Goal: Information Seeking & Learning: Learn about a topic

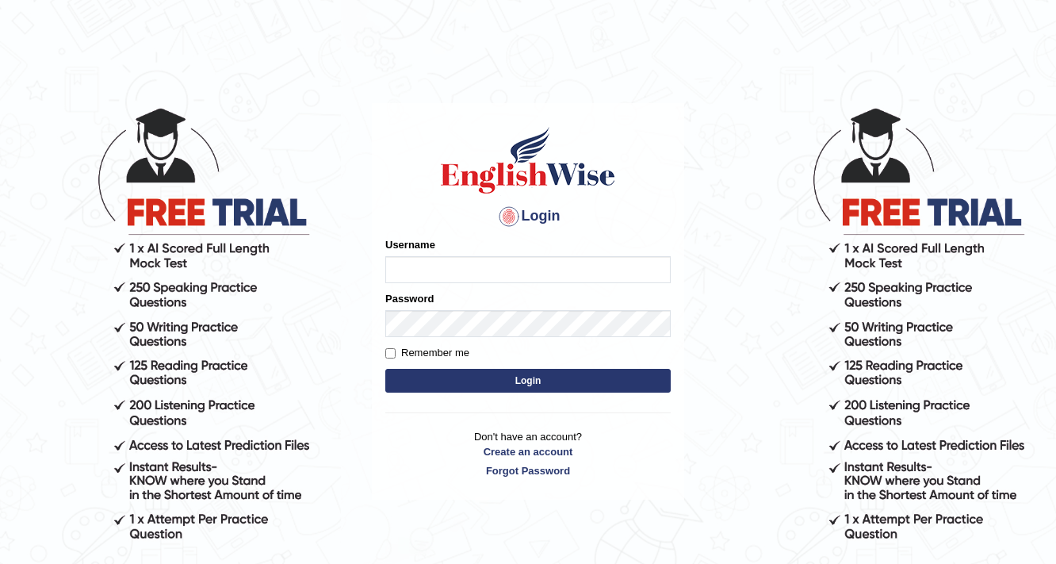
click at [419, 260] on input "Username" at bounding box center [527, 269] width 285 height 27
type input "srijana2025"
click at [482, 386] on button "Login" at bounding box center [527, 381] width 285 height 24
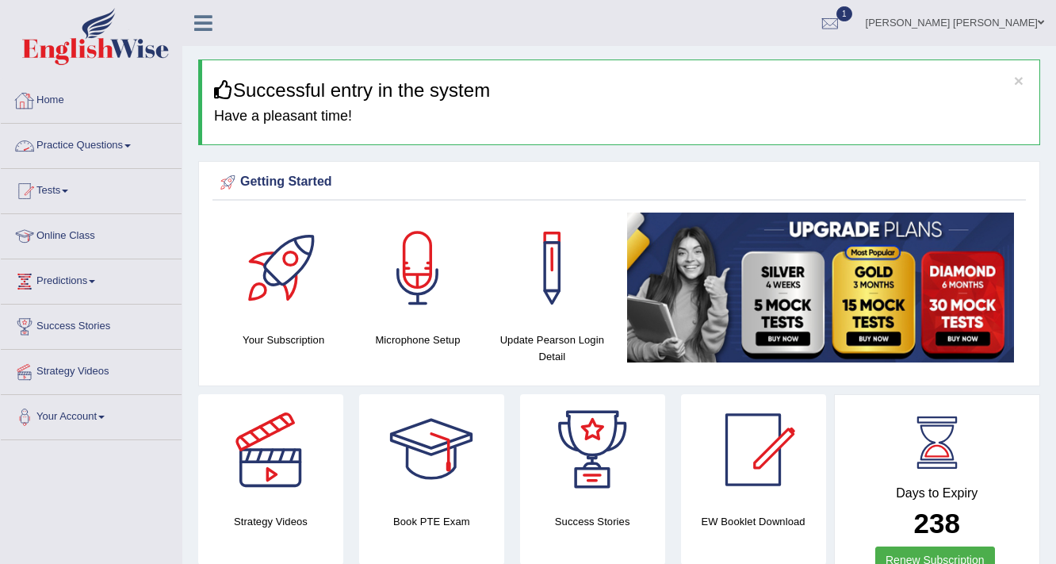
click at [82, 145] on link "Practice Questions" at bounding box center [91, 144] width 181 height 40
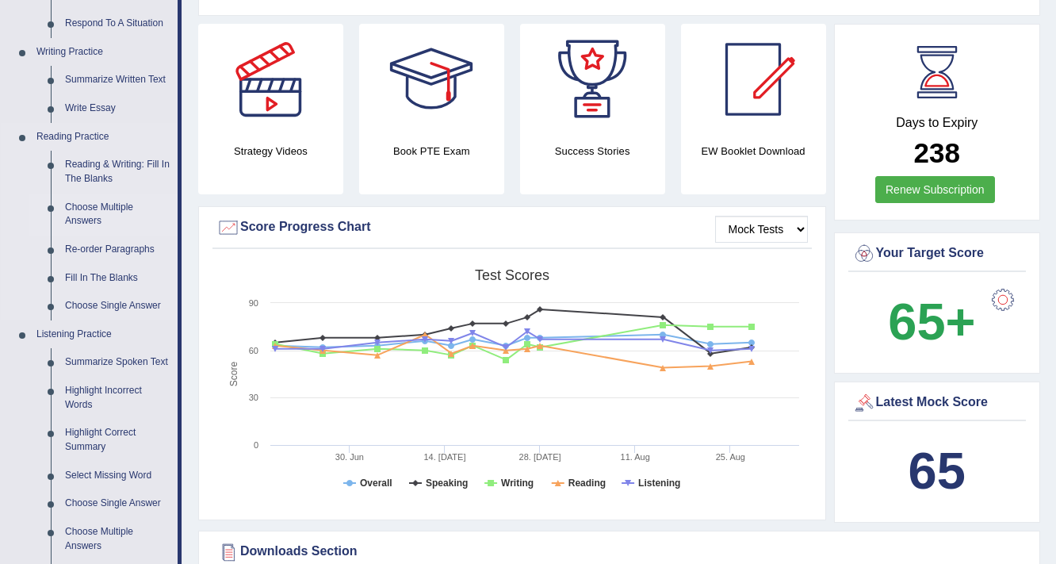
scroll to position [381, 0]
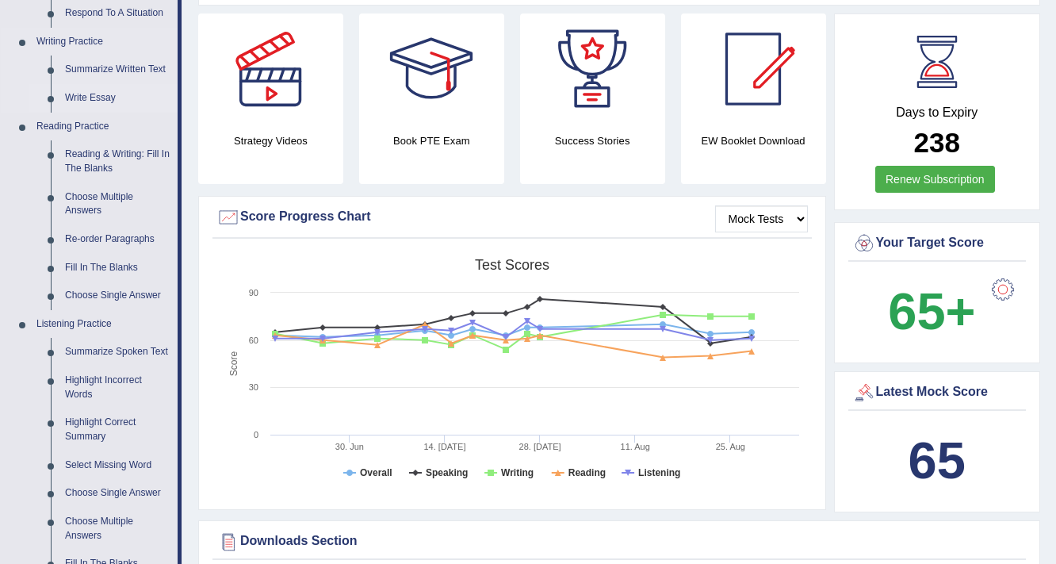
click at [86, 90] on link "Write Essay" at bounding box center [118, 98] width 120 height 29
click at [86, 92] on ul "Speaking Practice Read Aloud Repeat Sentence Describe Image Re-tell Lecture Ans…" at bounding box center [89, 210] width 177 height 847
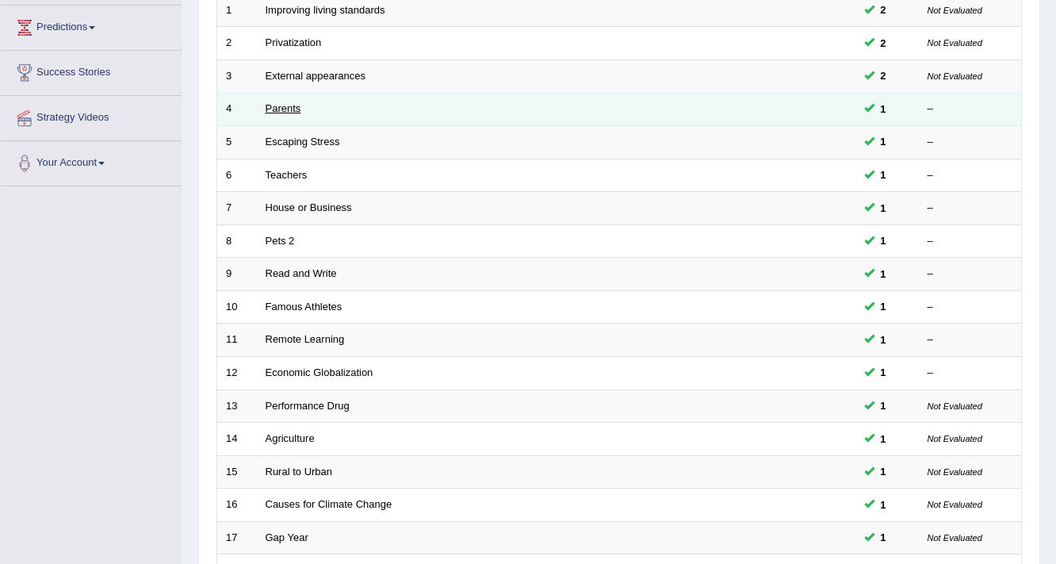
click at [289, 108] on link "Parents" at bounding box center [284, 108] width 36 height 12
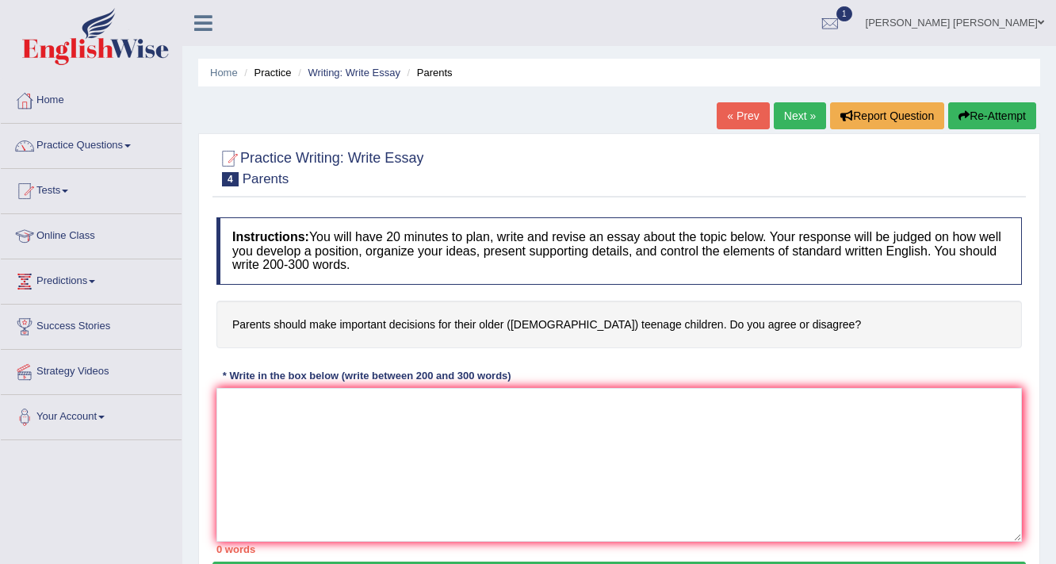
click at [971, 115] on button "Re-Attempt" at bounding box center [992, 115] width 88 height 27
click at [57, 190] on link "Tests" at bounding box center [91, 189] width 181 height 40
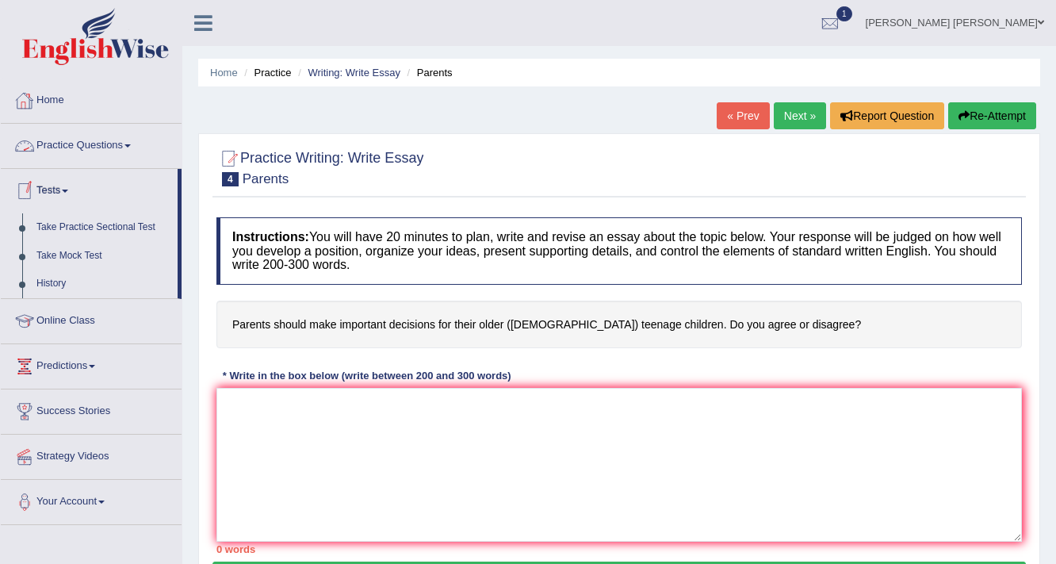
click at [60, 145] on link "Practice Questions" at bounding box center [91, 144] width 181 height 40
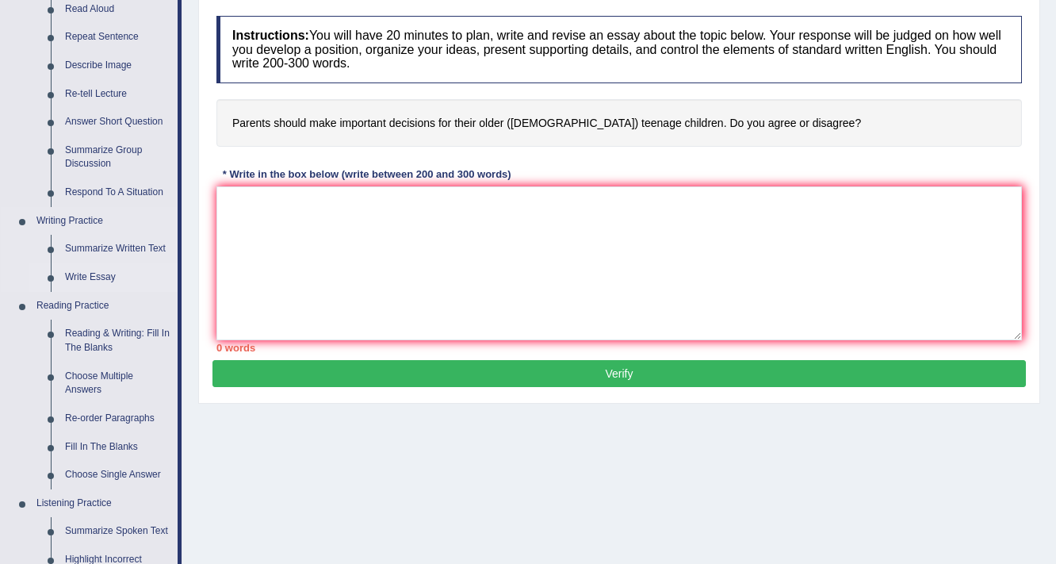
scroll to position [254, 0]
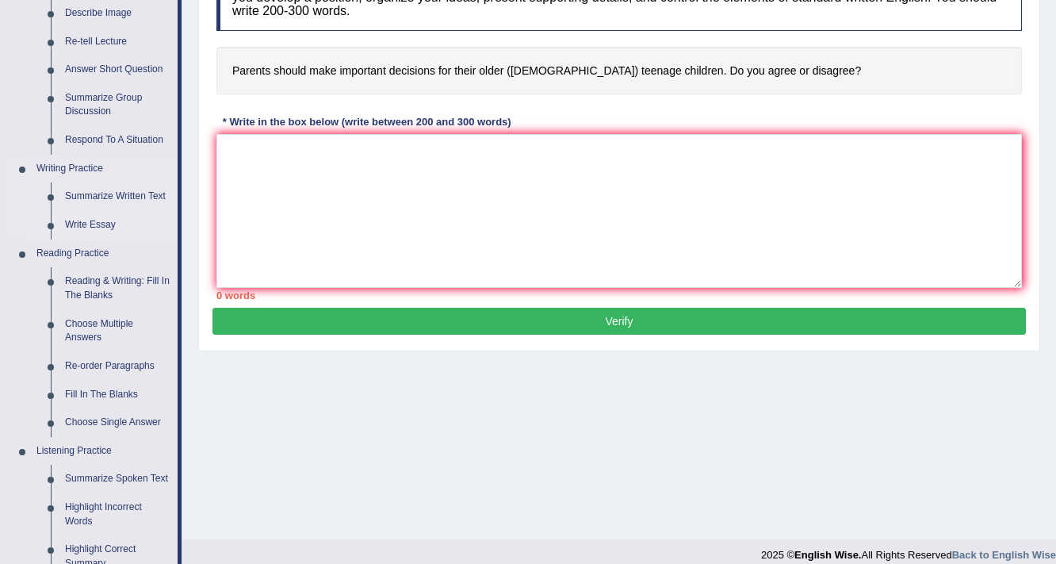
click at [84, 225] on link "Write Essay" at bounding box center [118, 225] width 120 height 29
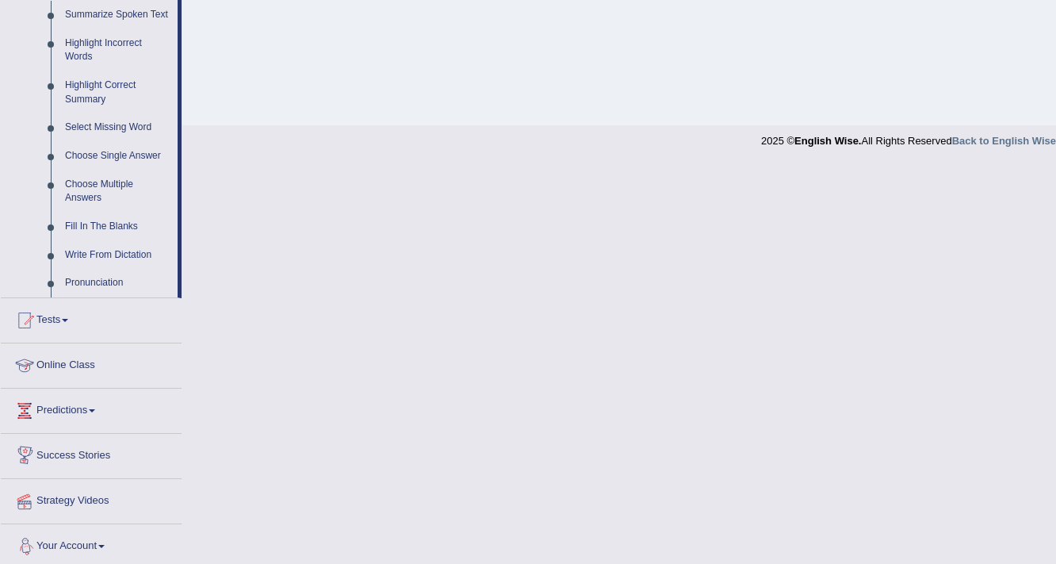
scroll to position [683, 0]
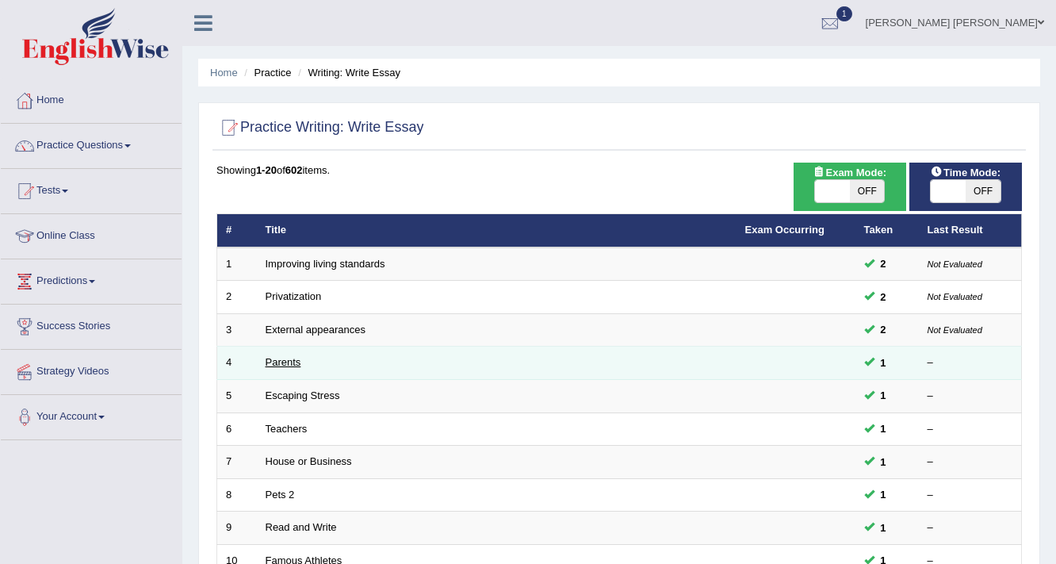
click at [282, 362] on link "Parents" at bounding box center [284, 362] width 36 height 12
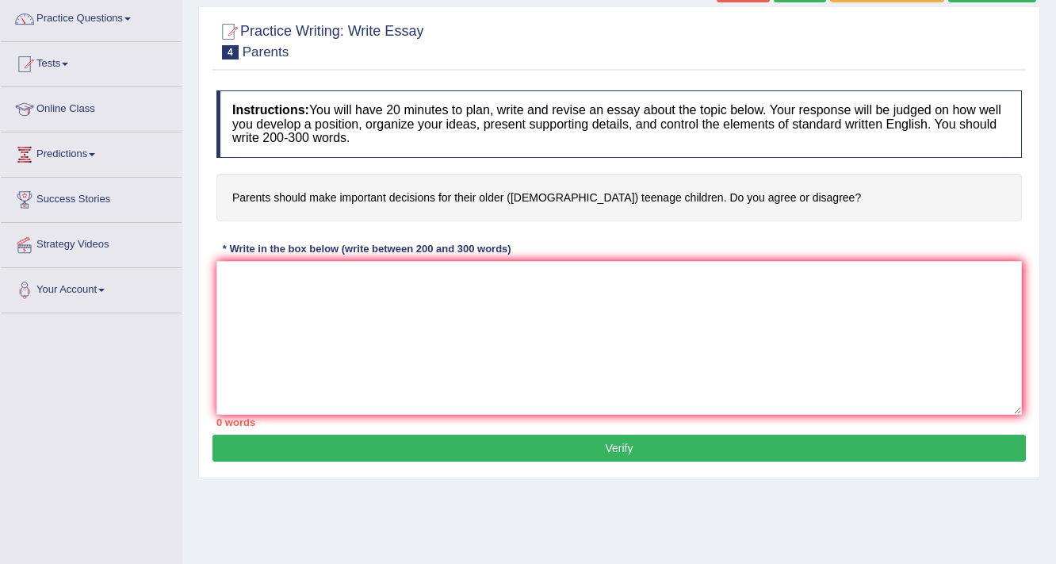
scroll to position [127, 0]
click at [380, 340] on textarea at bounding box center [619, 338] width 806 height 154
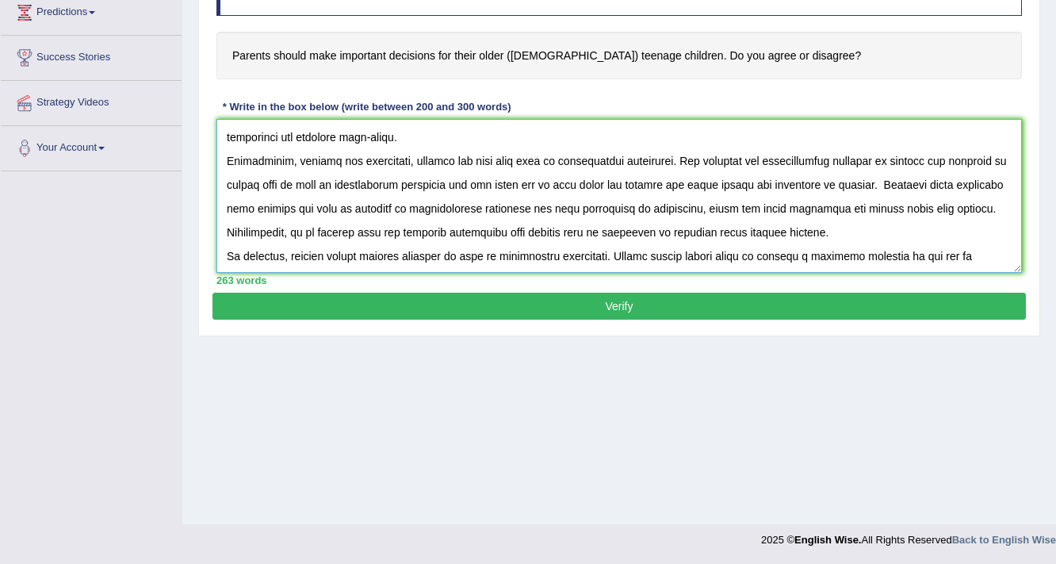
scroll to position [179, 0]
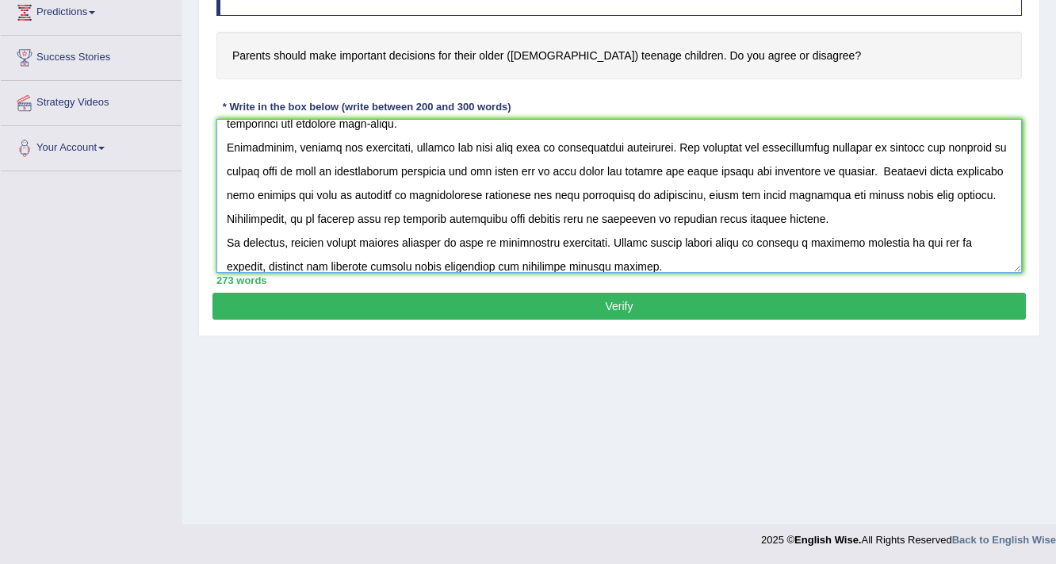
type textarea "The growing importance of parents has sparked numerous discussions. This issue …"
click at [389, 308] on button "Verify" at bounding box center [620, 306] width 814 height 27
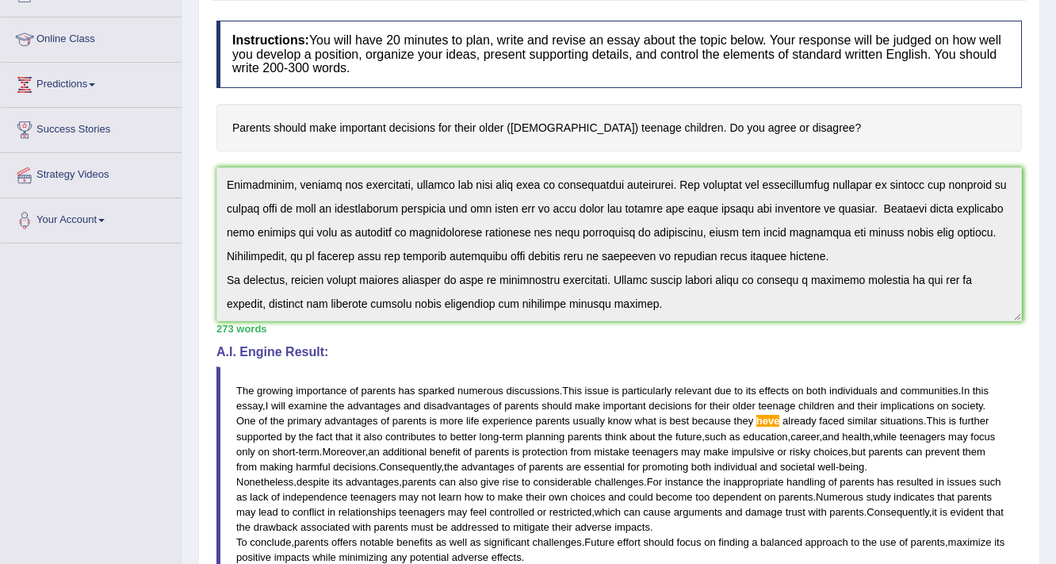
scroll to position [0, 0]
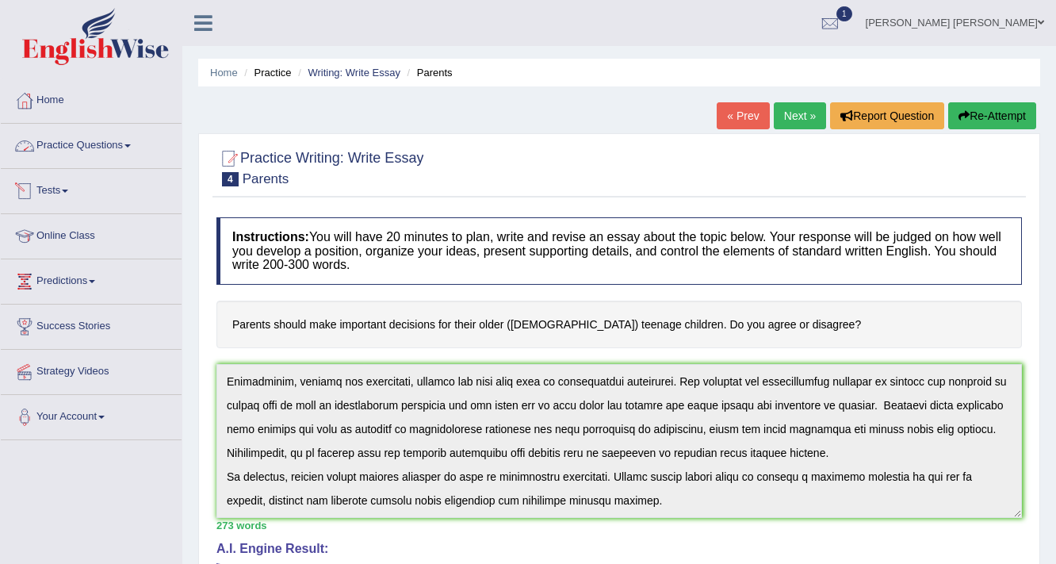
click at [90, 144] on link "Practice Questions" at bounding box center [91, 144] width 181 height 40
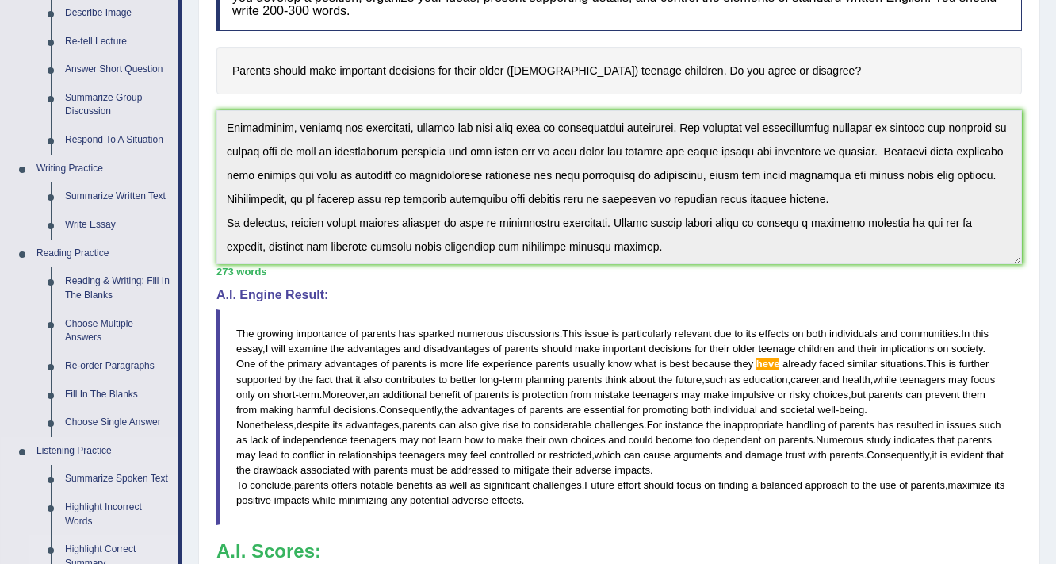
scroll to position [571, 0]
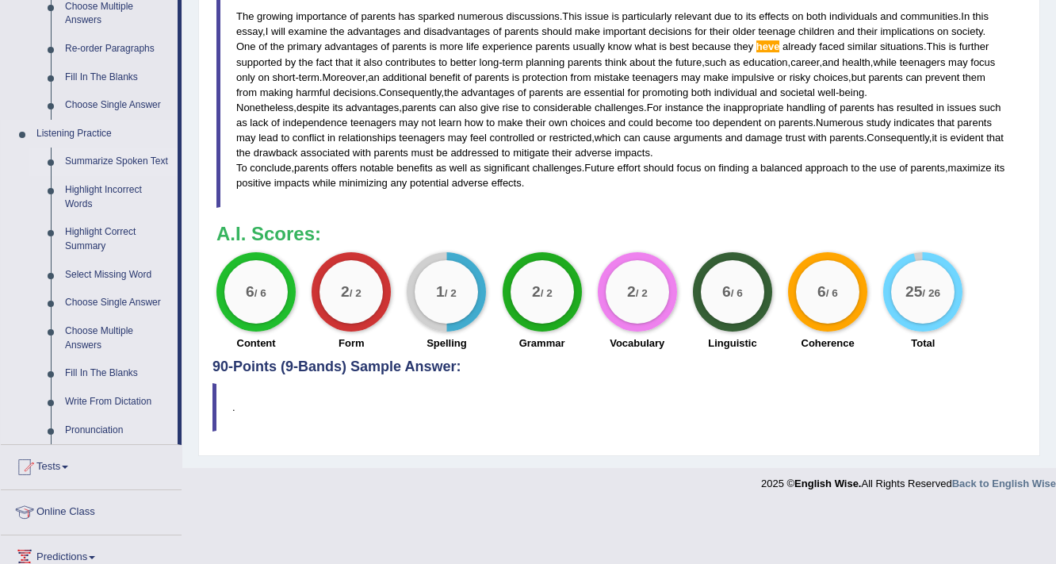
click at [91, 159] on link "Summarize Spoken Text" at bounding box center [118, 161] width 120 height 29
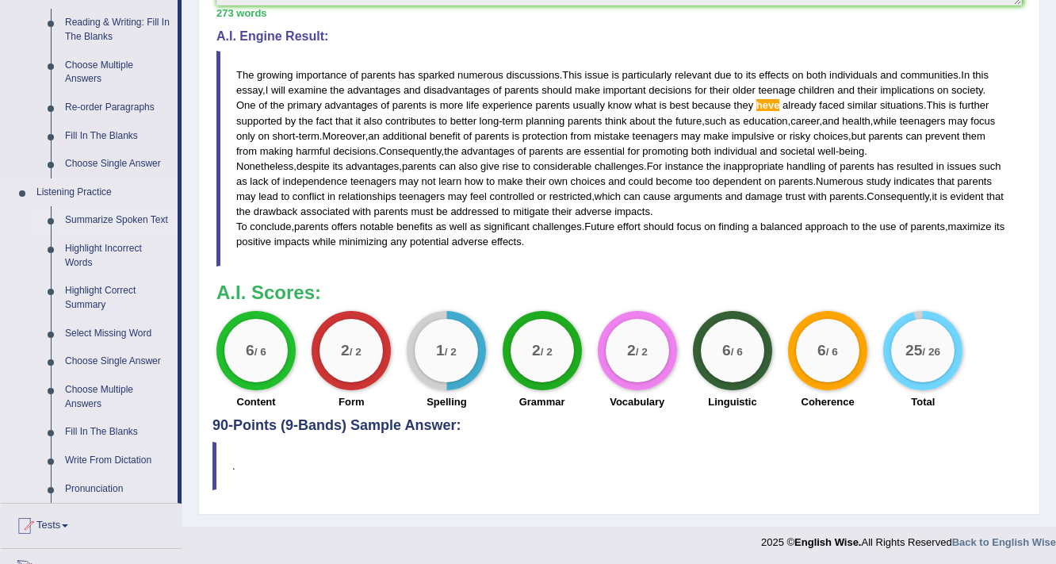
scroll to position [593, 0]
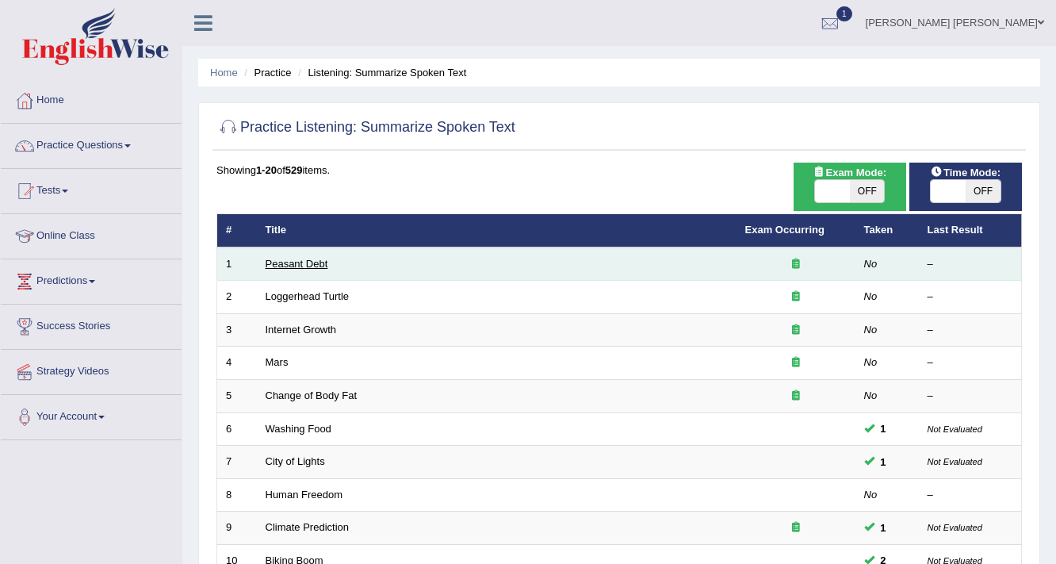
click at [285, 262] on link "Peasant Debt" at bounding box center [297, 264] width 63 height 12
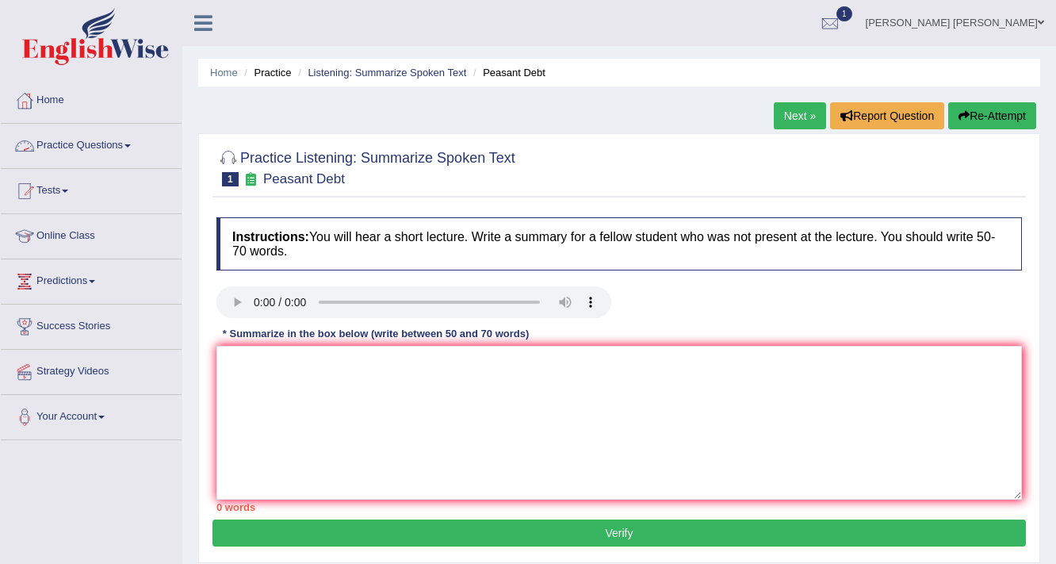
click at [90, 143] on link "Practice Questions" at bounding box center [91, 144] width 181 height 40
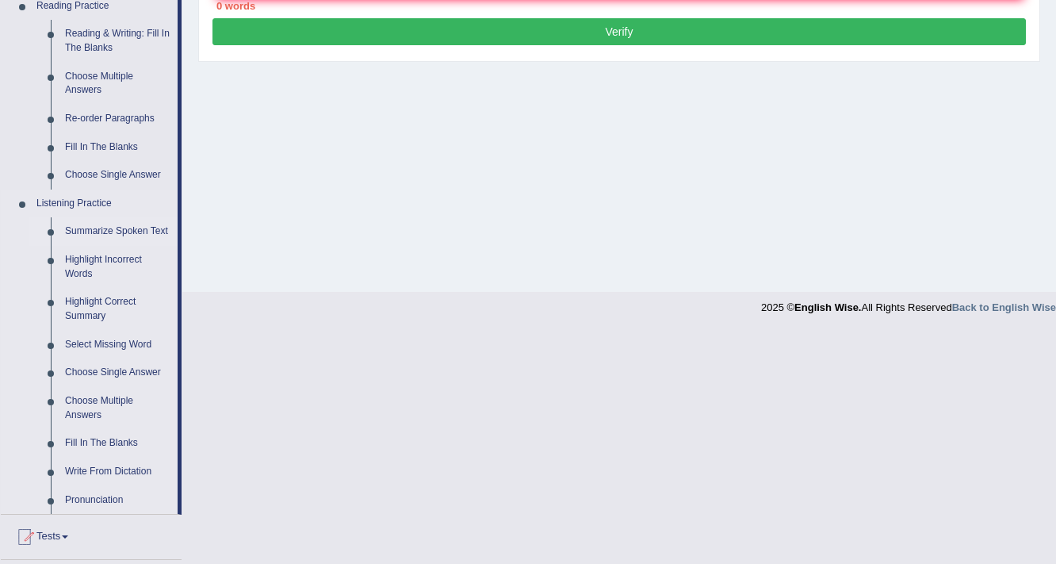
scroll to position [508, 0]
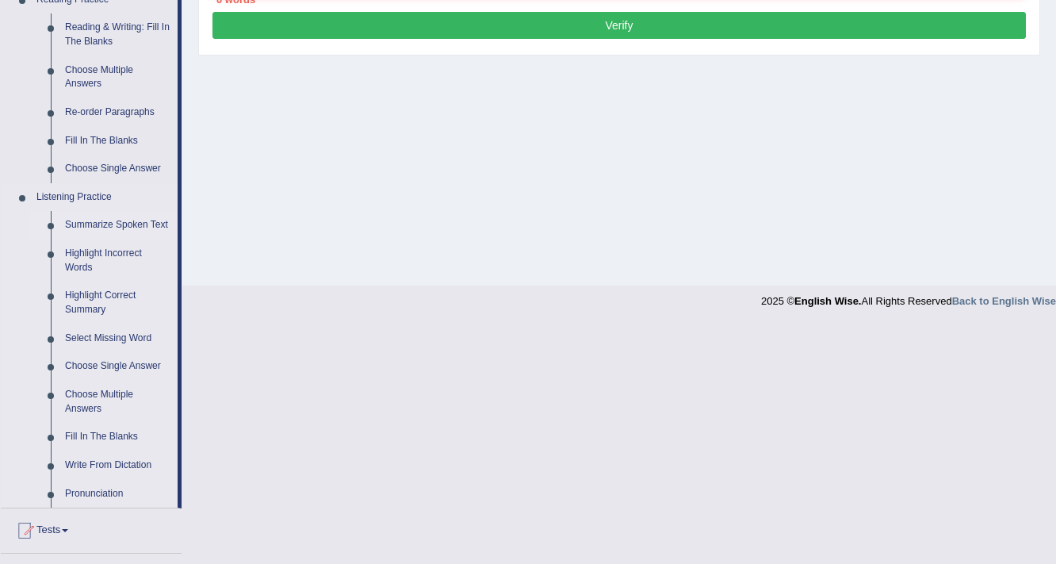
click at [101, 225] on link "Summarize Spoken Text" at bounding box center [118, 225] width 120 height 29
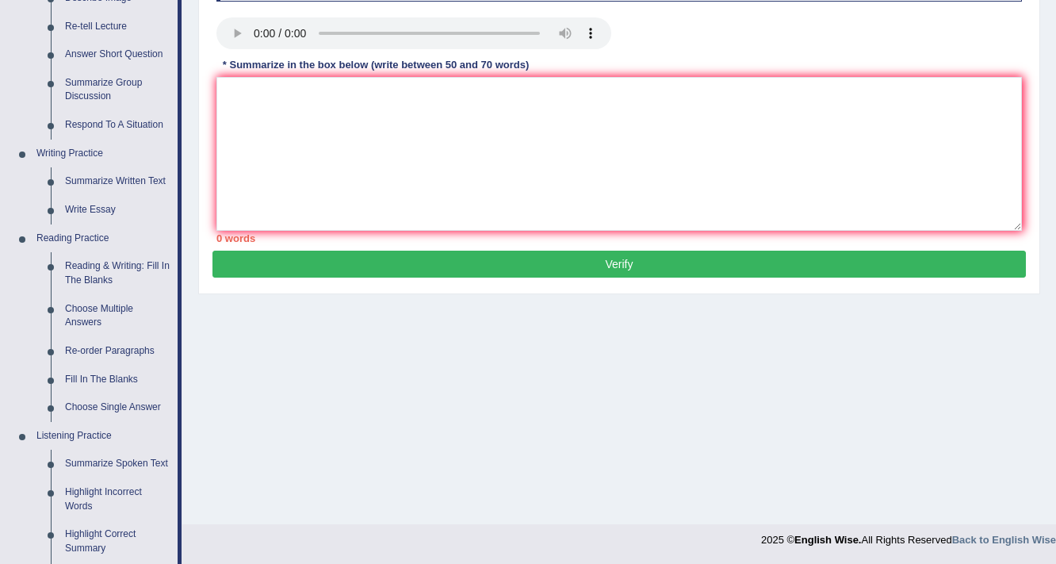
scroll to position [657, 0]
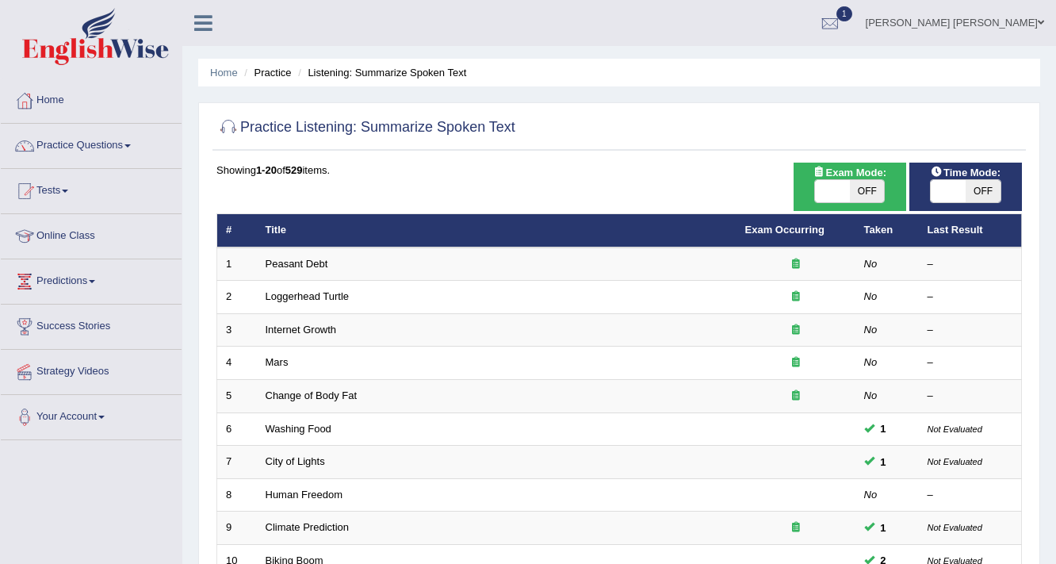
click at [983, 193] on span "OFF" at bounding box center [983, 191] width 35 height 22
checkbox input "true"
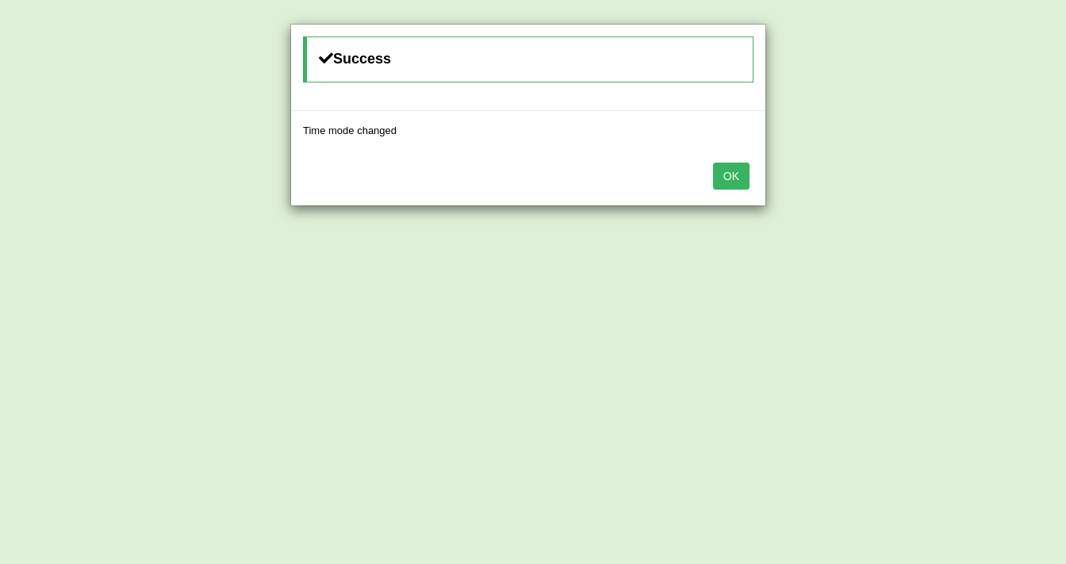
click at [735, 175] on button "OK" at bounding box center [731, 176] width 36 height 27
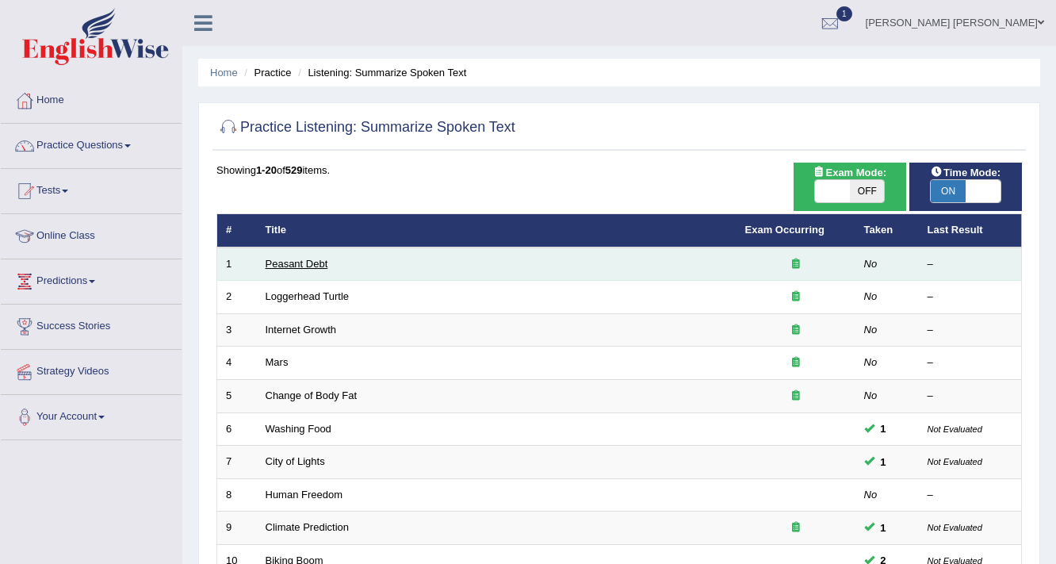
click at [291, 261] on link "Peasant Debt" at bounding box center [297, 264] width 63 height 12
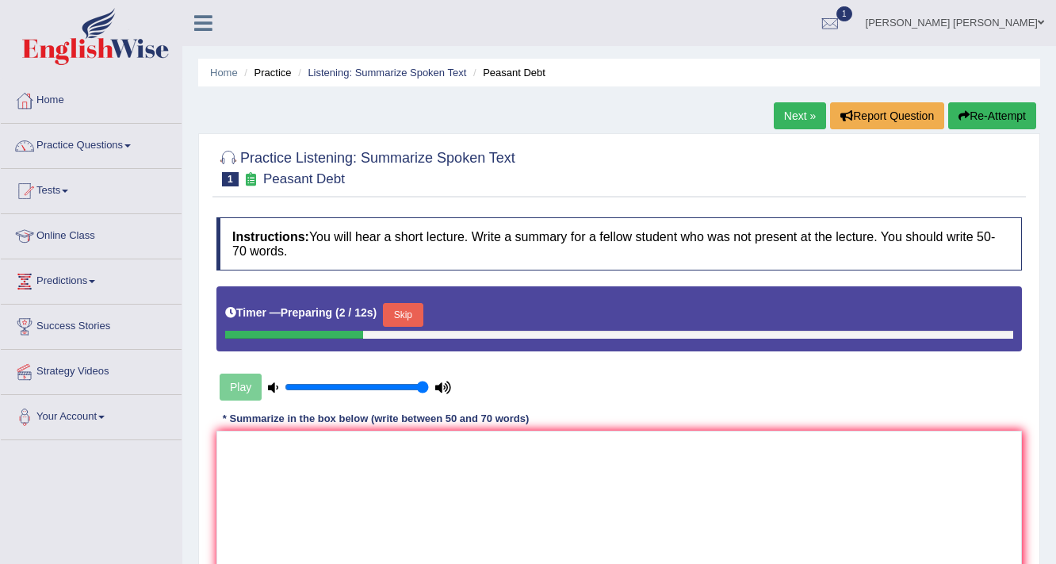
click at [416, 312] on button "Skip" at bounding box center [403, 315] width 40 height 24
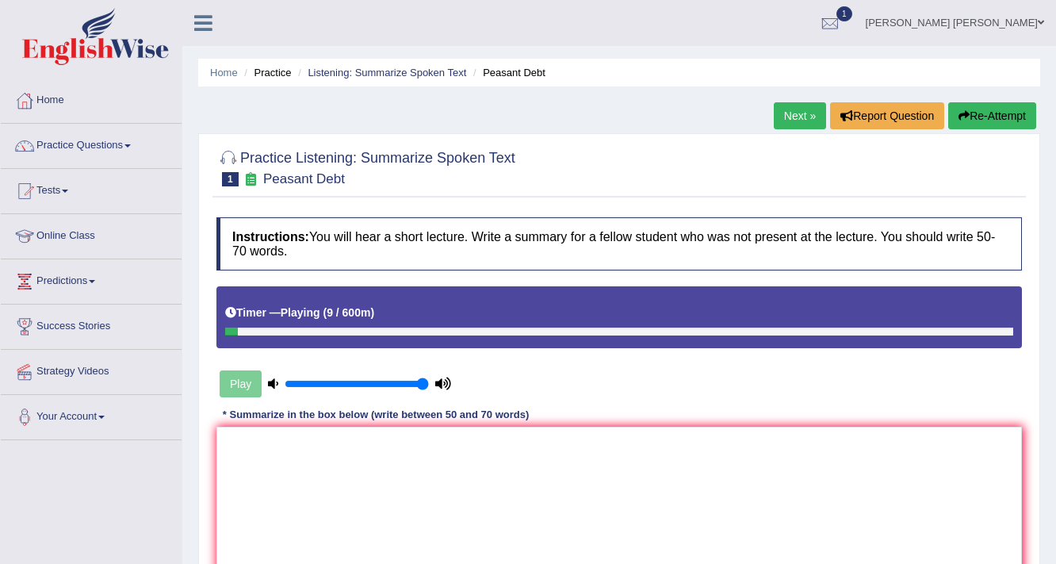
click at [980, 109] on button "Re-Attempt" at bounding box center [992, 115] width 88 height 27
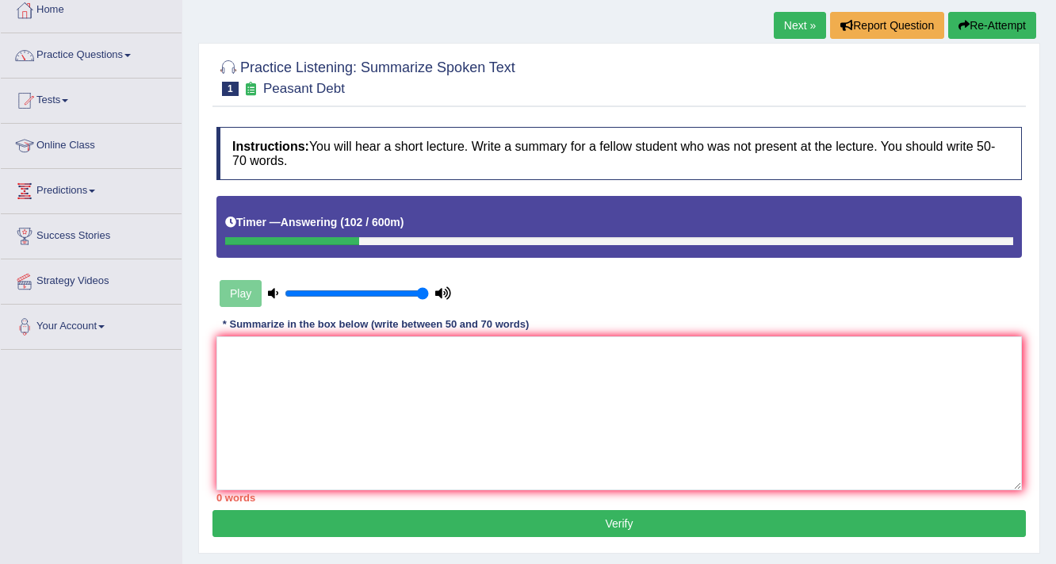
scroll to position [190, 0]
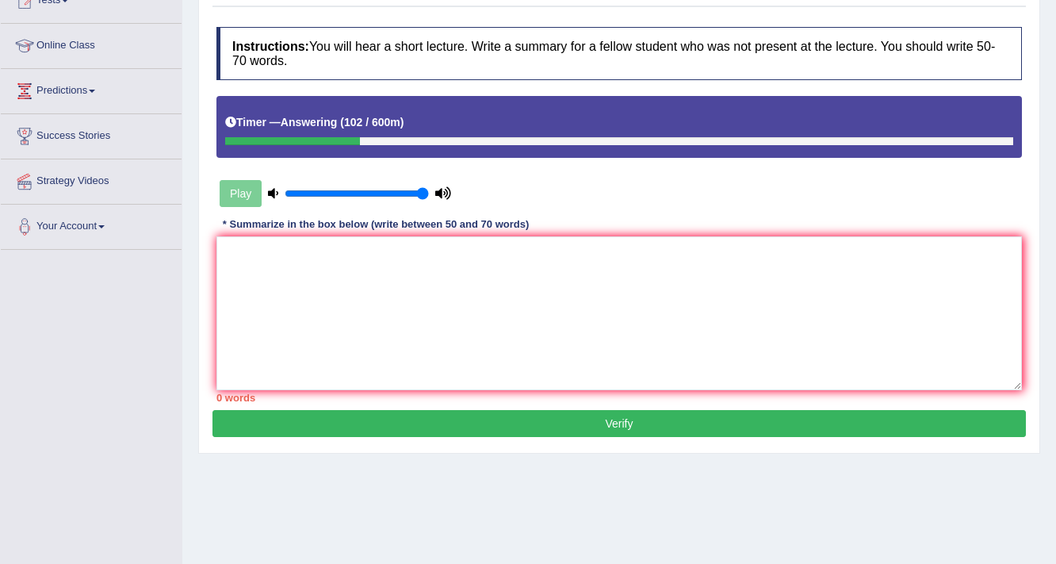
click at [707, 459] on div "Home Practice Listening: Summarize Spoken Text Peasant Debt Next » Report Quest…" at bounding box center [619, 206] width 874 height 793
drag, startPoint x: 614, startPoint y: 346, endPoint x: 616, endPoint y: 356, distance: 10.6
click at [615, 349] on textarea at bounding box center [619, 313] width 806 height 154
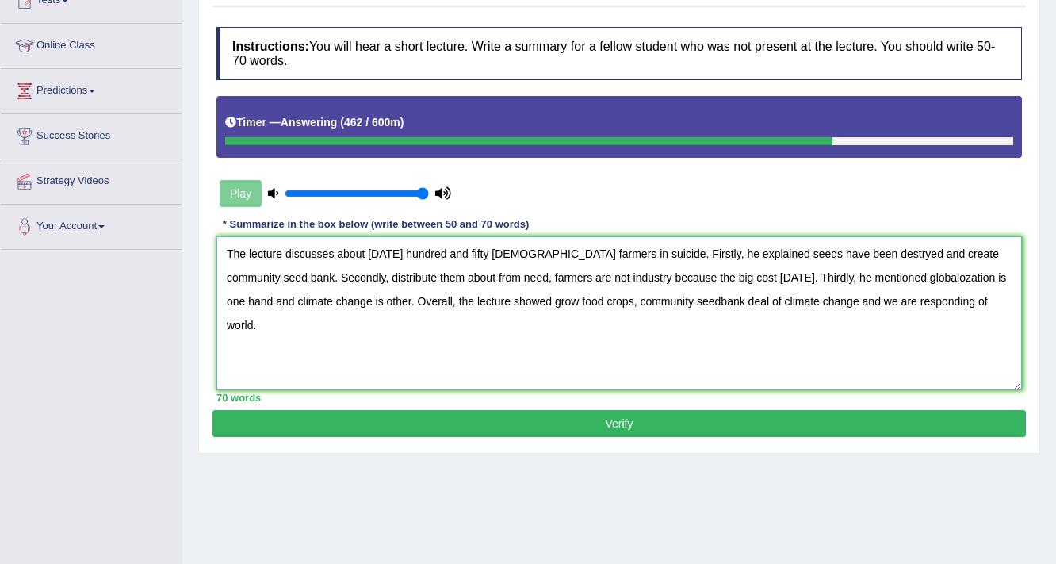
type textarea "The lecture discusses about today hundred and fifty thausand farmers in suicide…"
click at [576, 425] on button "Verify" at bounding box center [620, 423] width 814 height 27
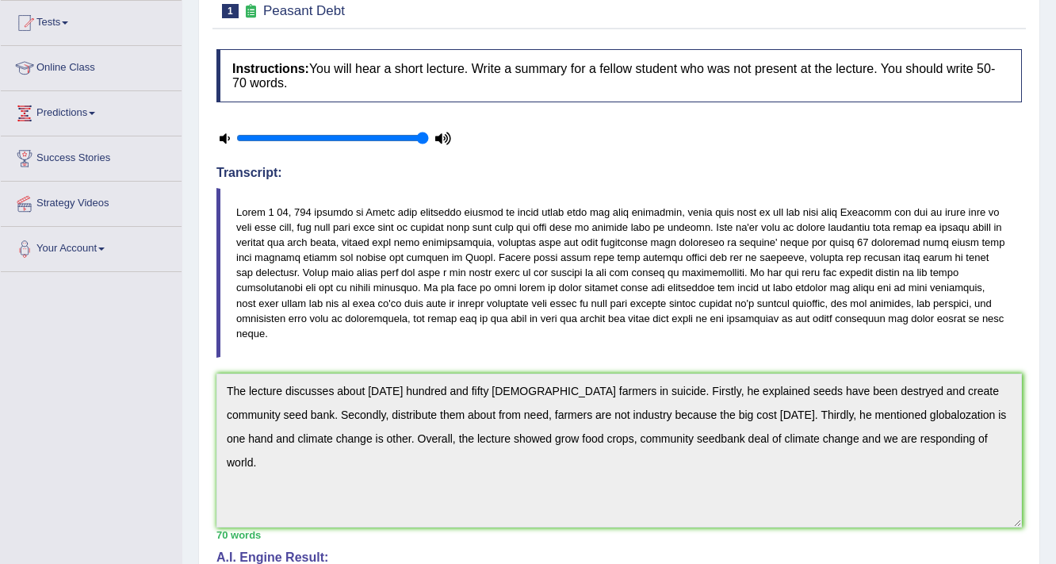
scroll to position [0, 0]
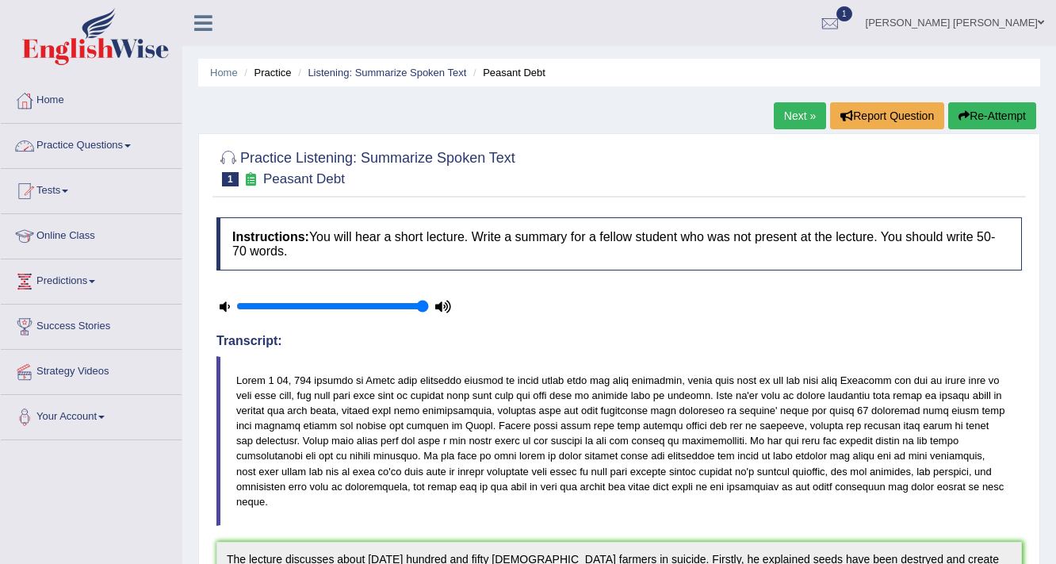
click at [792, 117] on link "Next »" at bounding box center [800, 115] width 52 height 27
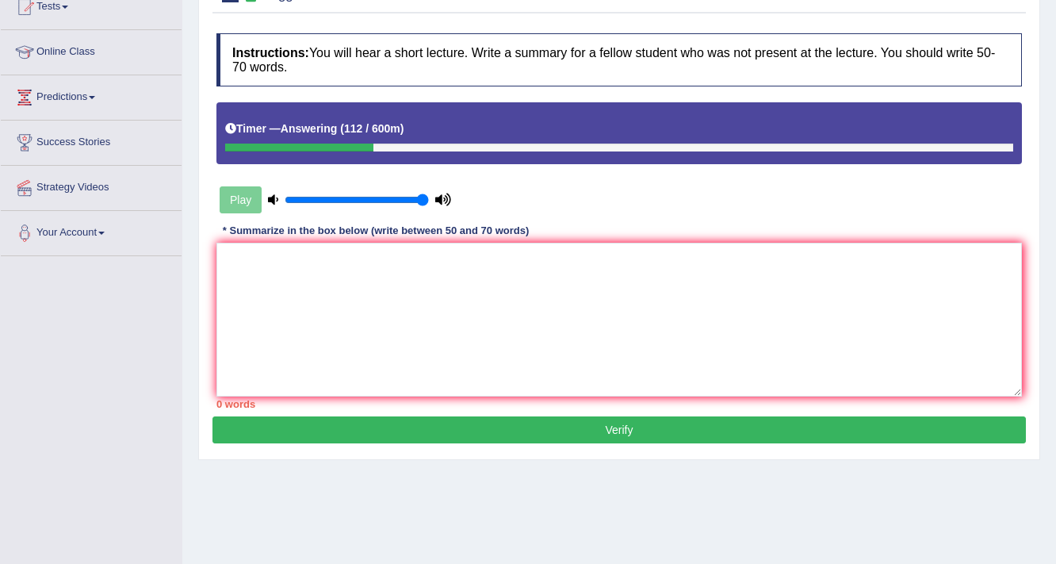
scroll to position [190, 0]
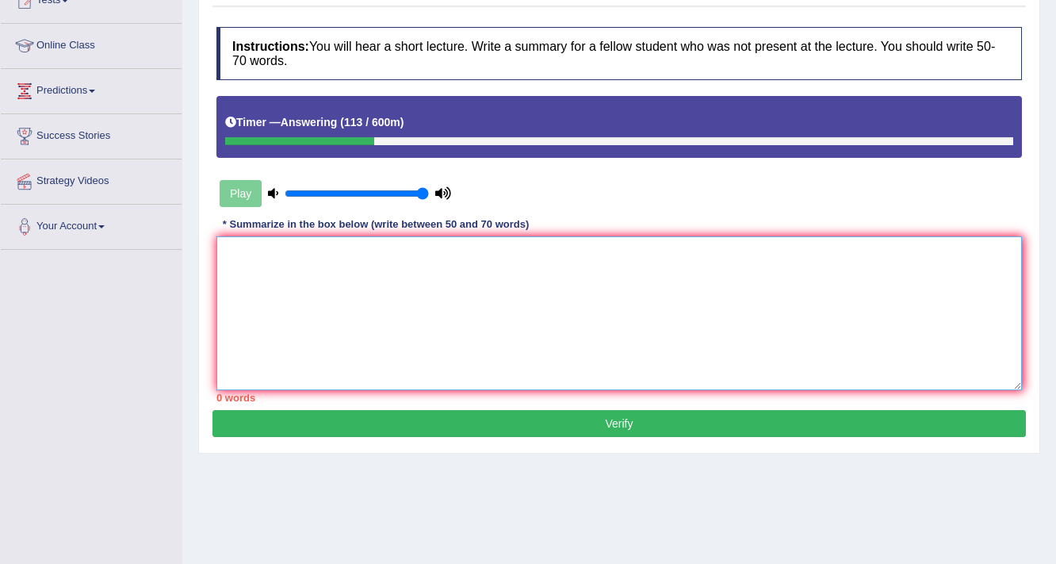
drag, startPoint x: 471, startPoint y: 328, endPoint x: 516, endPoint y: 305, distance: 50.4
click at [477, 324] on textarea at bounding box center [619, 313] width 806 height 154
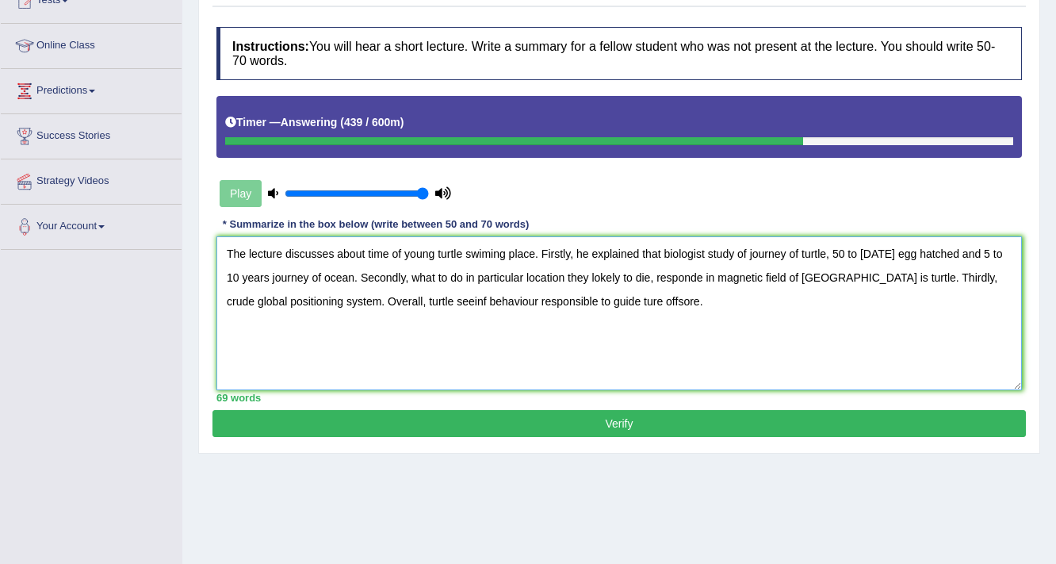
type textarea "The lecture discusses about time of young turtle swiming place. Firstly, he exp…"
click at [486, 414] on button "Verify" at bounding box center [620, 423] width 814 height 27
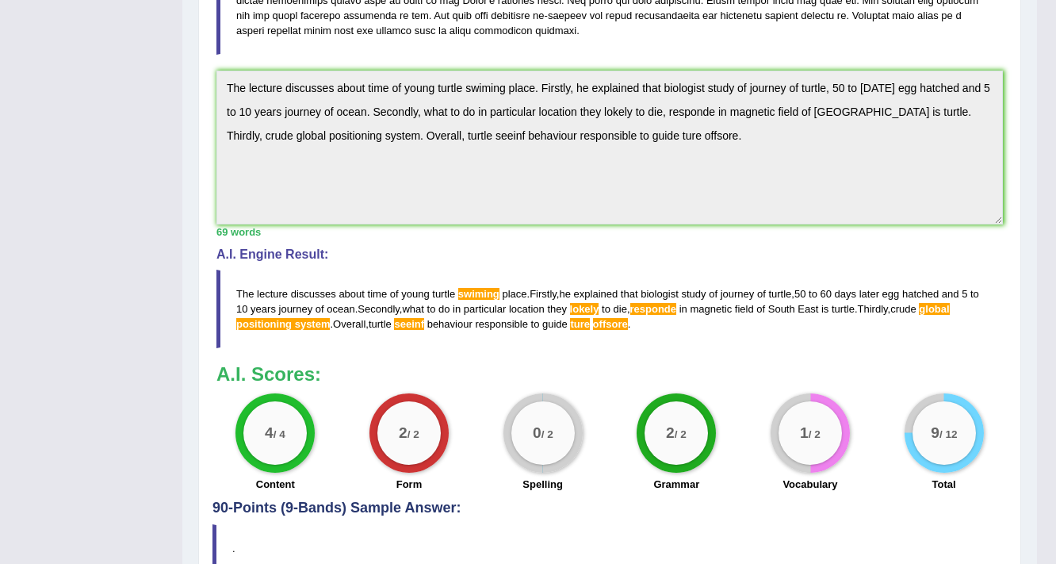
scroll to position [508, 0]
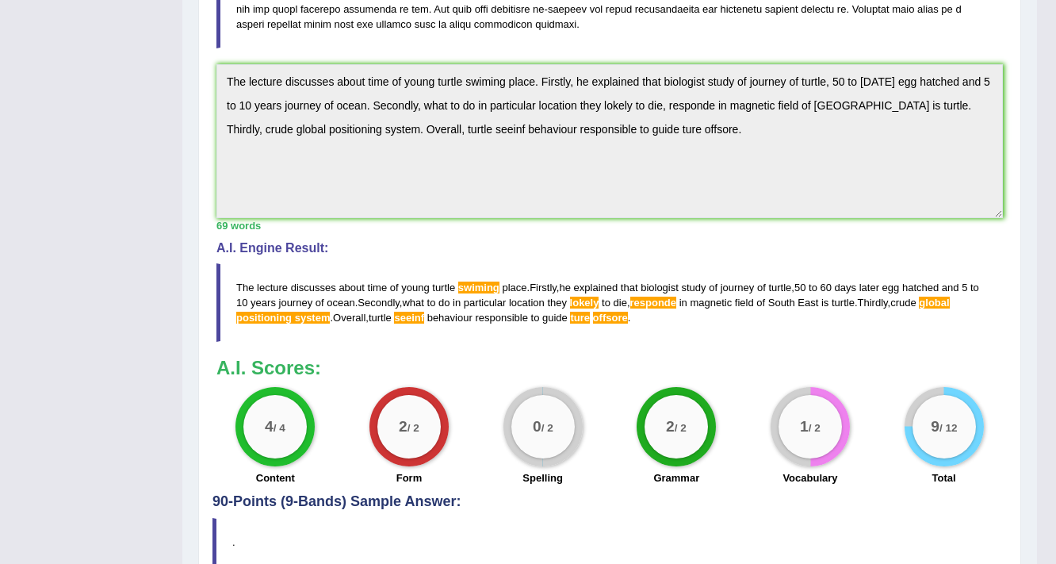
click at [478, 289] on span "swiming" at bounding box center [478, 288] width 41 height 12
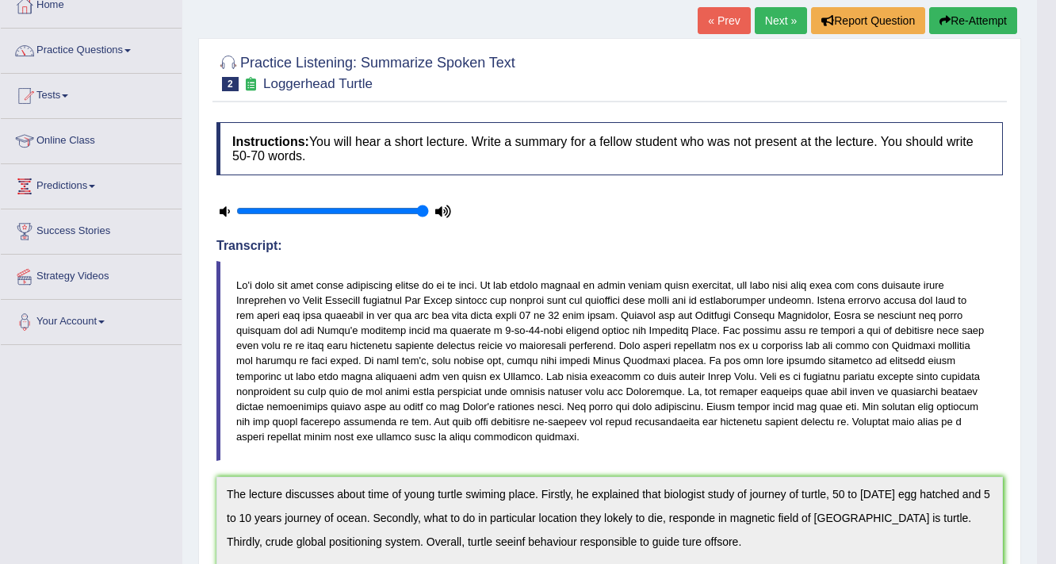
scroll to position [0, 0]
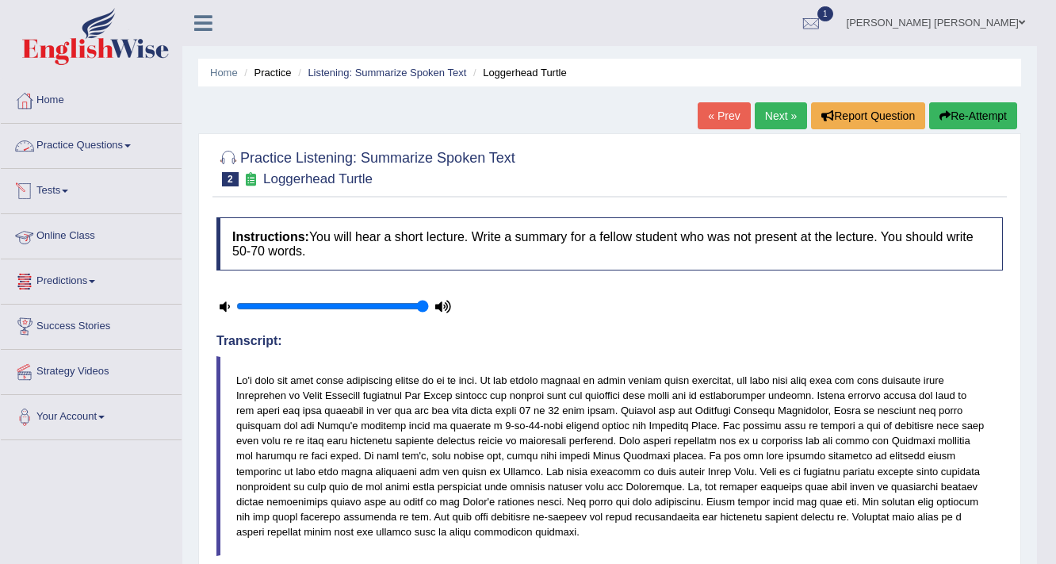
click at [79, 147] on link "Practice Questions" at bounding box center [91, 144] width 181 height 40
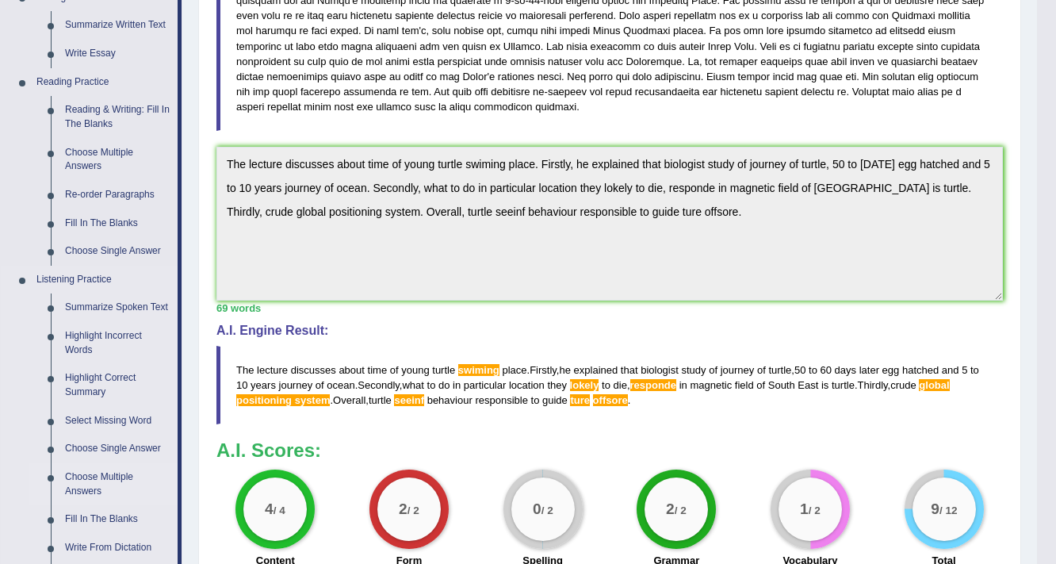
scroll to position [508, 0]
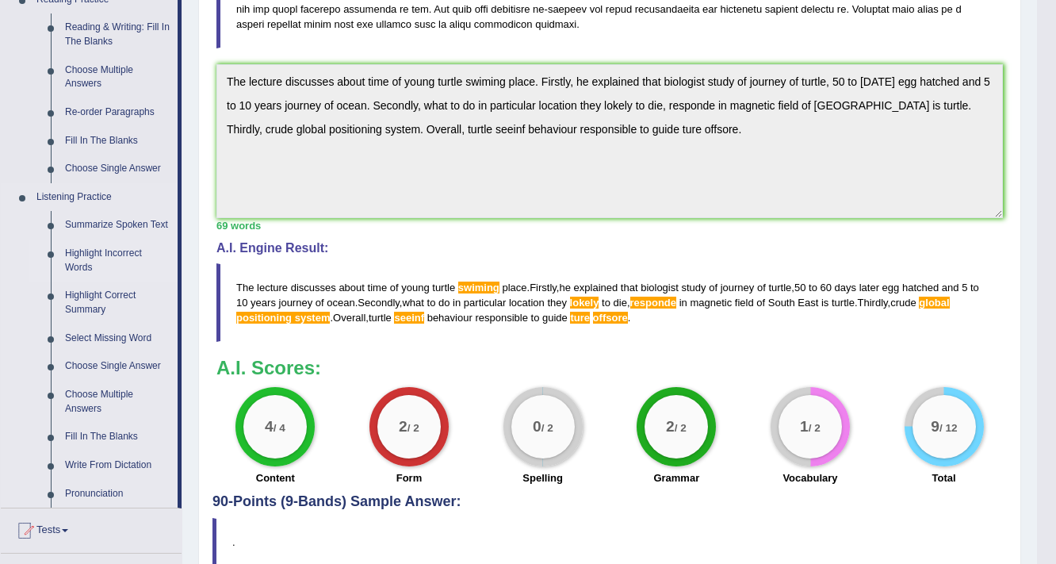
click at [86, 253] on link "Highlight Incorrect Words" at bounding box center [118, 260] width 120 height 42
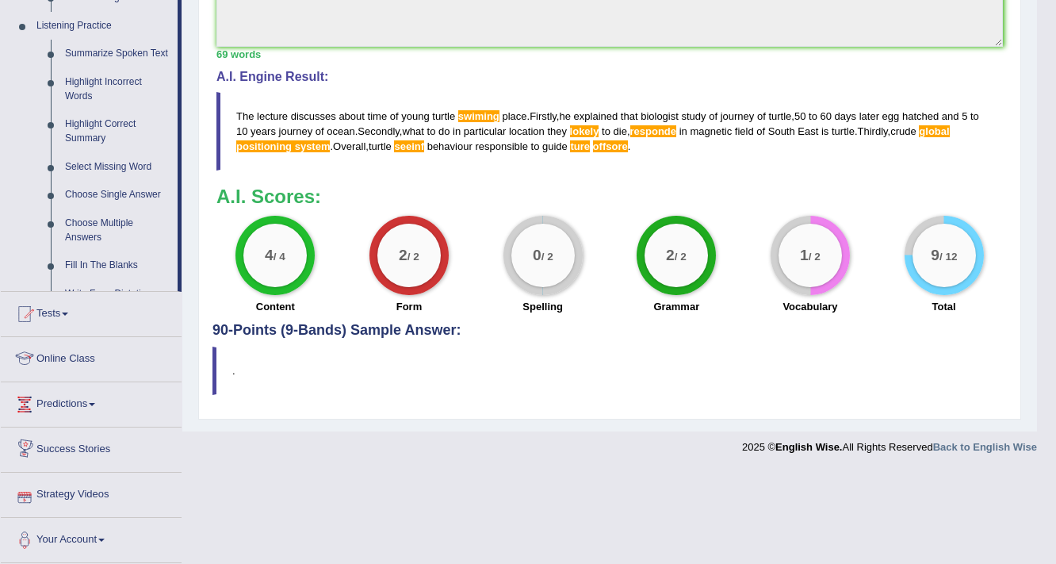
scroll to position [584, 0]
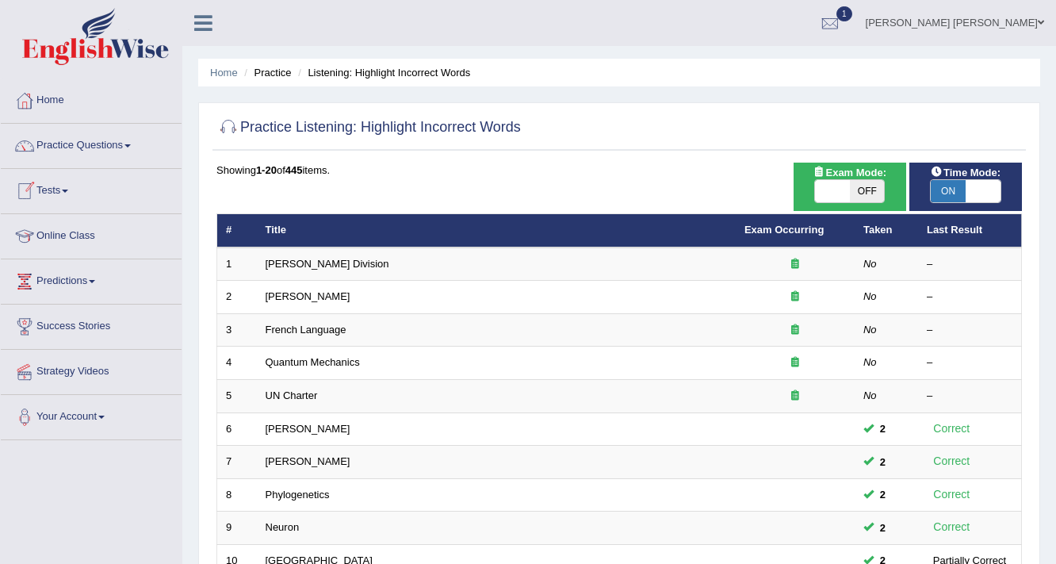
click at [292, 260] on link "[PERSON_NAME] Division" at bounding box center [328, 264] width 124 height 12
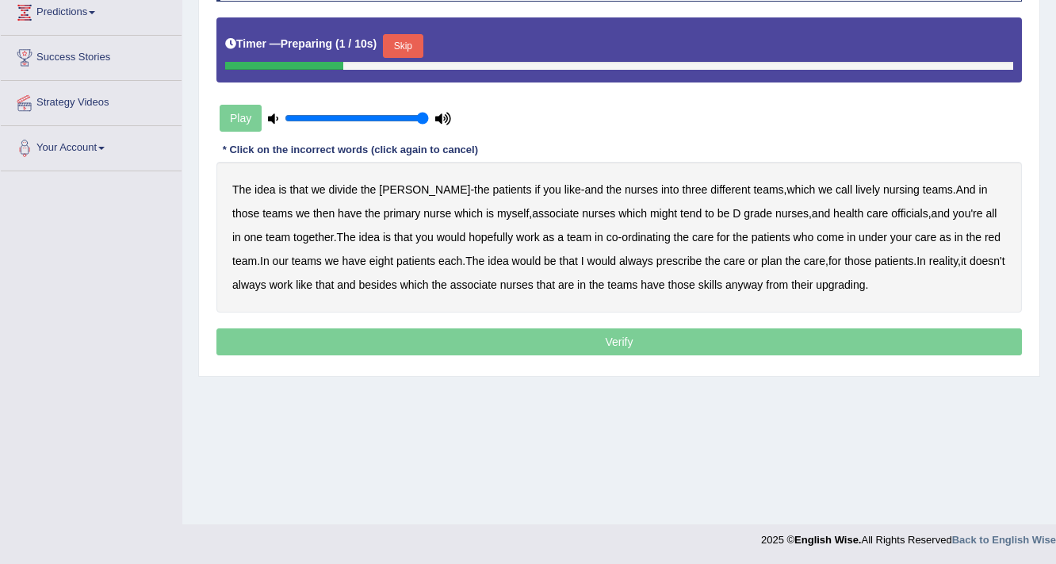
scroll to position [269, 0]
click at [404, 41] on button "Skip" at bounding box center [403, 46] width 40 height 24
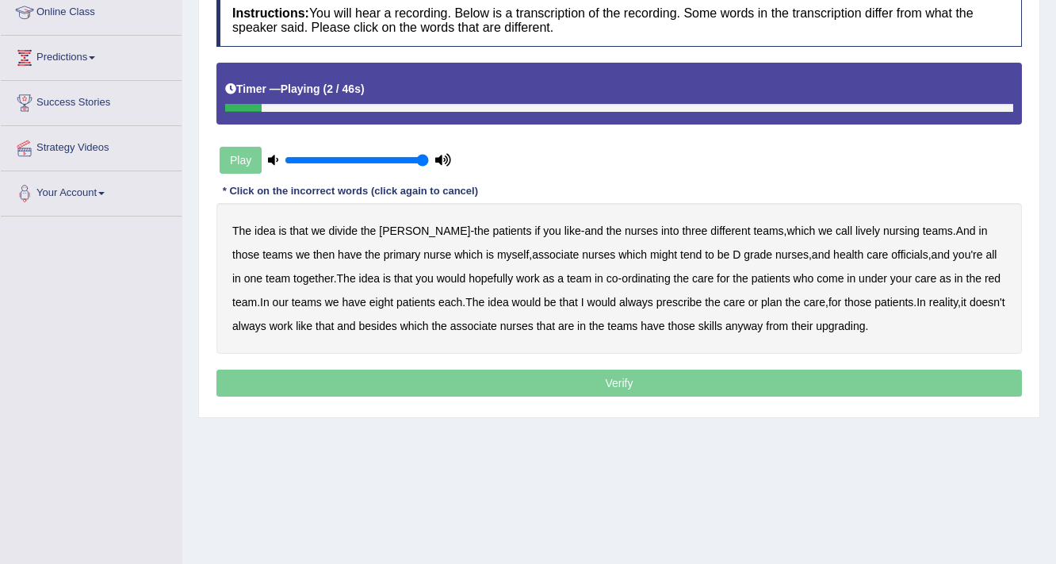
scroll to position [142, 0]
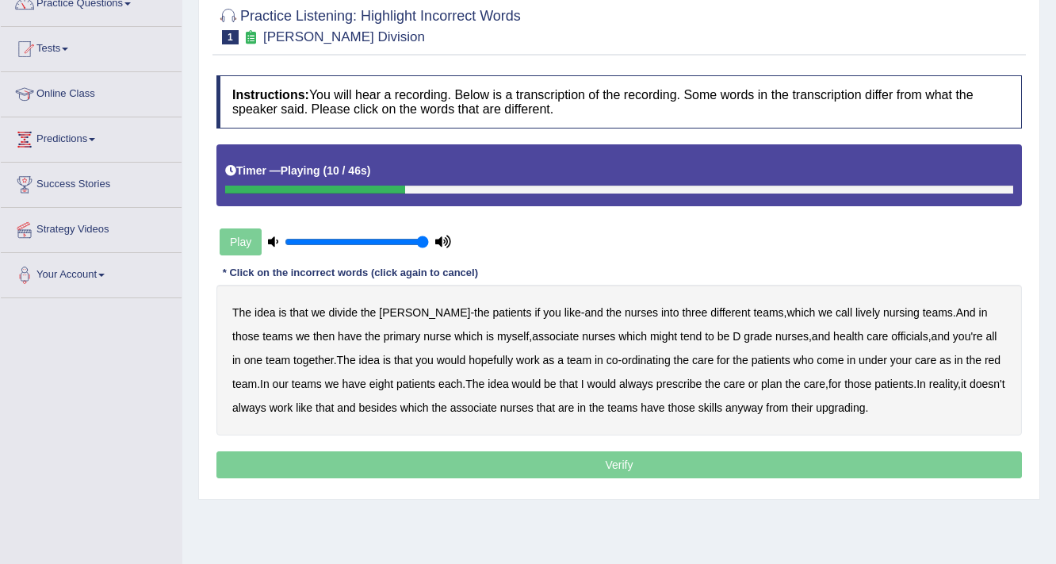
click at [856, 311] on b "lively" at bounding box center [868, 312] width 25 height 13
click at [650, 331] on b "might" at bounding box center [663, 336] width 27 height 13
click at [650, 335] on b "might" at bounding box center [663, 336] width 27 height 13
click at [891, 334] on b "officials" at bounding box center [909, 336] width 36 height 13
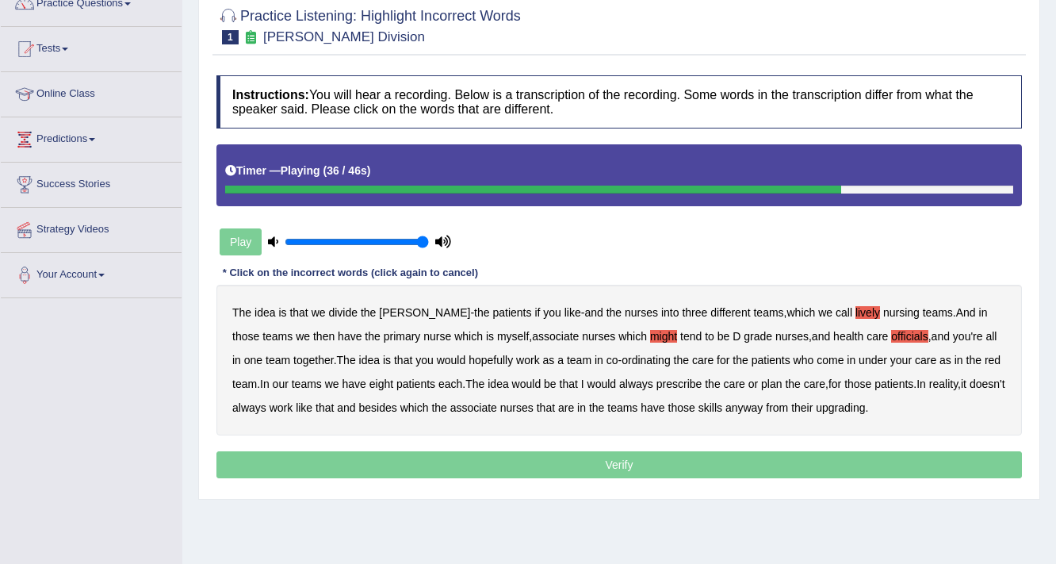
click at [619, 380] on b "always" at bounding box center [636, 383] width 34 height 13
click at [847, 404] on b "upgrading" at bounding box center [840, 407] width 49 height 13
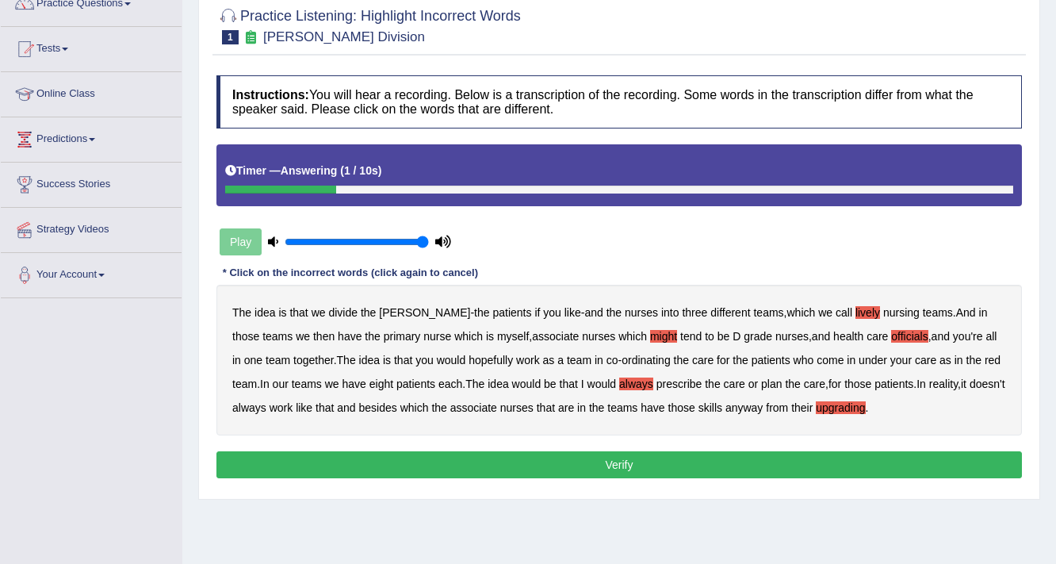
click at [536, 454] on button "Verify" at bounding box center [619, 464] width 806 height 27
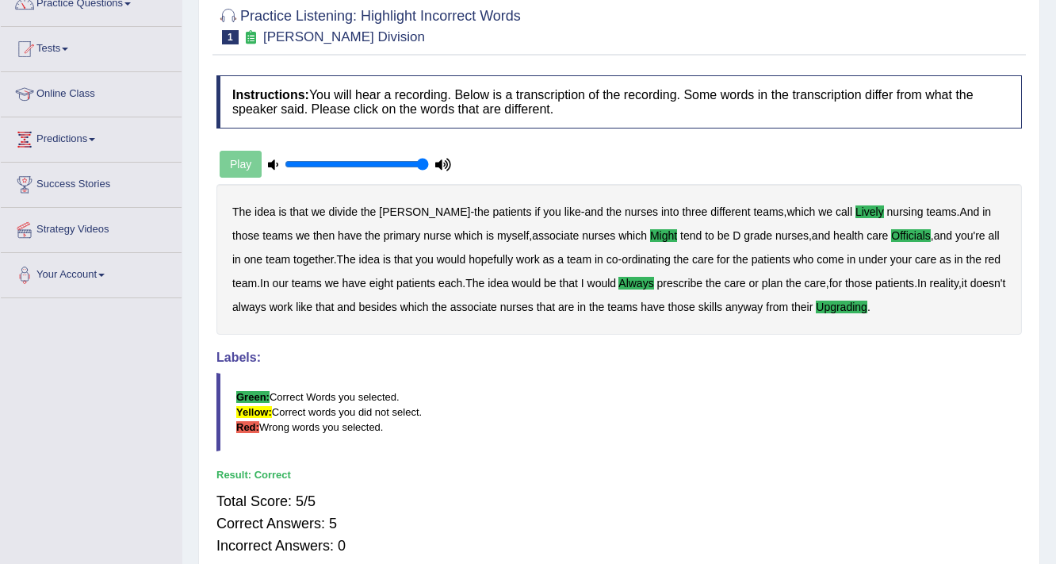
click at [707, 441] on blockquote "Green: Correct Words you selected. Yellow: Correct words you did not select. Re…" at bounding box center [619, 412] width 806 height 79
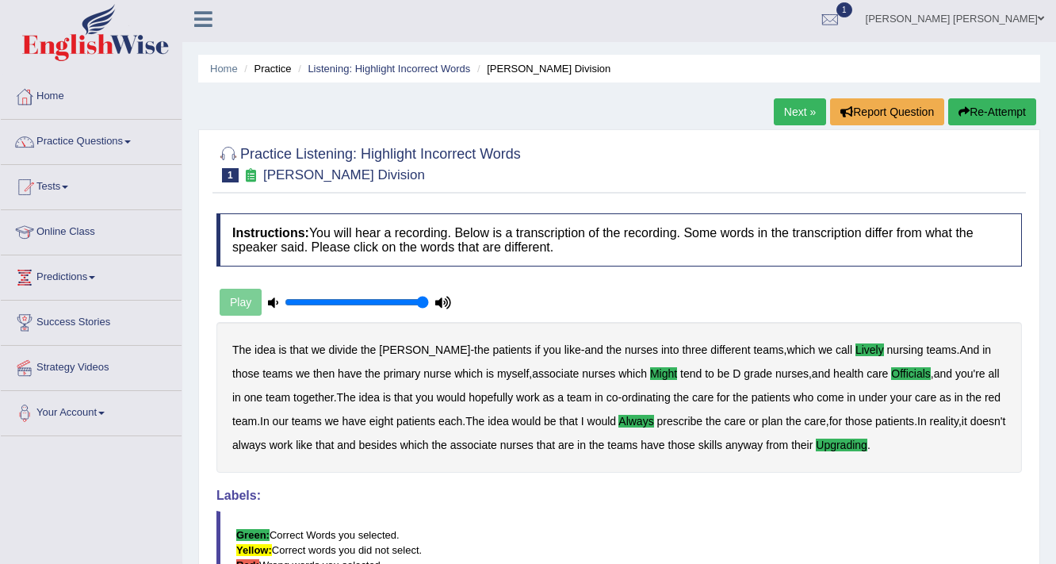
scroll to position [0, 0]
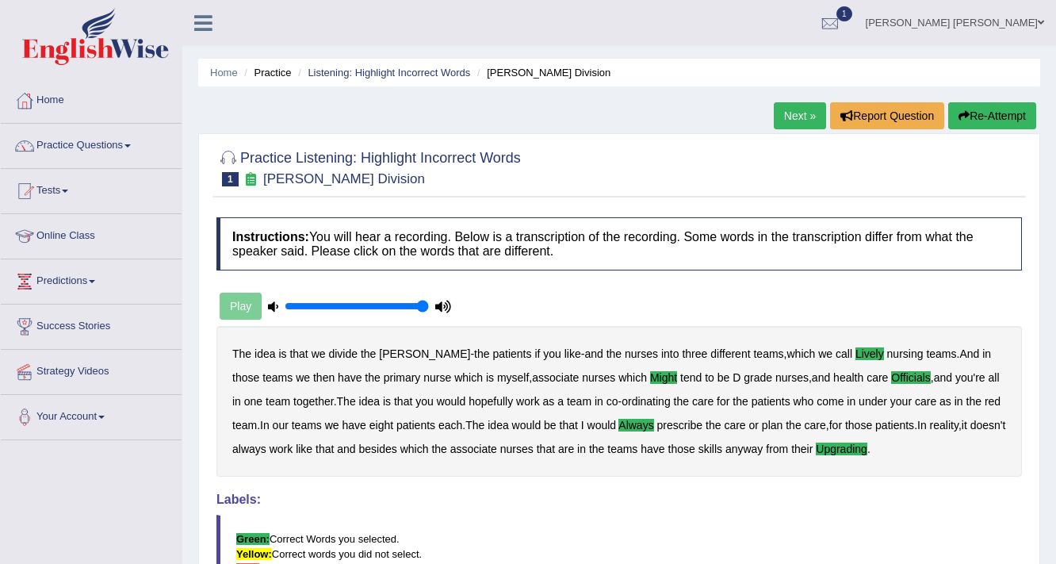
click at [785, 110] on link "Next »" at bounding box center [800, 115] width 52 height 27
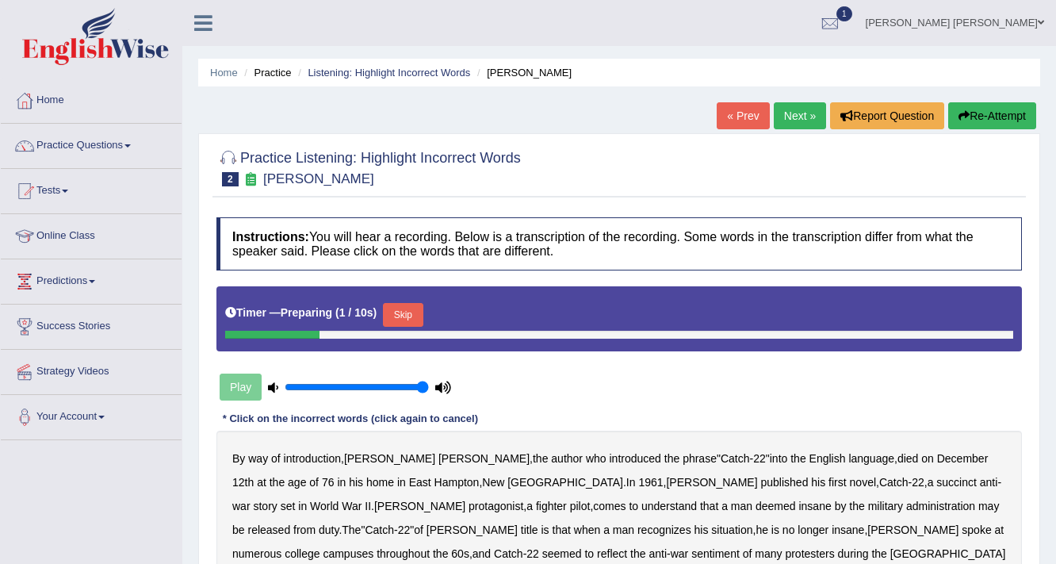
click at [407, 303] on button "Skip" at bounding box center [403, 315] width 40 height 24
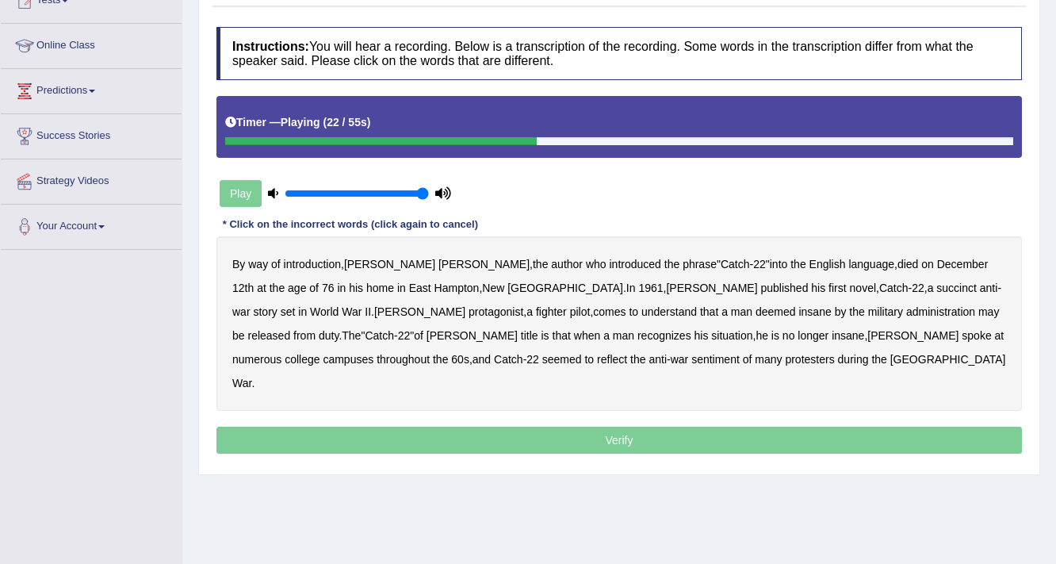
click at [937, 289] on b "succinct" at bounding box center [957, 288] width 40 height 13
click at [906, 310] on b "administration" at bounding box center [940, 311] width 69 height 13
click at [711, 336] on b "situation" at bounding box center [731, 335] width 41 height 13
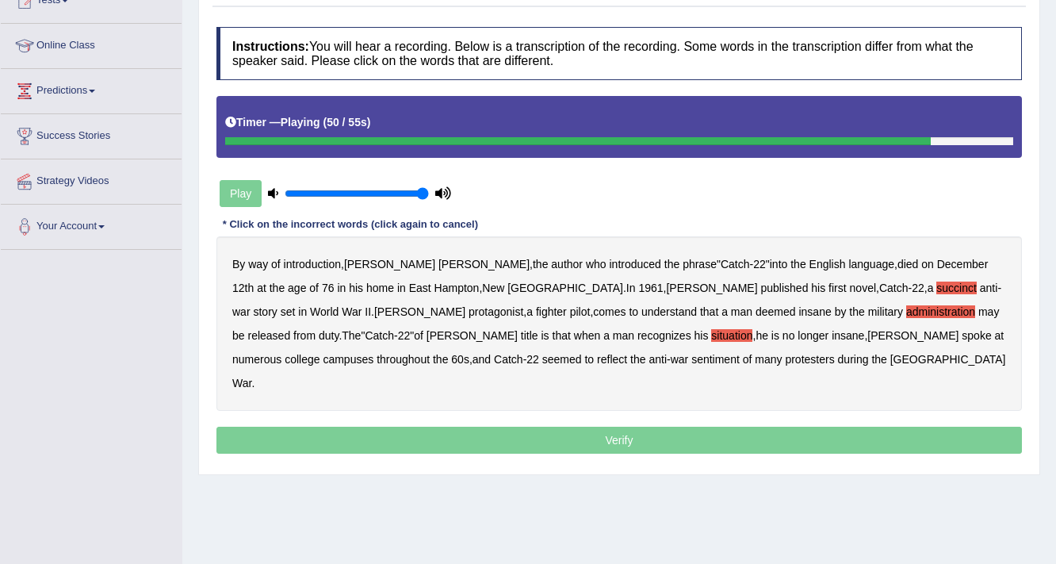
click at [597, 358] on b "reflect" at bounding box center [612, 359] width 30 height 13
click at [566, 427] on p "Verify" at bounding box center [619, 440] width 806 height 27
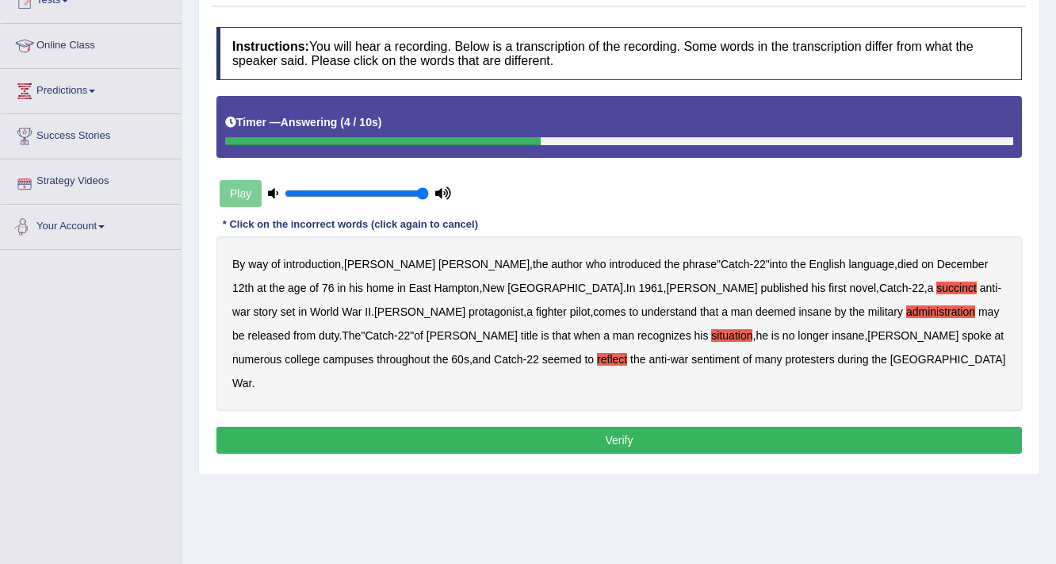
click at [512, 427] on button "Verify" at bounding box center [619, 440] width 806 height 27
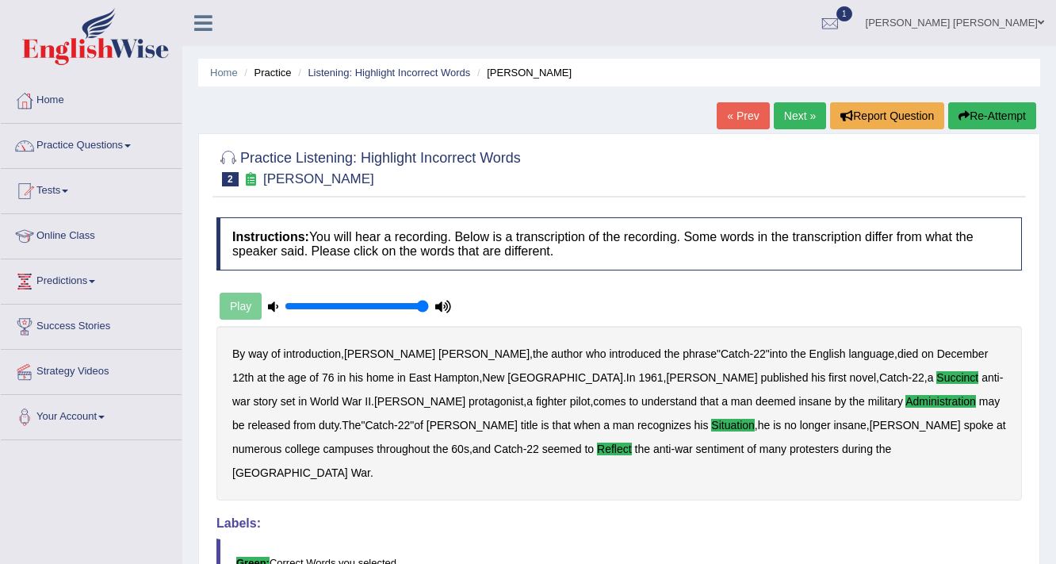
click at [787, 117] on link "Next »" at bounding box center [800, 115] width 52 height 27
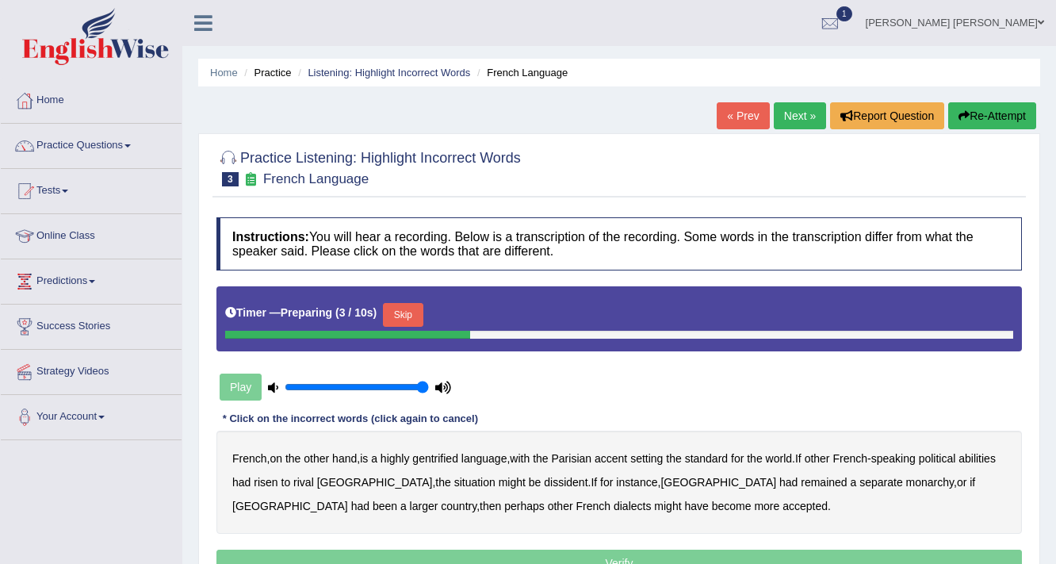
click at [399, 308] on button "Skip" at bounding box center [403, 315] width 40 height 24
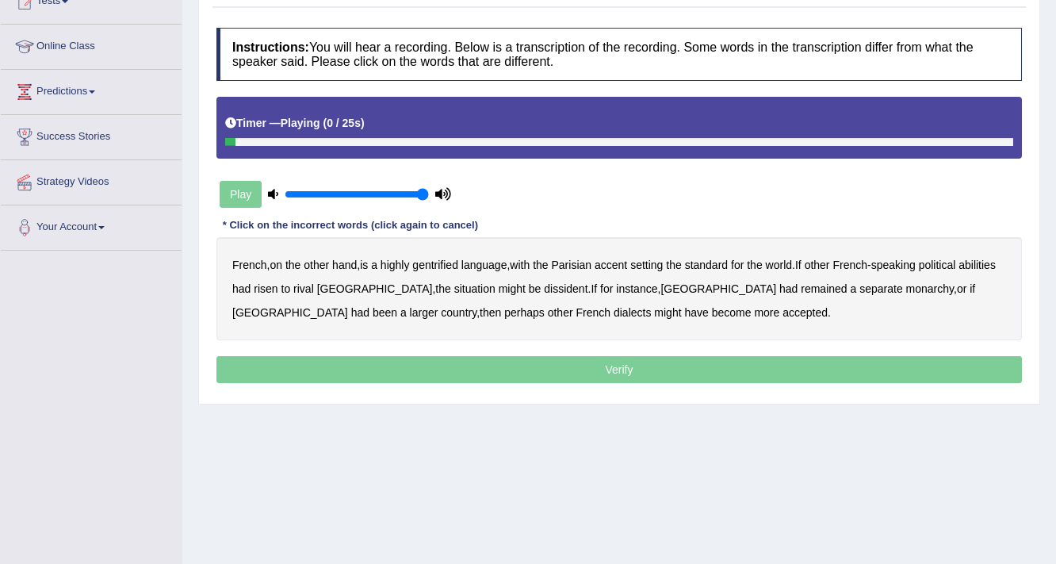
scroll to position [190, 0]
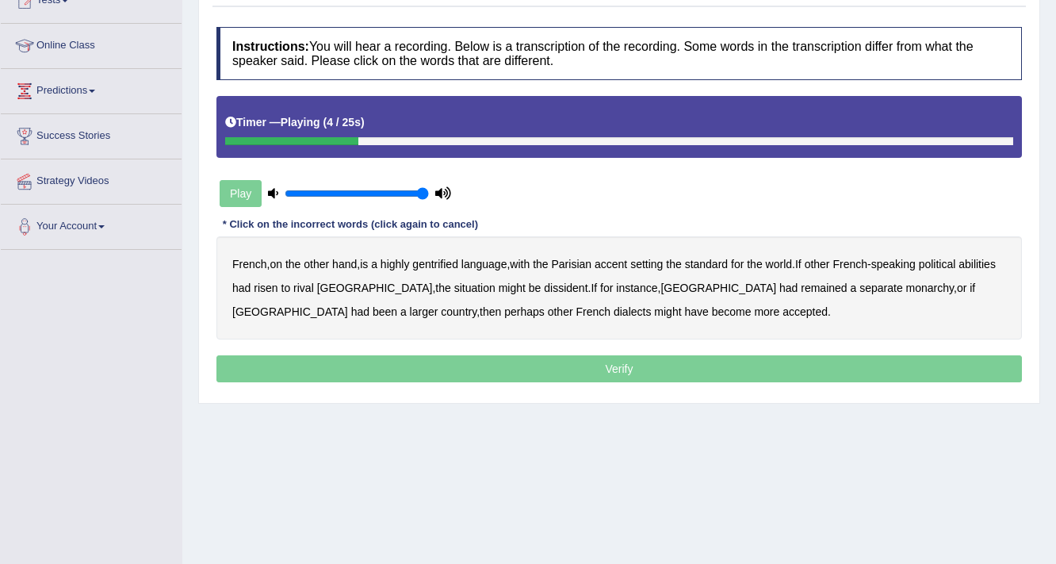
click at [444, 263] on b "gentrified" at bounding box center [435, 264] width 46 height 13
click at [959, 270] on b "abilities" at bounding box center [977, 264] width 37 height 13
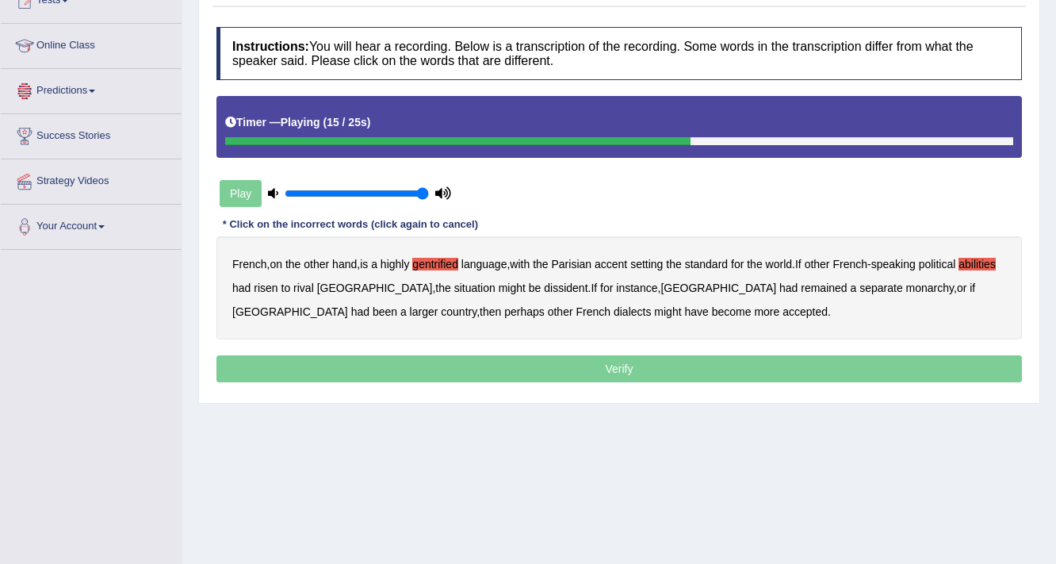
click at [544, 282] on b "dissident" at bounding box center [566, 288] width 44 height 13
click at [906, 286] on b "monarchy" at bounding box center [930, 288] width 48 height 13
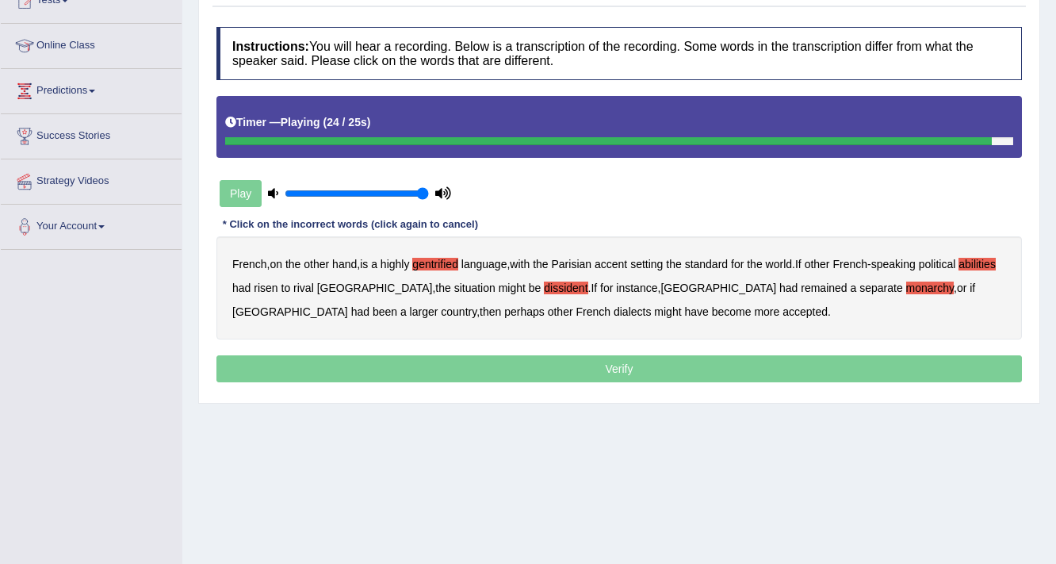
click at [558, 365] on p "Verify" at bounding box center [619, 368] width 806 height 27
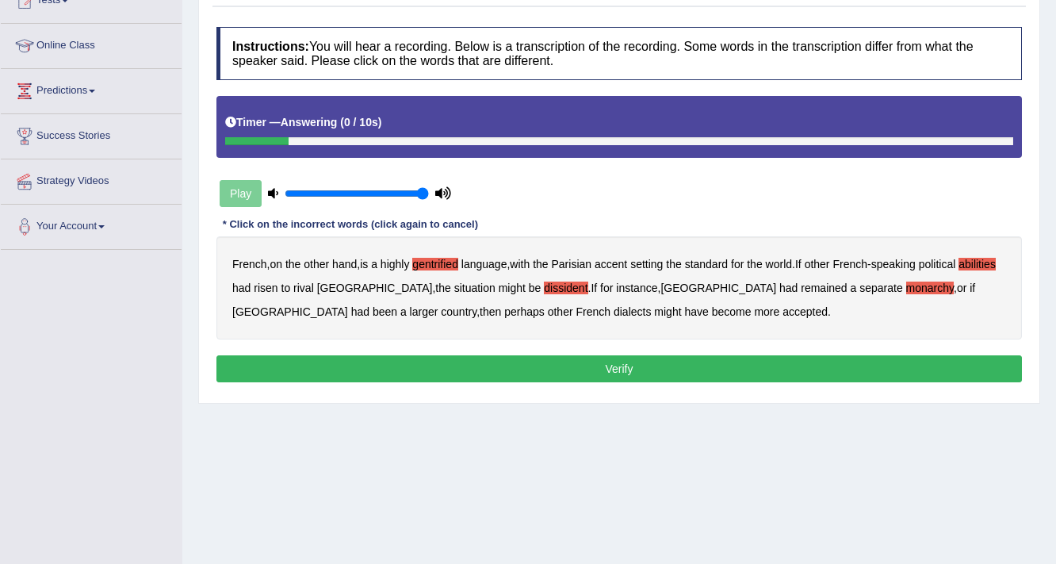
click at [558, 365] on button "Verify" at bounding box center [619, 368] width 806 height 27
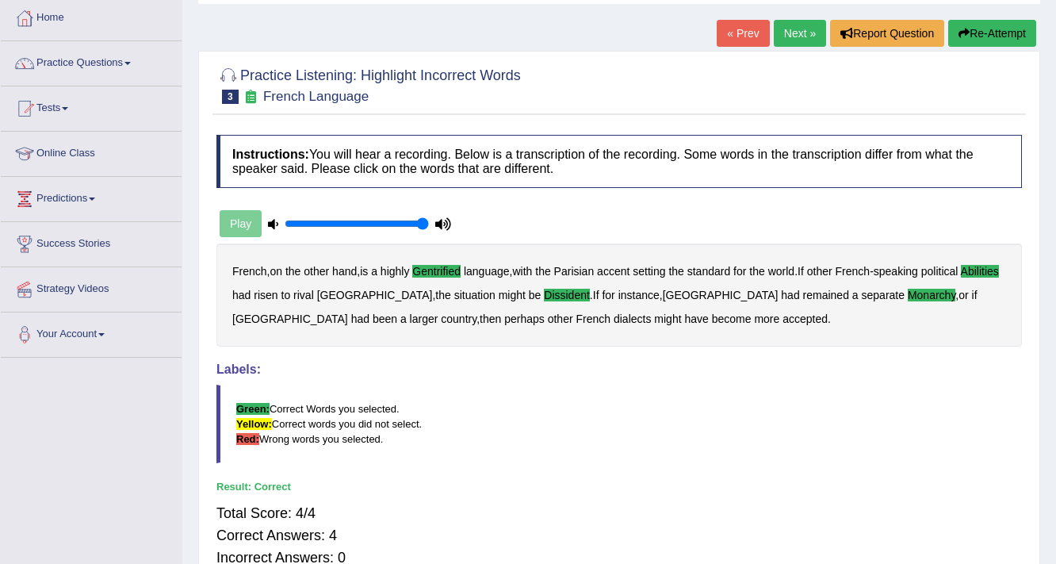
scroll to position [0, 0]
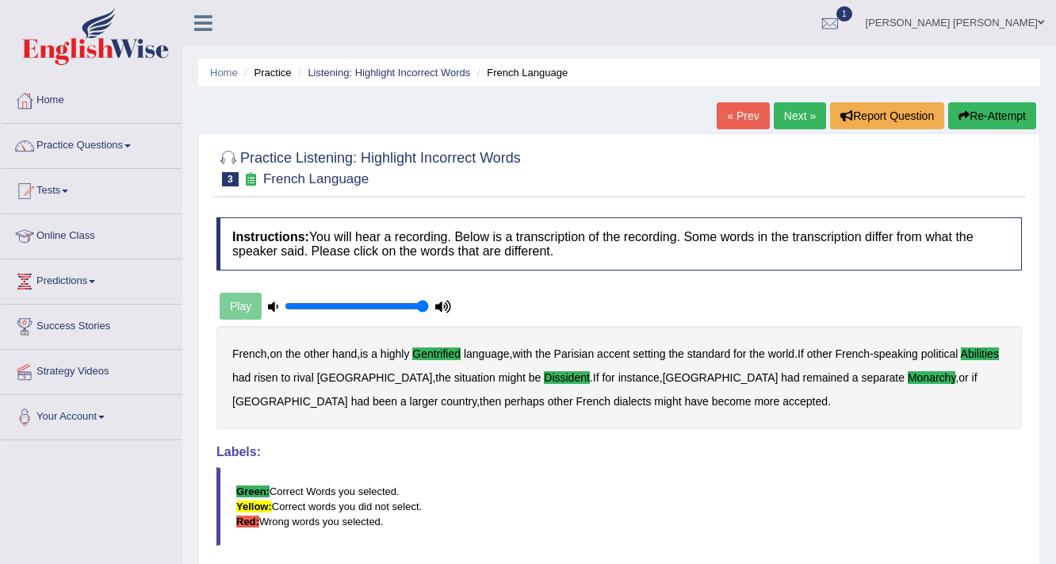
click at [785, 108] on link "Next »" at bounding box center [800, 115] width 52 height 27
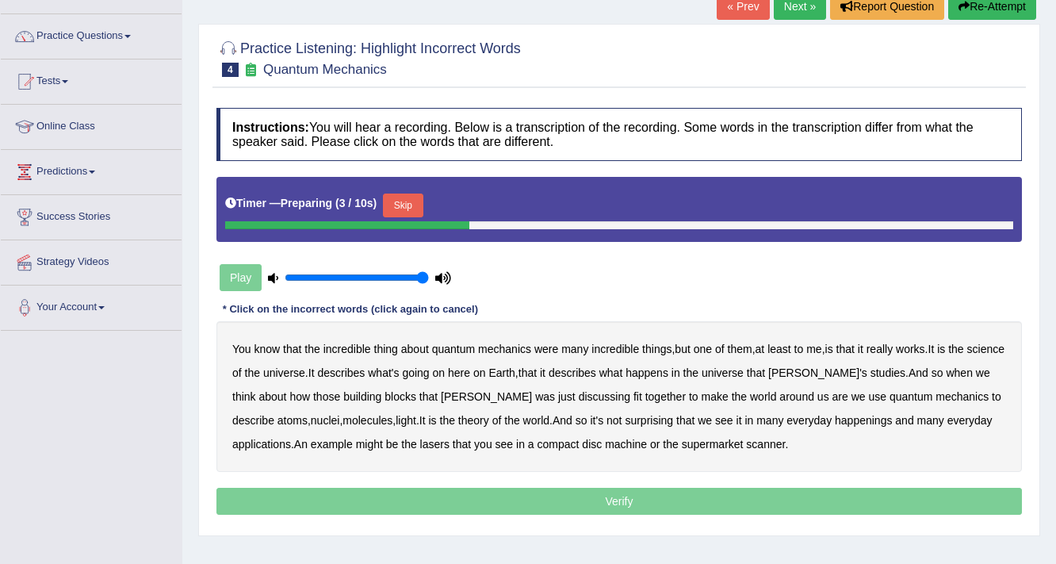
scroll to position [190, 0]
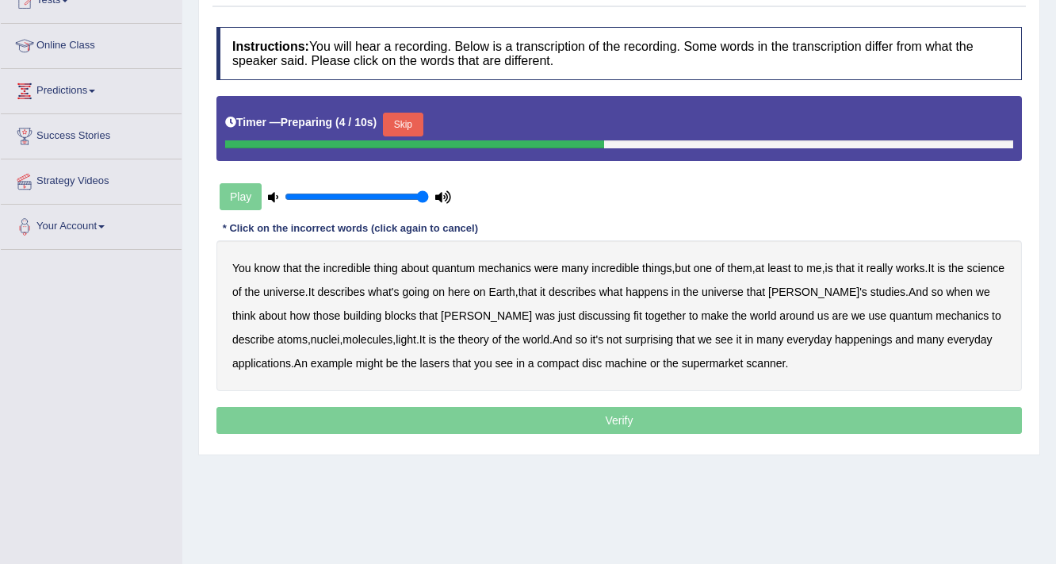
click at [412, 122] on button "Skip" at bounding box center [403, 125] width 40 height 24
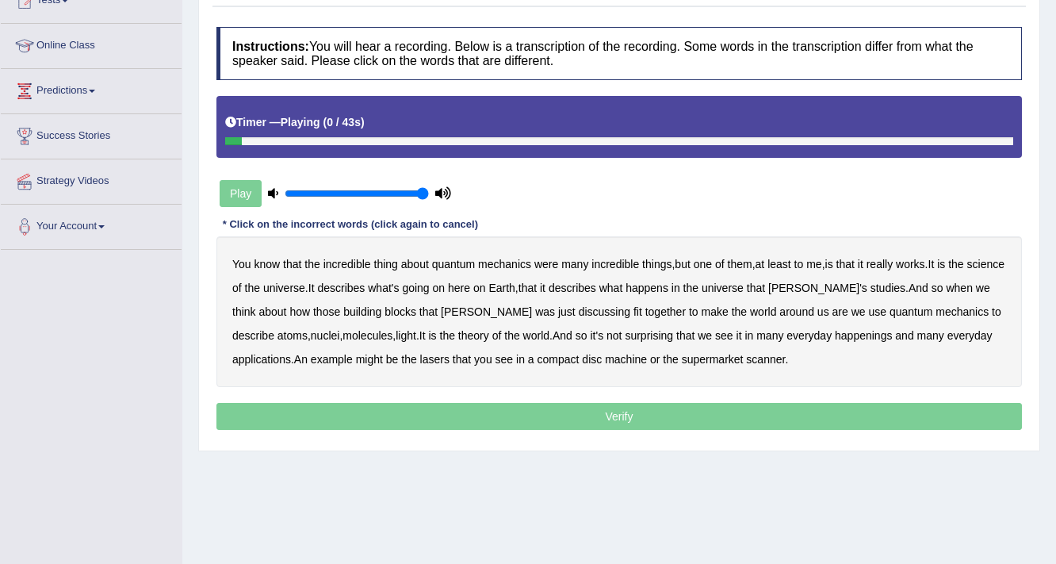
scroll to position [269, 0]
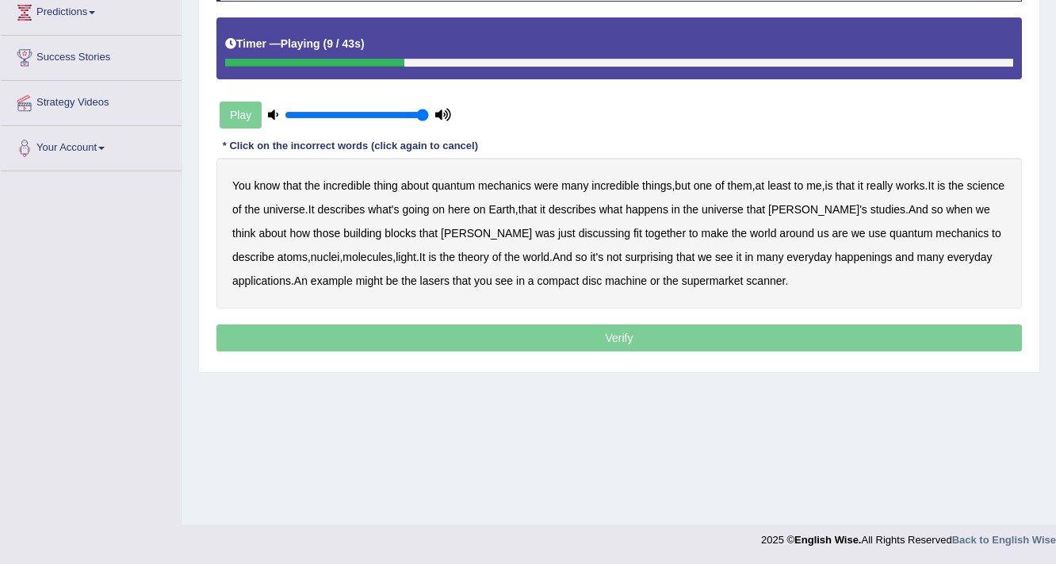
click at [967, 192] on b "science" at bounding box center [985, 185] width 37 height 13
click at [579, 228] on b "discussing" at bounding box center [605, 233] width 52 height 13
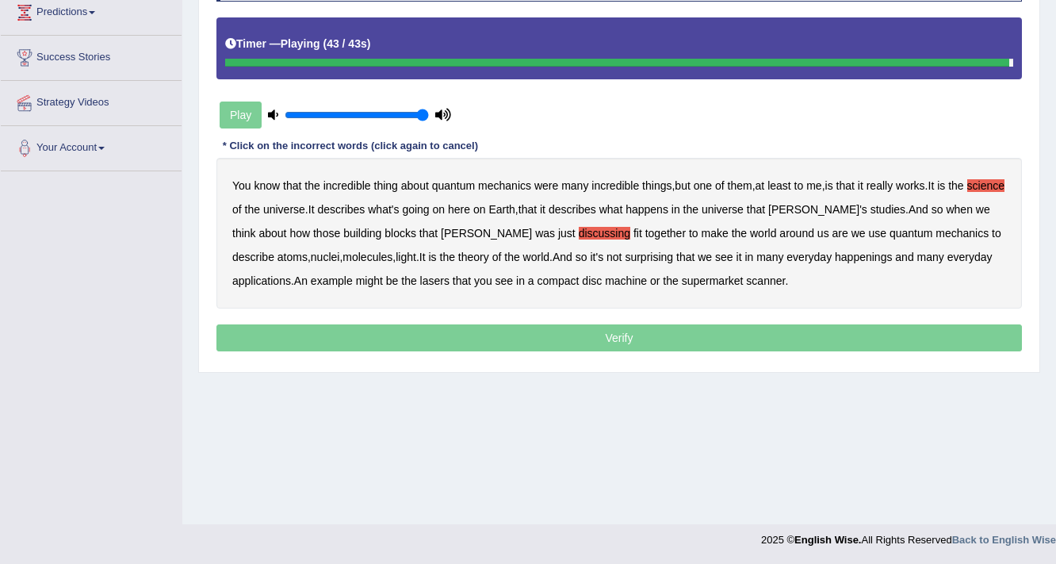
click at [540, 331] on p "Verify" at bounding box center [619, 337] width 806 height 27
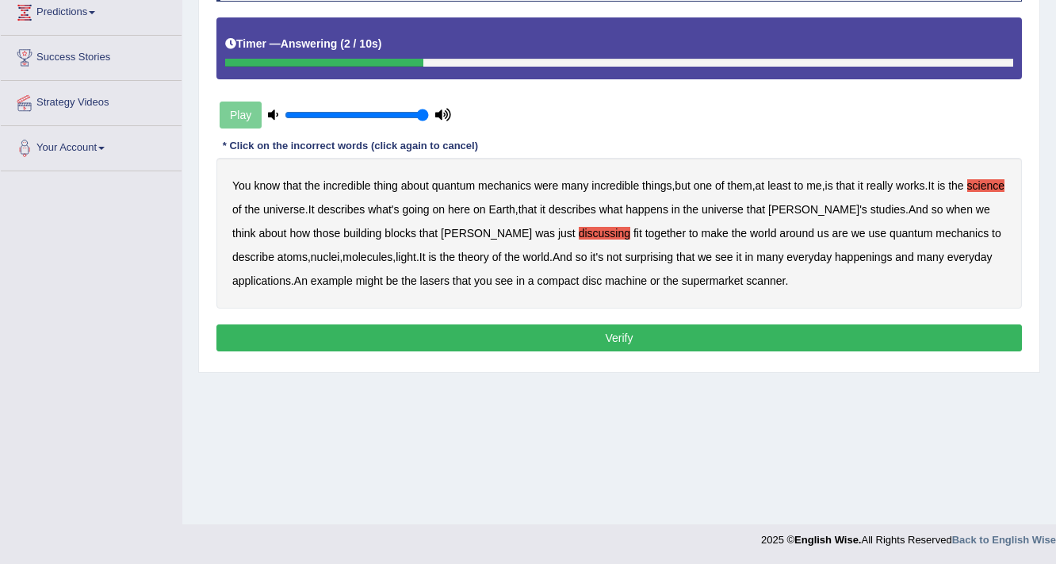
click at [540, 333] on button "Verify" at bounding box center [619, 337] width 806 height 27
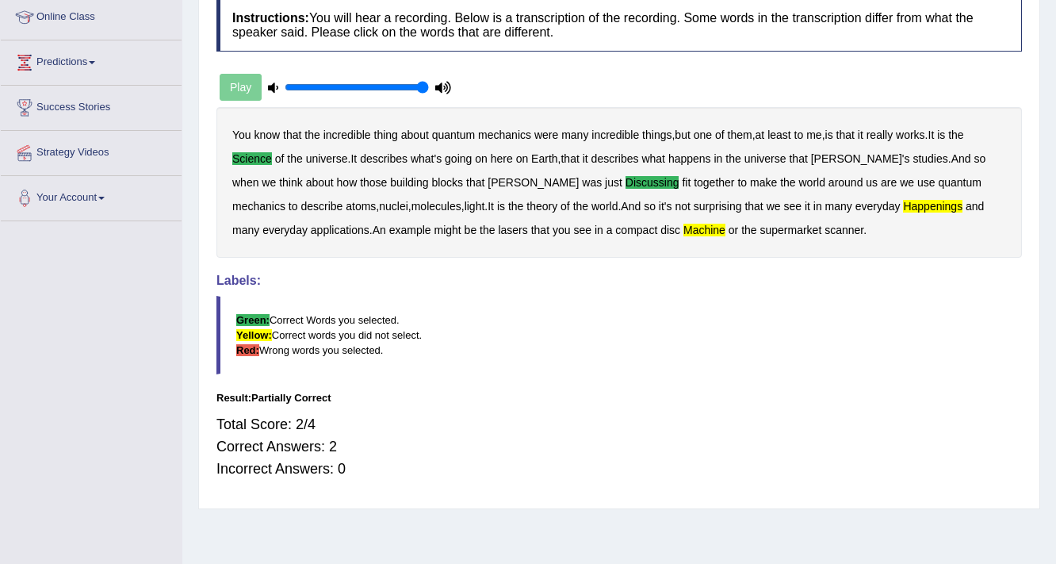
scroll to position [15, 0]
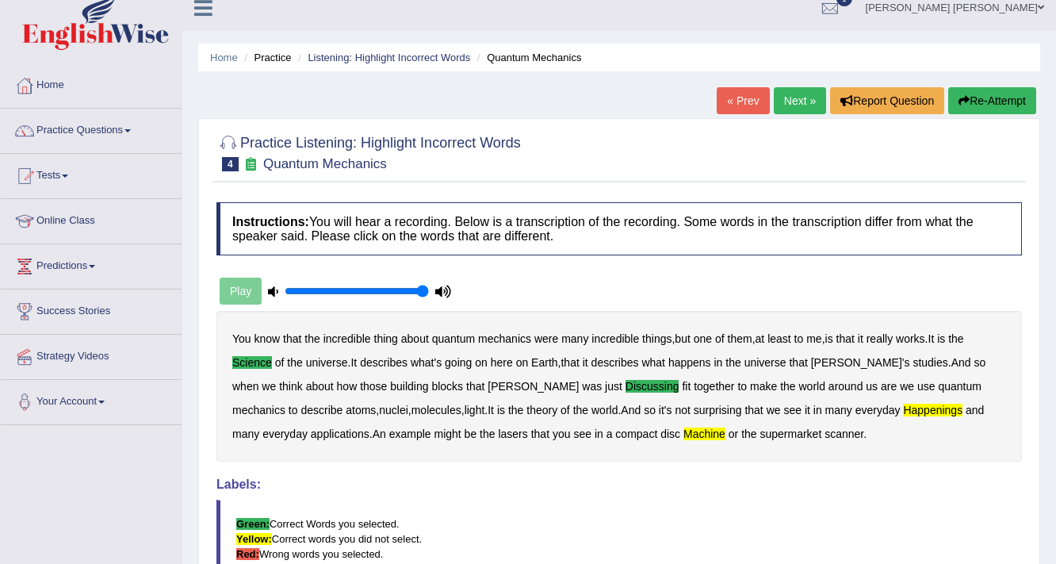
click at [774, 100] on link "Next »" at bounding box center [800, 100] width 52 height 27
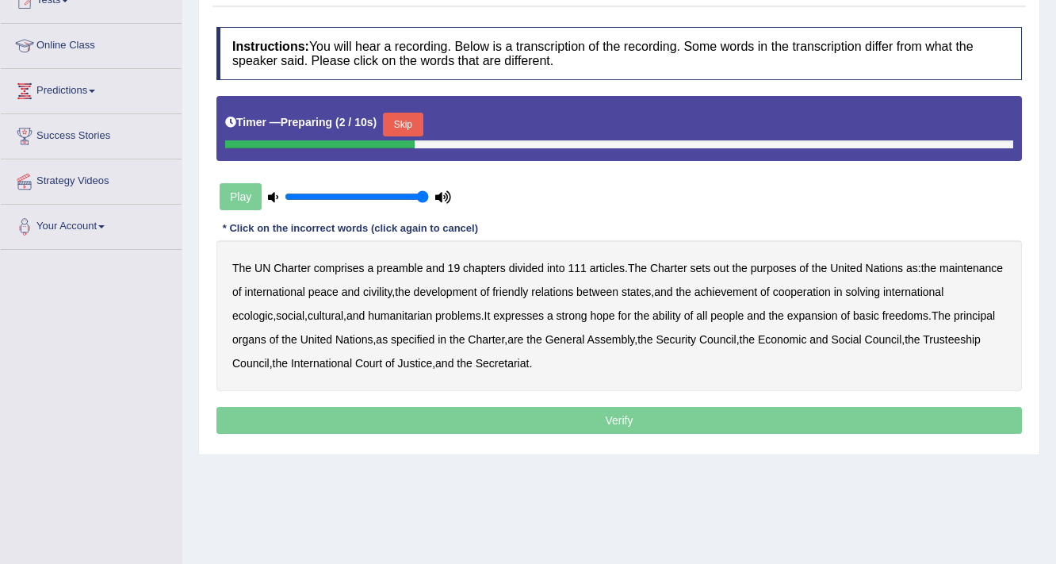
click at [403, 120] on button "Skip" at bounding box center [403, 125] width 40 height 24
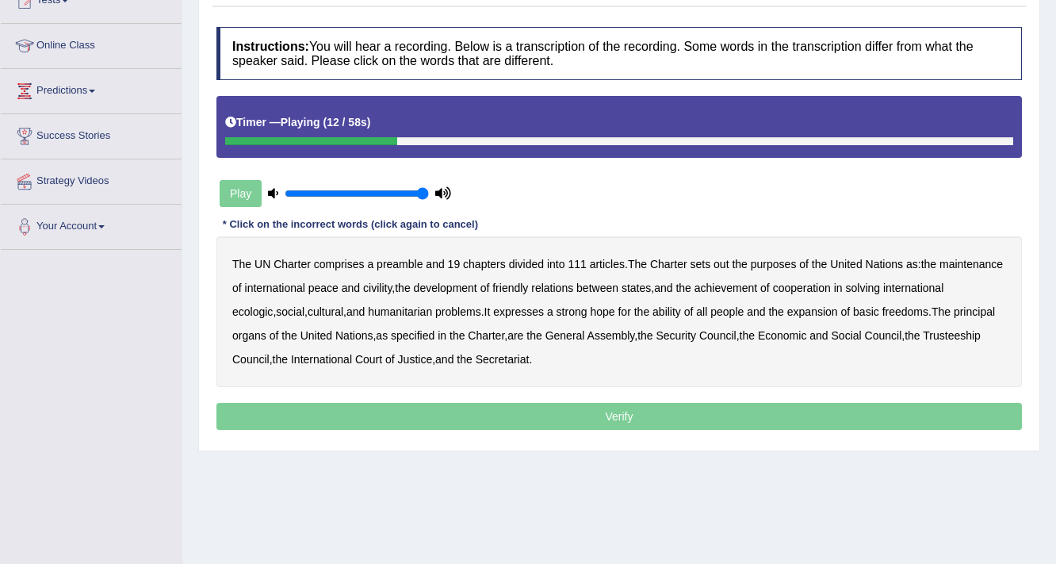
click at [725, 263] on b "out" at bounding box center [721, 264] width 15 height 13
click at [392, 289] on b "civility" at bounding box center [377, 288] width 29 height 13
click at [273, 312] on b "ecologic" at bounding box center [252, 311] width 40 height 13
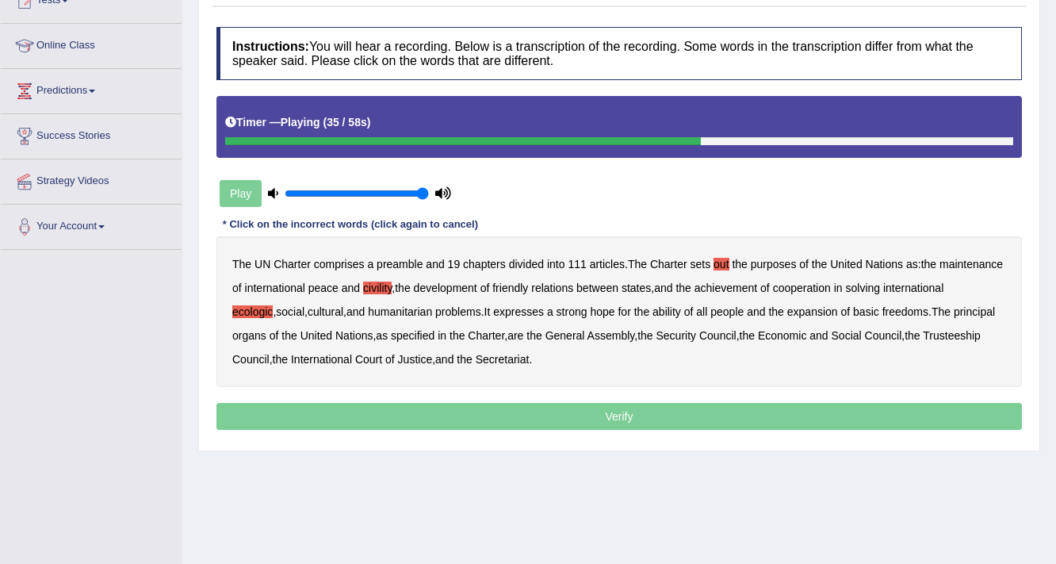
click at [681, 311] on b "ability" at bounding box center [667, 311] width 29 height 13
click at [584, 419] on p "Verify" at bounding box center [619, 416] width 806 height 27
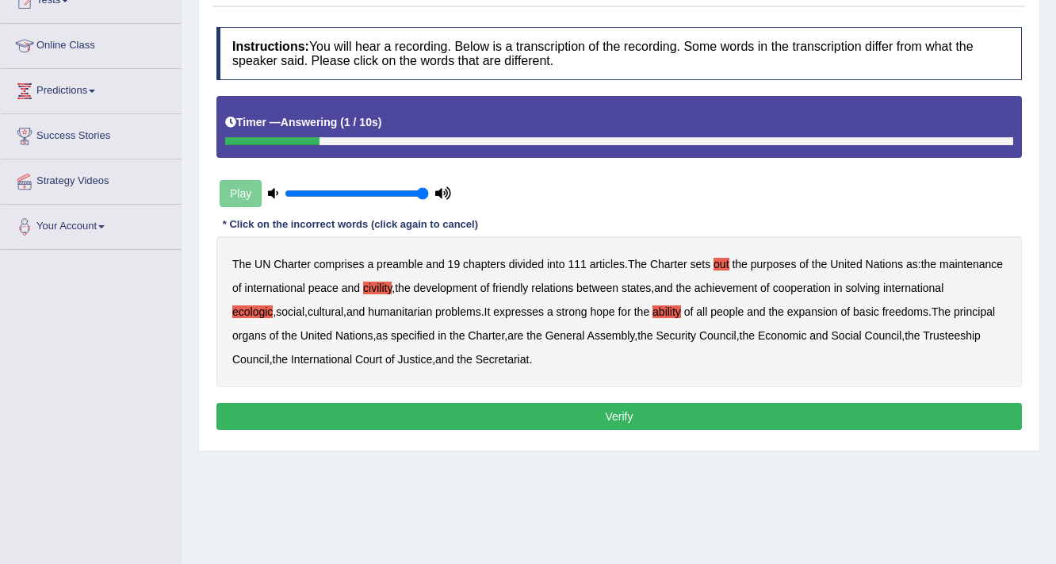
click at [584, 419] on button "Verify" at bounding box center [619, 416] width 806 height 27
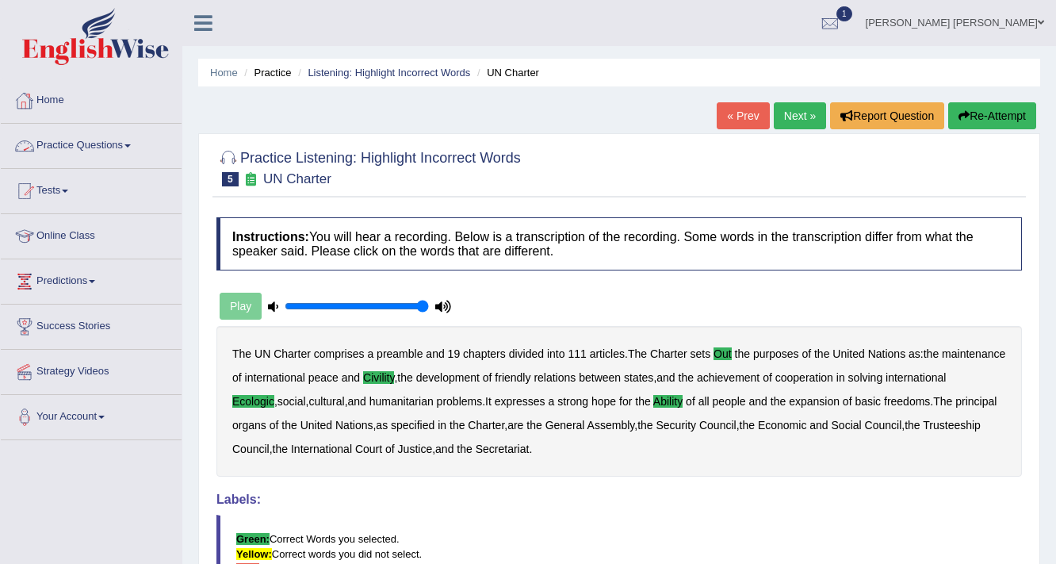
click at [63, 141] on link "Practice Questions" at bounding box center [91, 144] width 181 height 40
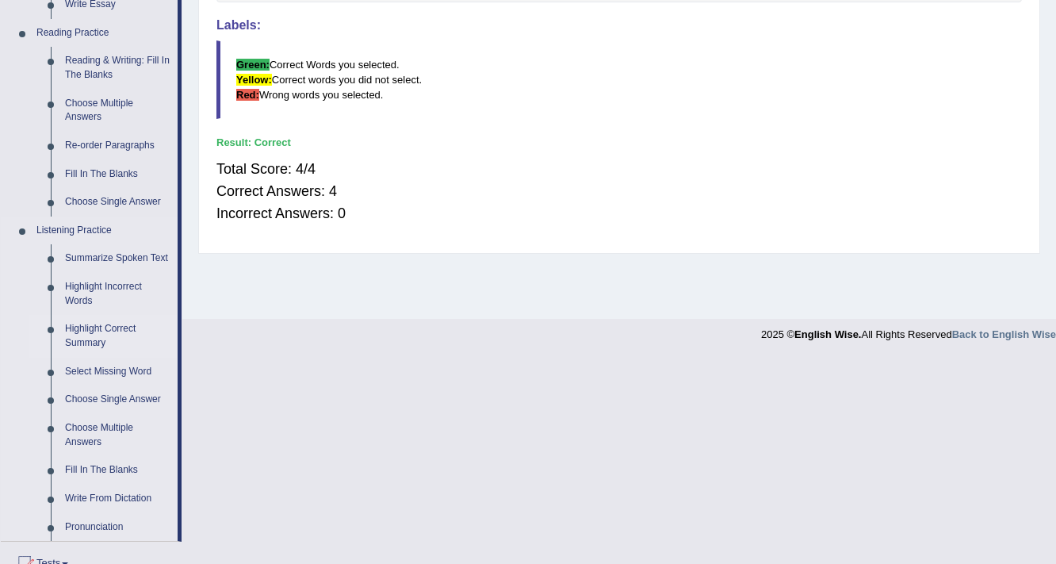
scroll to position [571, 0]
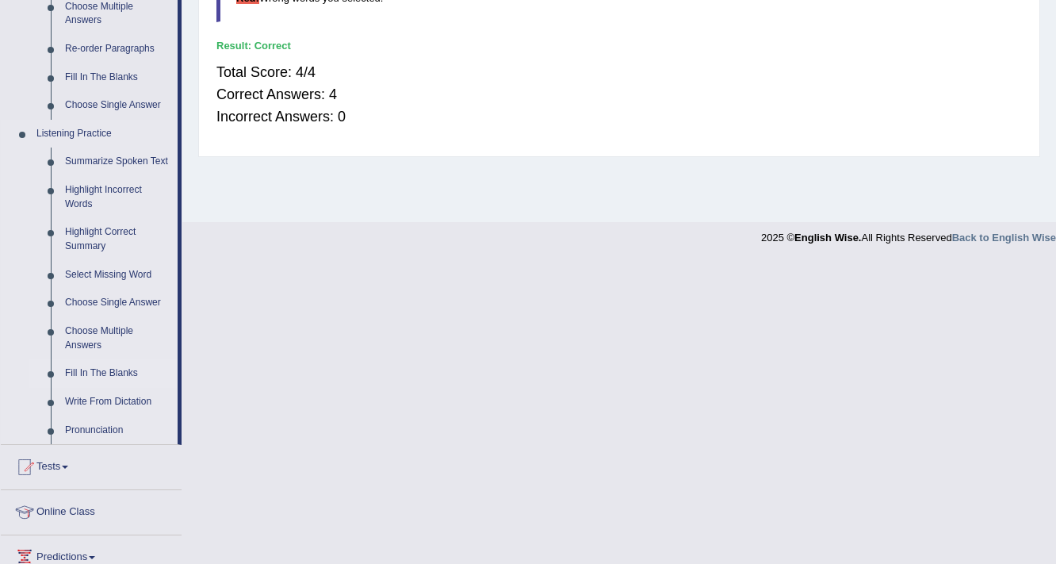
click at [105, 368] on link "Fill In The Blanks" at bounding box center [118, 373] width 120 height 29
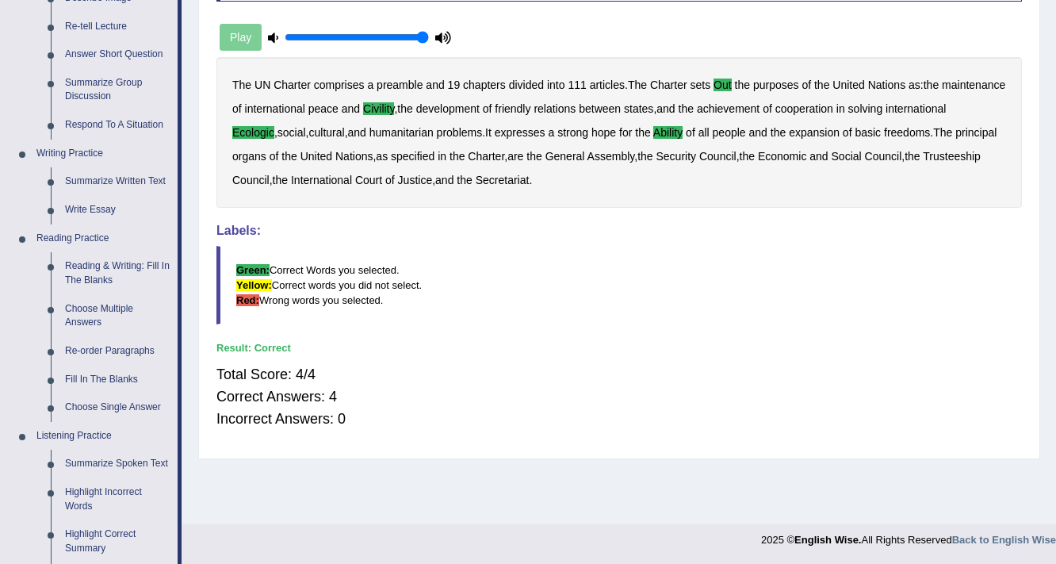
scroll to position [469, 0]
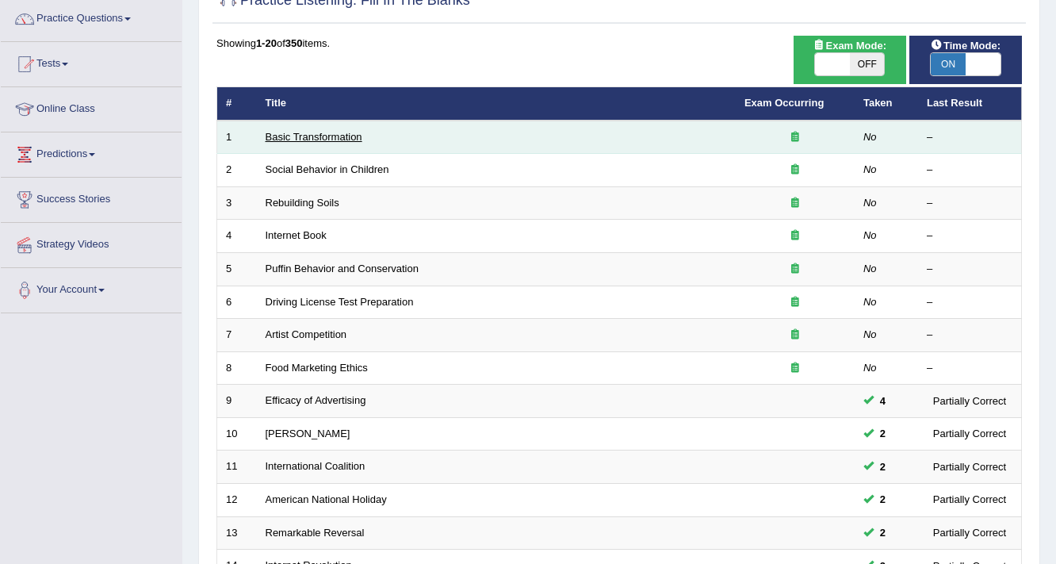
click at [322, 136] on link "Basic Transformation" at bounding box center [314, 137] width 97 height 12
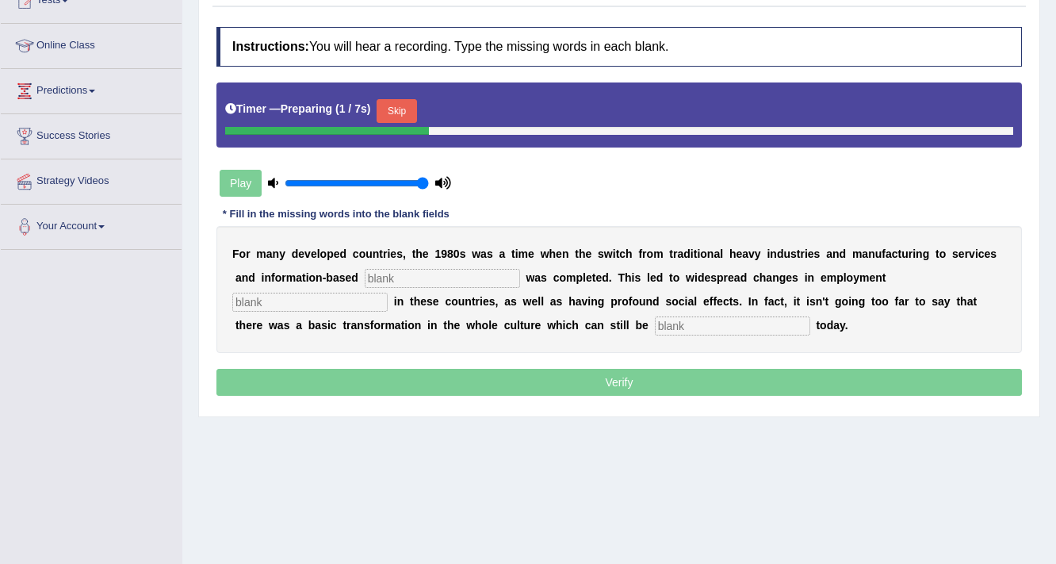
click at [404, 106] on button "Skip" at bounding box center [397, 111] width 40 height 24
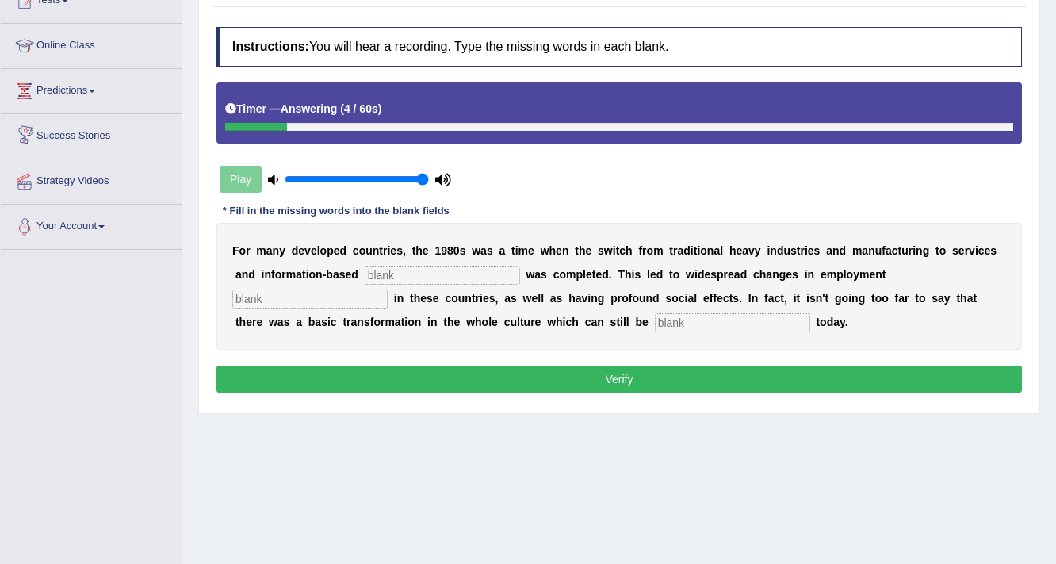
click at [399, 273] on input "text" at bounding box center [442, 275] width 155 height 19
type input "enterprise"
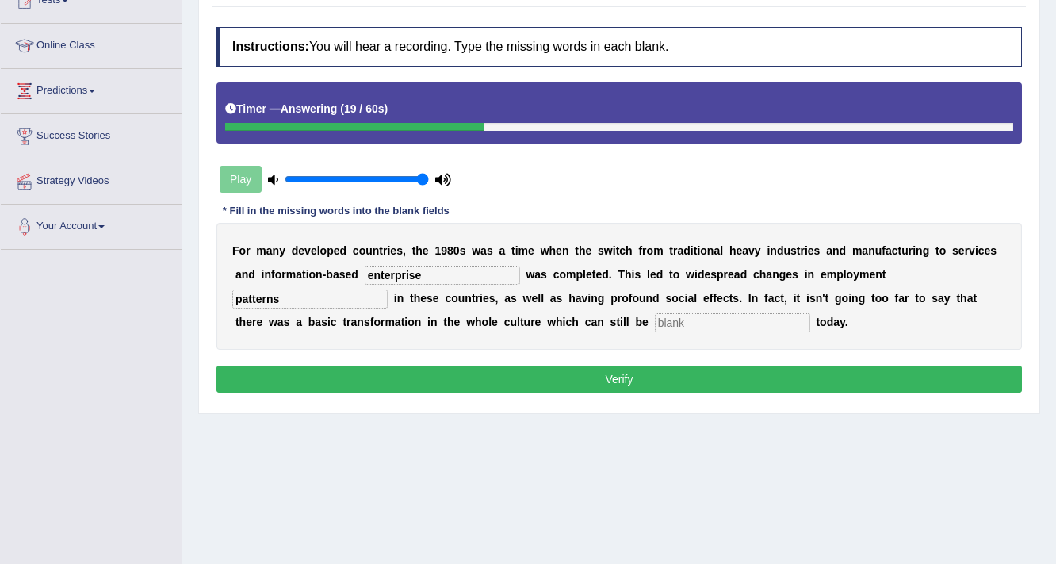
type input "patterns"
type input "observed"
click at [507, 373] on button "Verify" at bounding box center [619, 379] width 806 height 27
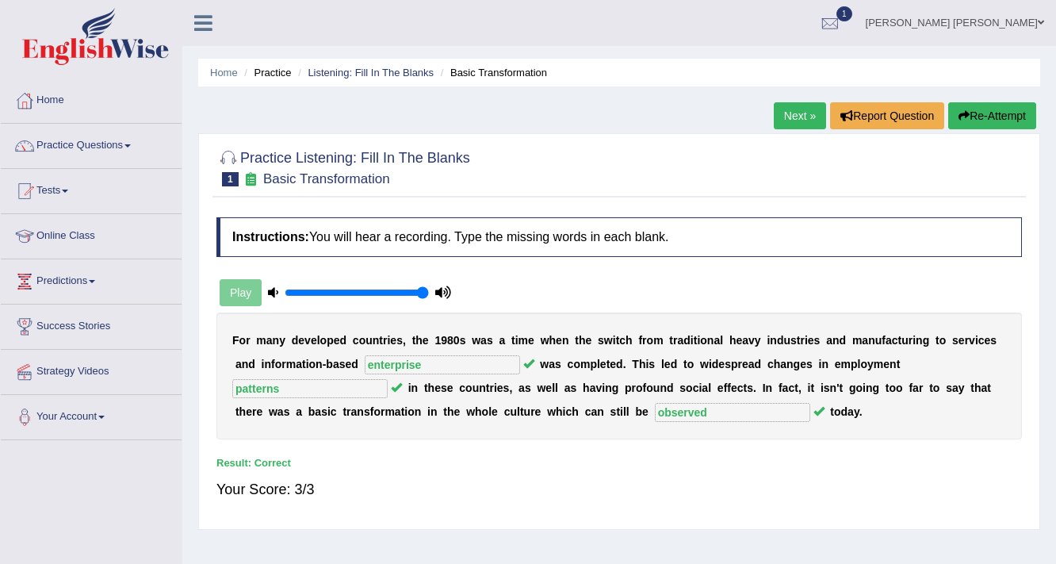
click at [783, 109] on link "Next »" at bounding box center [800, 115] width 52 height 27
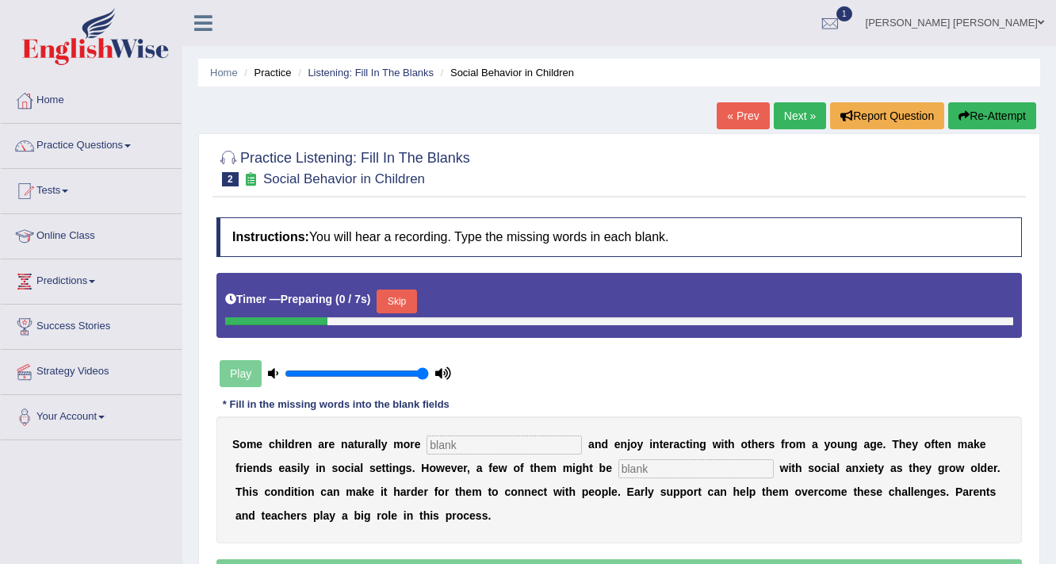
click at [394, 295] on button "Skip" at bounding box center [397, 301] width 40 height 24
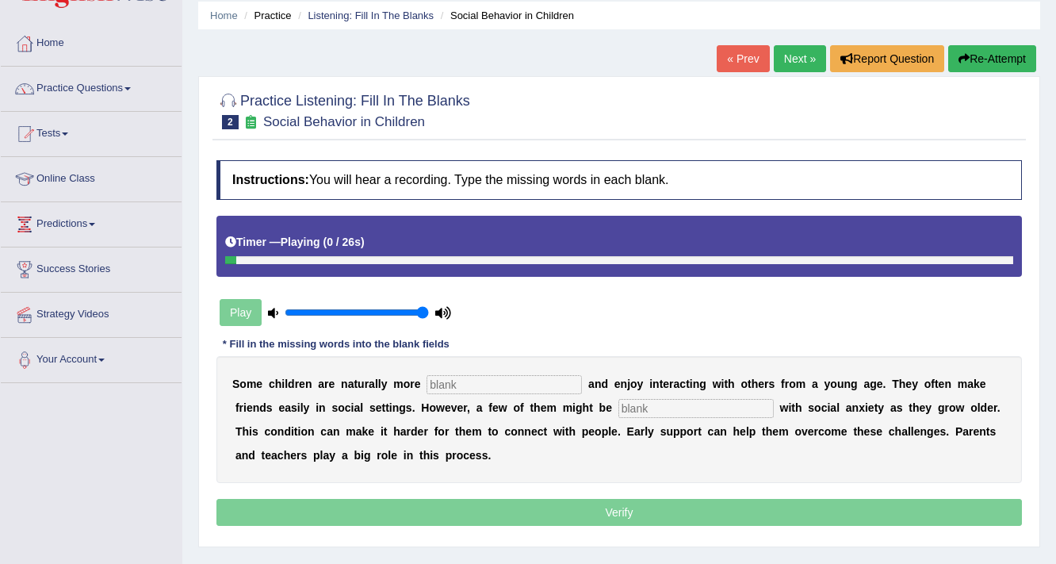
scroll to position [127, 0]
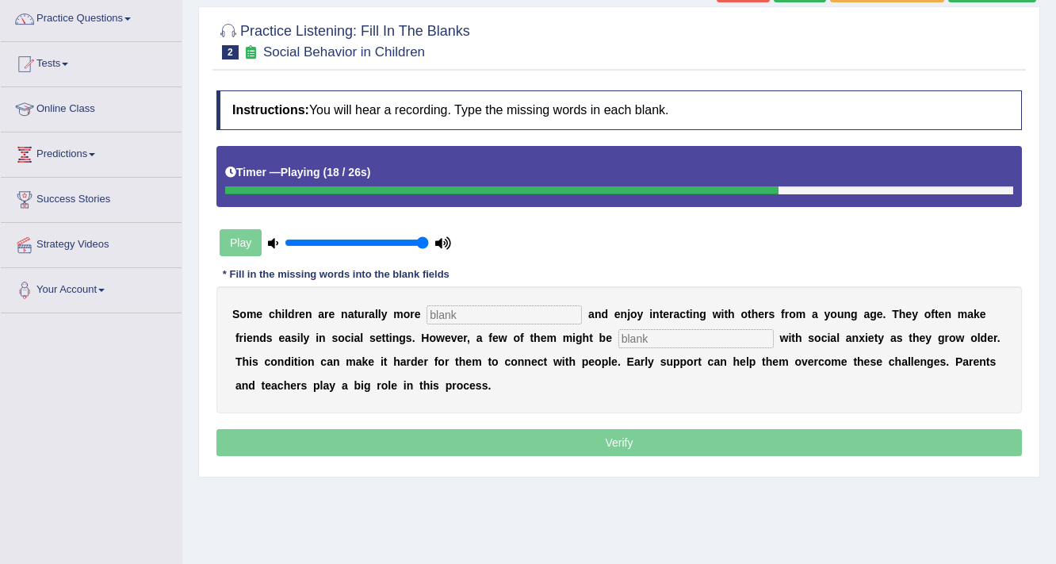
click at [553, 309] on input "text" at bounding box center [504, 314] width 155 height 19
type input "sociable"
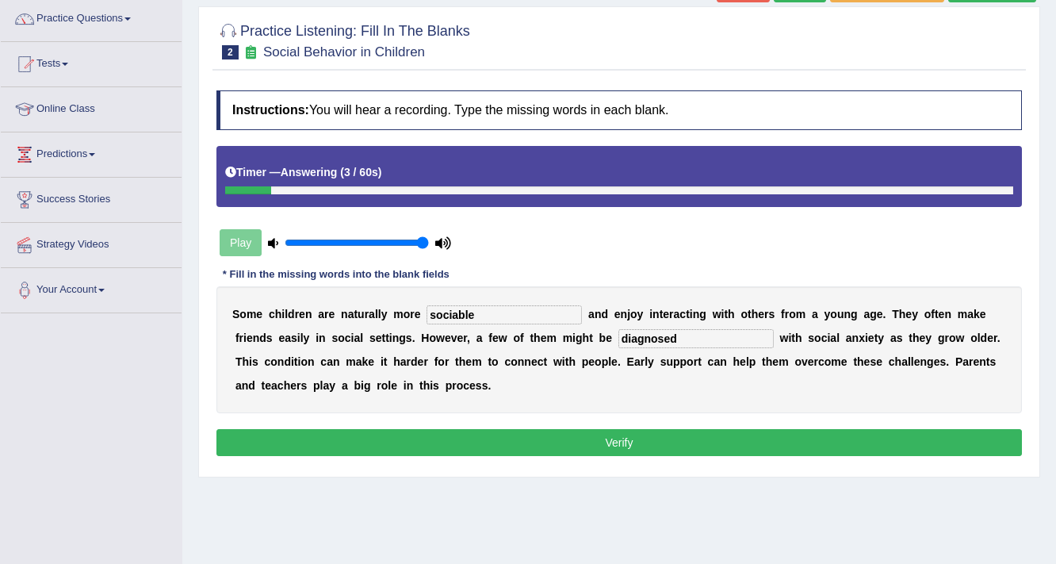
type input "diagnosed"
click at [784, 433] on button "Verify" at bounding box center [619, 442] width 806 height 27
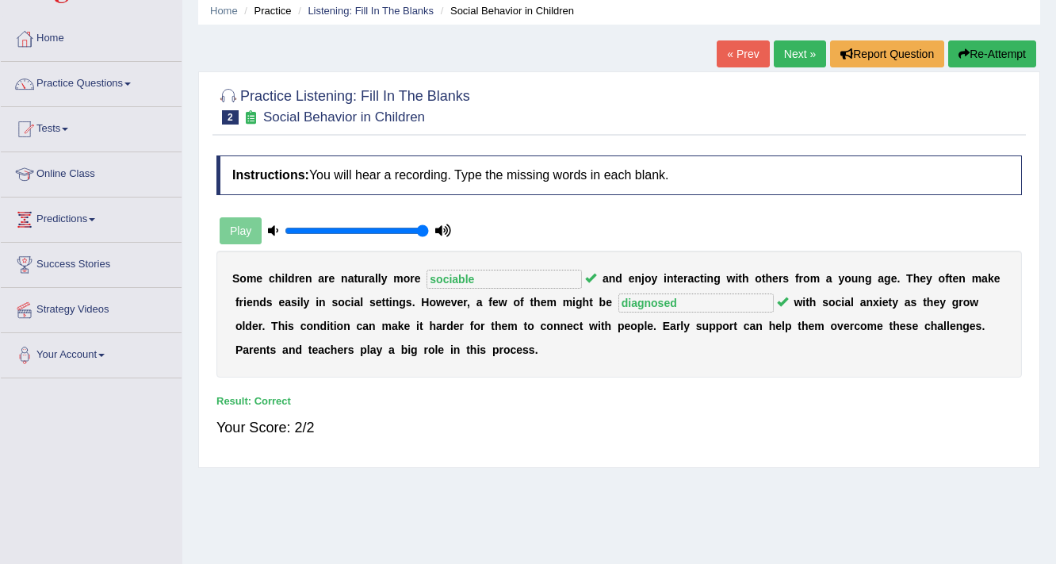
scroll to position [0, 0]
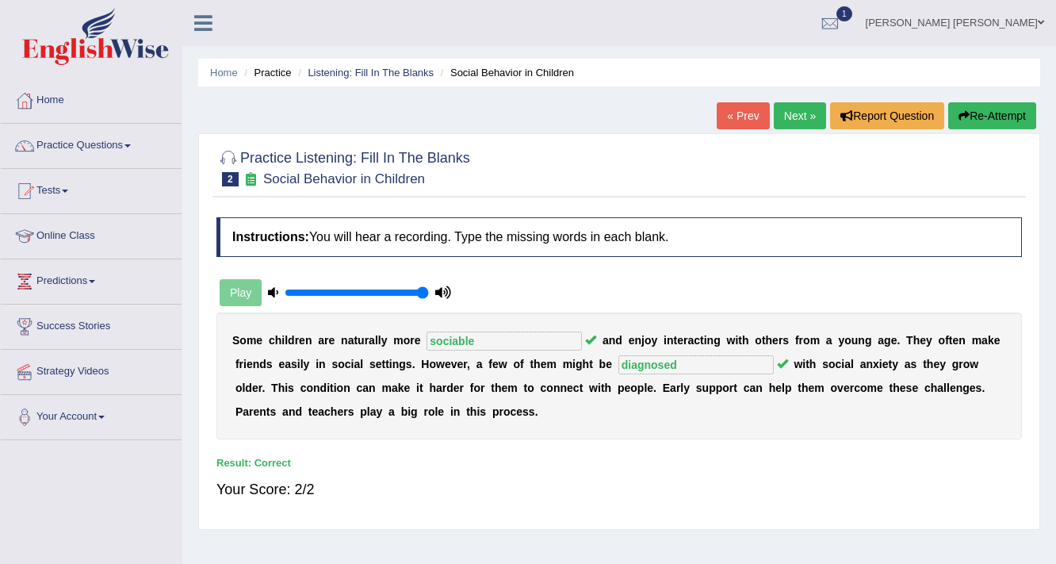
click at [790, 111] on link "Next »" at bounding box center [800, 115] width 52 height 27
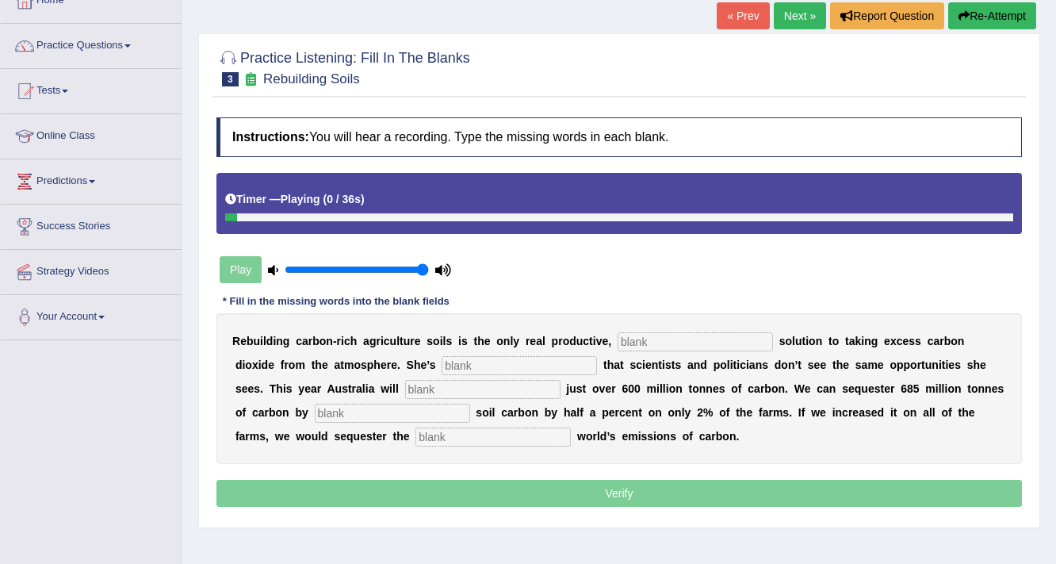
scroll to position [127, 0]
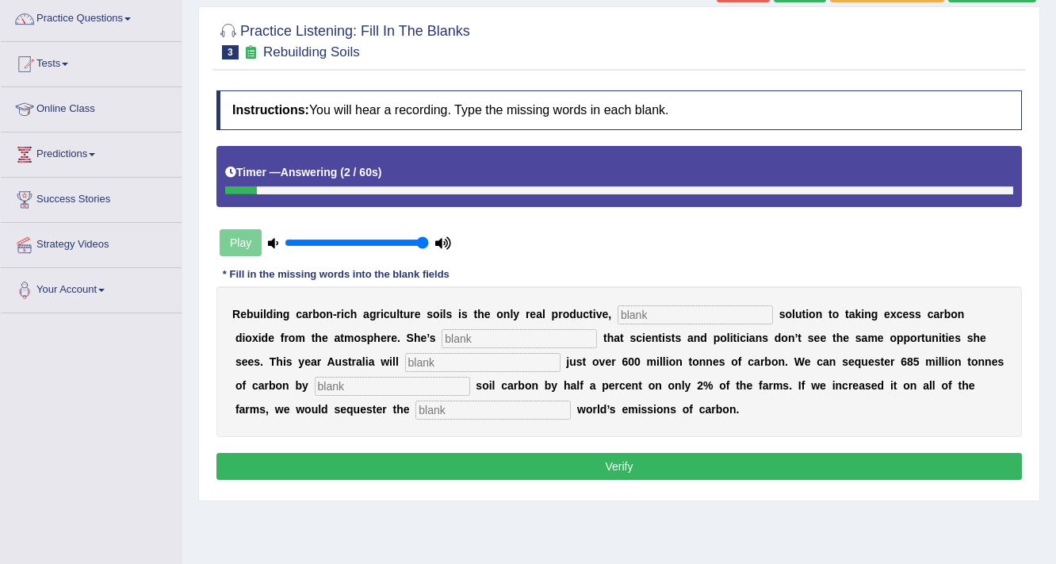
click at [668, 308] on input "text" at bounding box center [695, 314] width 155 height 19
type input "permanent"
type input "frustrated"
type input "emit"
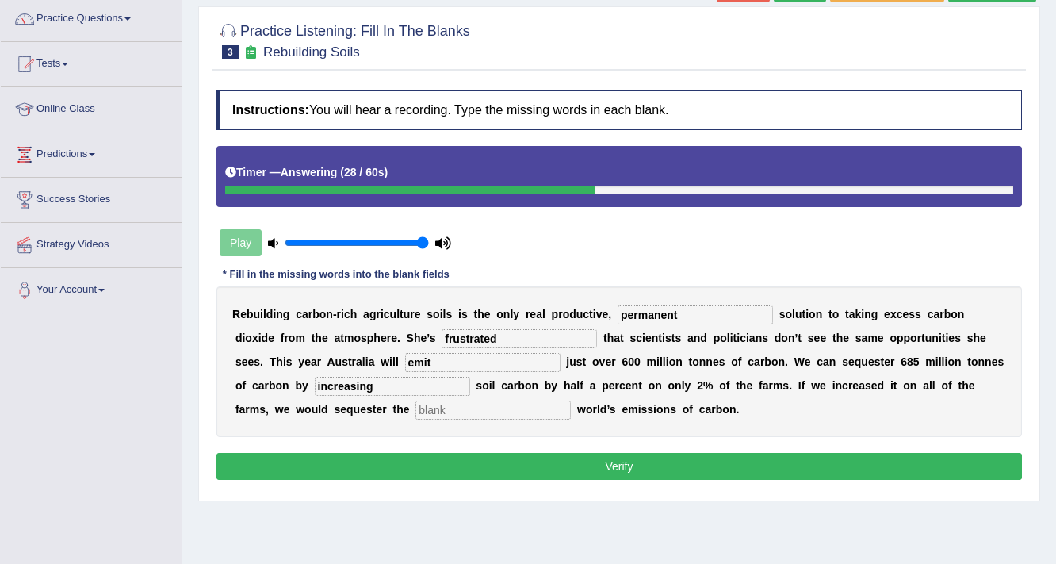
type input "increasing"
type input "whole"
click at [542, 462] on button "Verify" at bounding box center [619, 466] width 806 height 27
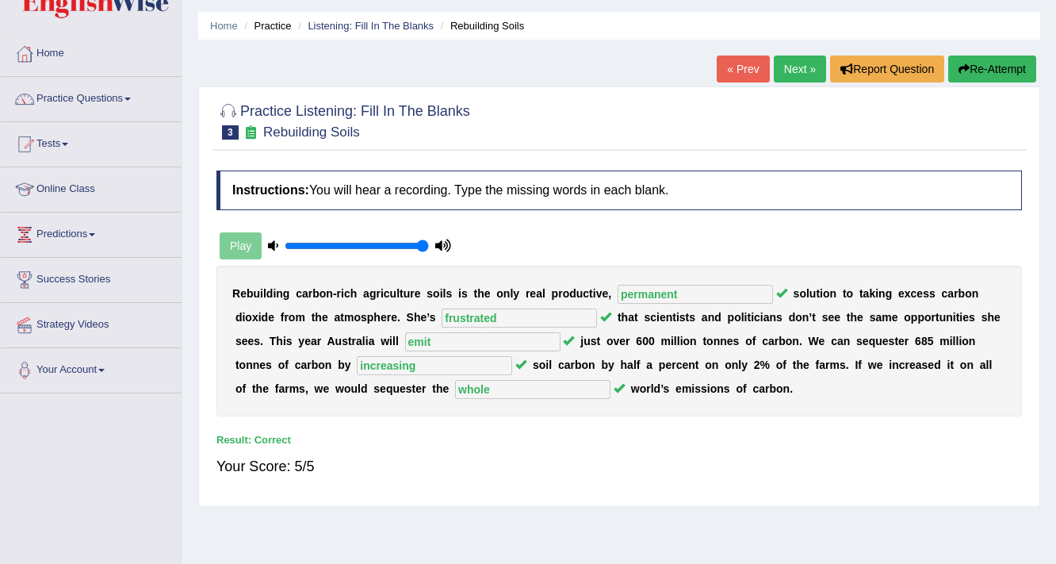
scroll to position [0, 0]
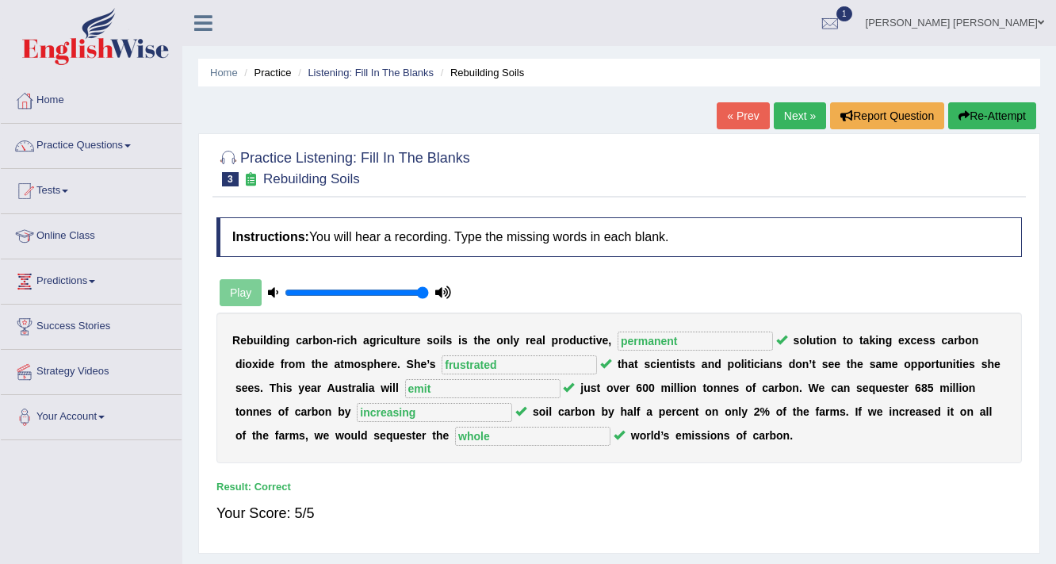
click at [794, 117] on link "Next »" at bounding box center [800, 115] width 52 height 27
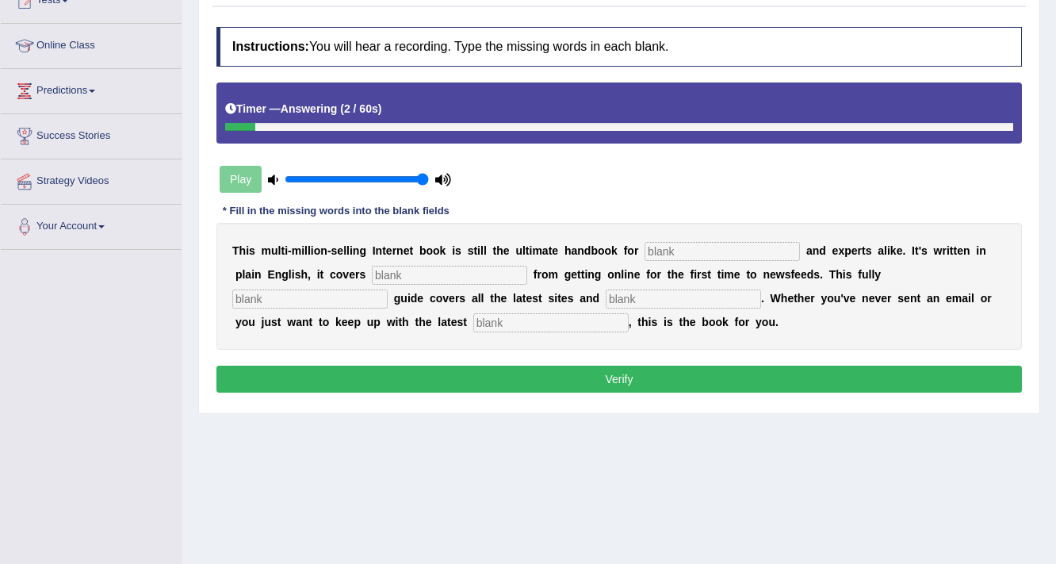
click at [695, 244] on input "text" at bounding box center [722, 251] width 155 height 19
type input "novouses"
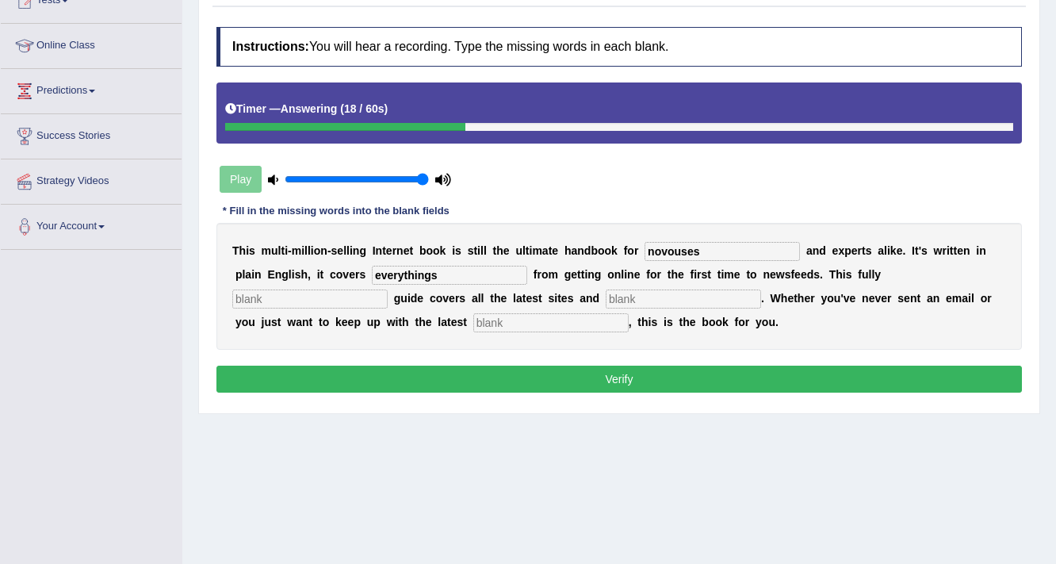
type input "everythings"
type input "revised"
type input "crazes"
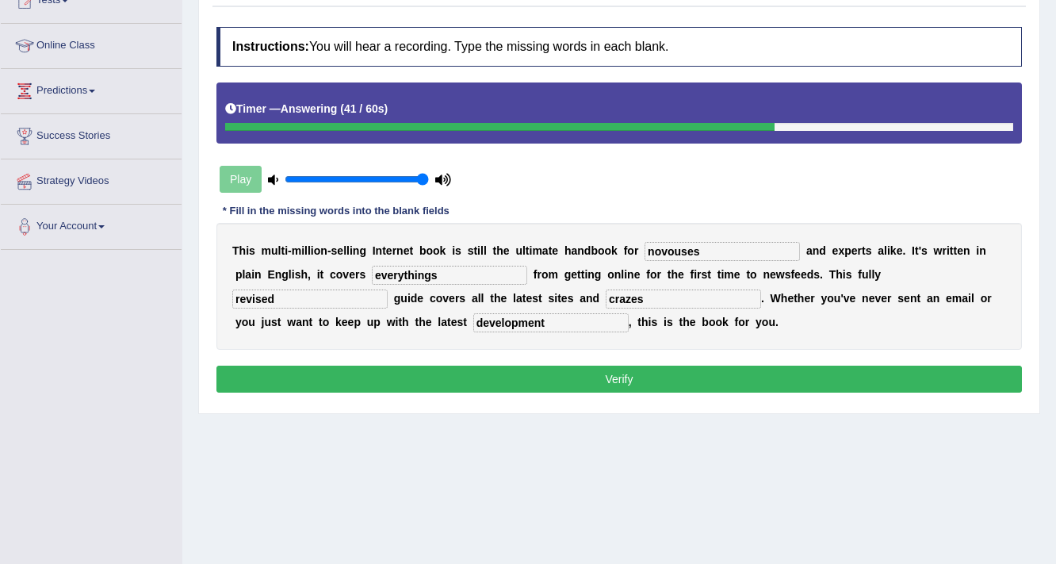
type input "development"
click at [453, 268] on input "everythings" at bounding box center [449, 275] width 155 height 19
type input "everything"
click at [489, 382] on button "Verify" at bounding box center [619, 379] width 806 height 27
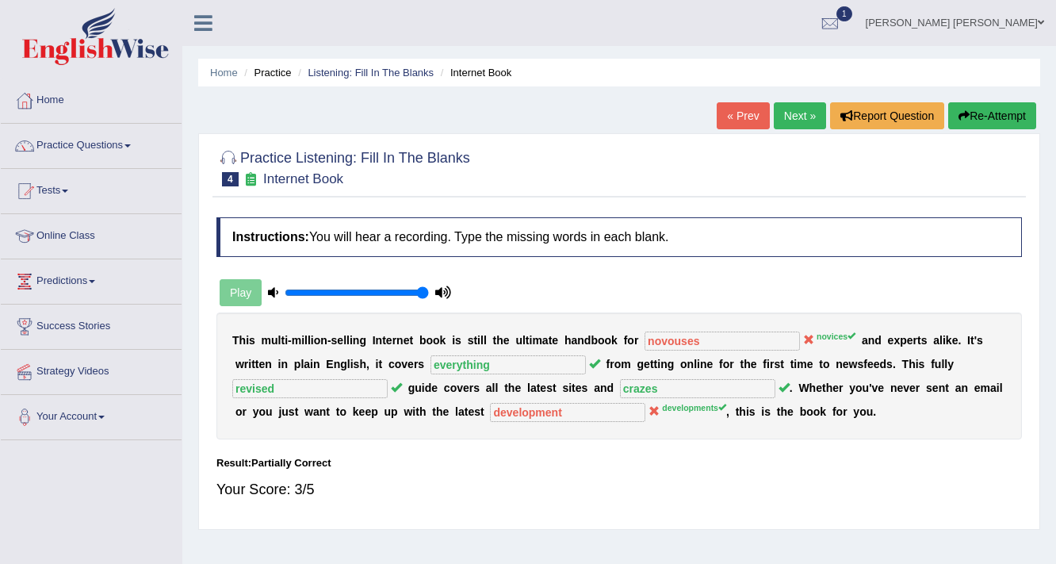
click at [783, 114] on link "Next »" at bounding box center [800, 115] width 52 height 27
drag, startPoint x: 783, startPoint y: 114, endPoint x: 769, endPoint y: 111, distance: 14.6
click at [783, 114] on link "Next »" at bounding box center [800, 115] width 52 height 27
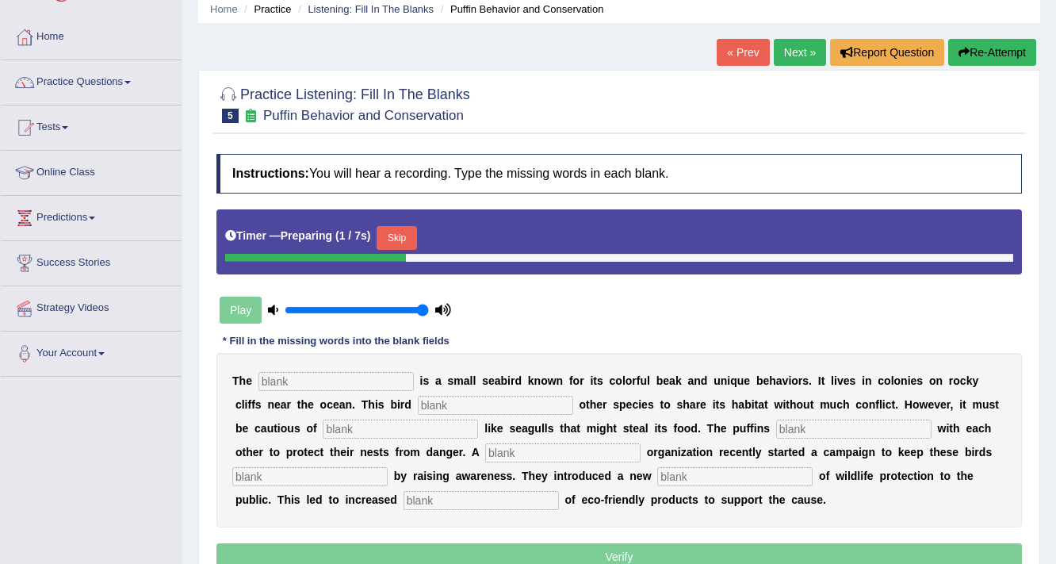
click at [402, 238] on button "Skip" at bounding box center [397, 238] width 40 height 24
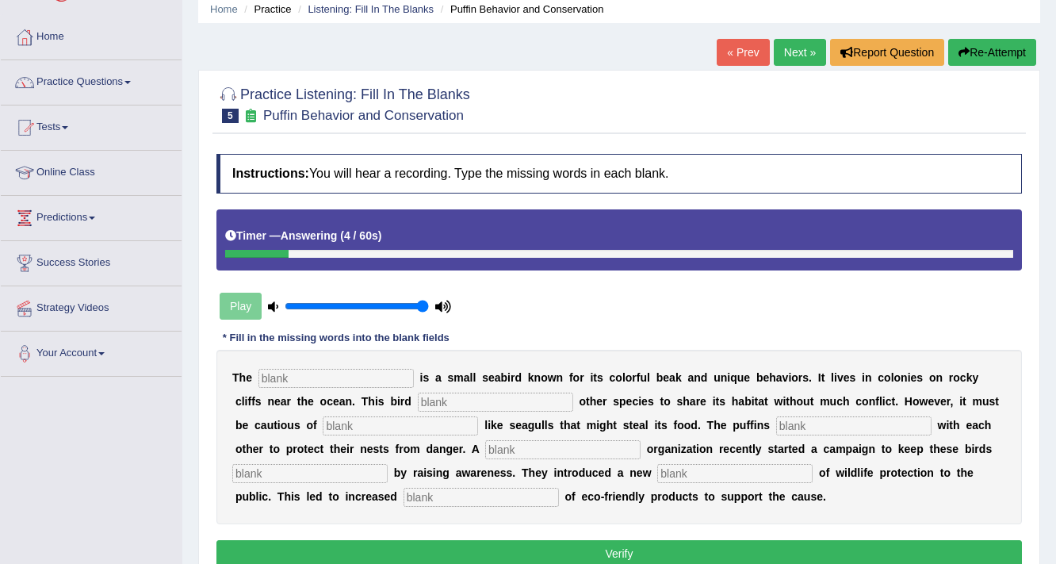
click at [358, 373] on input "text" at bounding box center [336, 378] width 155 height 19
type input "puffin"
type input "allows"
type input "predators"
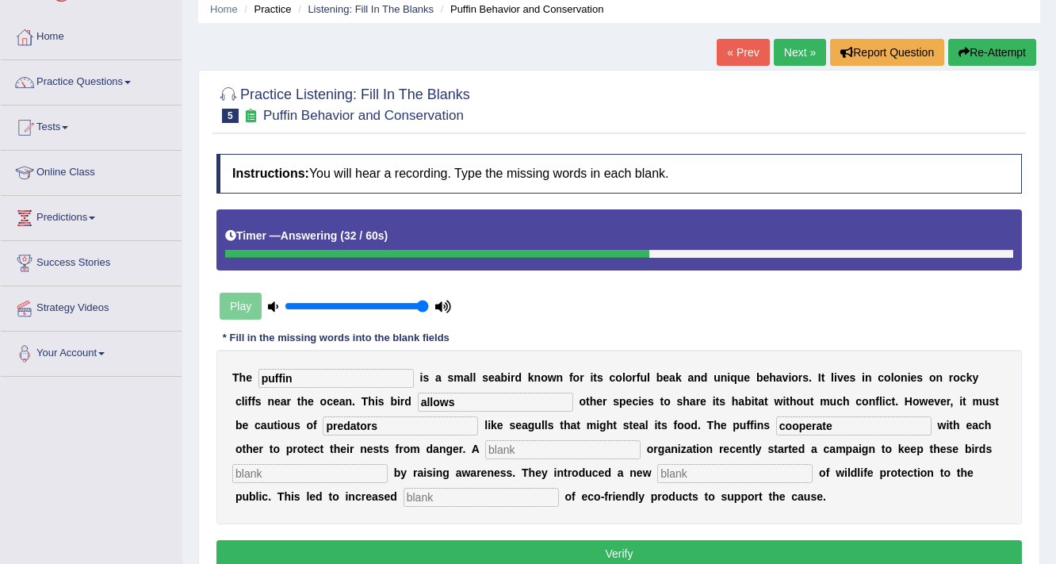
type input "cooperate"
type input "cooperation"
type input "safe"
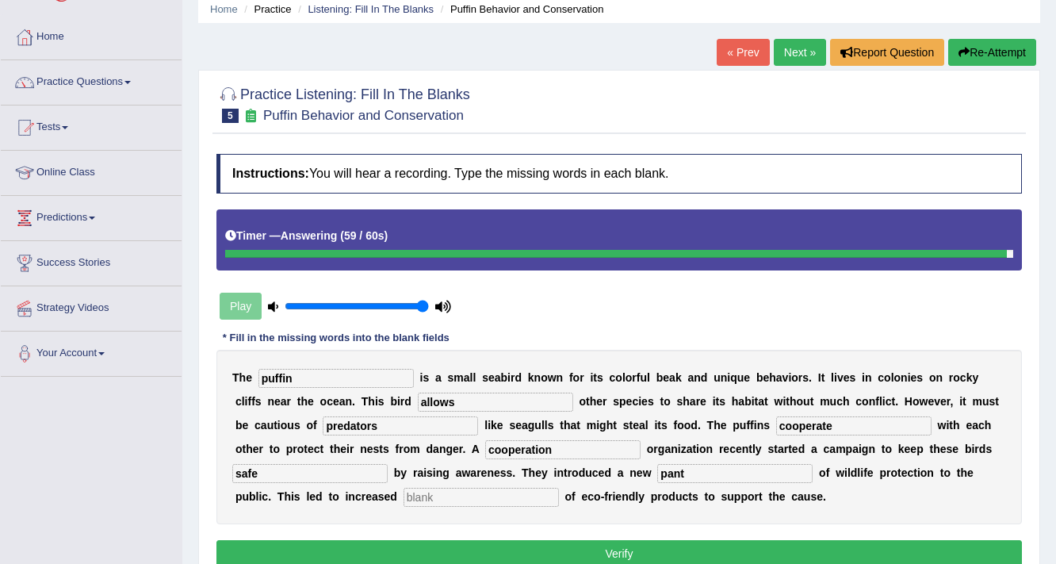
type input "pant"
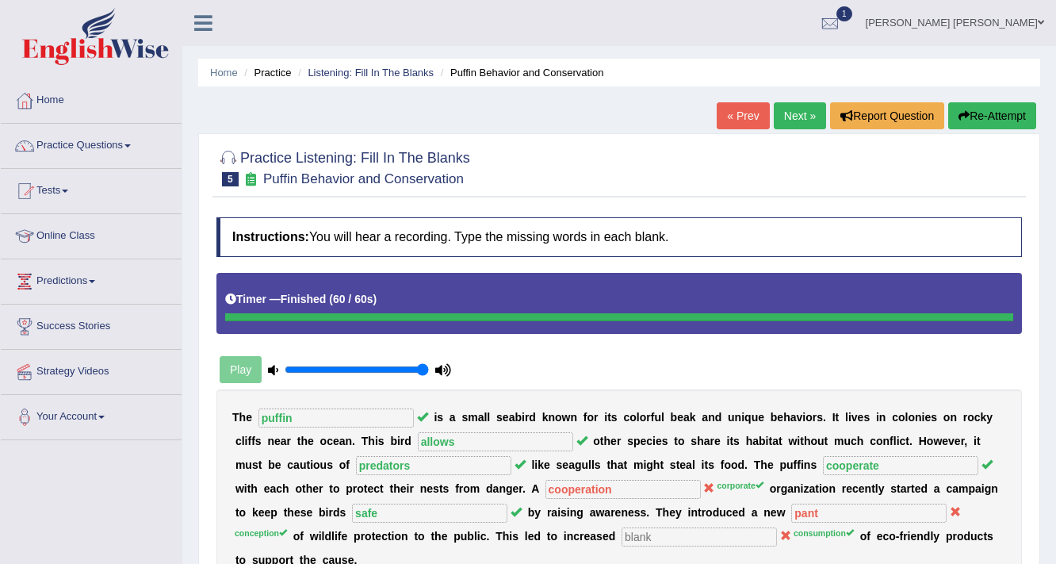
click at [793, 117] on link "Next »" at bounding box center [800, 115] width 52 height 27
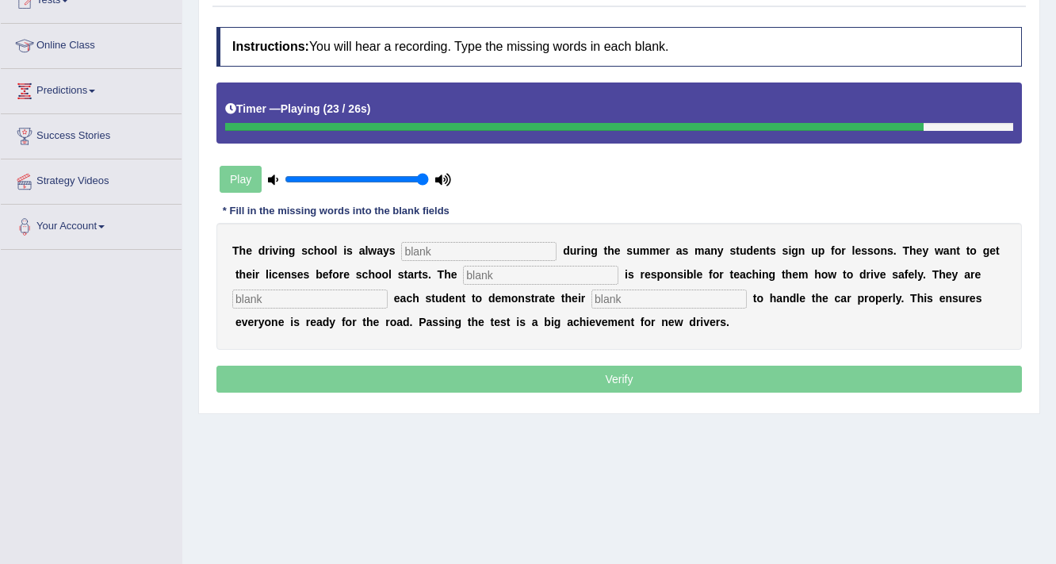
click at [454, 251] on input "text" at bounding box center [478, 251] width 155 height 19
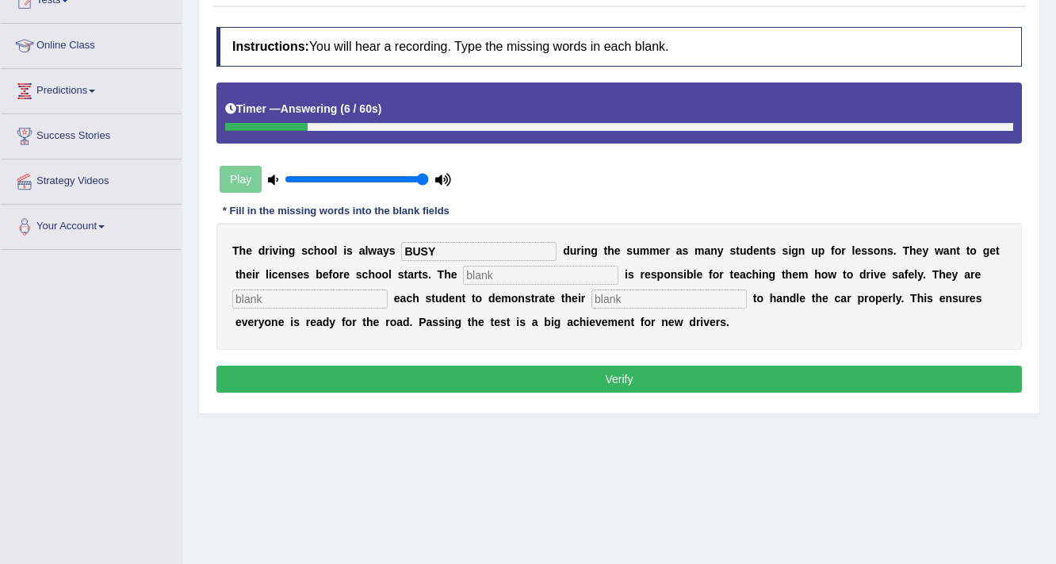
click at [452, 242] on input "BUSY" at bounding box center [478, 251] width 155 height 19
type input "B"
type input "busy"
type input "instructor"
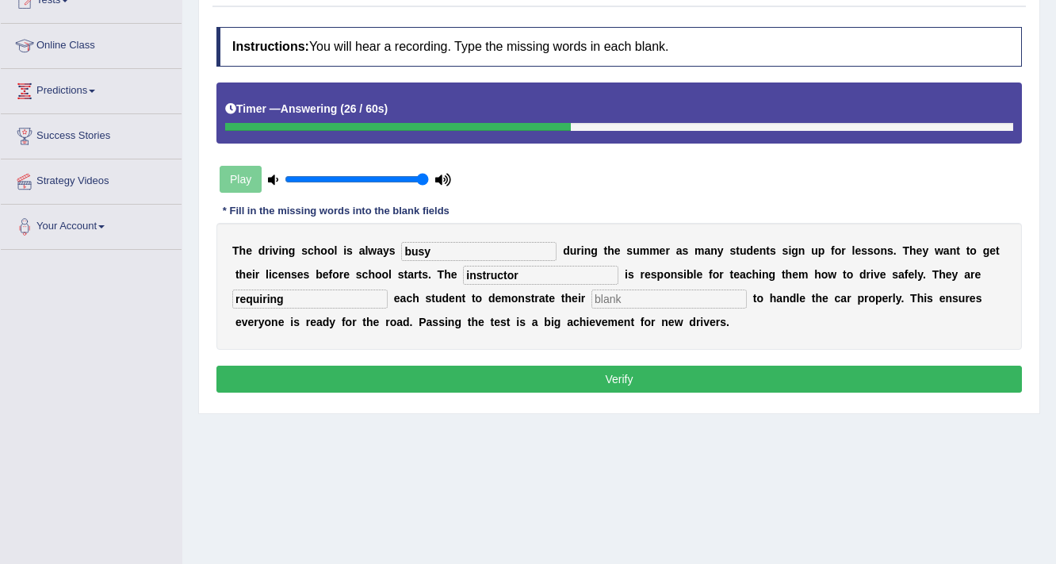
type input "requiring"
type input "ability"
click at [536, 371] on button "Verify" at bounding box center [619, 379] width 806 height 27
click at [536, 371] on div "Home Practice Listening: Fill In The Blanks Driving License Test Preparation « …" at bounding box center [619, 206] width 874 height 793
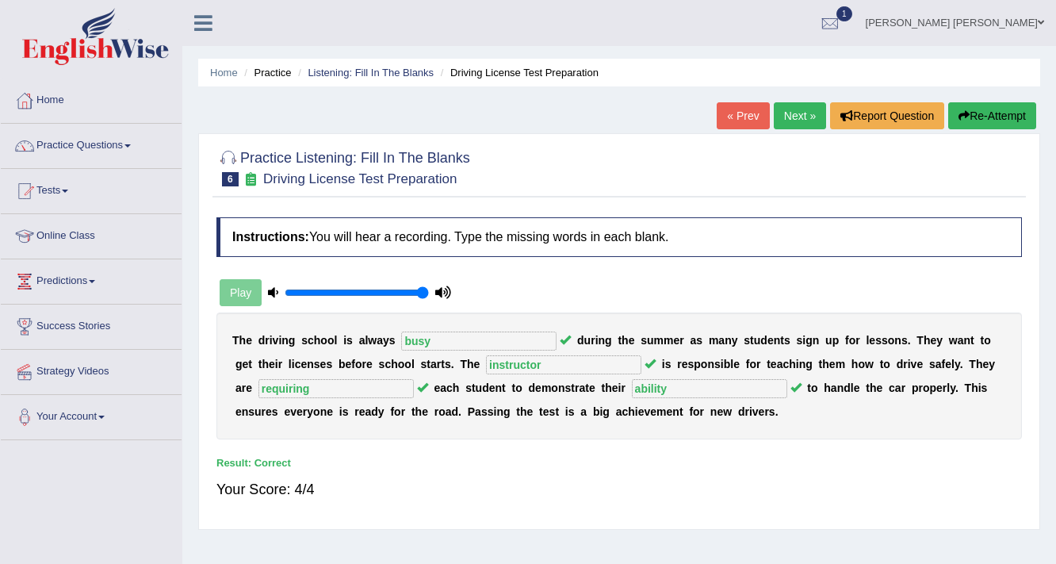
click at [783, 113] on link "Next »" at bounding box center [800, 115] width 52 height 27
drag, startPoint x: 783, startPoint y: 113, endPoint x: 776, endPoint y: 108, distance: 9.7
click at [783, 113] on link "Next »" at bounding box center [800, 115] width 52 height 27
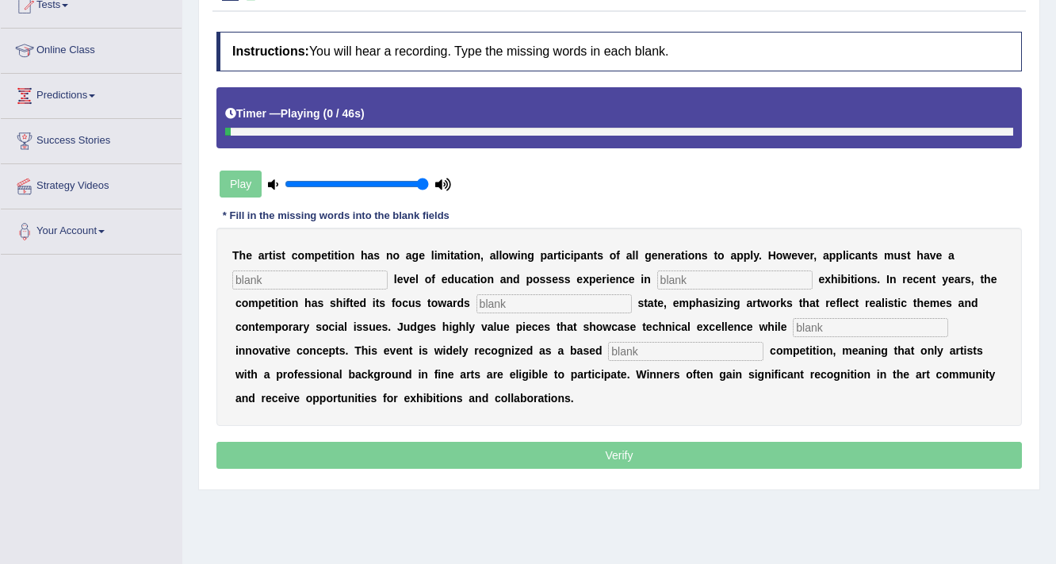
scroll to position [190, 0]
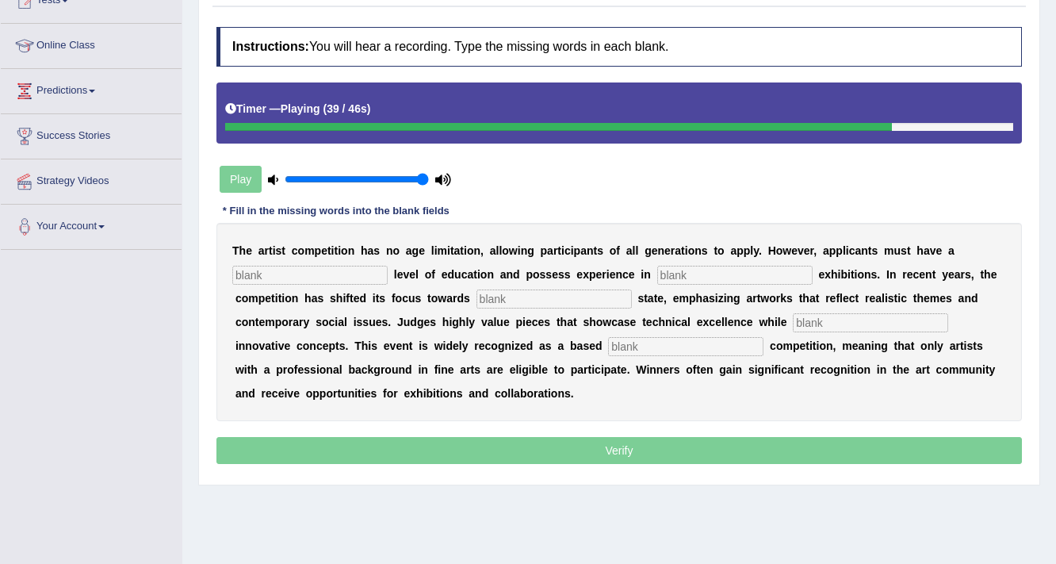
click at [362, 272] on input "text" at bounding box center [309, 275] width 155 height 19
type input "gradual"
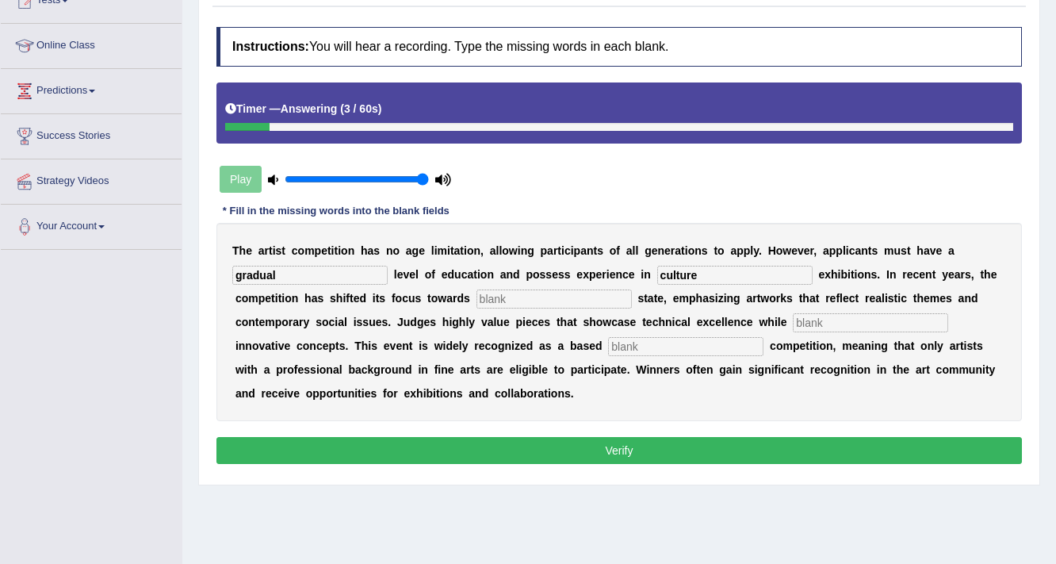
type input "culture"
type input "real"
type input "incorporatory"
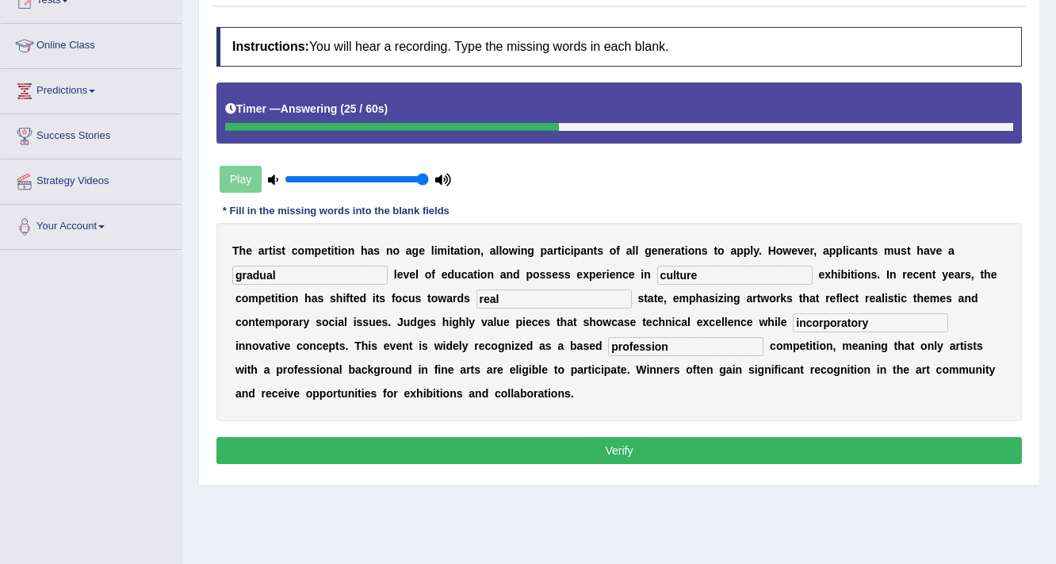
type input "profession"
click at [431, 447] on button "Verify" at bounding box center [619, 450] width 806 height 27
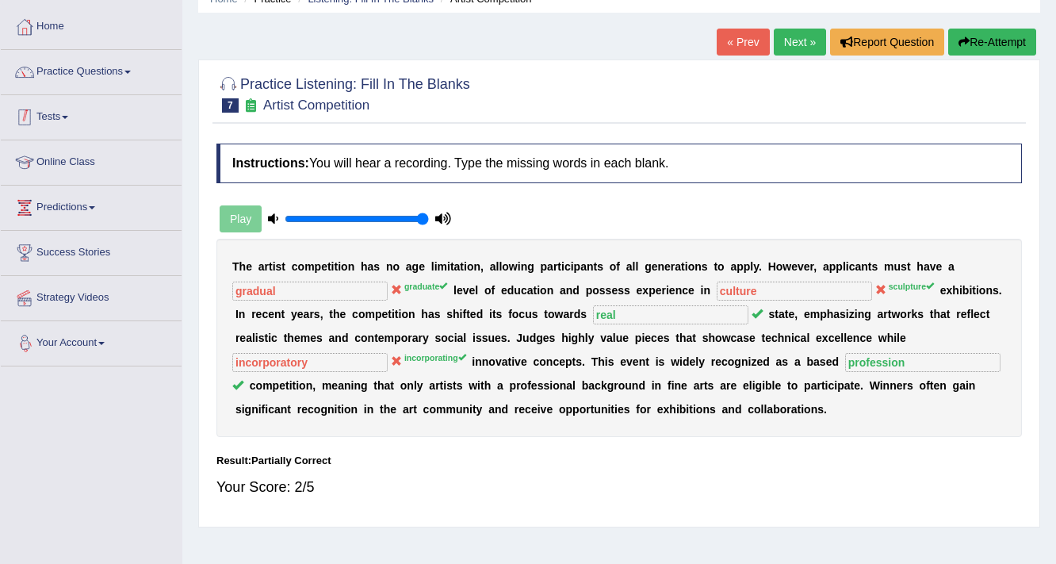
scroll to position [0, 0]
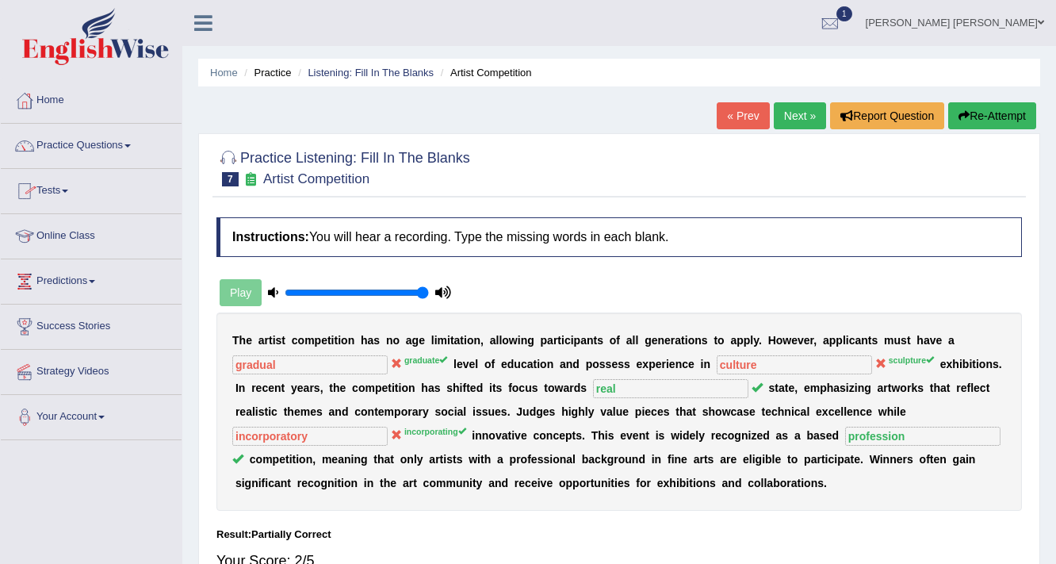
click at [799, 108] on link "Next »" at bounding box center [800, 115] width 52 height 27
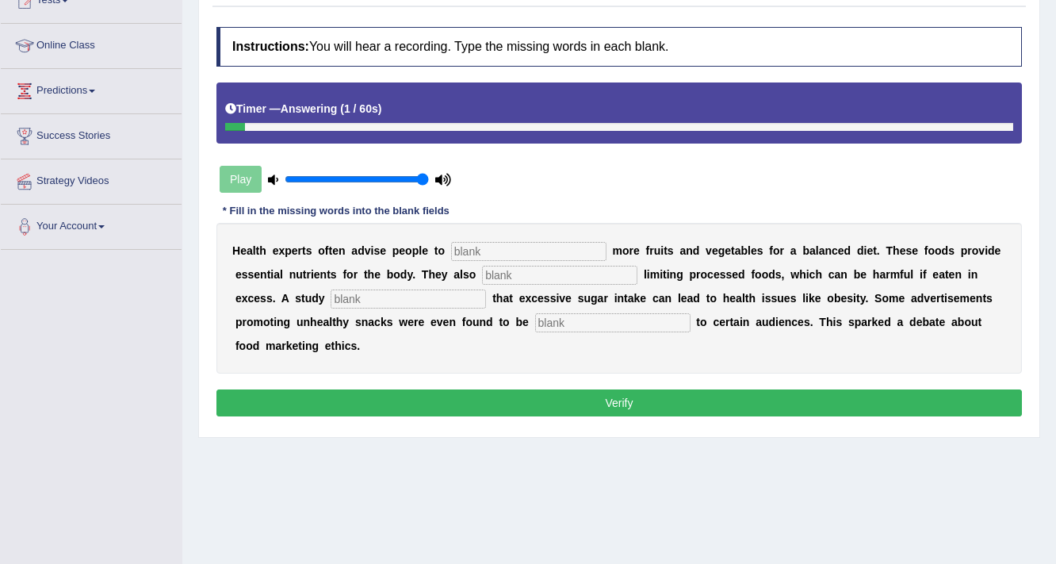
drag, startPoint x: 557, startPoint y: 247, endPoint x: 868, endPoint y: 174, distance: 320.2
click at [558, 247] on input "text" at bounding box center [528, 251] width 155 height 19
type input "consume"
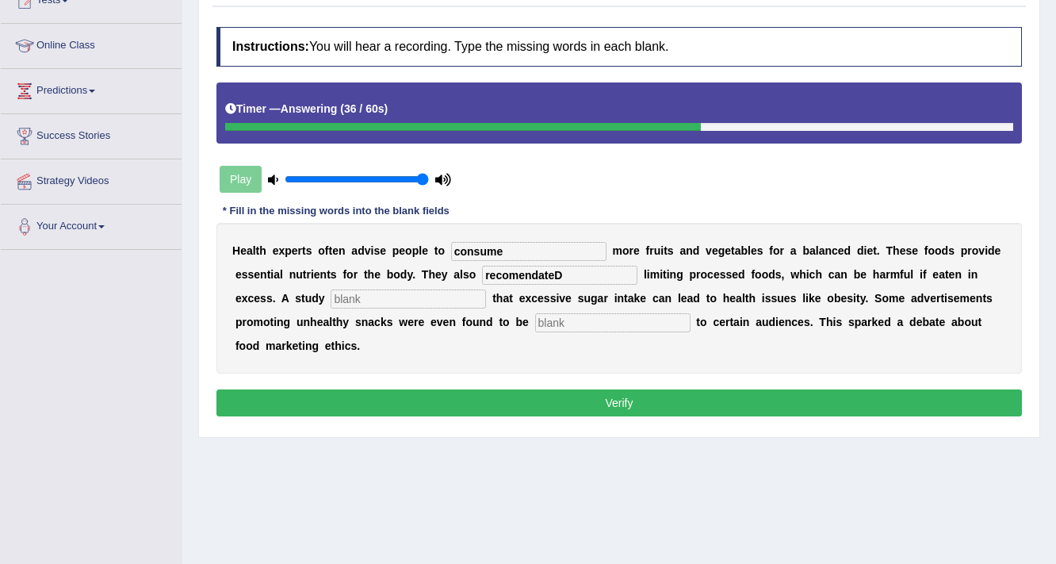
click at [623, 273] on input "recomendateD" at bounding box center [559, 275] width 155 height 19
type input "recomendate"
click at [395, 295] on input "text" at bounding box center [408, 298] width 155 height 19
type input "diagnosed"
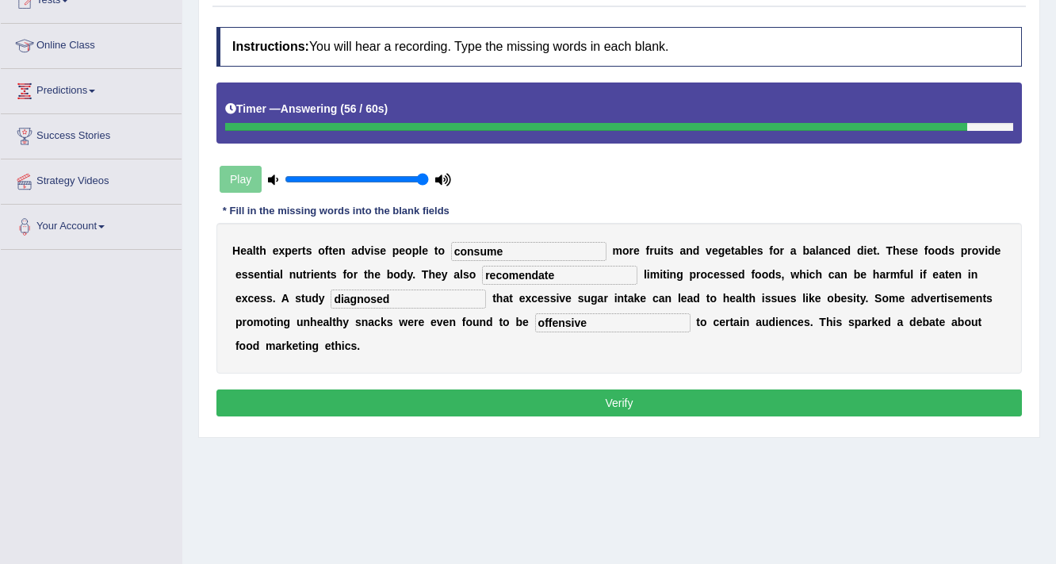
type input "offensive"
click at [569, 391] on button "Verify" at bounding box center [619, 402] width 806 height 27
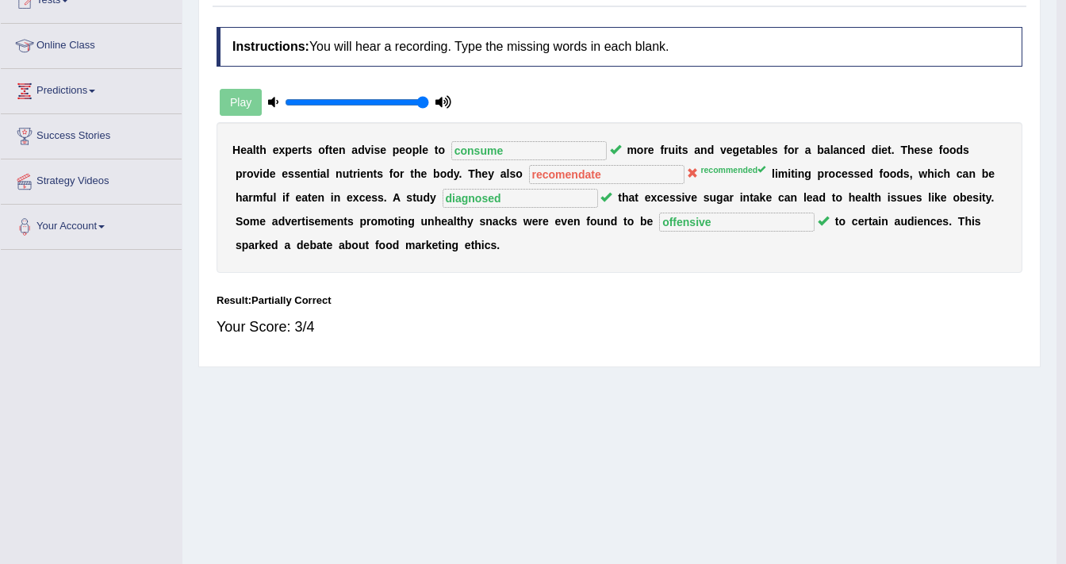
click at [569, 373] on body "Toggle navigation Home Practice Questions Speaking Practice Read Aloud Repeat S…" at bounding box center [533, 92] width 1066 height 564
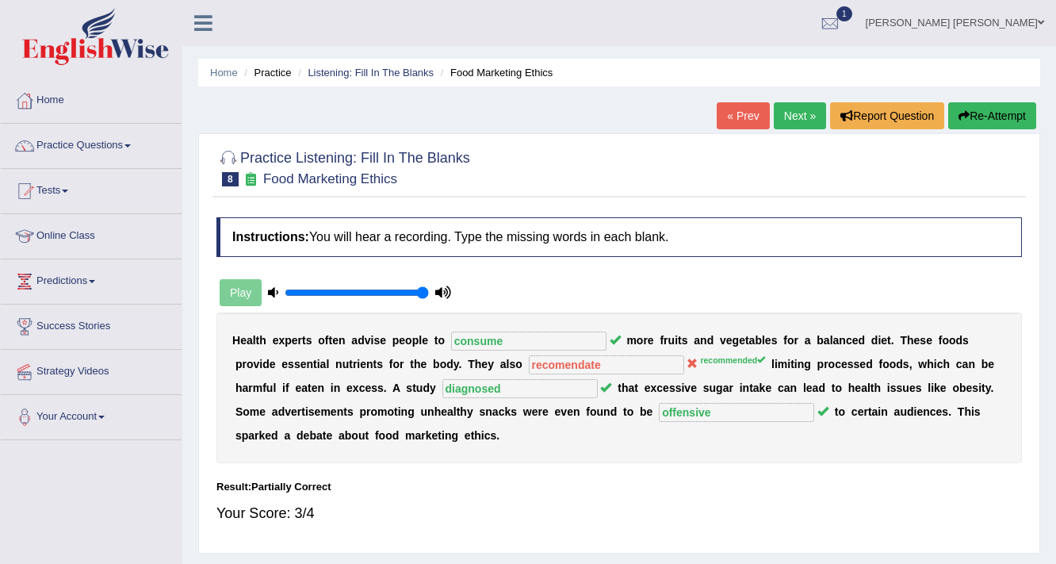
click at [797, 113] on link "Next »" at bounding box center [800, 115] width 52 height 27
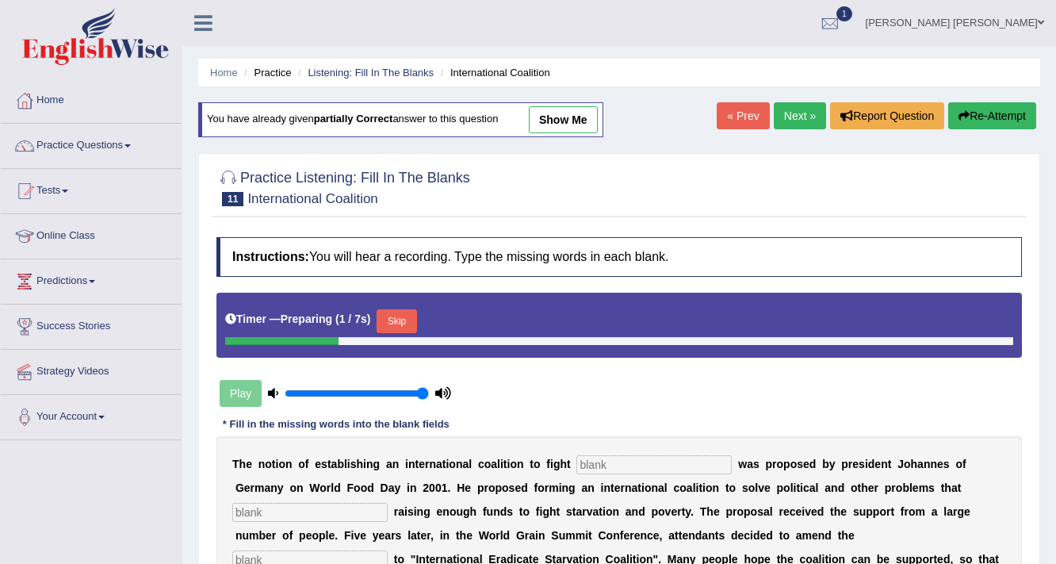
click at [792, 115] on link "Next »" at bounding box center [800, 115] width 52 height 27
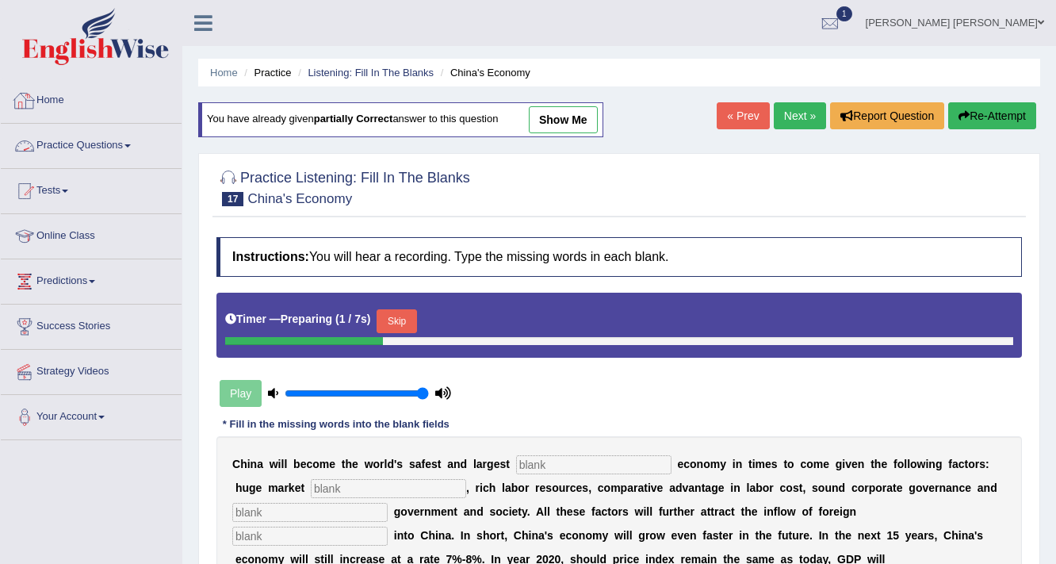
click at [100, 143] on link "Practice Questions" at bounding box center [91, 144] width 181 height 40
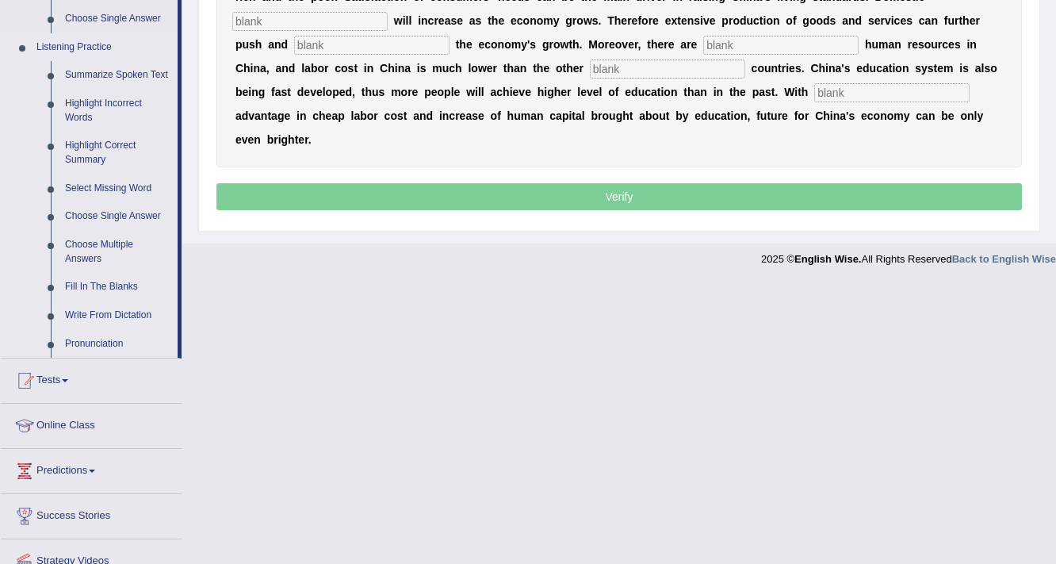
scroll to position [722, 0]
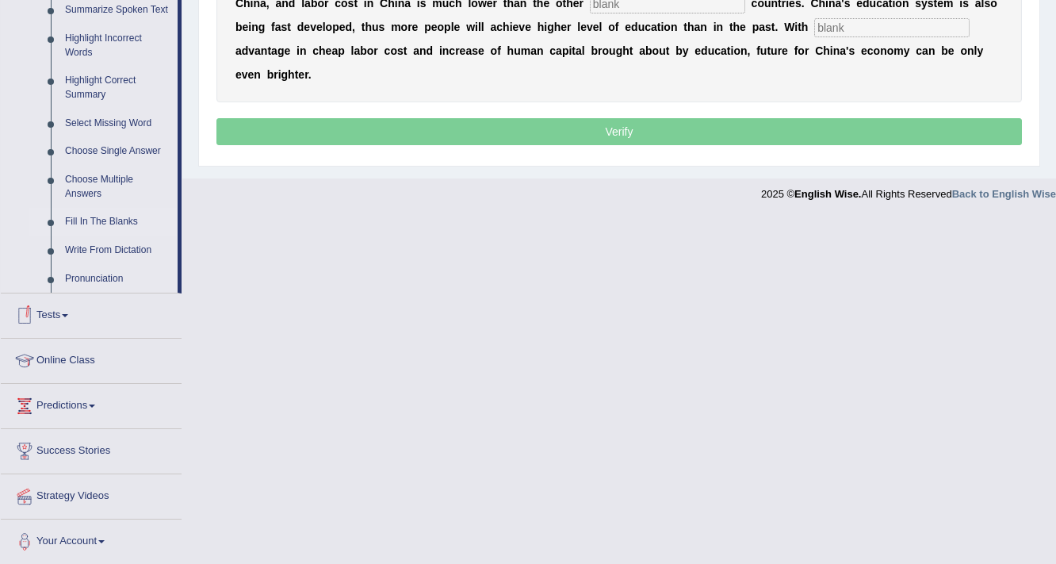
click at [105, 223] on link "Fill In The Blanks" at bounding box center [118, 222] width 120 height 29
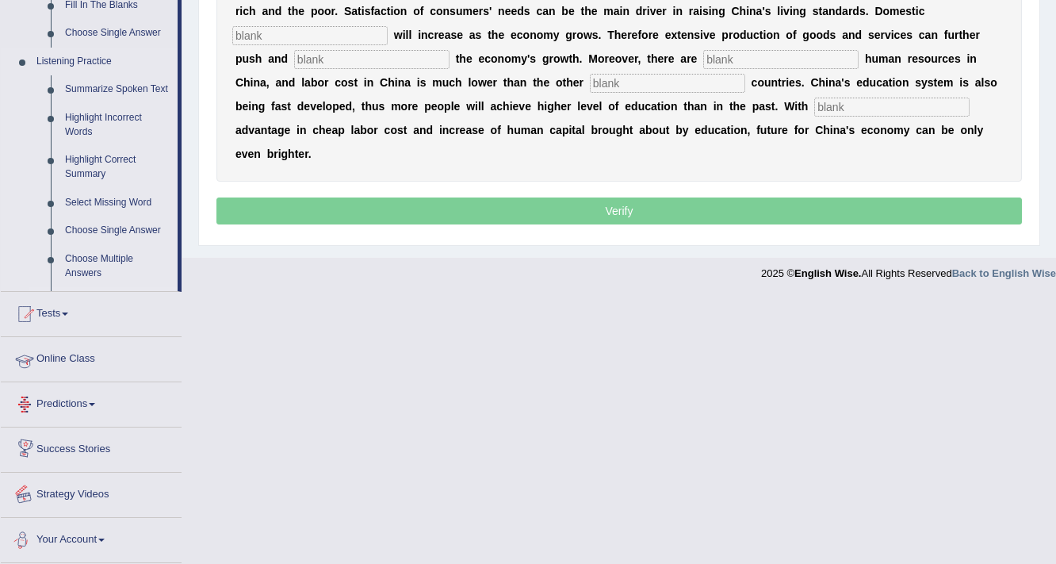
scroll to position [453, 0]
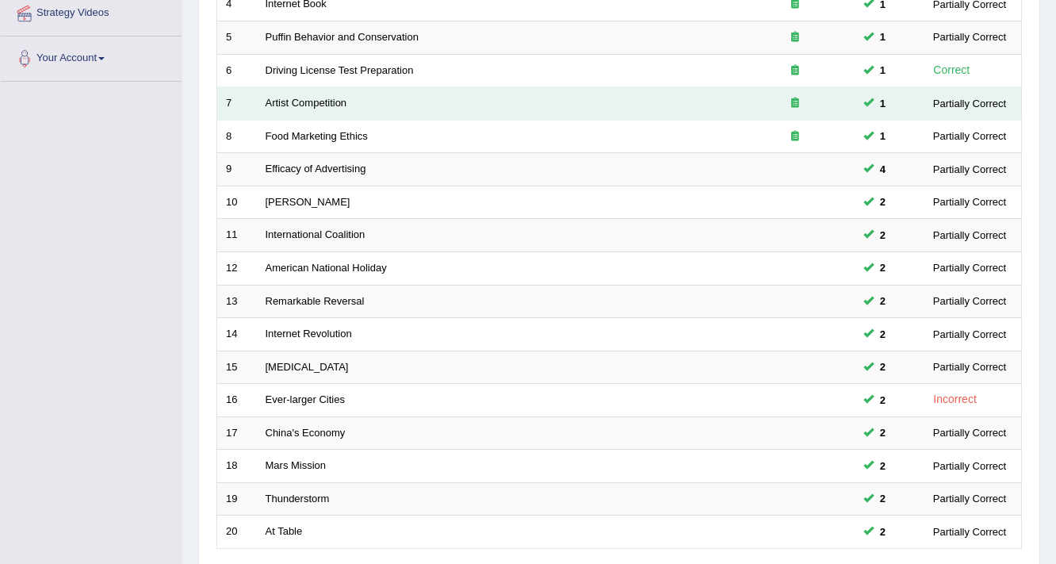
scroll to position [481, 0]
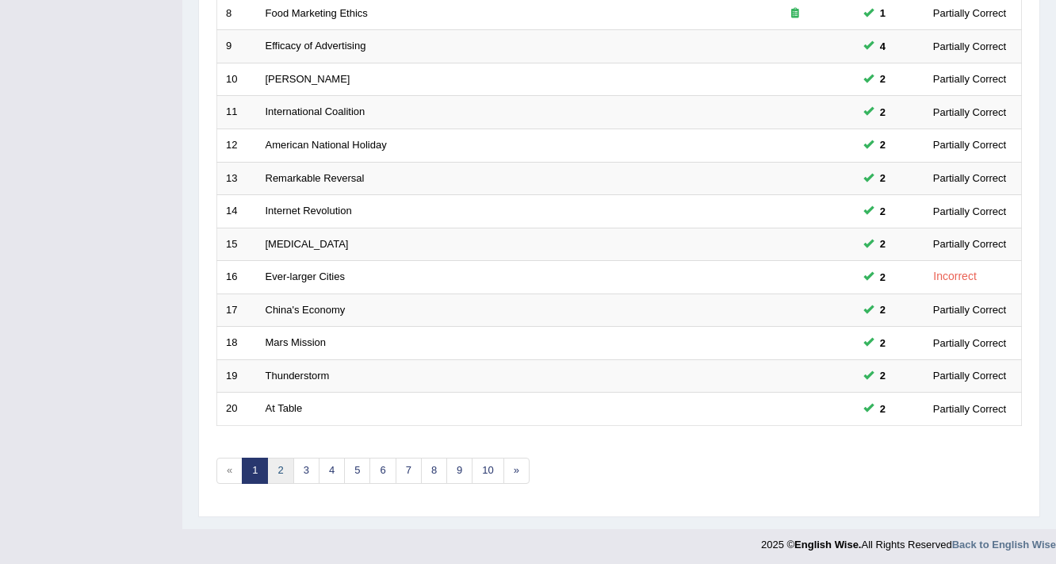
click at [273, 464] on link "2" at bounding box center [280, 471] width 26 height 26
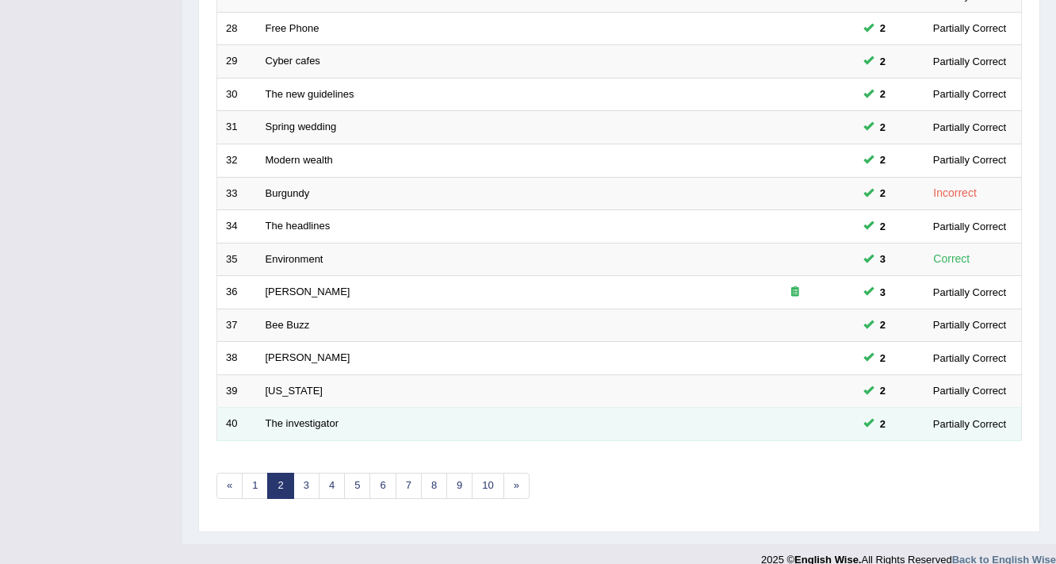
scroll to position [481, 0]
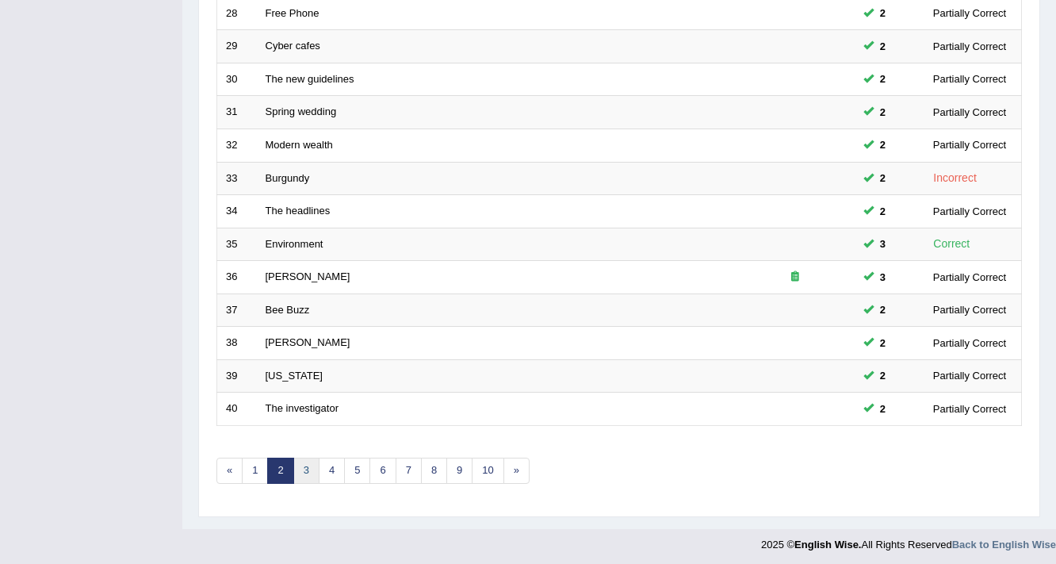
click at [305, 469] on link "3" at bounding box center [306, 471] width 26 height 26
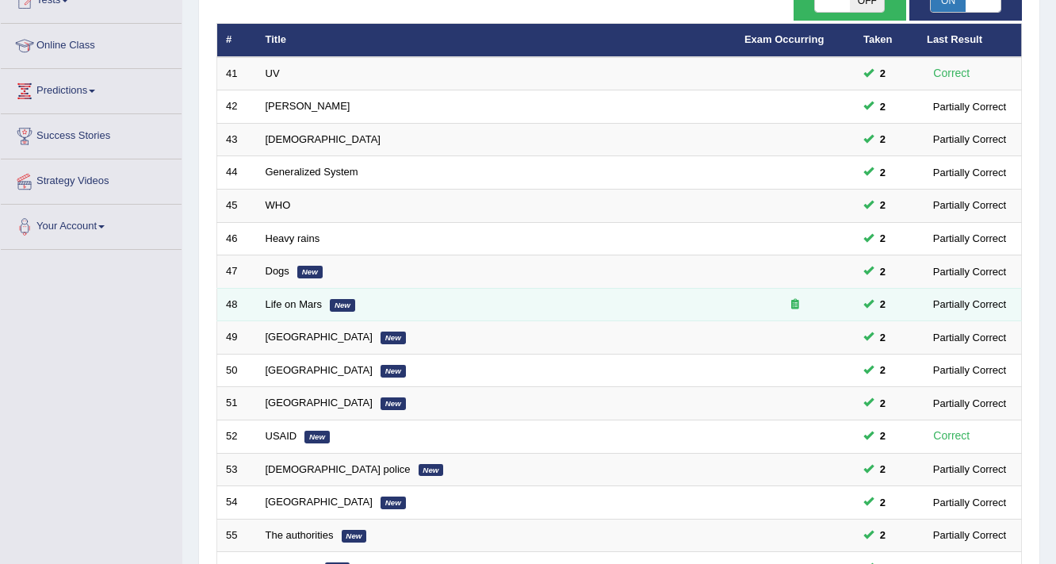
click at [795, 301] on icon at bounding box center [795, 304] width 8 height 10
click at [293, 302] on link "Life on Mars" at bounding box center [294, 304] width 57 height 12
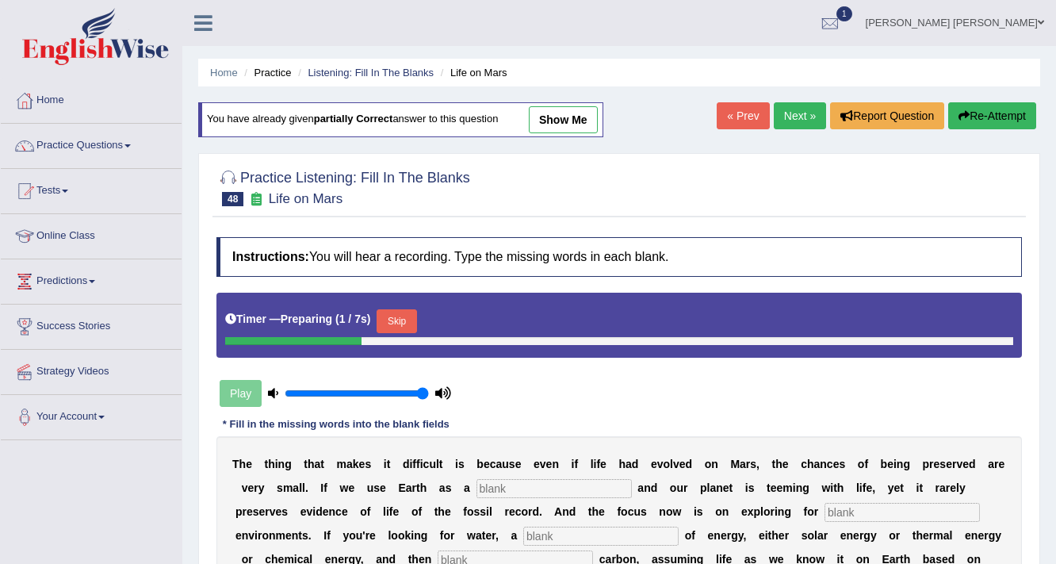
click at [574, 121] on link "show me" at bounding box center [563, 119] width 69 height 27
type input "references"
type input "habitual"
type input "sources"
type input "organic"
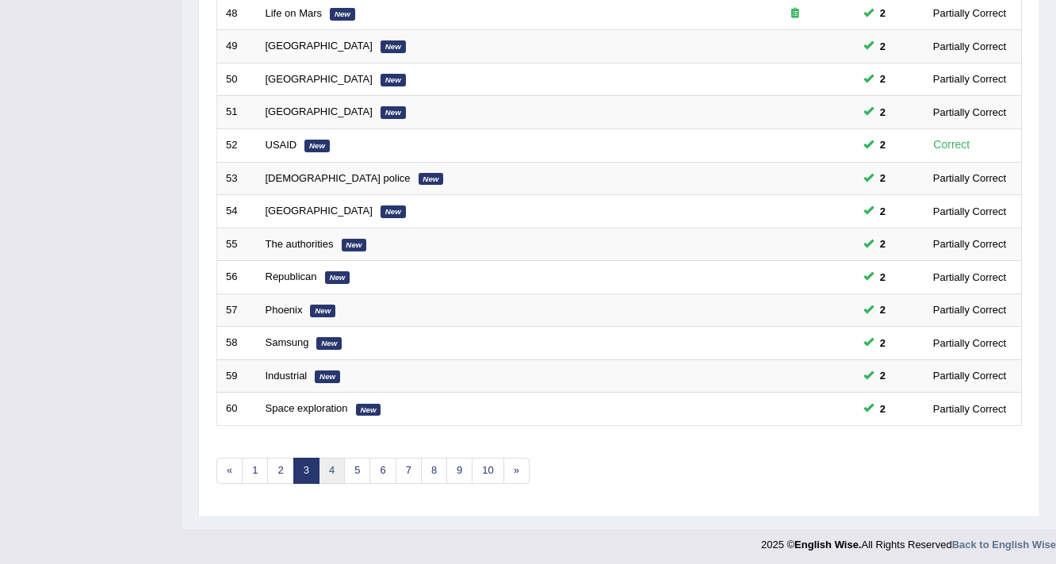
click at [331, 462] on link "4" at bounding box center [332, 471] width 26 height 26
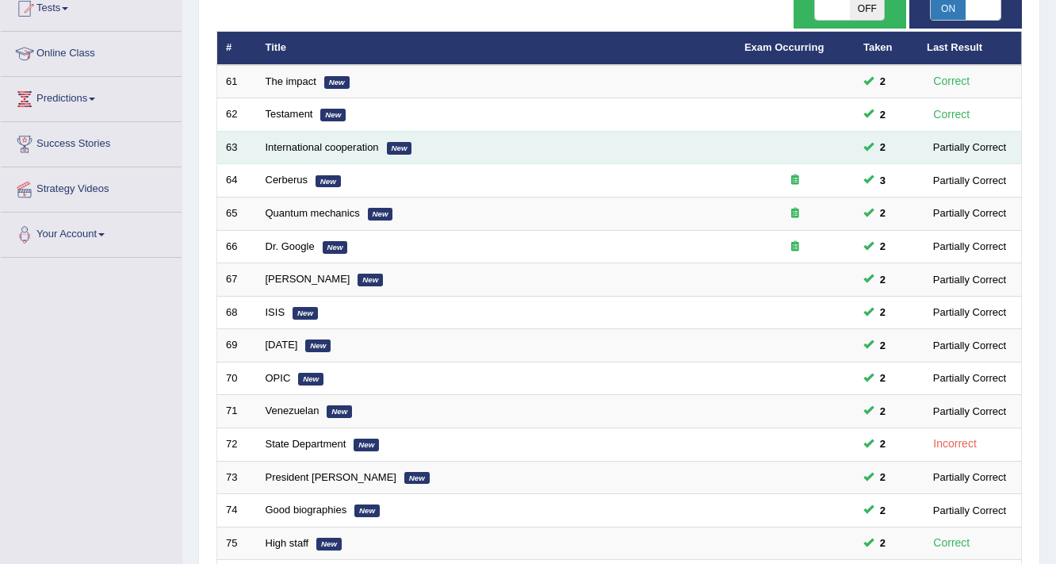
scroll to position [190, 0]
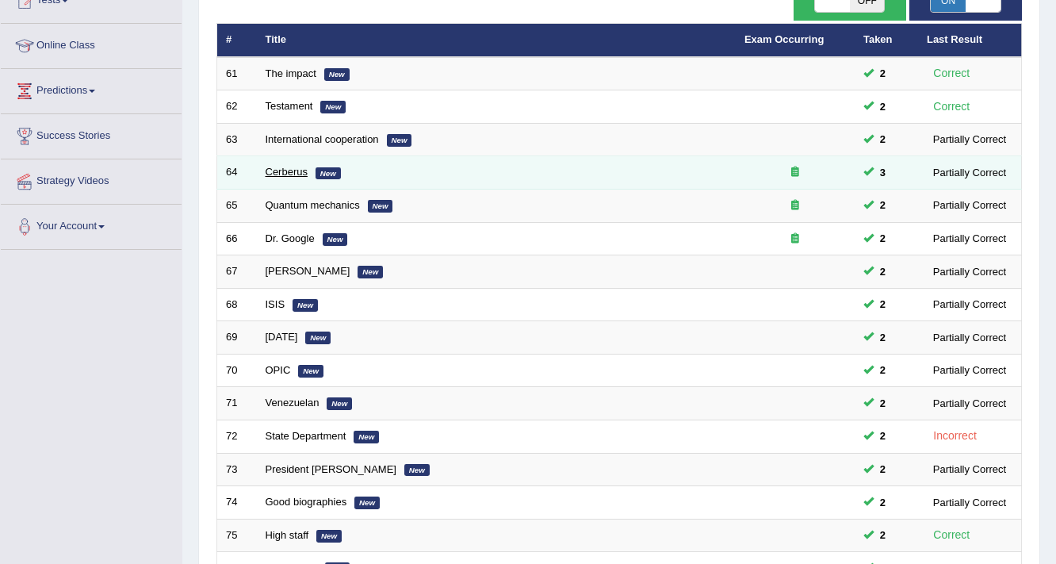
click at [273, 167] on link "Cerberus" at bounding box center [287, 172] width 42 height 12
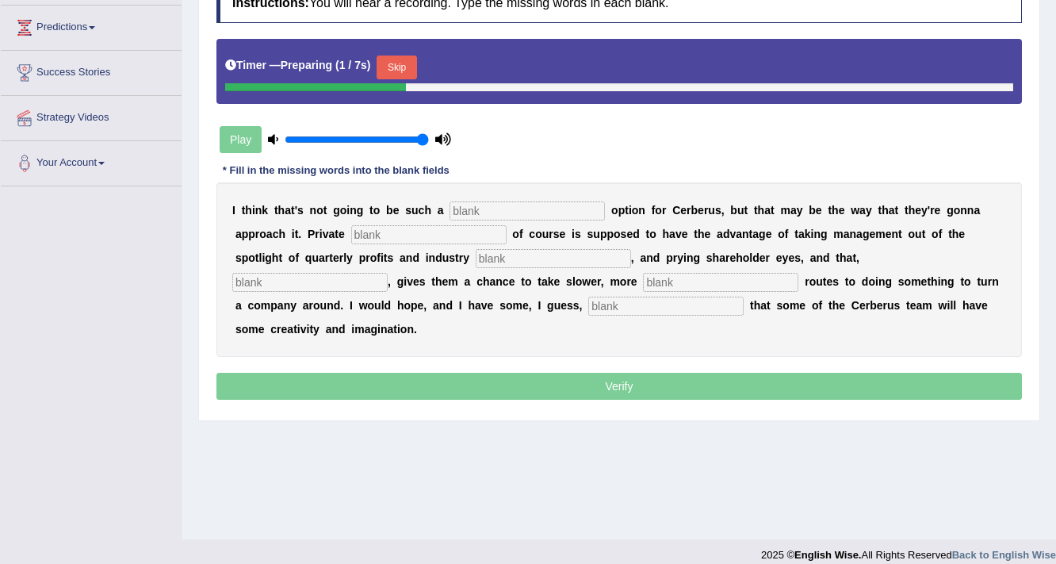
click at [403, 63] on button "Skip" at bounding box center [397, 68] width 40 height 24
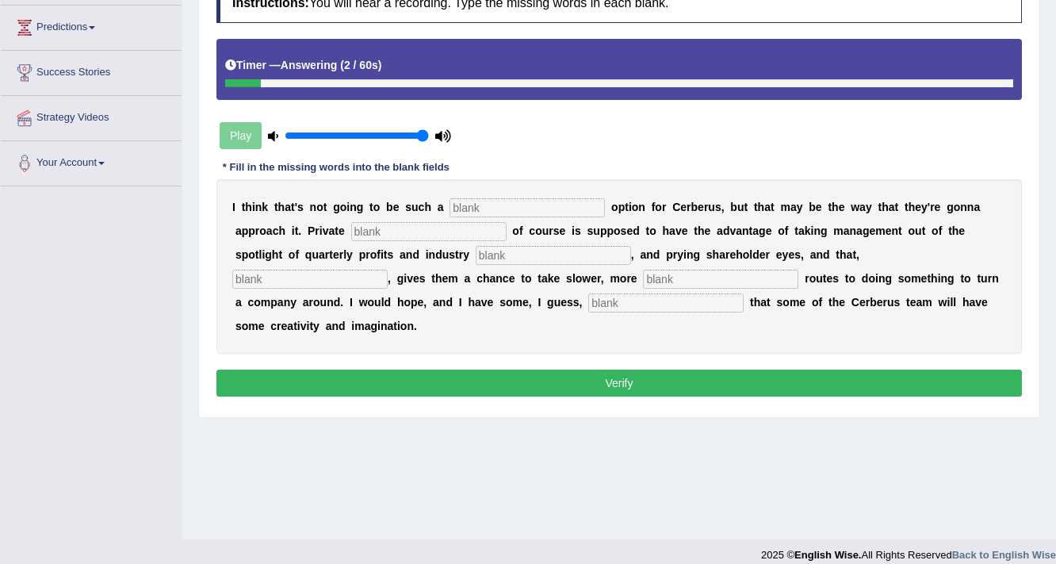
click at [501, 204] on input "text" at bounding box center [527, 207] width 155 height 19
type input "available"
type input "equity"
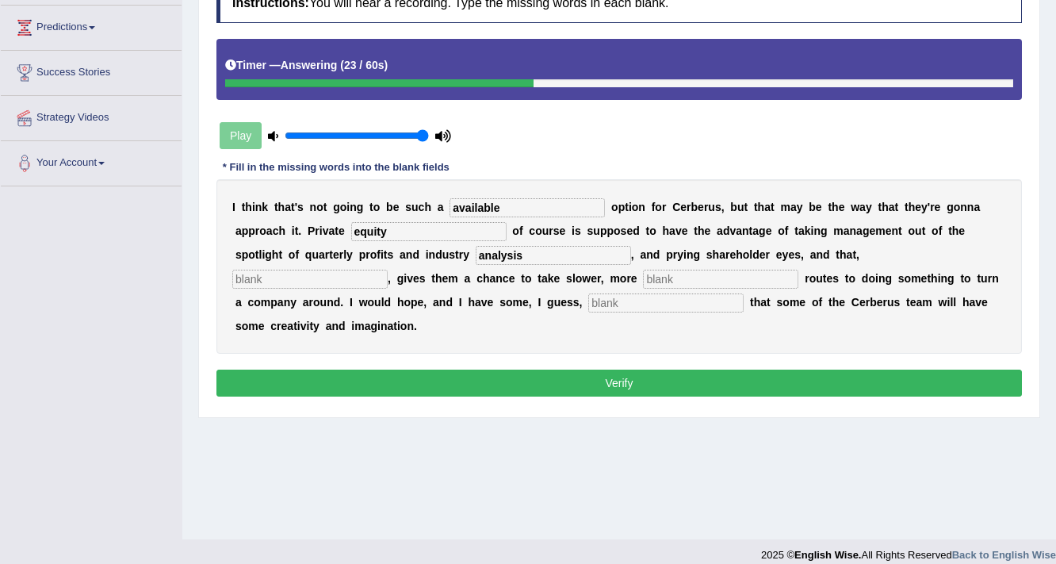
type input "analysis"
type input "hypothetically"
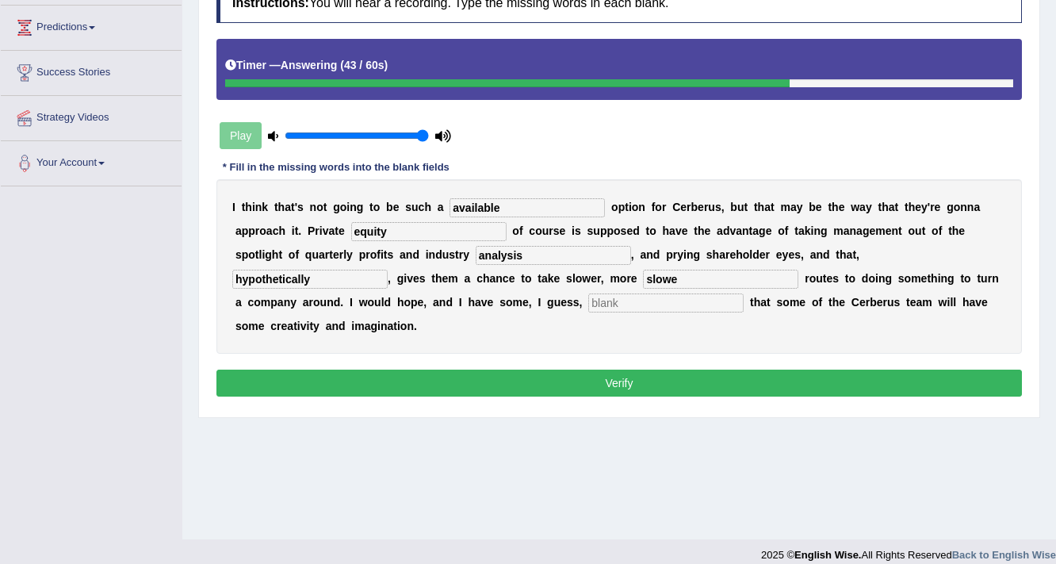
type input "slowe"
type input "optimise"
click at [445, 378] on button "Verify" at bounding box center [619, 383] width 806 height 27
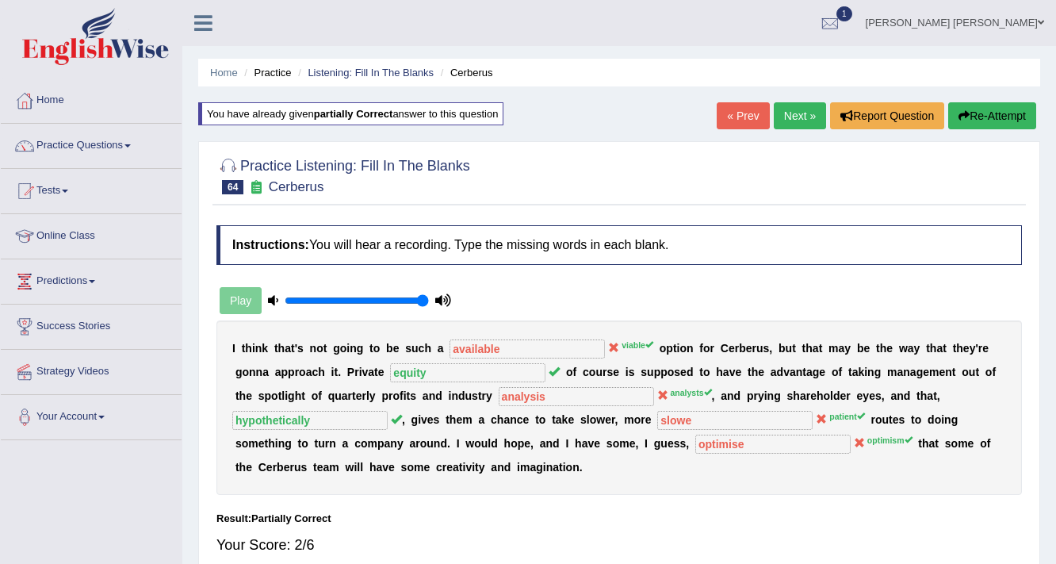
click at [971, 120] on button "Re-Attempt" at bounding box center [992, 115] width 88 height 27
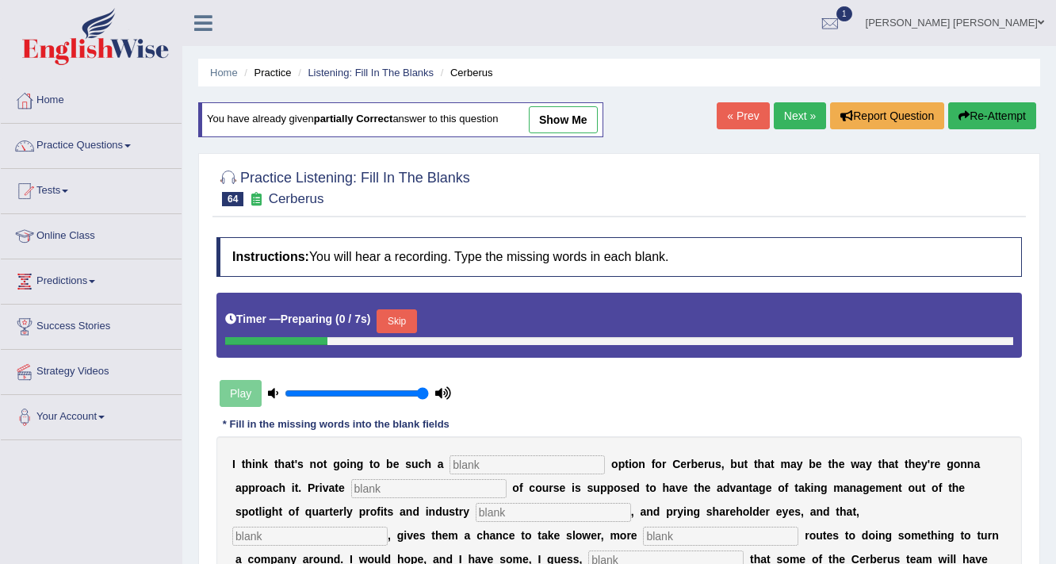
scroll to position [190, 0]
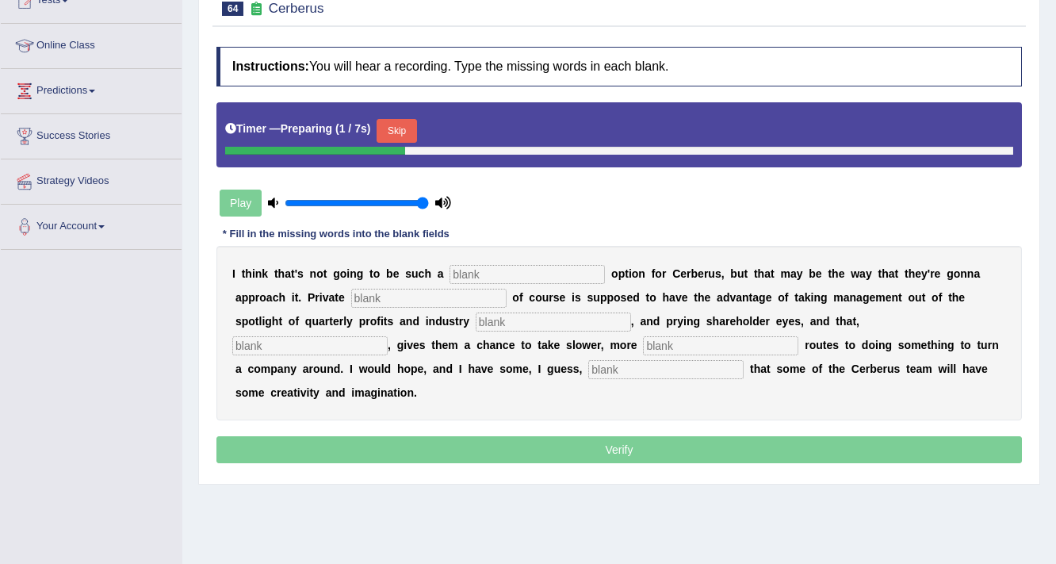
click at [403, 126] on button "Skip" at bounding box center [397, 131] width 40 height 24
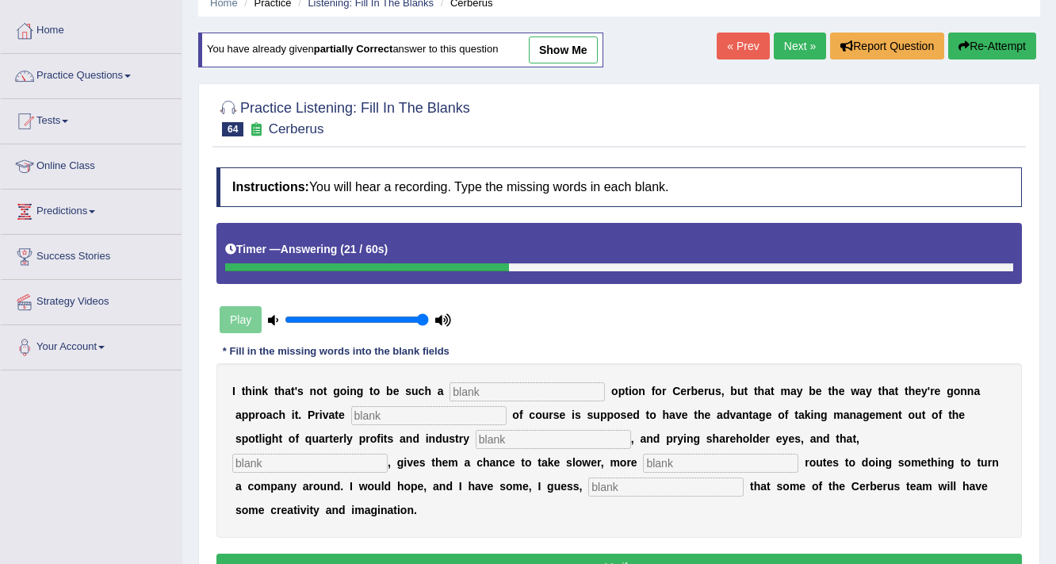
scroll to position [0, 0]
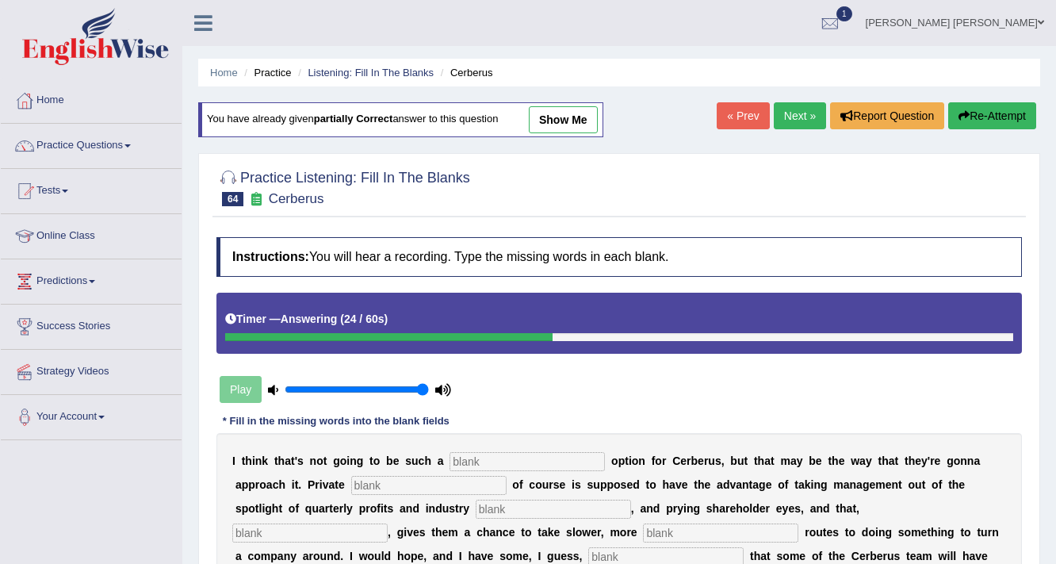
click at [792, 117] on link "Next »" at bounding box center [800, 115] width 52 height 27
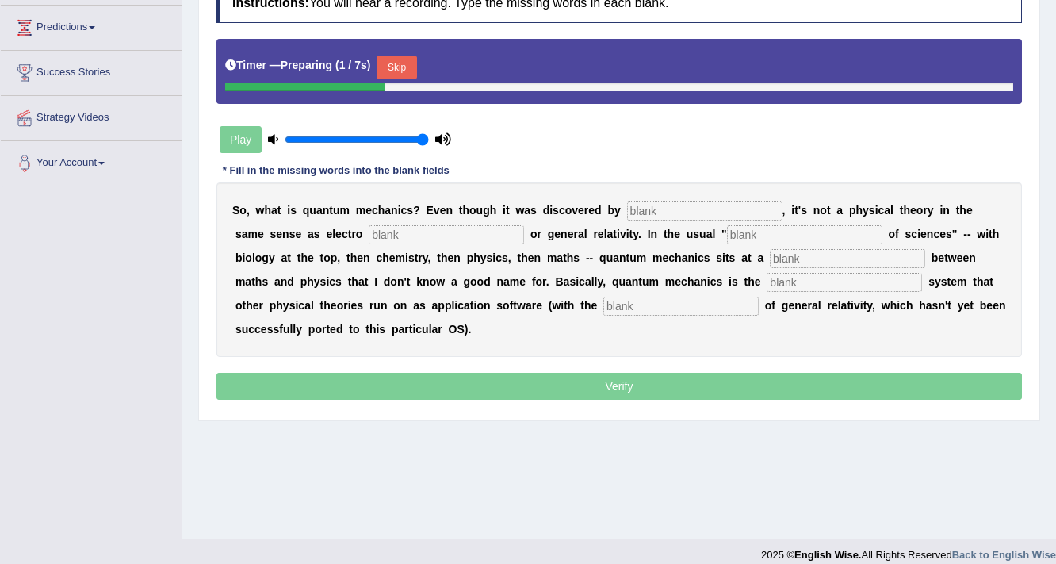
scroll to position [254, 0]
click at [410, 67] on button "Skip" at bounding box center [397, 68] width 40 height 24
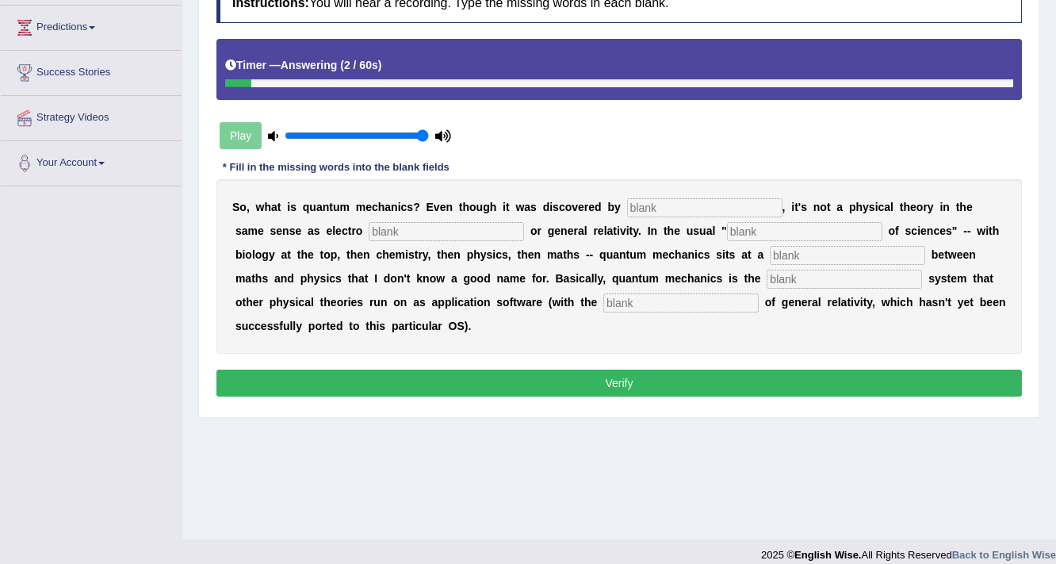
click at [723, 207] on input "text" at bounding box center [704, 207] width 155 height 19
type input "physists"
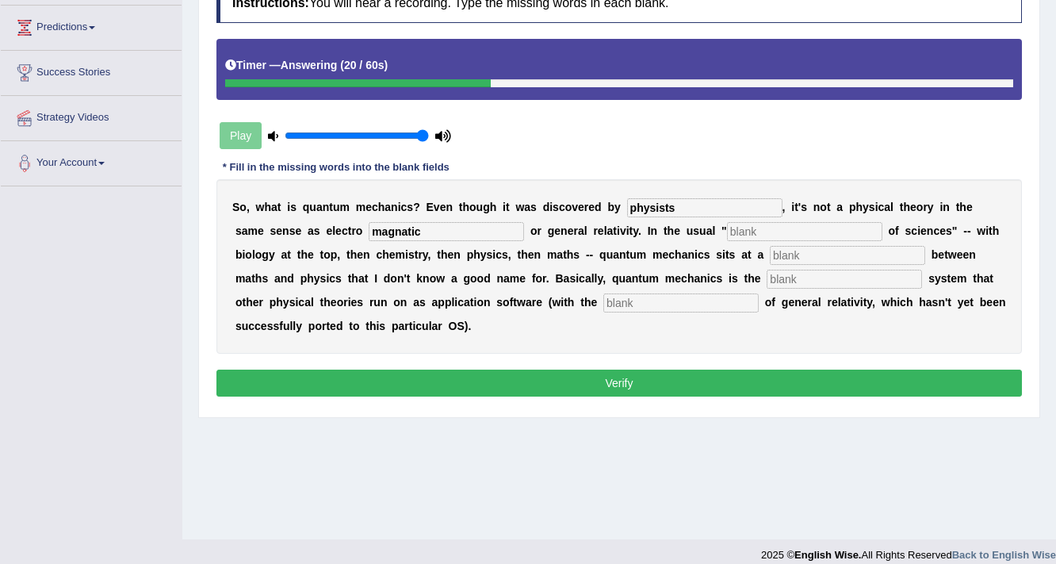
type input "magnatic"
type input "hierachy"
type input "level"
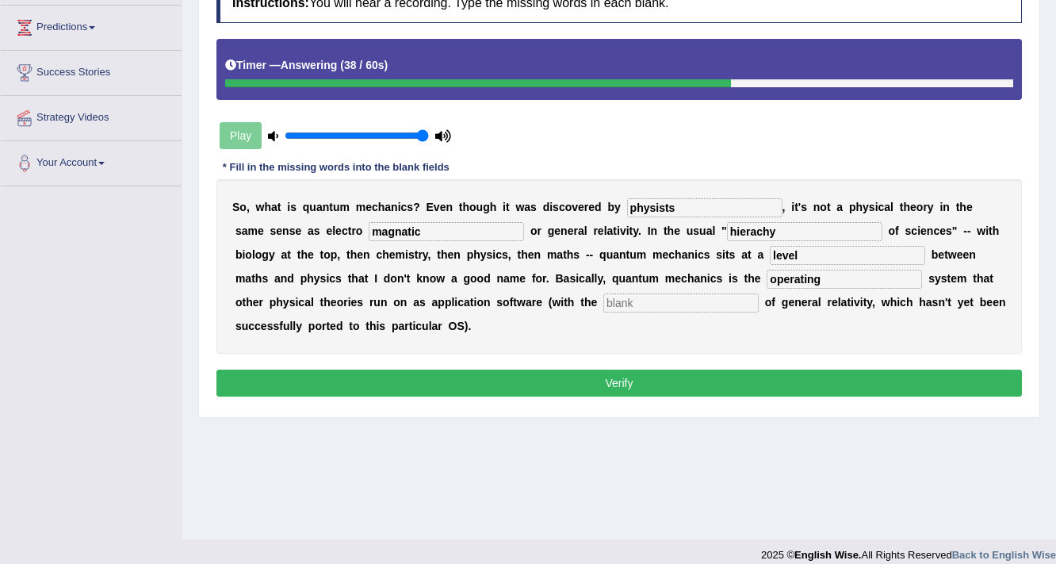
type input "operating"
type input "exception"
click at [536, 376] on button "Verify" at bounding box center [619, 383] width 806 height 27
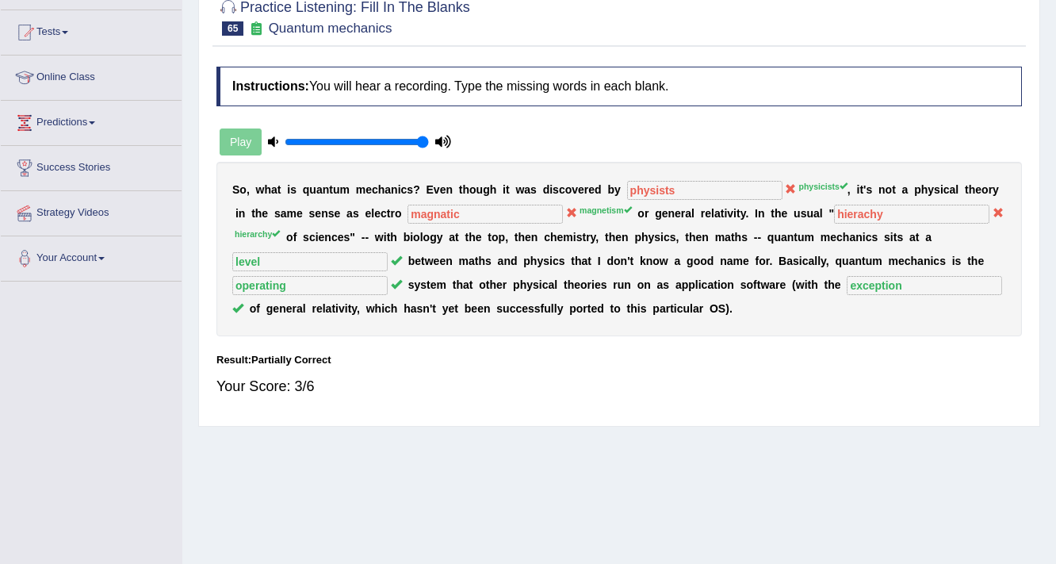
scroll to position [0, 0]
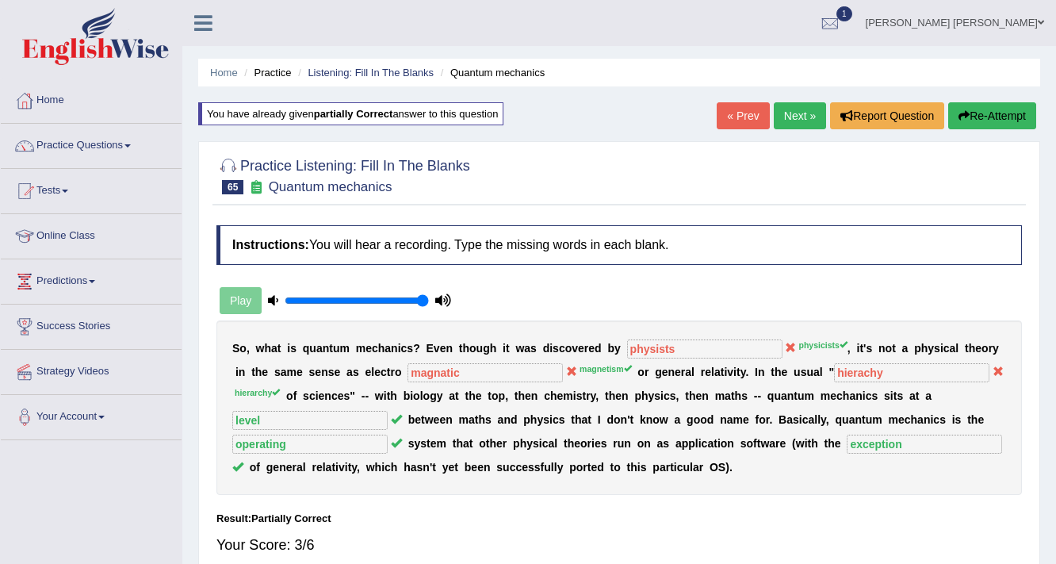
click at [793, 114] on link "Next »" at bounding box center [800, 115] width 52 height 27
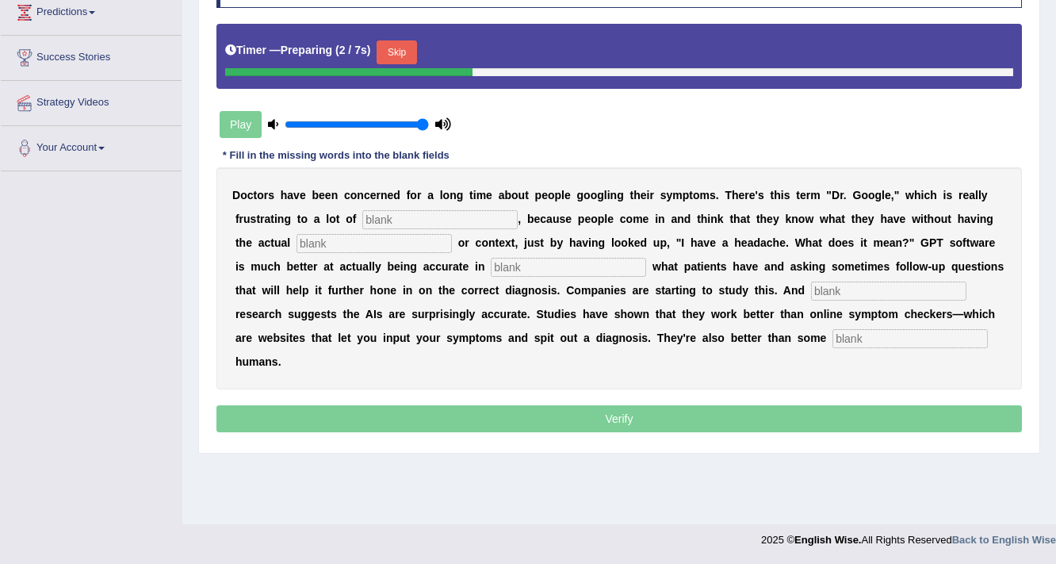
click at [396, 47] on button "Skip" at bounding box center [397, 52] width 40 height 24
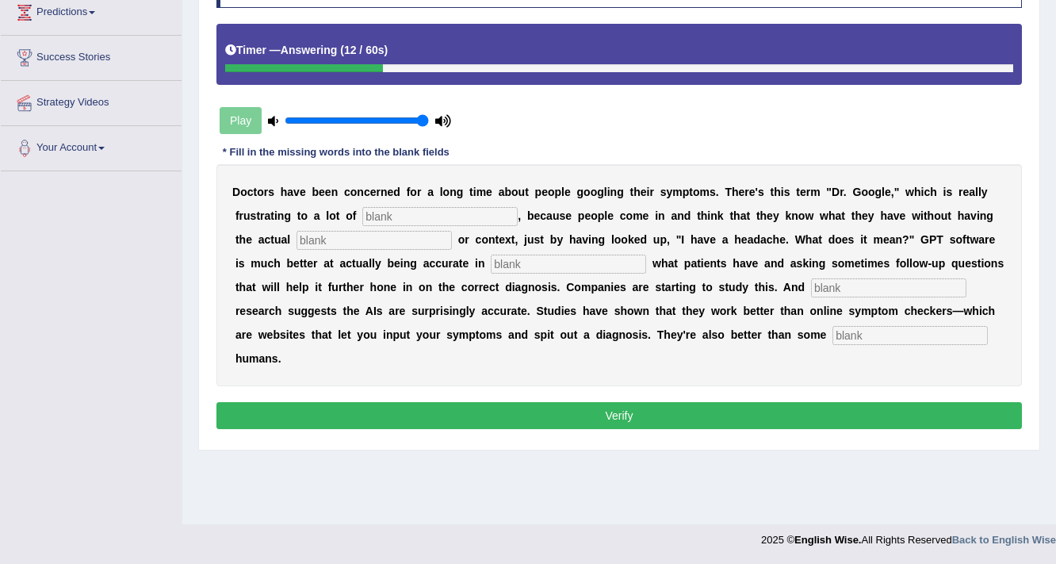
click at [439, 209] on input "text" at bounding box center [439, 216] width 155 height 19
type input "physicians"
type input "expertise"
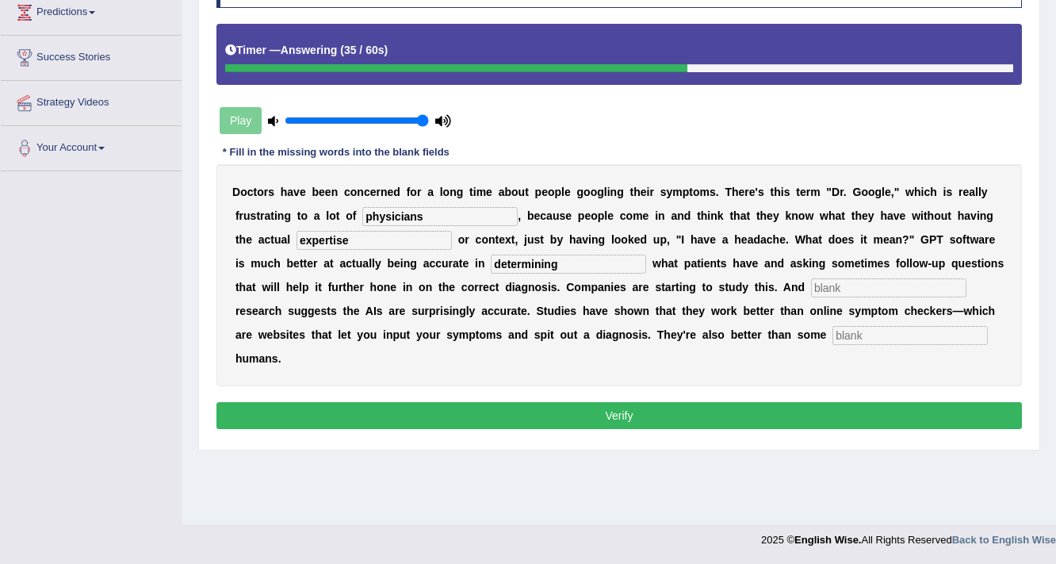
type input "determining"
type input "preliminary"
type input "untrain"
click at [381, 412] on button "Verify" at bounding box center [619, 415] width 806 height 27
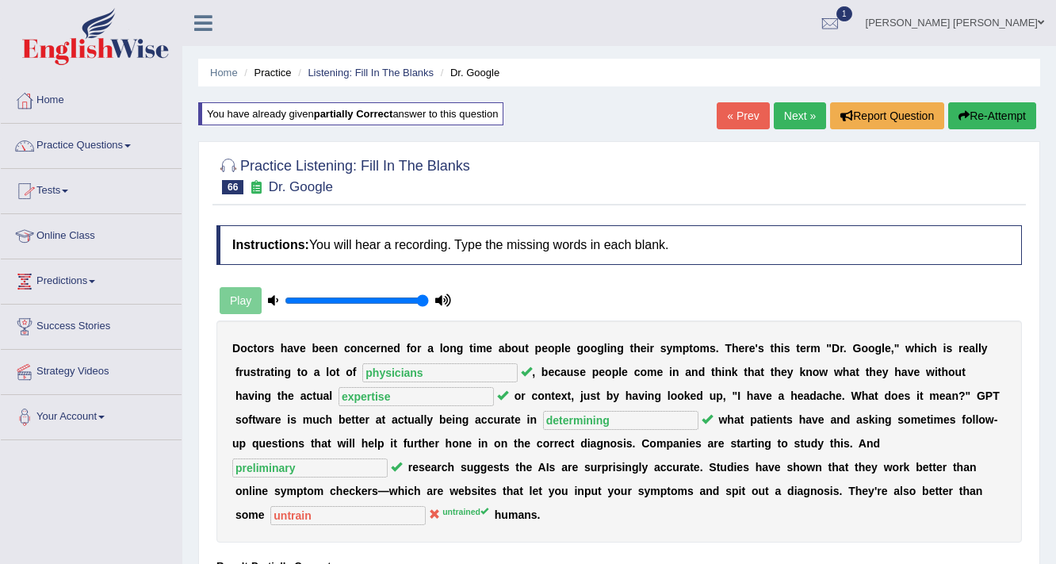
click at [75, 137] on link "Practice Questions" at bounding box center [91, 144] width 181 height 40
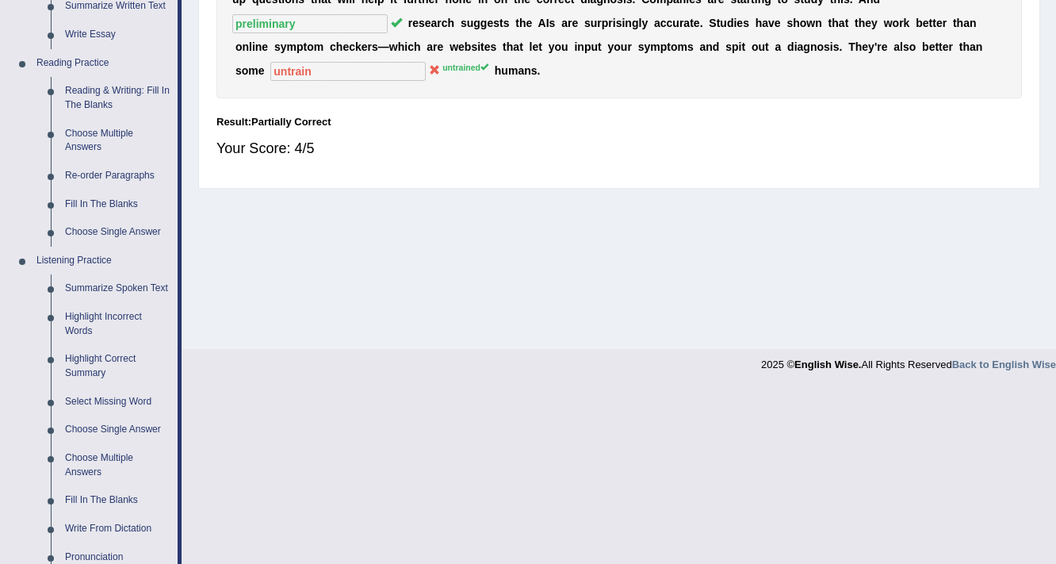
scroll to position [698, 0]
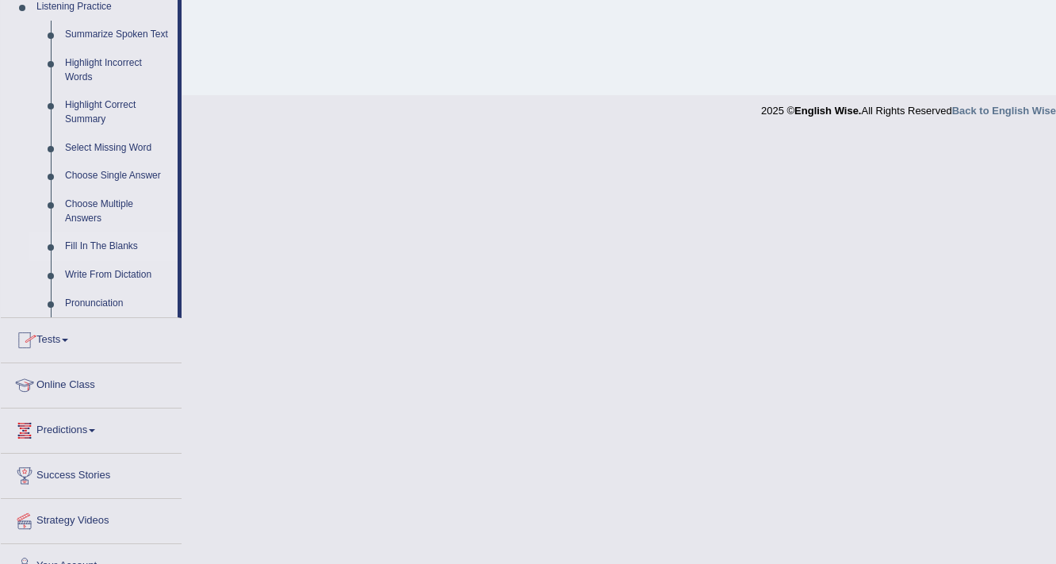
click at [104, 247] on link "Fill In The Blanks" at bounding box center [118, 246] width 120 height 29
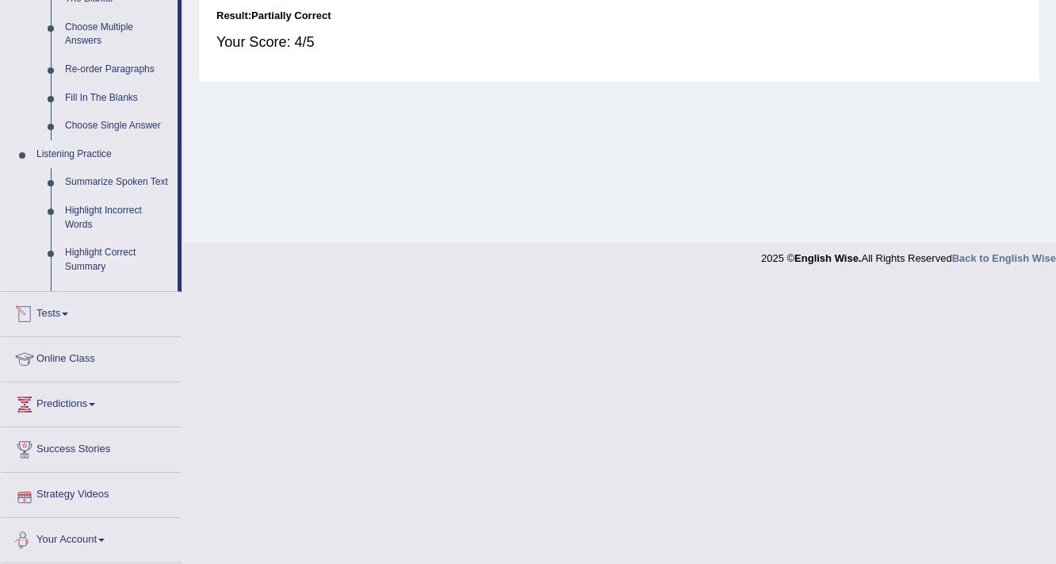
scroll to position [516, 0]
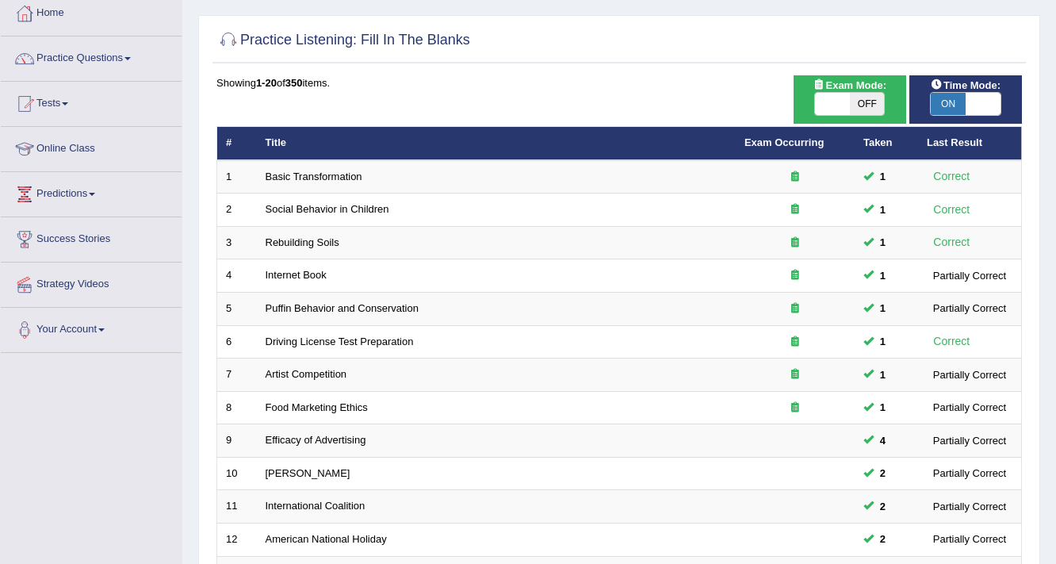
scroll to position [190, 0]
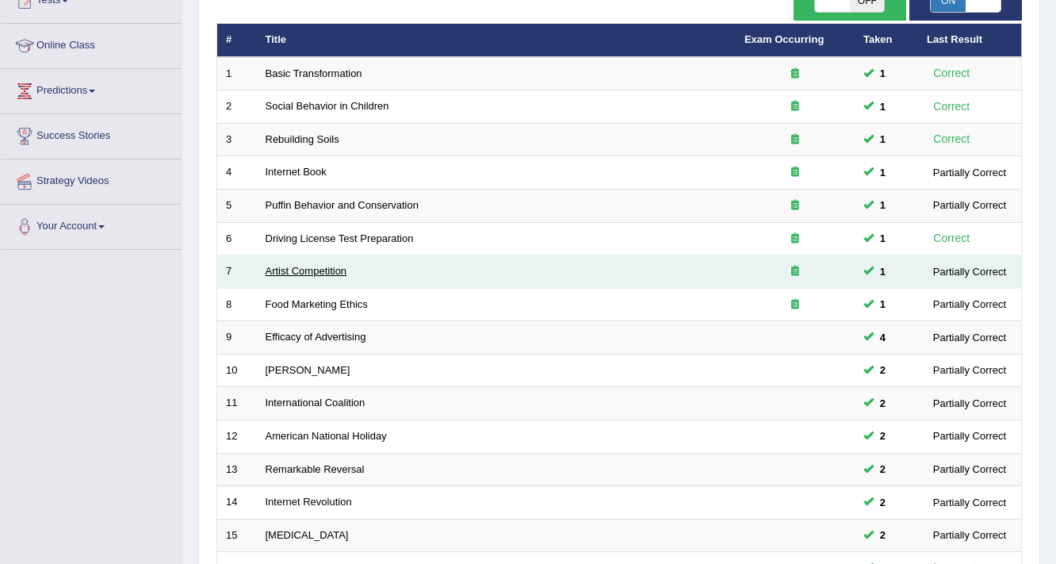
click at [302, 270] on link "Artist Competition" at bounding box center [307, 271] width 82 height 12
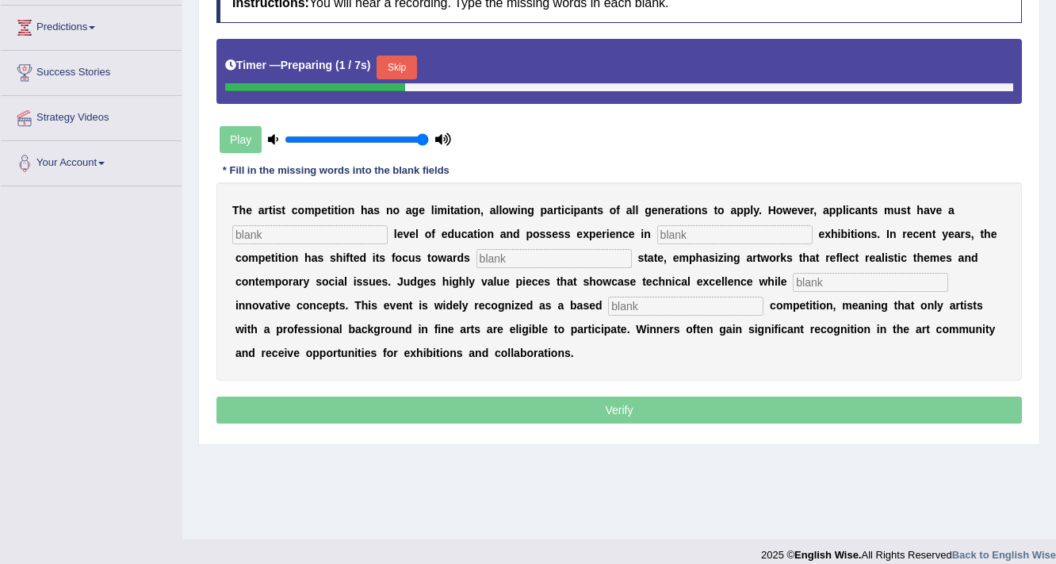
click at [406, 64] on button "Skip" at bounding box center [397, 68] width 40 height 24
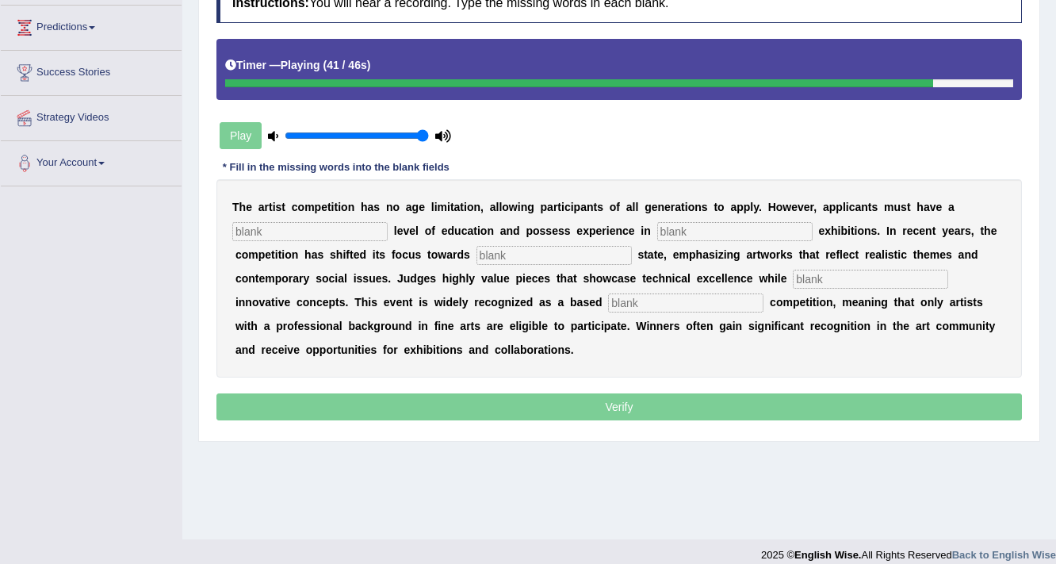
click at [366, 229] on input "text" at bounding box center [309, 231] width 155 height 19
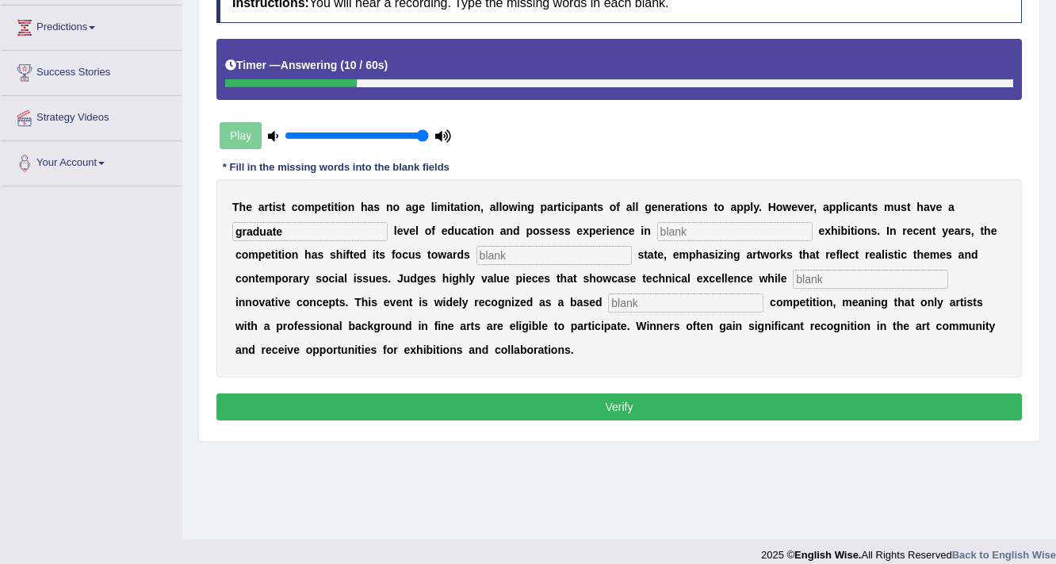
type input "graduate"
type input "sclpture"
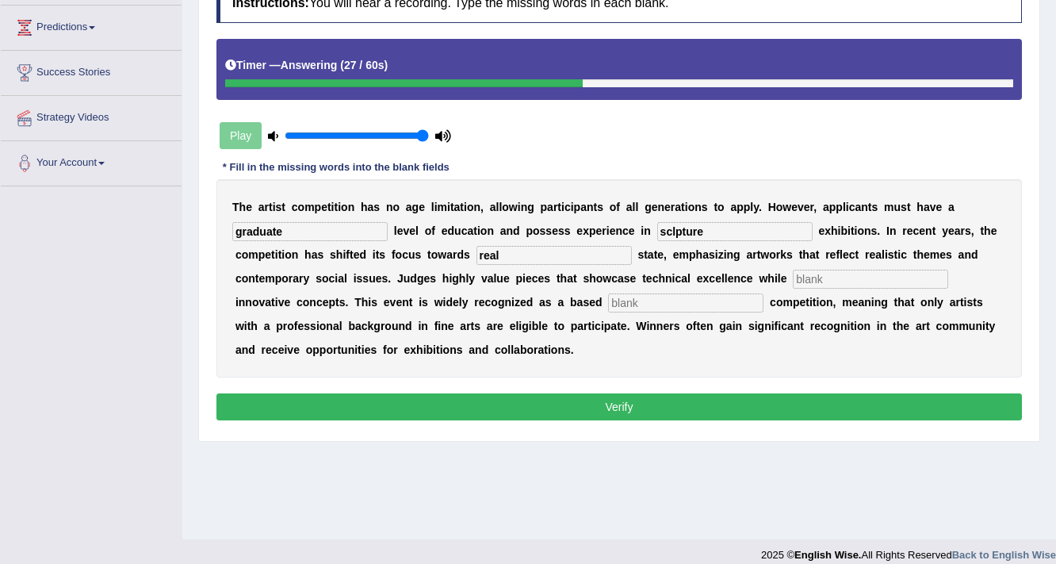
type input "real"
type input "incorporating"
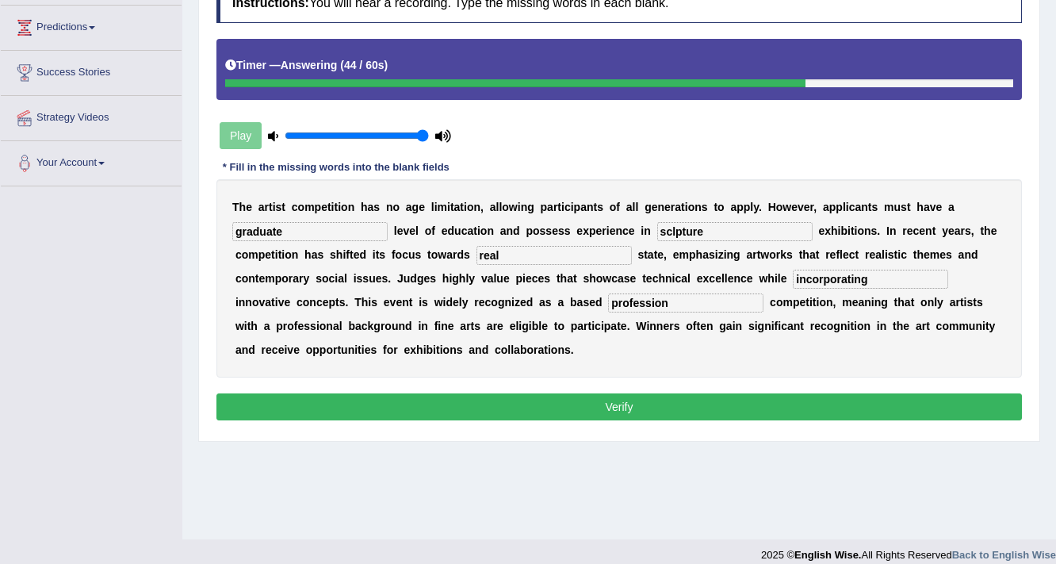
type input "profession"
click at [529, 403] on button "Verify" at bounding box center [619, 406] width 806 height 27
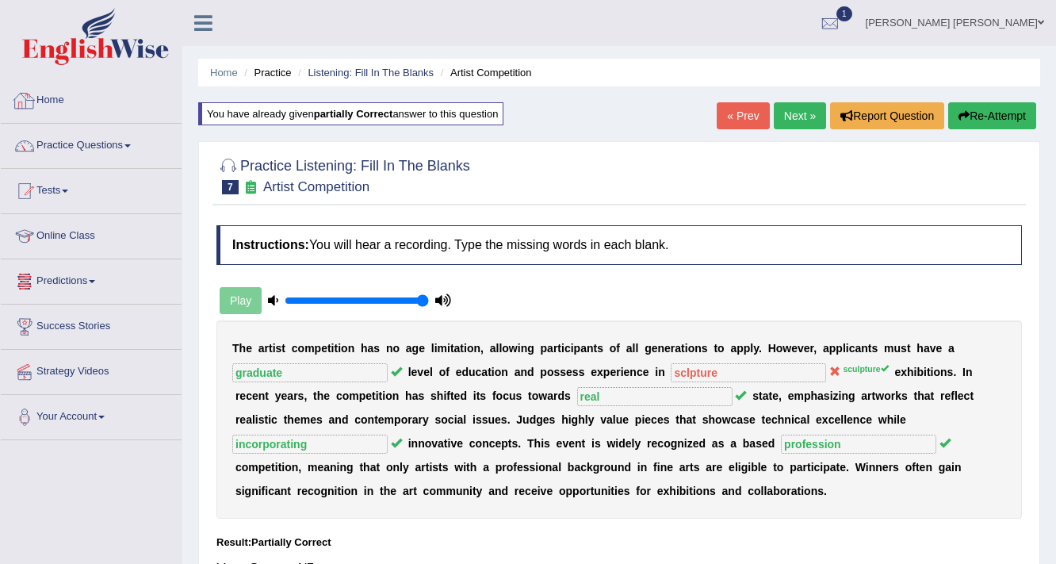
click at [47, 92] on link "Home" at bounding box center [91, 99] width 181 height 40
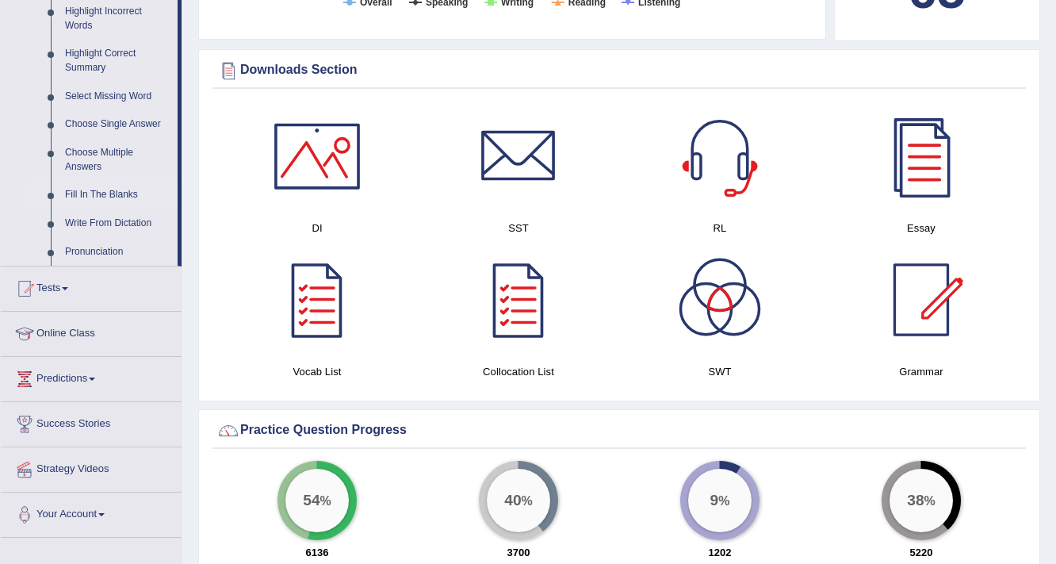
scroll to position [825, 0]
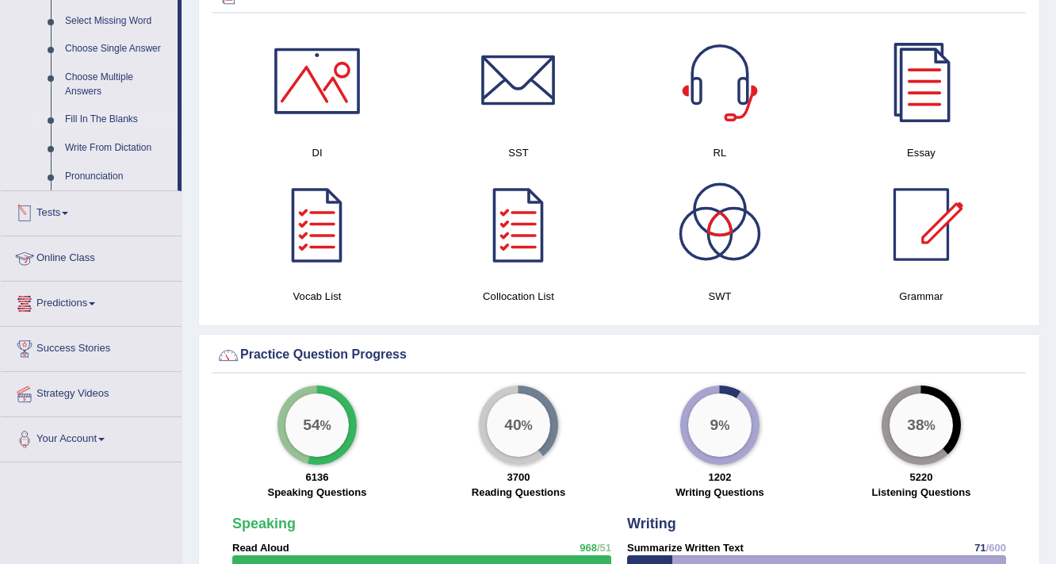
click at [111, 121] on link "Fill In The Blanks" at bounding box center [118, 119] width 120 height 29
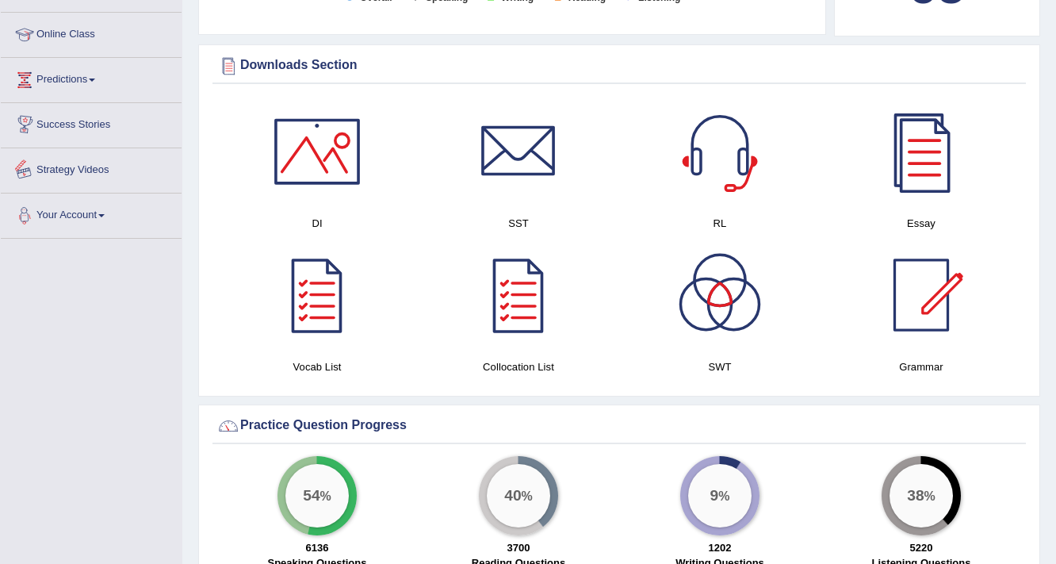
scroll to position [893, 0]
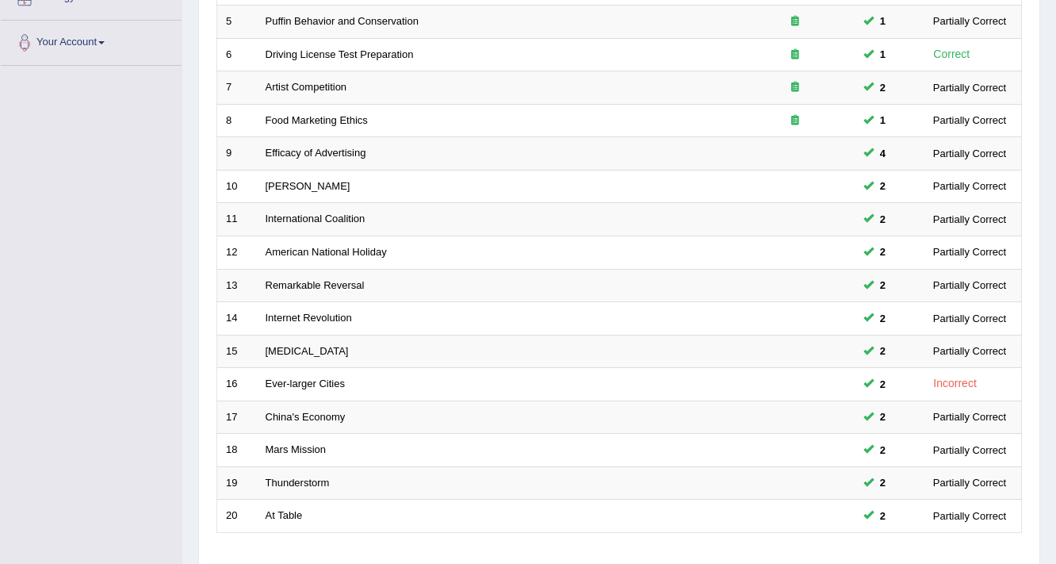
scroll to position [481, 0]
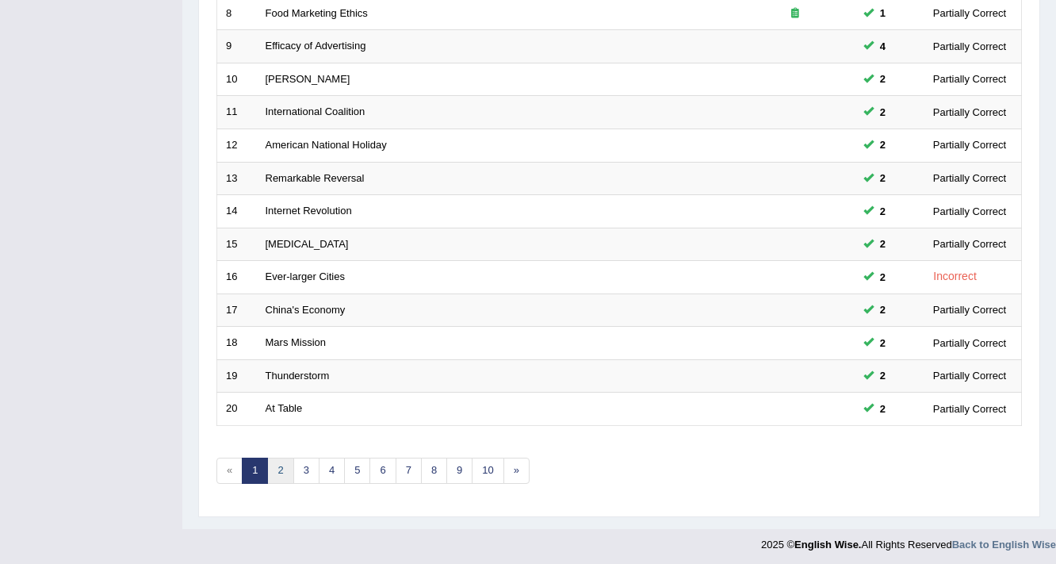
click at [279, 467] on link "2" at bounding box center [280, 471] width 26 height 26
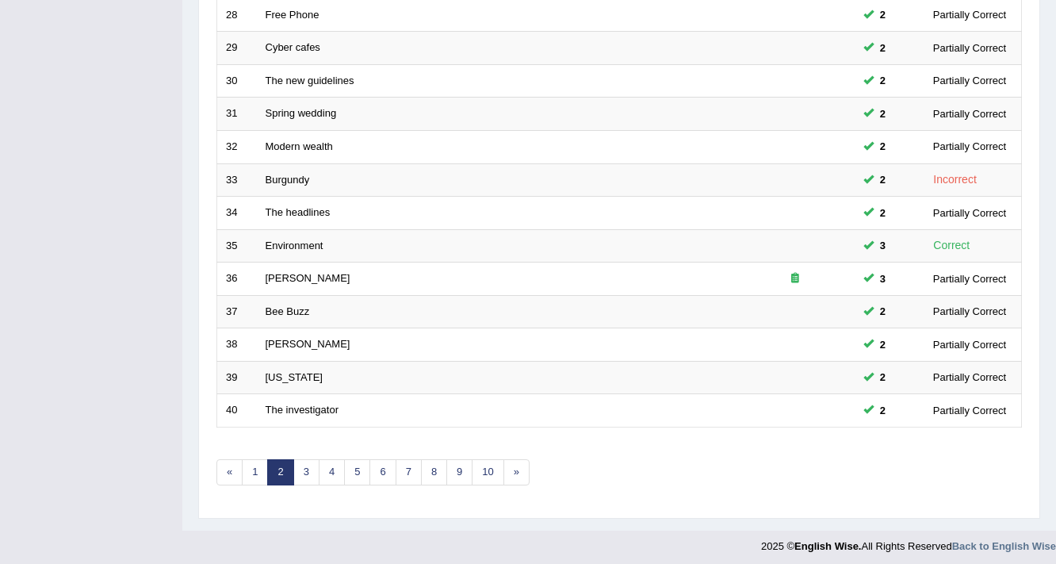
scroll to position [481, 0]
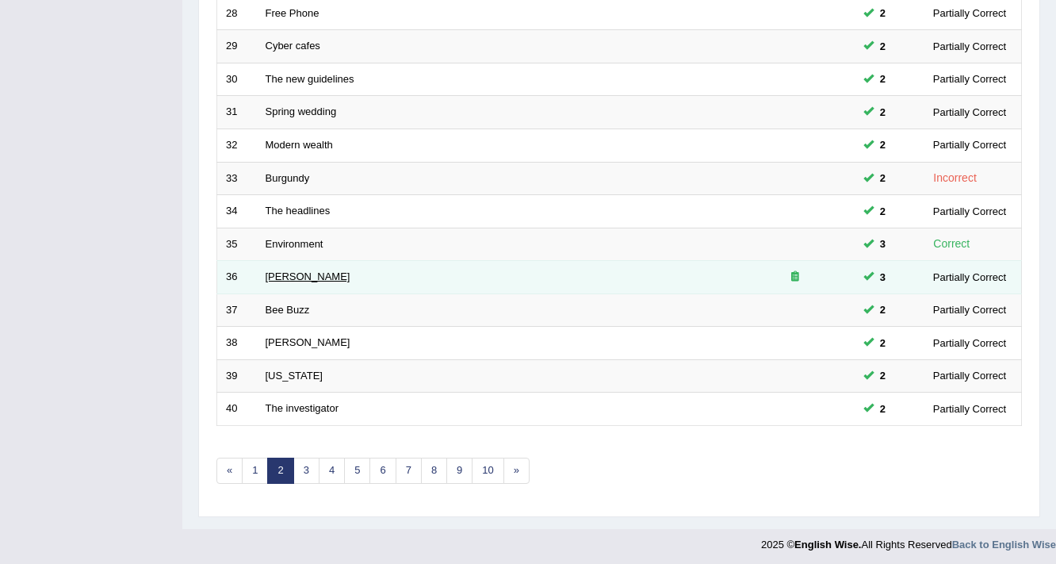
click at [279, 276] on link "[PERSON_NAME]" at bounding box center [308, 276] width 85 height 12
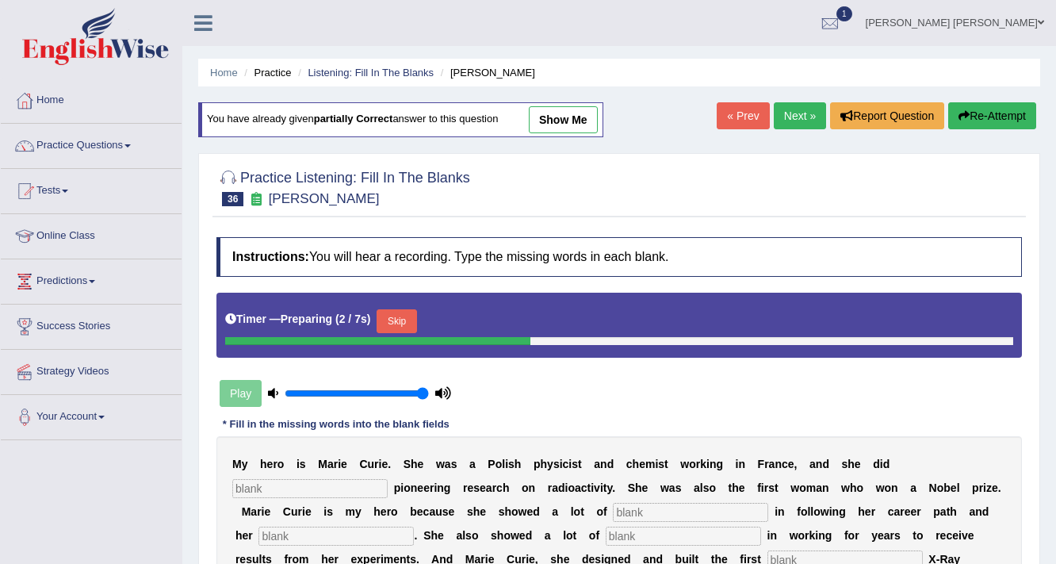
click at [561, 124] on link "show me" at bounding box center [563, 119] width 69 height 27
type input "conducting"
type input "determining"
type input "lap"
type input "show"
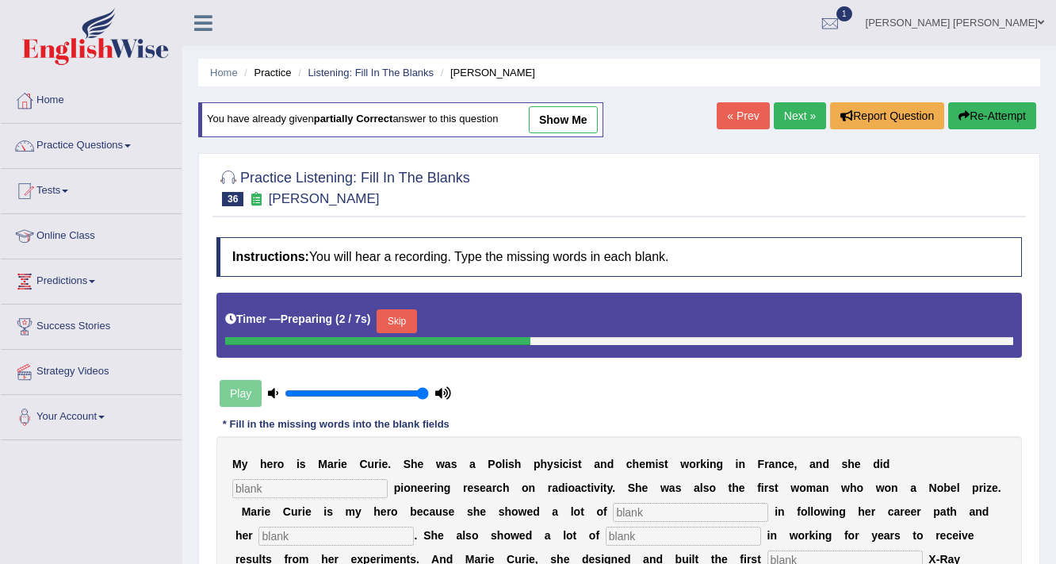
type input "mobile"
type input "daughter"
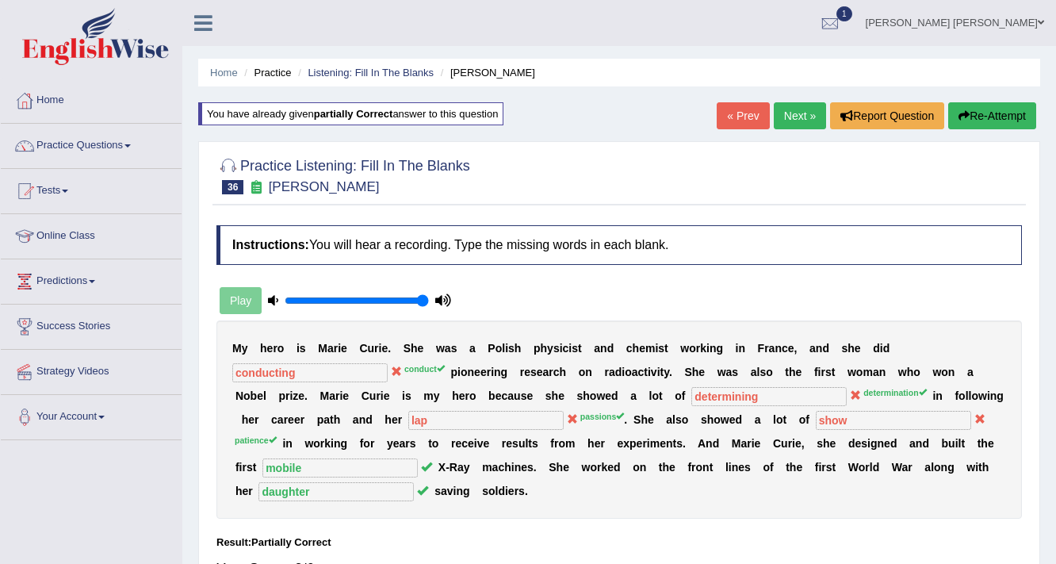
click at [967, 113] on button "Re-Attempt" at bounding box center [992, 115] width 88 height 27
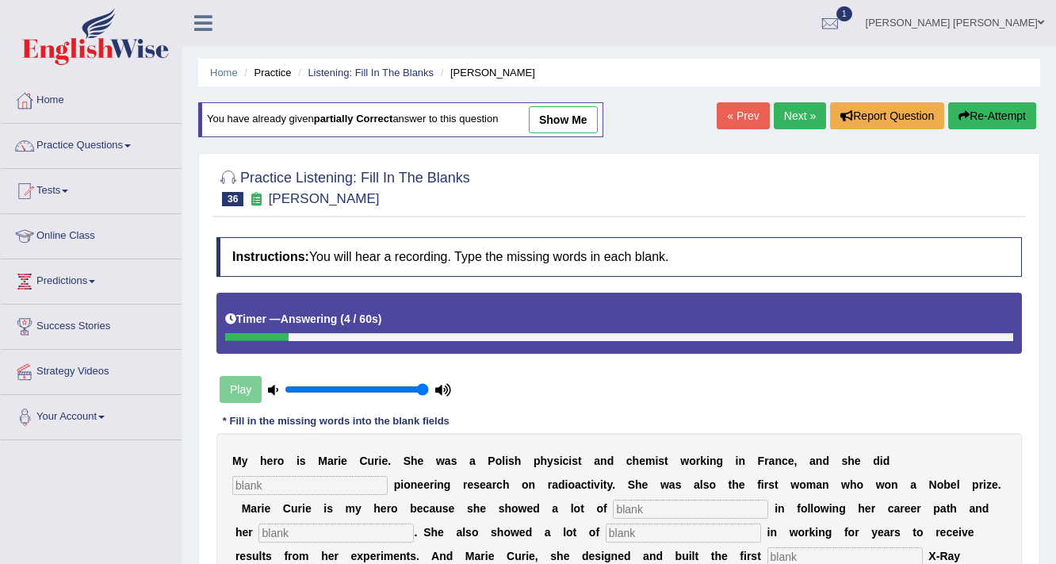
click at [977, 114] on button "Re-Attempt" at bounding box center [992, 115] width 88 height 27
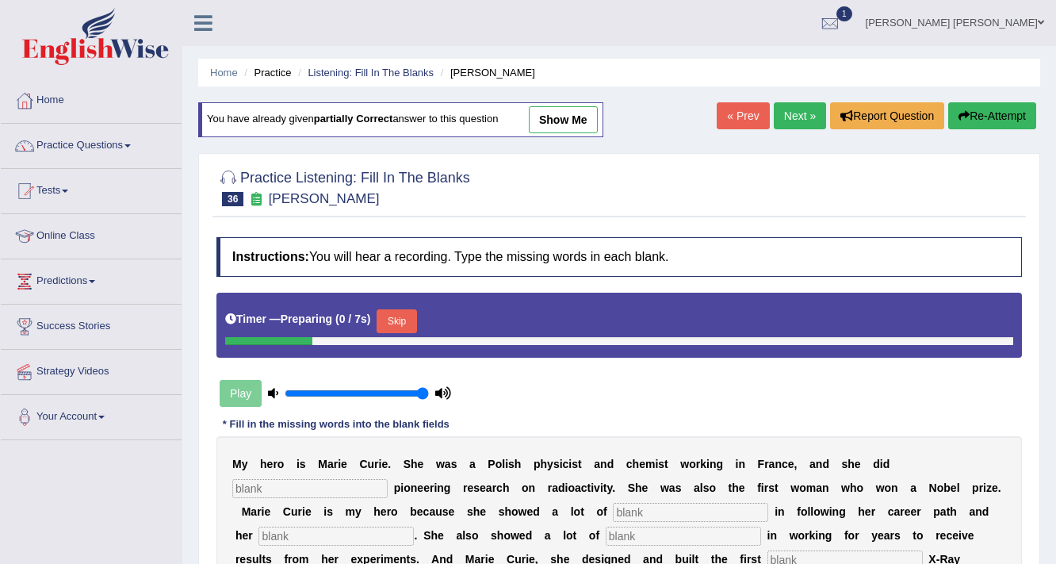
click at [404, 312] on button "Skip" at bounding box center [397, 321] width 40 height 24
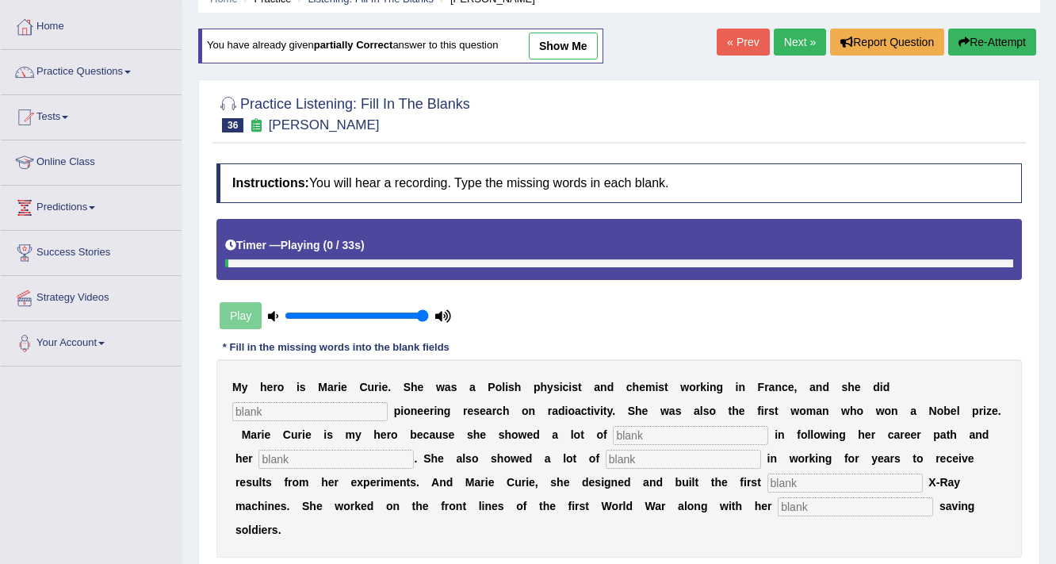
scroll to position [190, 0]
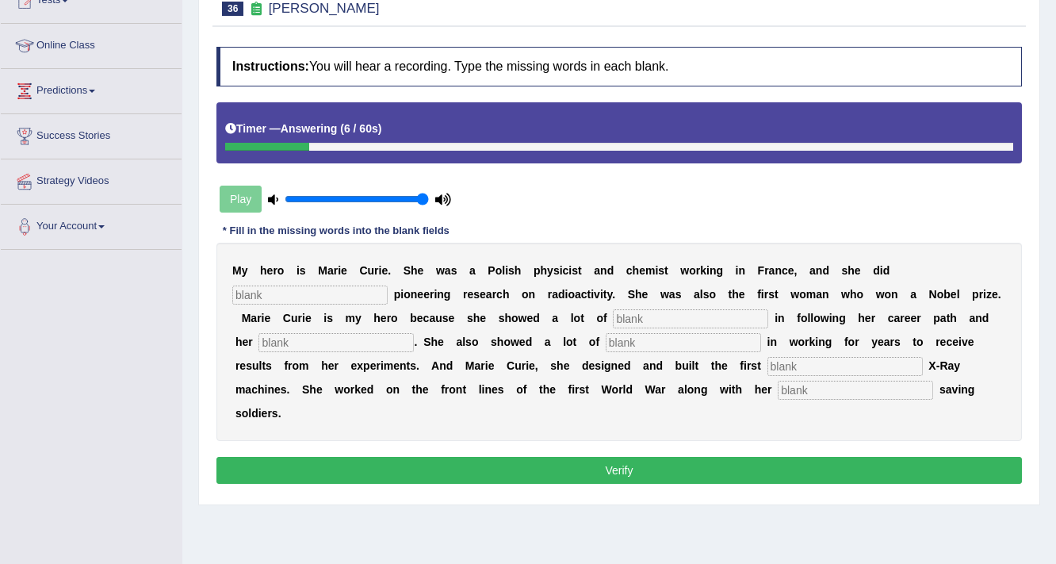
click at [362, 295] on input "text" at bounding box center [309, 294] width 155 height 19
type input "conducted"
type input "determination"
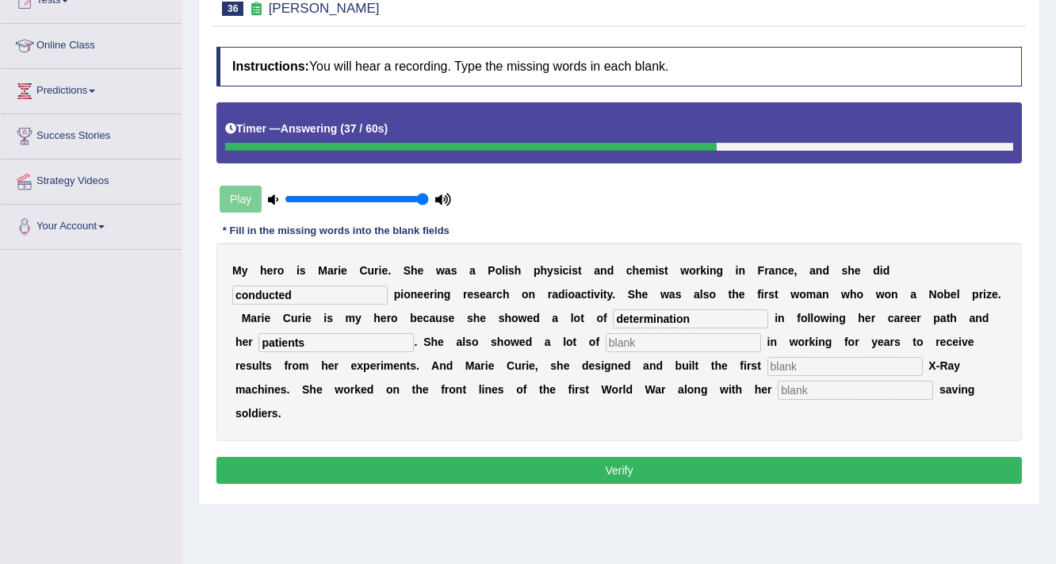
type input "patients"
type input "patient"
type input "mobile"
type input "daughter"
click at [492, 469] on button "Verify" at bounding box center [619, 470] width 806 height 27
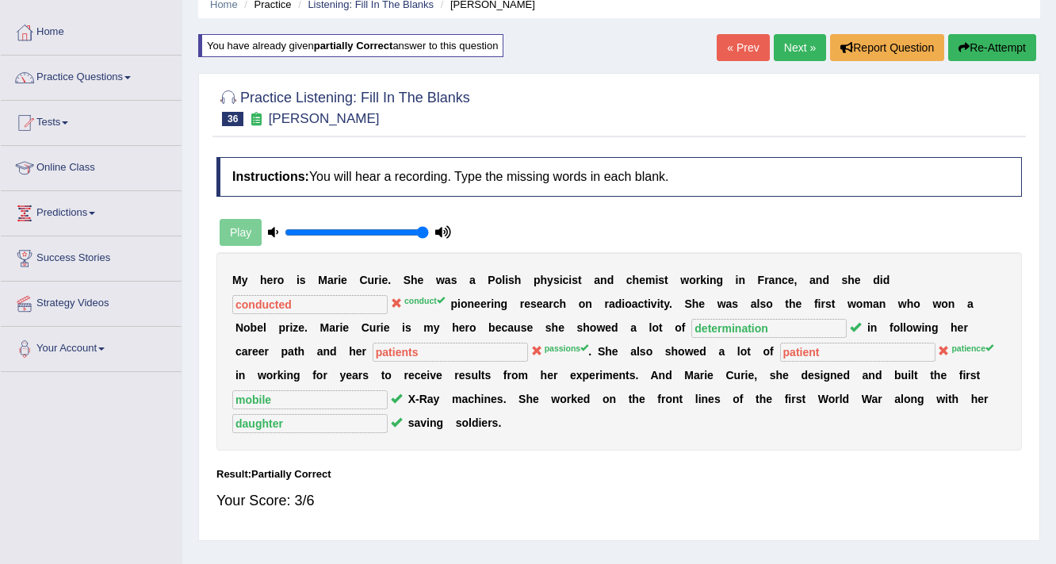
scroll to position [63, 0]
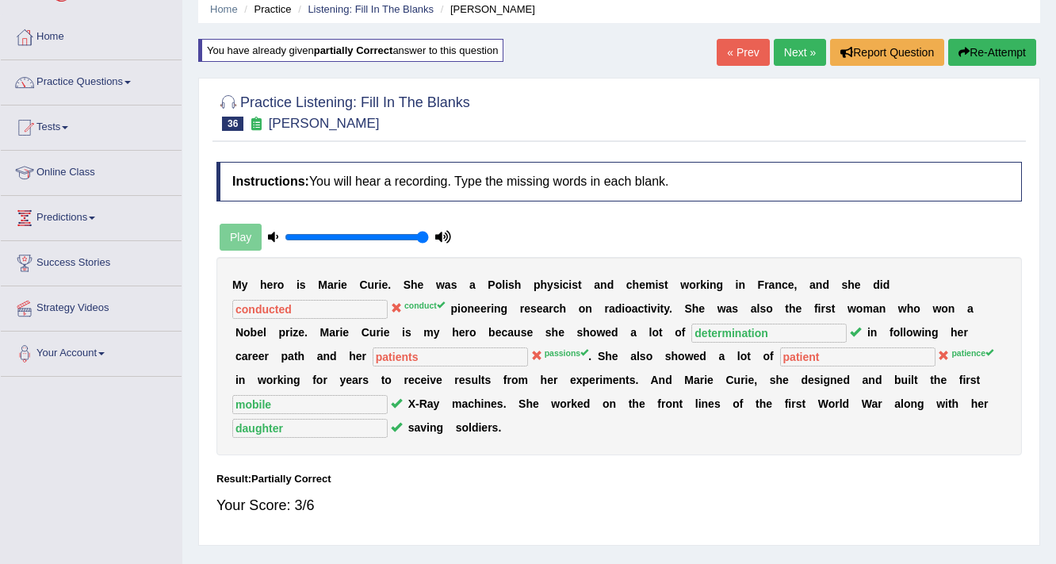
click at [991, 48] on button "Re-Attempt" at bounding box center [992, 52] width 88 height 27
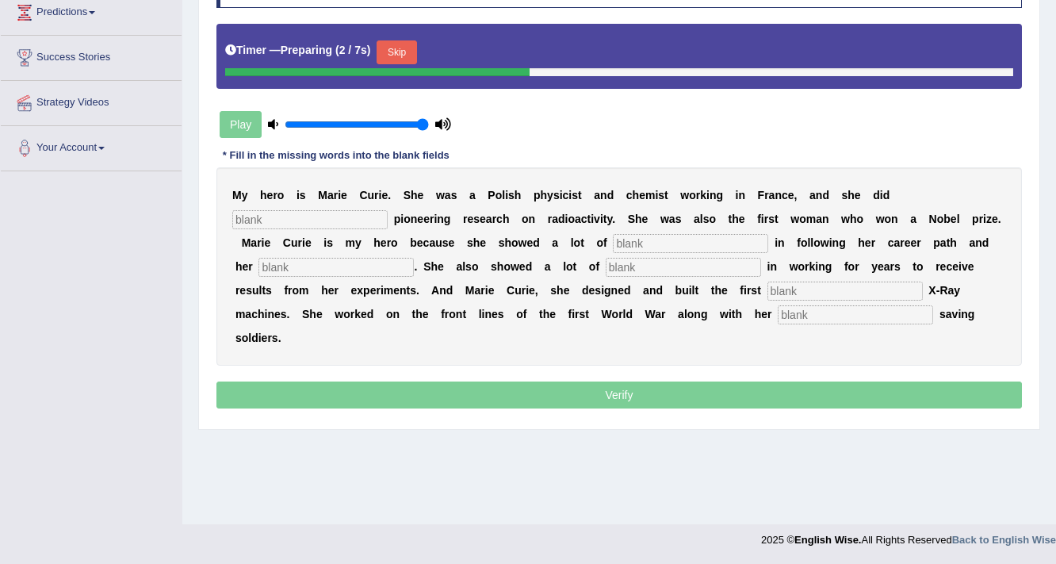
click at [398, 44] on button "Skip" at bounding box center [397, 52] width 40 height 24
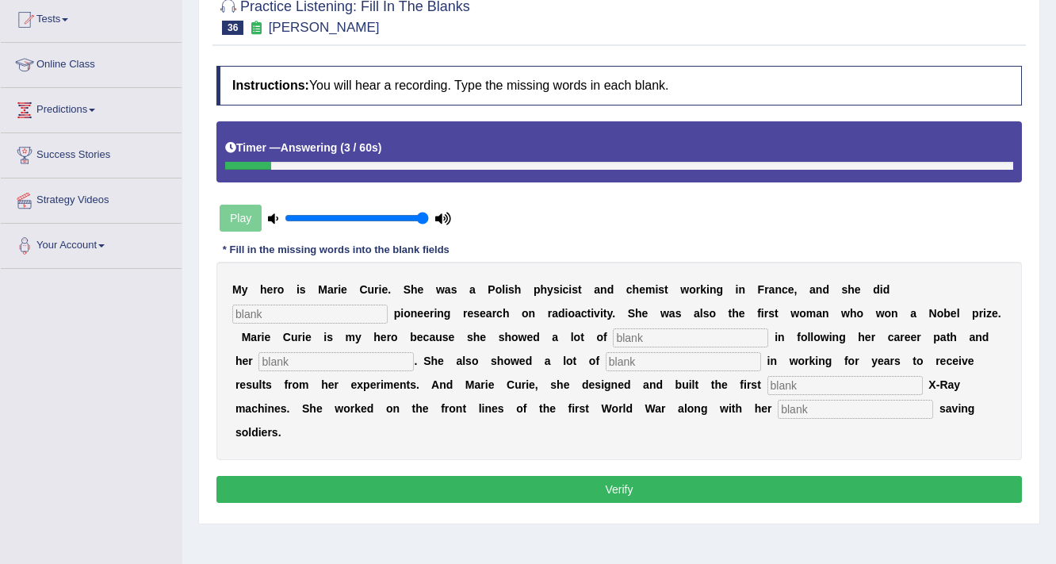
scroll to position [79, 0]
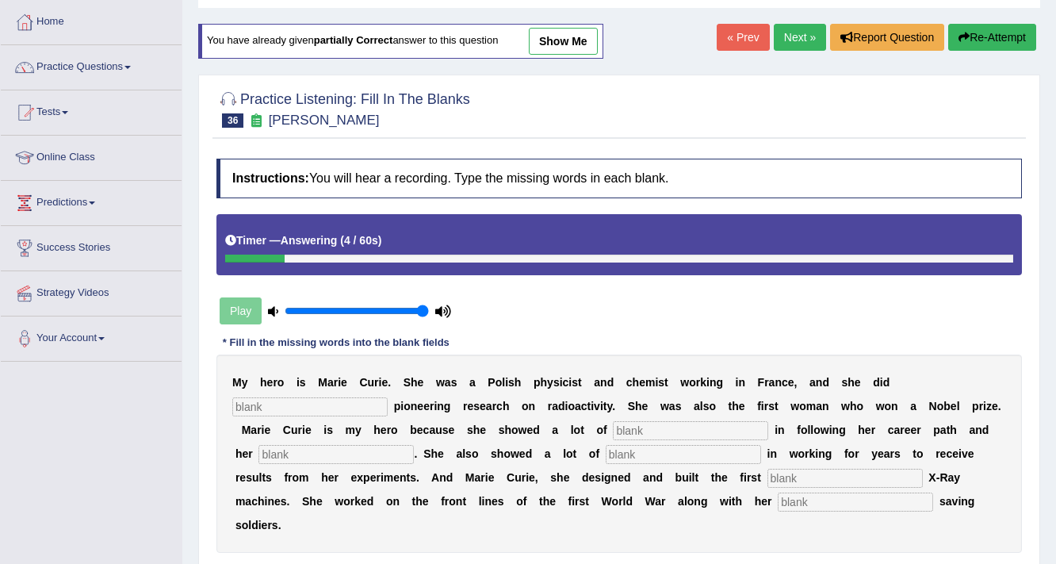
click at [558, 44] on link "show me" at bounding box center [563, 41] width 69 height 27
type input "conducted"
type input "determination"
type input "patients"
type input "patient"
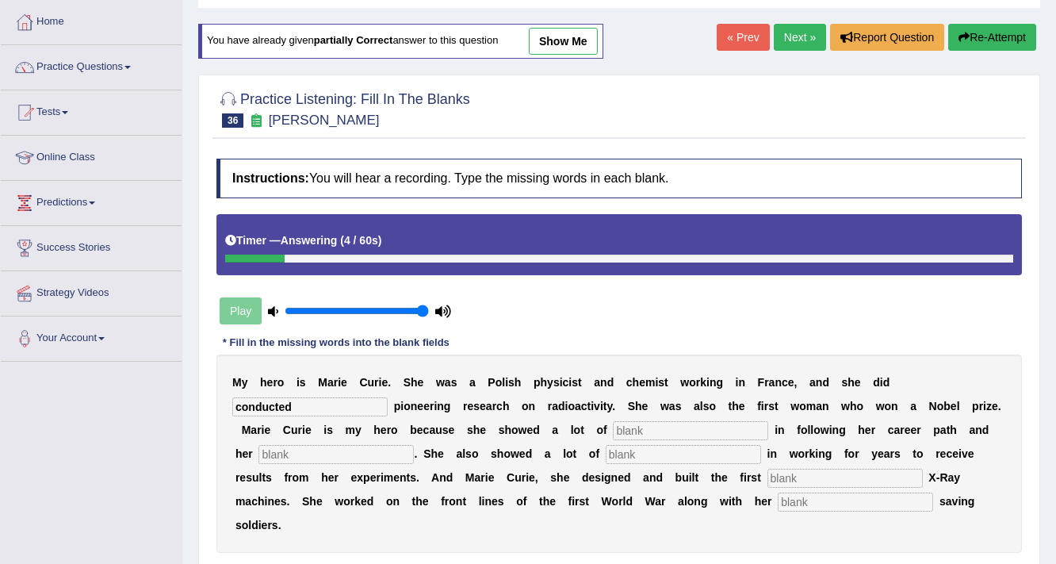
type input "mobile"
type input "daughter"
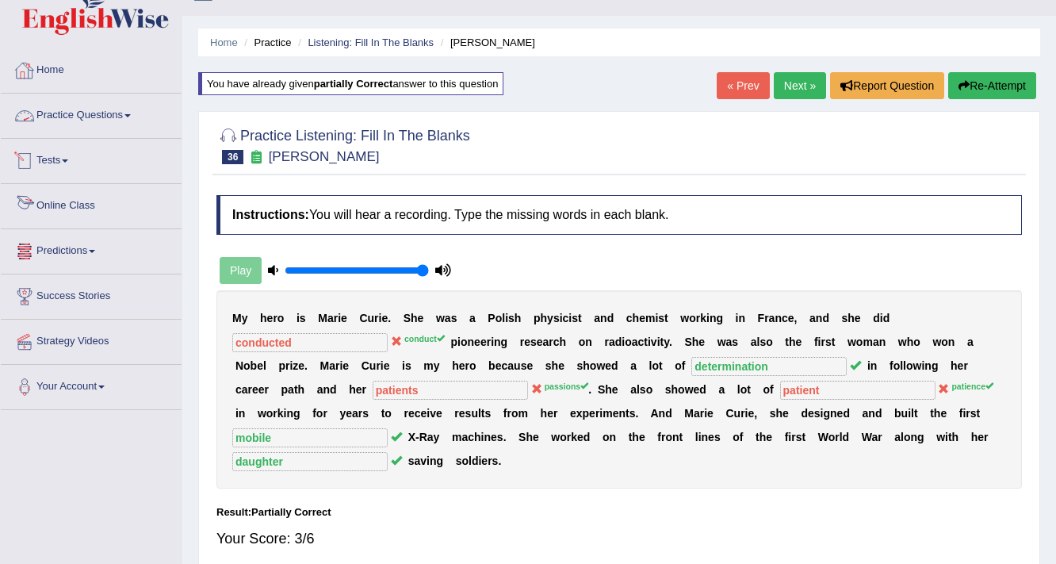
scroll to position [0, 0]
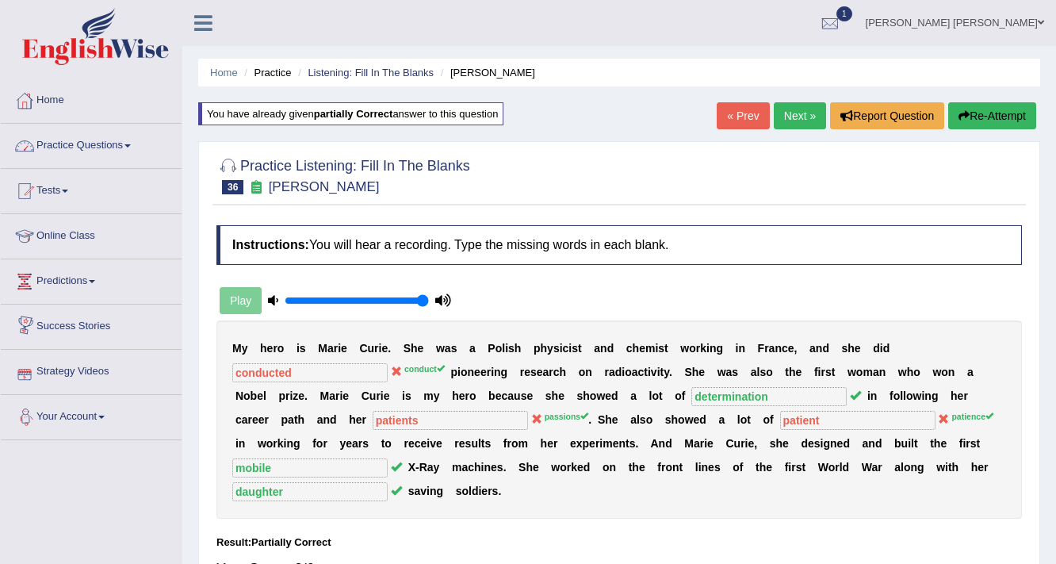
click at [86, 140] on link "Practice Questions" at bounding box center [91, 144] width 181 height 40
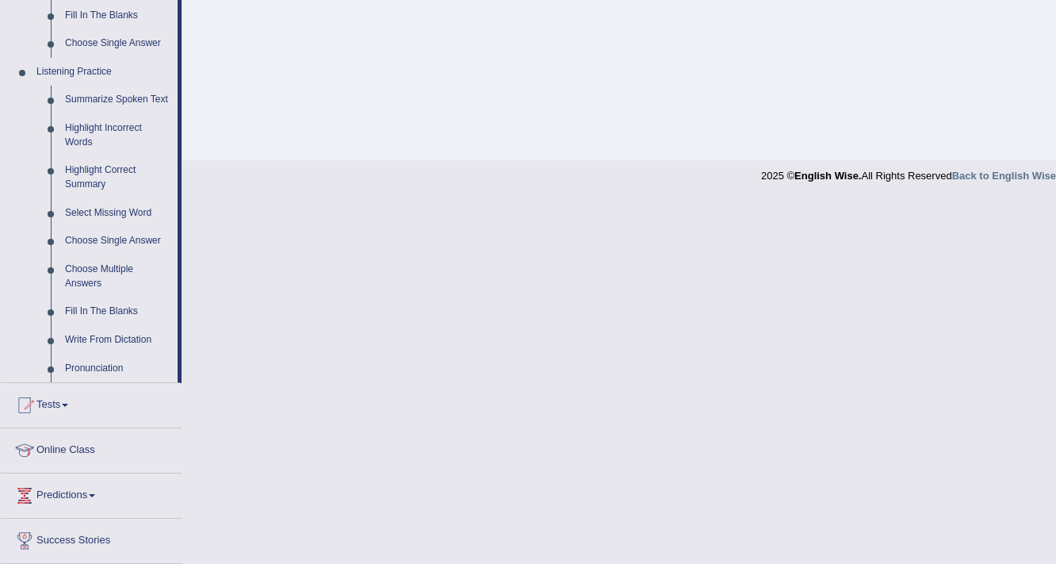
scroll to position [634, 0]
click at [103, 335] on link "Write From Dictation" at bounding box center [118, 338] width 120 height 29
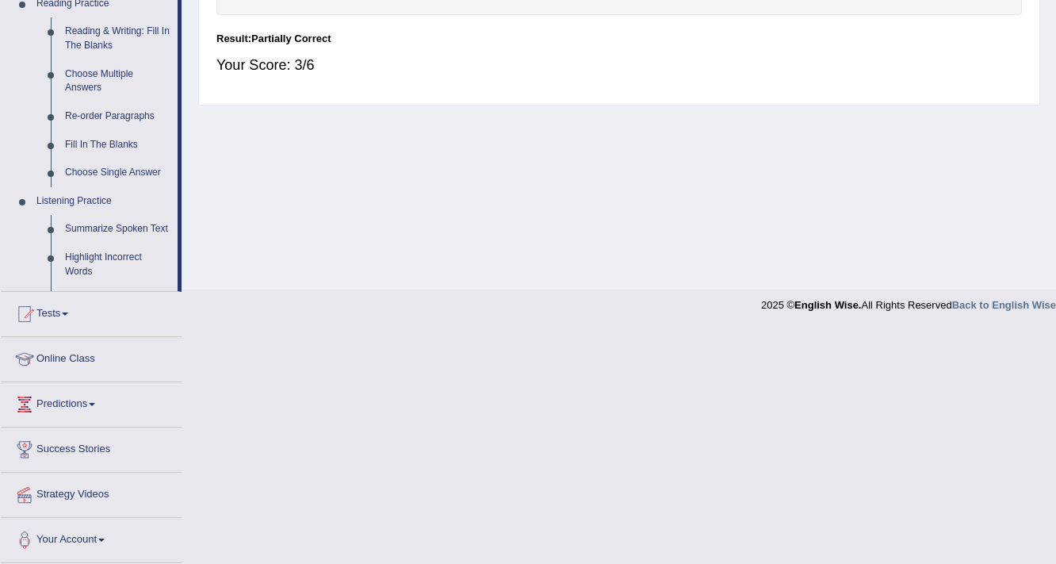
scroll to position [440, 0]
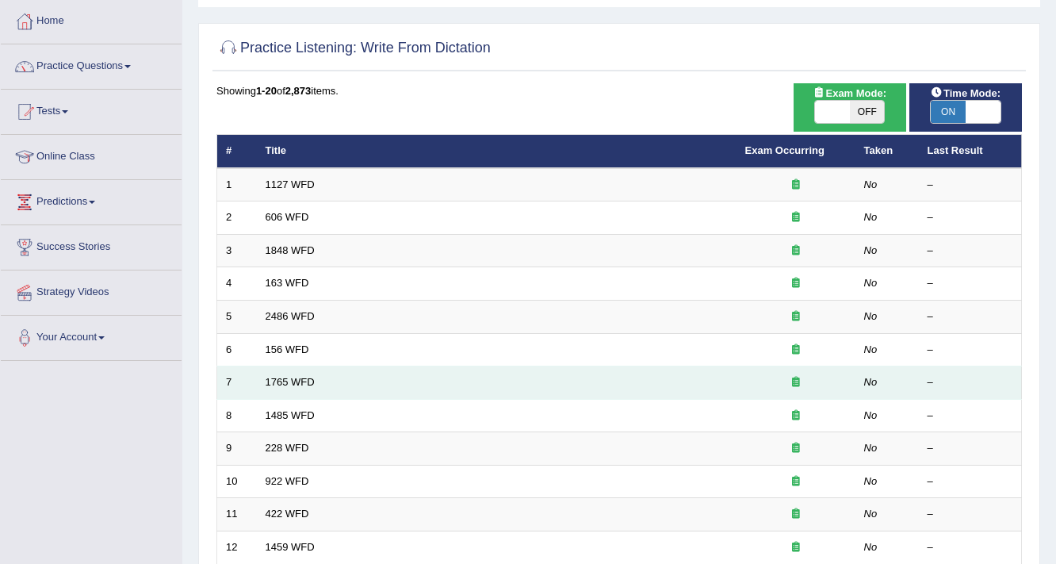
scroll to position [63, 0]
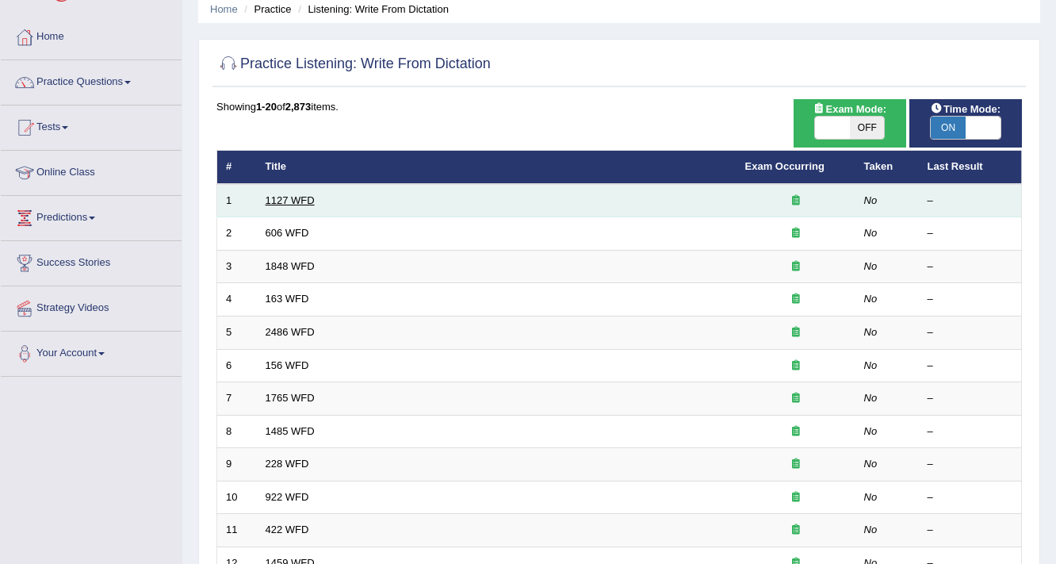
click at [289, 200] on link "1127 WFD" at bounding box center [290, 200] width 49 height 12
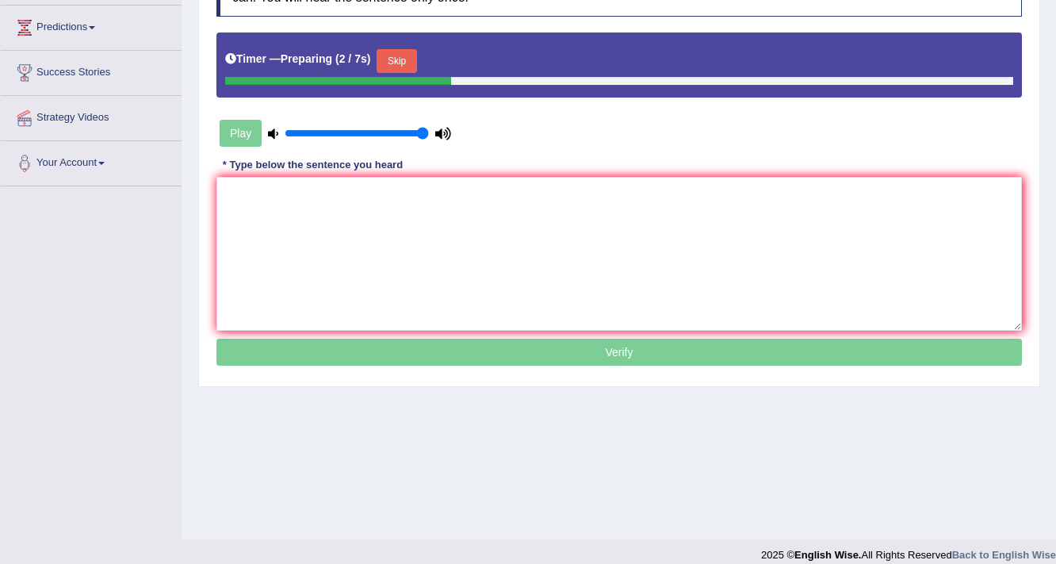
click at [404, 57] on button "Skip" at bounding box center [397, 61] width 40 height 24
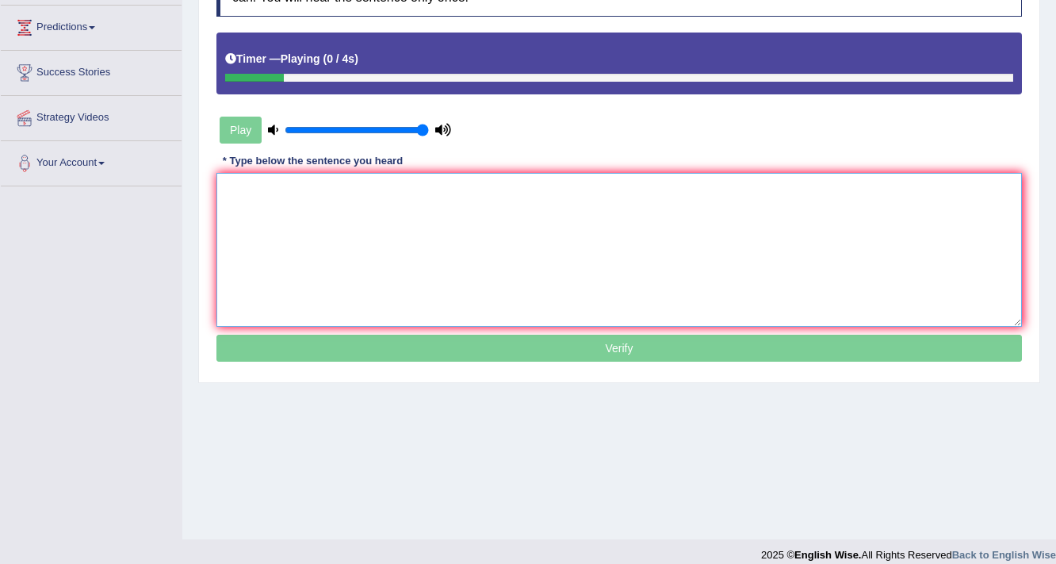
click at [427, 201] on textarea at bounding box center [619, 250] width 806 height 154
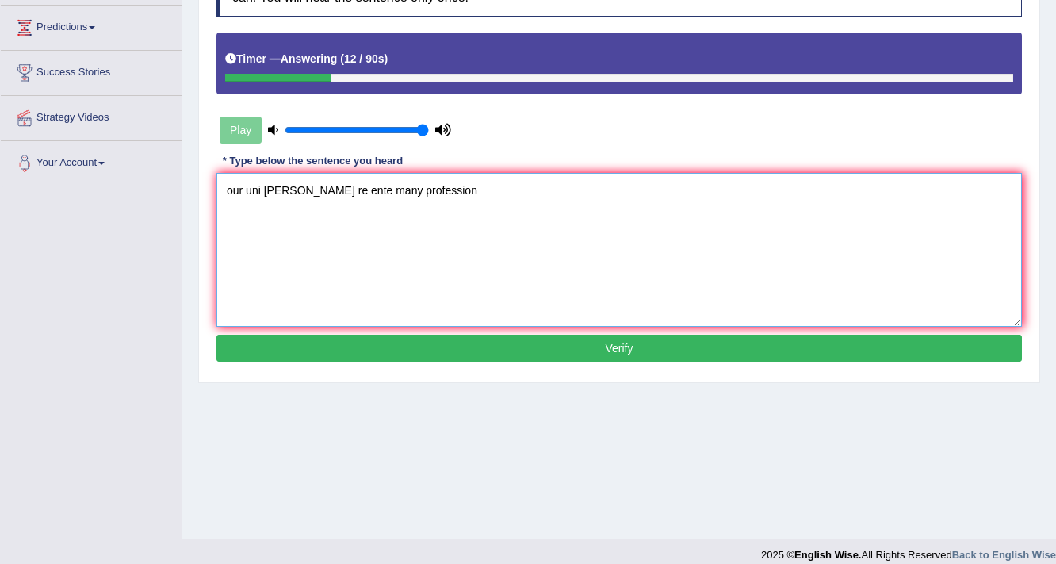
drag, startPoint x: 243, startPoint y: 187, endPoint x: 209, endPoint y: 188, distance: 34.1
click at [209, 188] on div "Practice Listening: Write From Dictation 1 1127 WFD Instructions: You will hear…" at bounding box center [619, 131] width 842 height 504
drag, startPoint x: 246, startPoint y: 189, endPoint x: 215, endPoint y: 190, distance: 30.9
click at [215, 190] on div "Instructions: You will hear a sentence. Type the sentence in the box below exac…" at bounding box center [620, 165] width 814 height 419
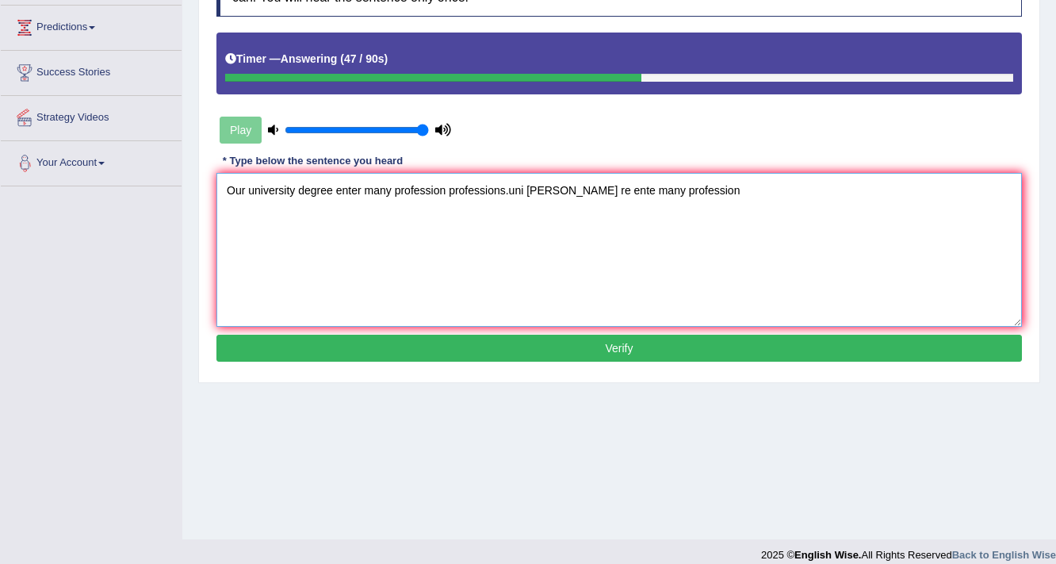
drag, startPoint x: 510, startPoint y: 190, endPoint x: 829, endPoint y: 167, distance: 319.6
click at [831, 176] on textarea "Our university degree enter many profession professions.uni degeer re ente many…" at bounding box center [619, 250] width 806 height 154
type textarea "Our university degree enter many profession professions."
click at [520, 343] on button "Verify" at bounding box center [619, 348] width 806 height 27
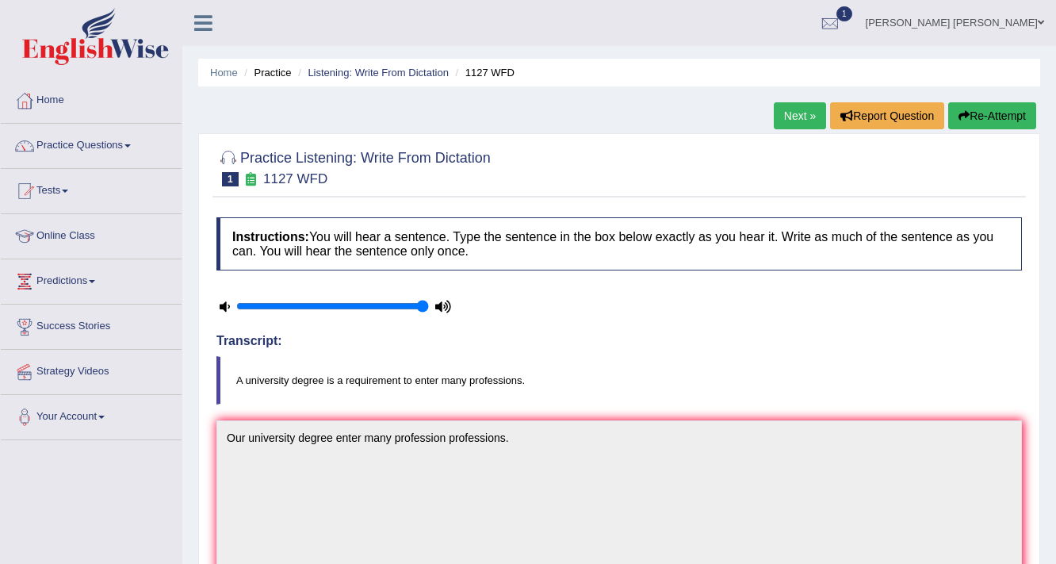
click at [792, 117] on link "Next »" at bounding box center [800, 115] width 52 height 27
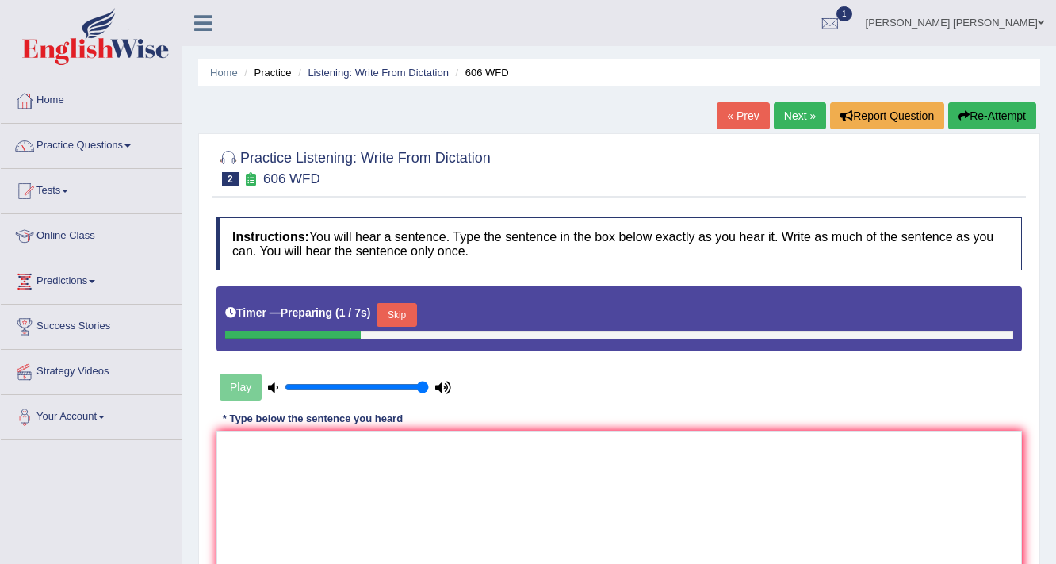
scroll to position [127, 0]
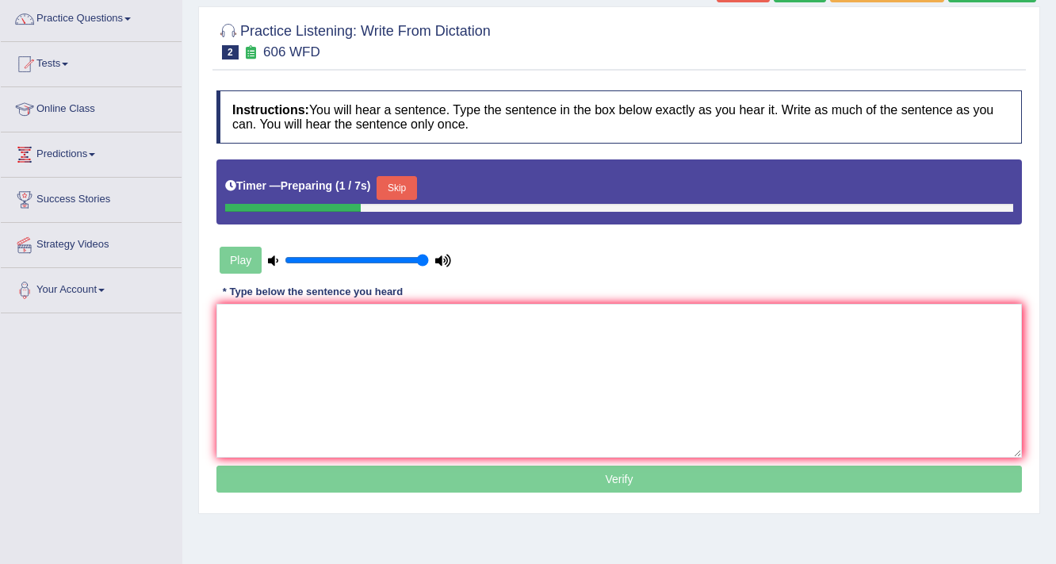
click at [399, 185] on button "Skip" at bounding box center [397, 188] width 40 height 24
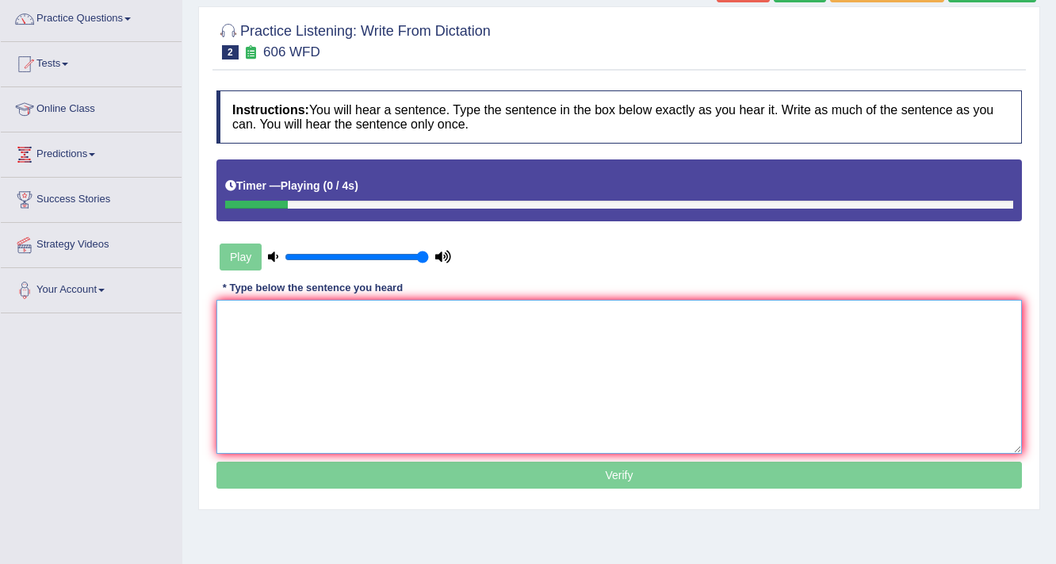
click at [385, 313] on textarea at bounding box center [619, 377] width 806 height 154
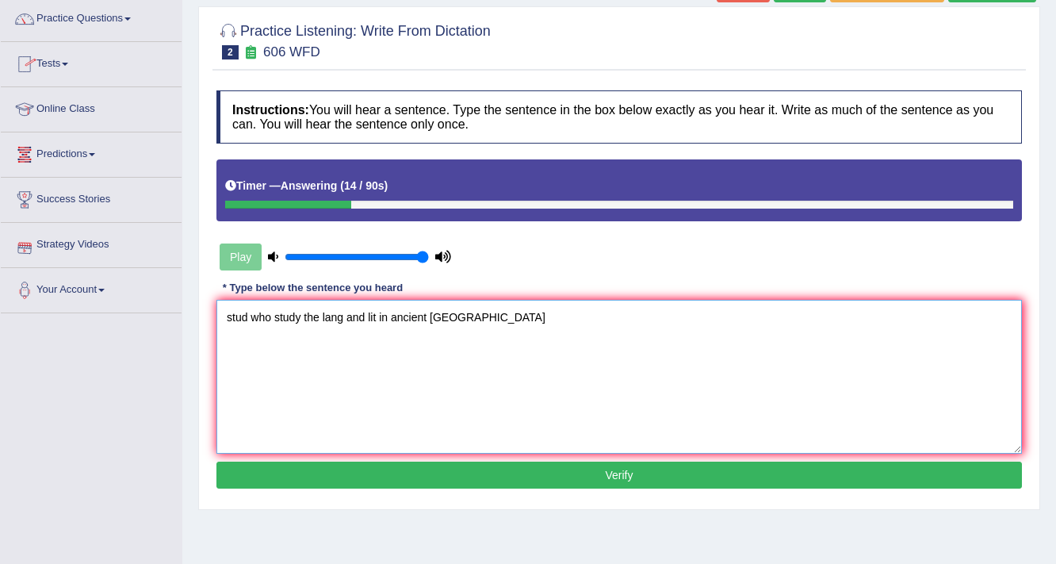
drag, startPoint x: 247, startPoint y: 313, endPoint x: 173, endPoint y: 315, distance: 74.6
click at [172, 317] on div "Toggle navigation Home Practice Questions Speaking Practice Read Aloud Repeat S…" at bounding box center [528, 285] width 1056 height 825
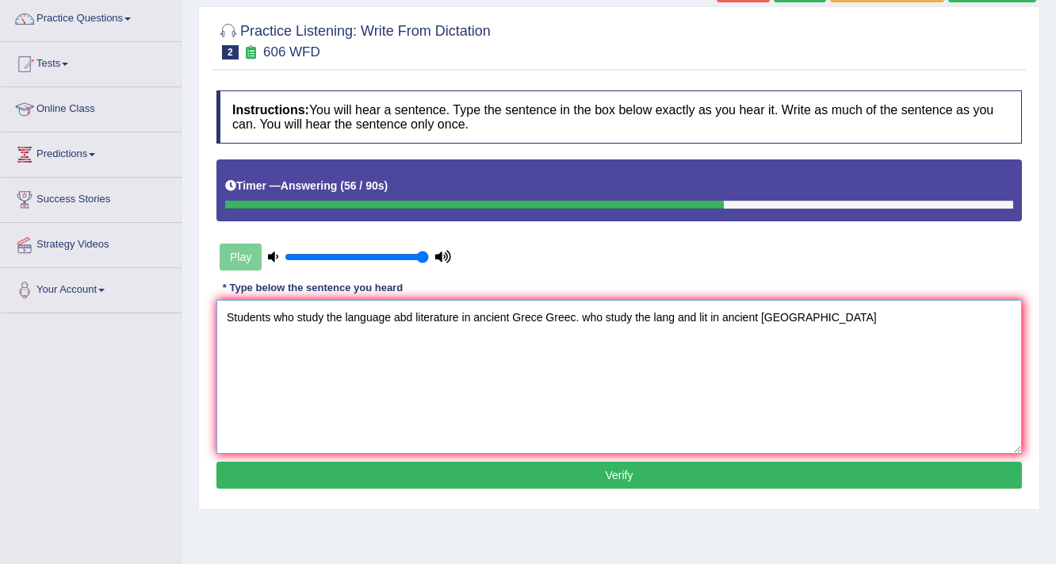
type textarea "Students who study the language abd literature in ancient Grece Greec. who stud…"
click at [501, 476] on button "Verify" at bounding box center [619, 475] width 806 height 27
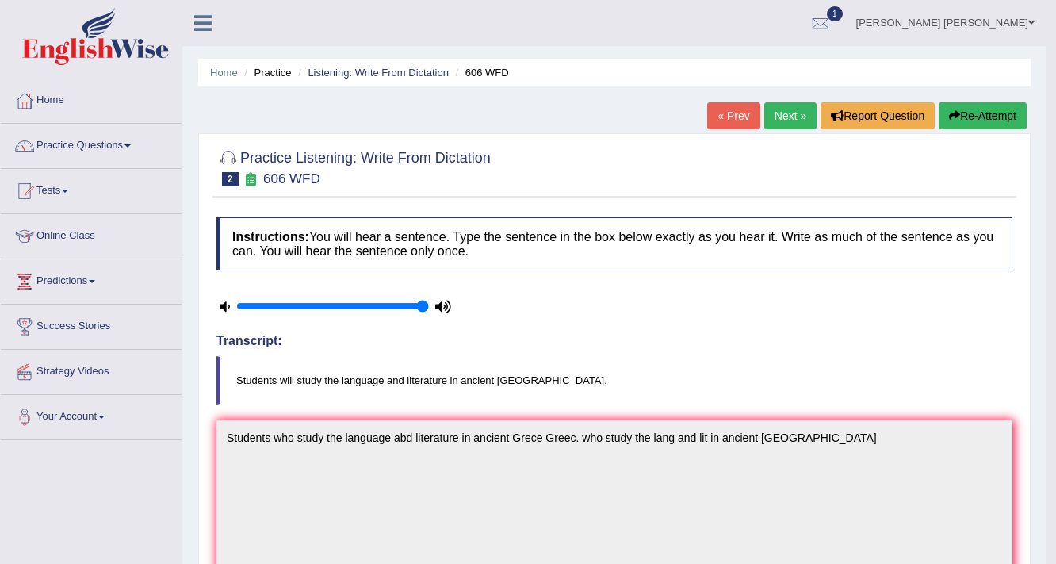
click at [791, 113] on link "Next »" at bounding box center [790, 115] width 52 height 27
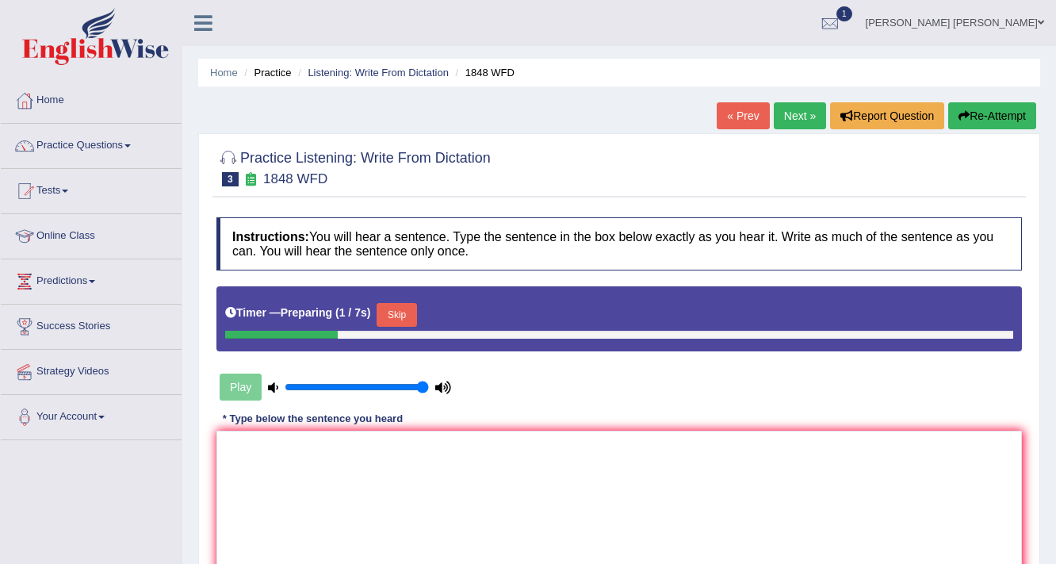
click at [397, 303] on button "Skip" at bounding box center [397, 315] width 40 height 24
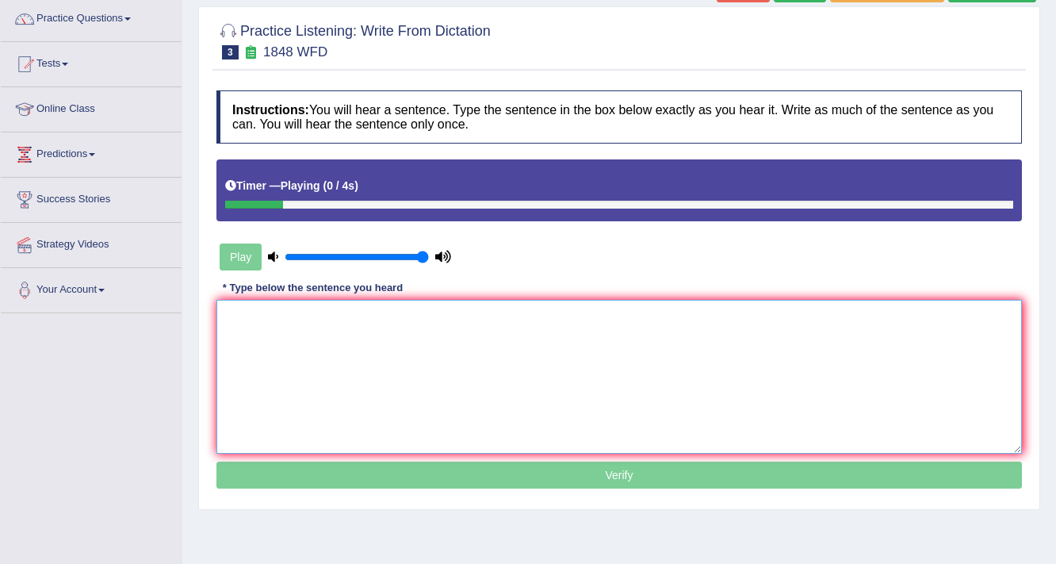
click at [419, 328] on textarea at bounding box center [619, 377] width 806 height 154
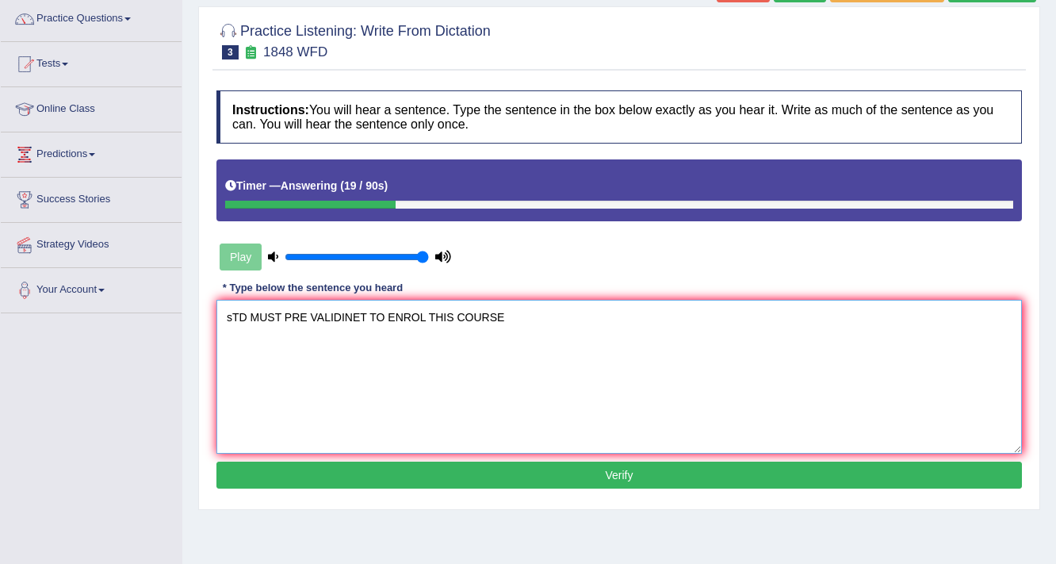
drag, startPoint x: 238, startPoint y: 314, endPoint x: 184, endPoint y: 318, distance: 54.1
click at [184, 319] on div "Home Practice Listening: Write From Dictation 1848 WFD « Prev Next » Report Que…" at bounding box center [619, 269] width 874 height 793
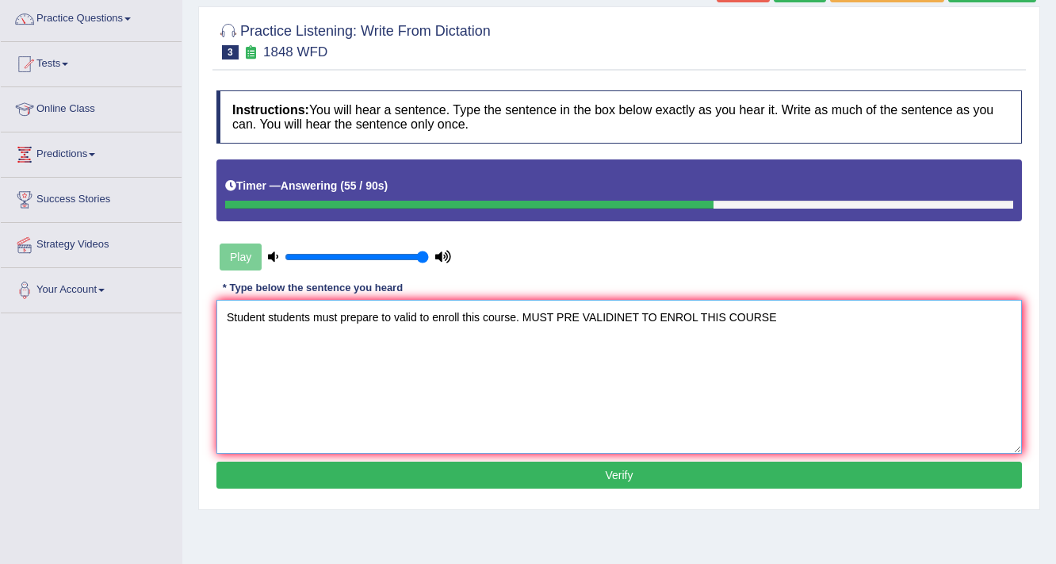
drag, startPoint x: 518, startPoint y: 316, endPoint x: 822, endPoint y: 320, distance: 303.7
click at [822, 320] on textarea "Student students must prepare to valid to enroll this course. MUST PRE VALIDINE…" at bounding box center [619, 377] width 806 height 154
type textarea "Student students must prepare to valid to enroll this course."
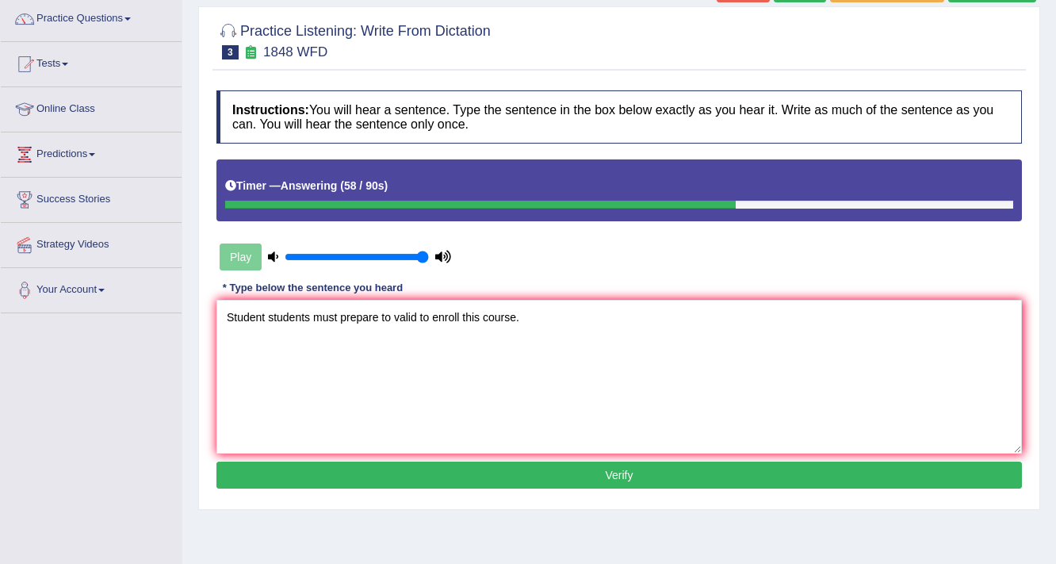
click at [523, 473] on button "Verify" at bounding box center [619, 475] width 806 height 27
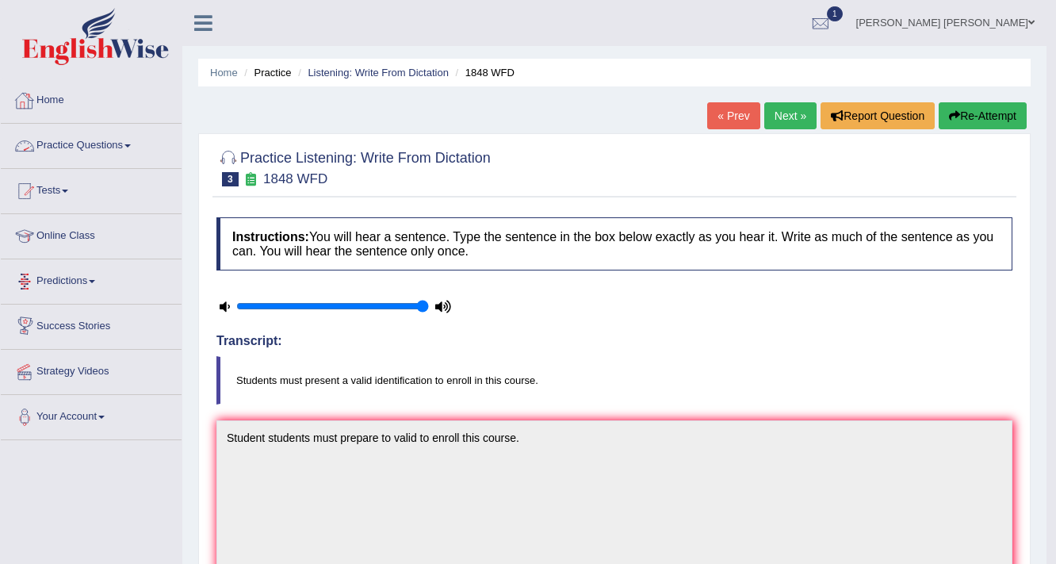
click at [806, 117] on link "Next »" at bounding box center [790, 115] width 52 height 27
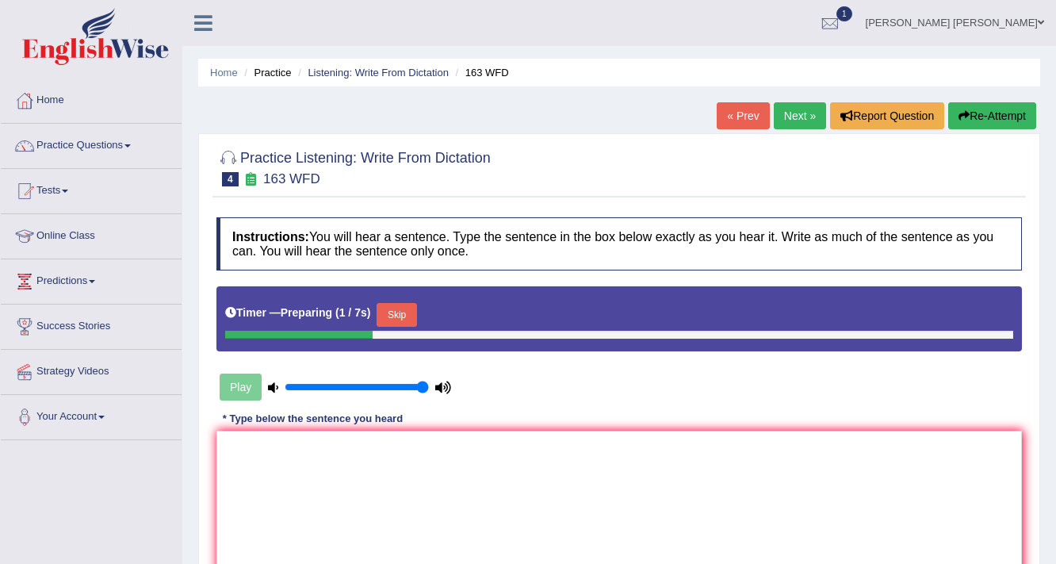
scroll to position [269, 0]
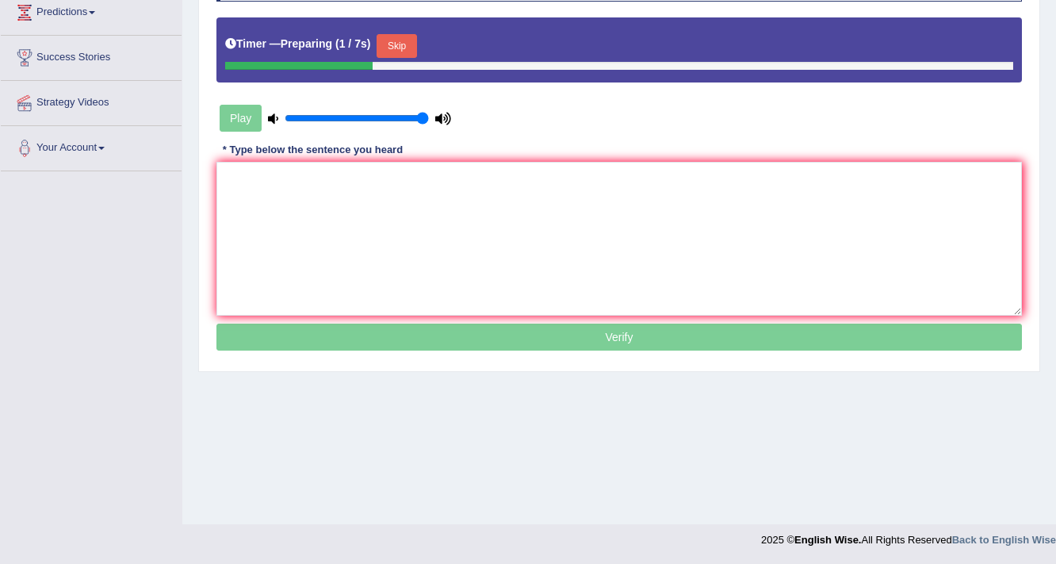
click at [386, 34] on button "Skip" at bounding box center [397, 46] width 40 height 24
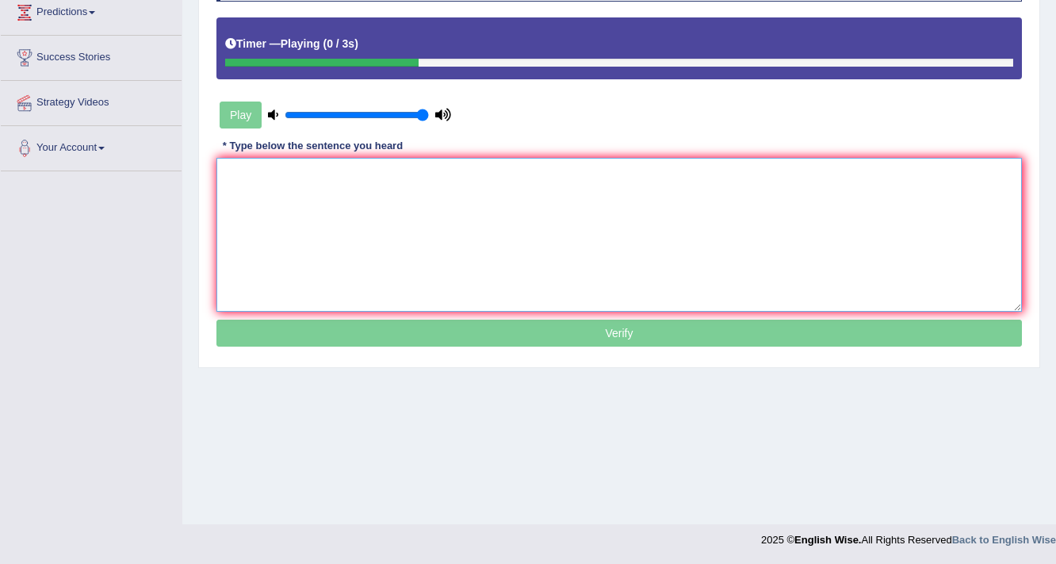
click at [396, 193] on textarea at bounding box center [619, 235] width 806 height 154
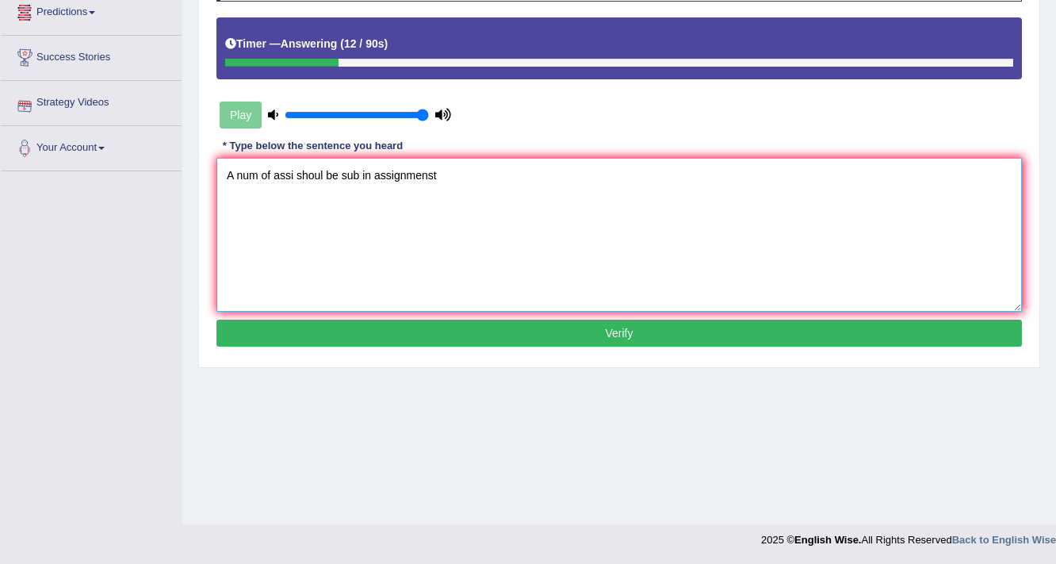
click at [256, 173] on textarea "A num of assi shoul be sub in assignmenst" at bounding box center [619, 235] width 806 height 154
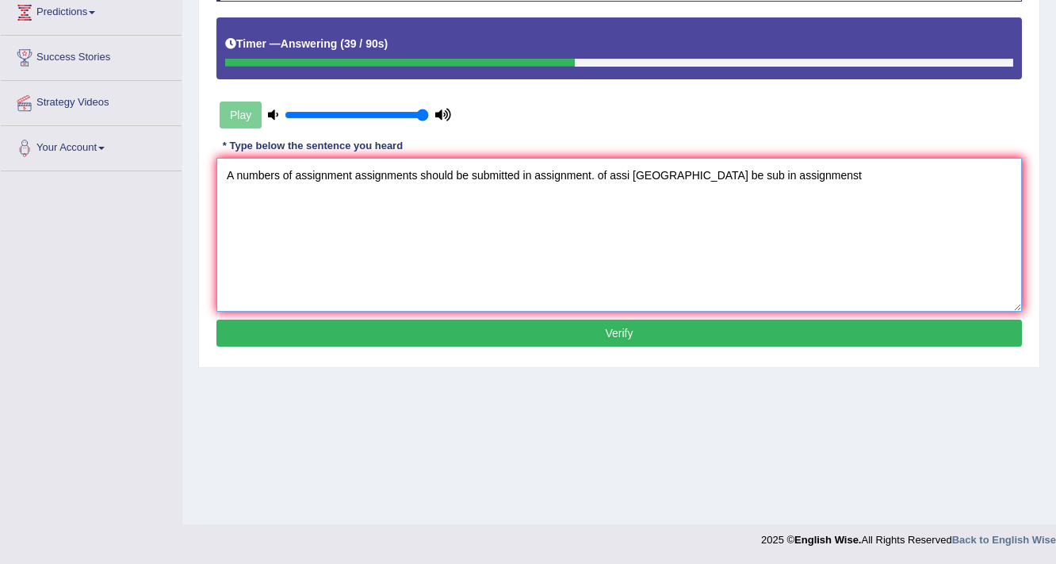
drag, startPoint x: 596, startPoint y: 172, endPoint x: 900, endPoint y: 158, distance: 304.0
click at [899, 160] on textarea "A numbers of assignment assignments should be submitted in assignment. of assi …" at bounding box center [619, 235] width 806 height 154
type textarea "A numbers of assignment assignments should be submitted in assignment."
click at [568, 330] on button "Verify" at bounding box center [619, 333] width 806 height 27
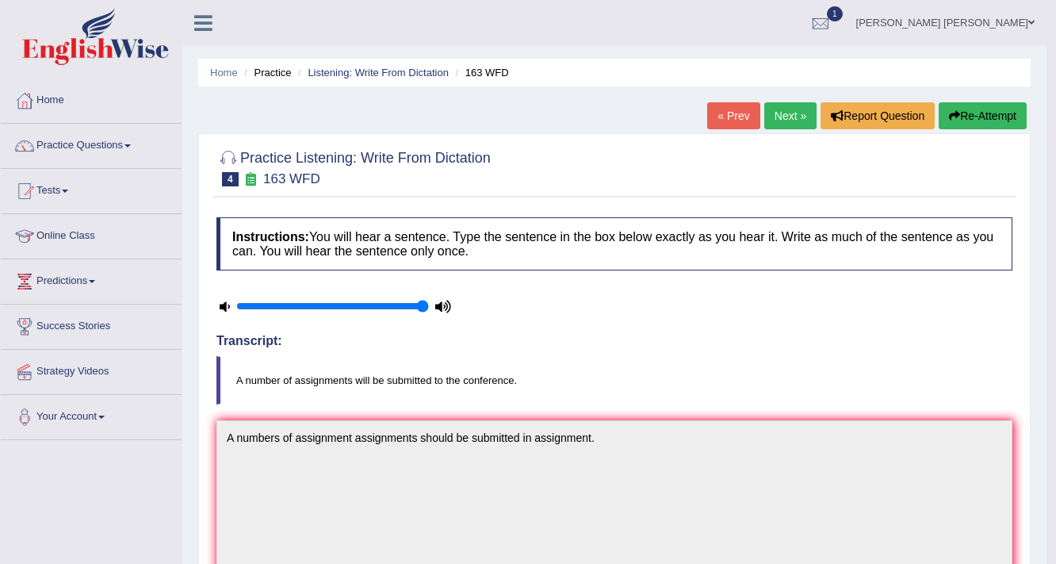
click at [776, 113] on link "Next »" at bounding box center [790, 115] width 52 height 27
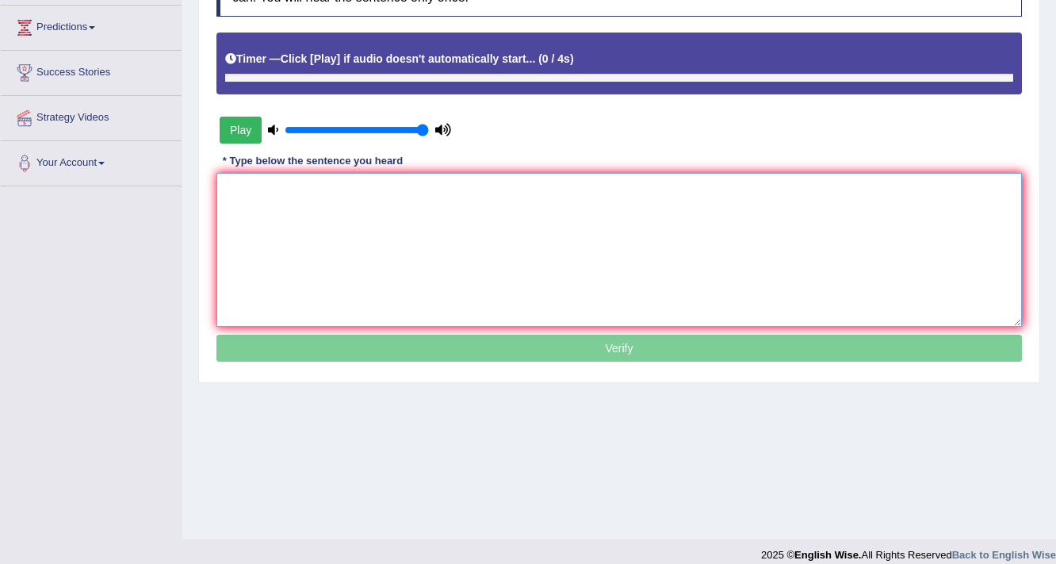
scroll to position [254, 0]
click at [373, 190] on textarea at bounding box center [619, 250] width 806 height 154
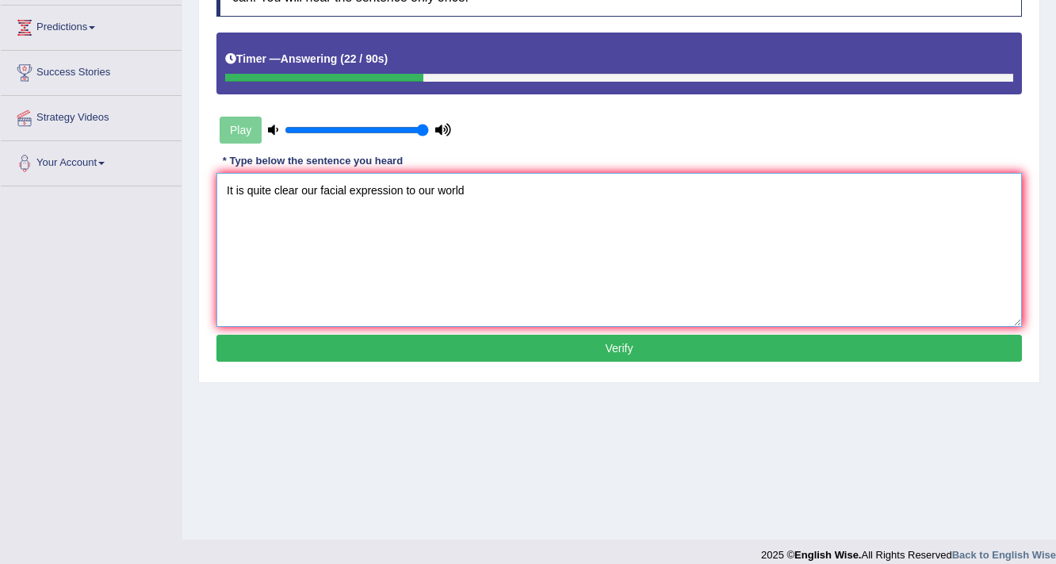
click at [403, 187] on textarea "It is quite clear our facial expression to our world" at bounding box center [619, 250] width 806 height 154
drag, startPoint x: 532, startPoint y: 190, endPoint x: 676, endPoint y: 179, distance: 143.9
click at [676, 179] on textarea "It is quite clear our facial expression expressions to our world. to our world" at bounding box center [619, 250] width 806 height 154
type textarea "It is quite clear our facial expression expressions to our world."
click at [412, 343] on button "Verify" at bounding box center [619, 348] width 806 height 27
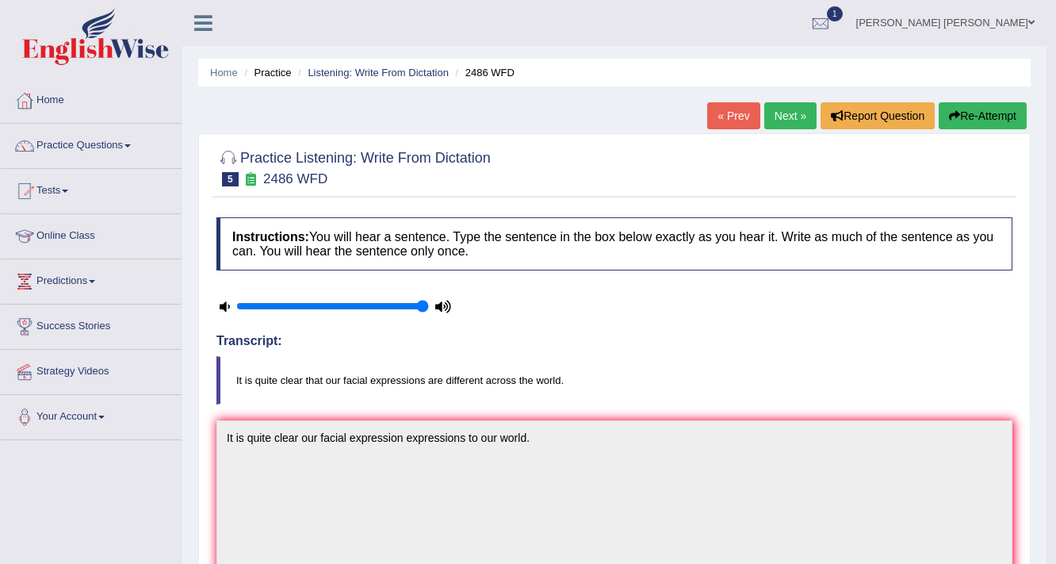
click at [780, 113] on link "Next »" at bounding box center [790, 115] width 52 height 27
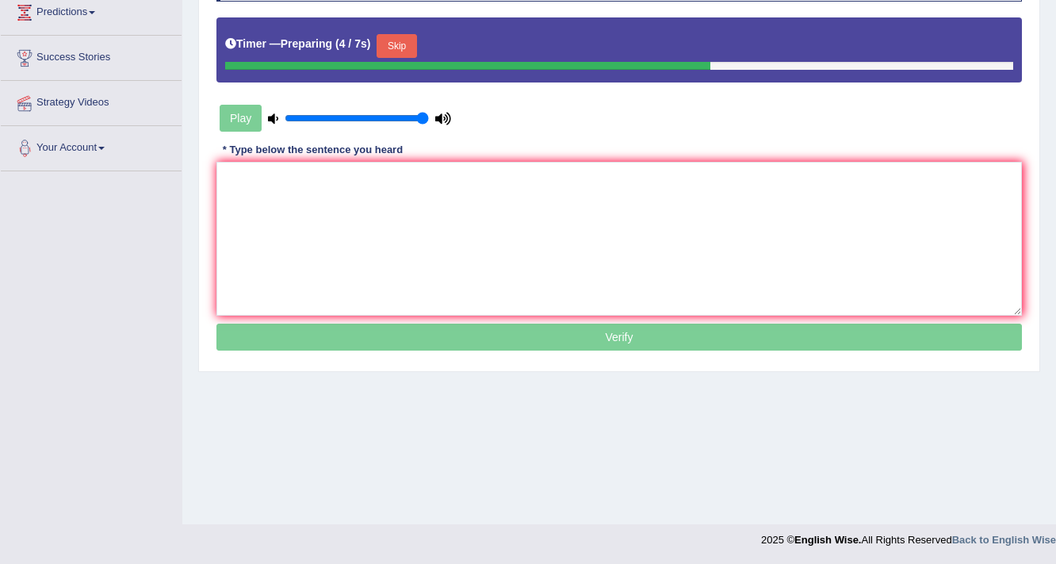
click at [401, 44] on button "Skip" at bounding box center [397, 46] width 40 height 24
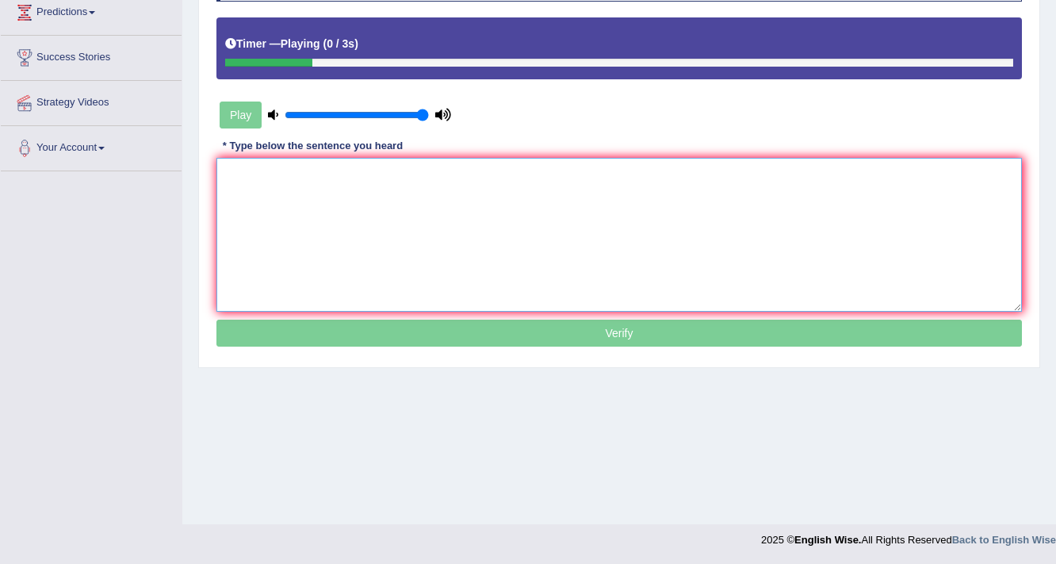
drag, startPoint x: 423, startPoint y: 171, endPoint x: 450, endPoint y: 181, distance: 28.6
click at [429, 173] on textarea at bounding box center [619, 235] width 806 height 154
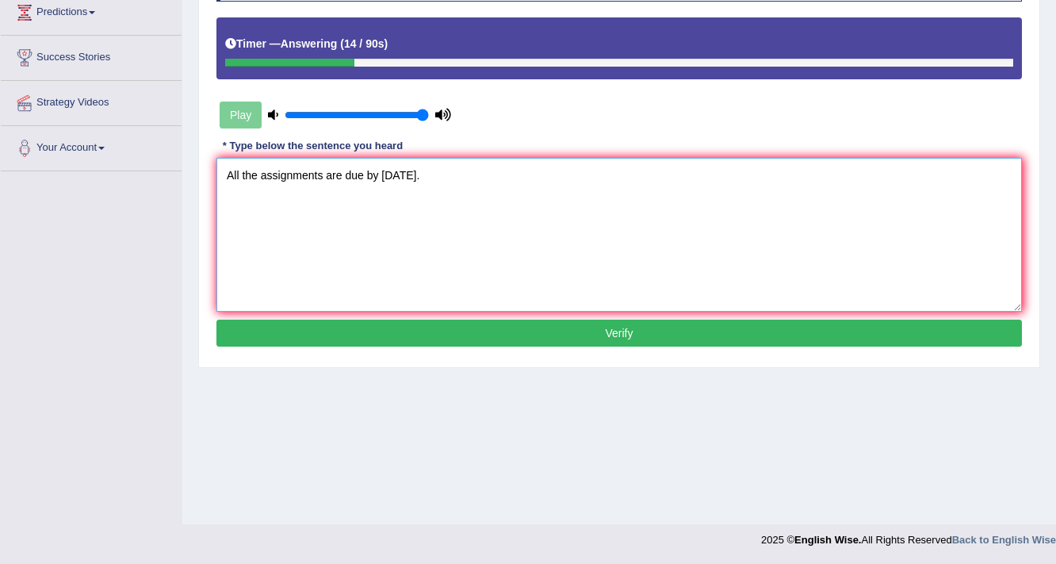
type textarea "All the assignments are due by tomorrow."
click at [473, 333] on button "Verify" at bounding box center [619, 333] width 806 height 27
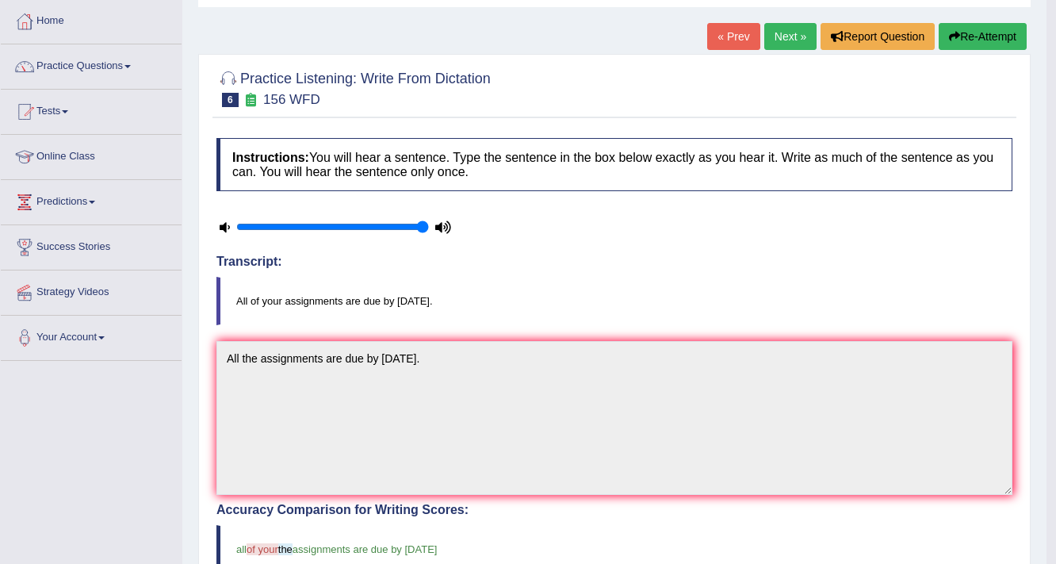
scroll to position [79, 0]
click at [788, 37] on link "Next »" at bounding box center [790, 37] width 52 height 27
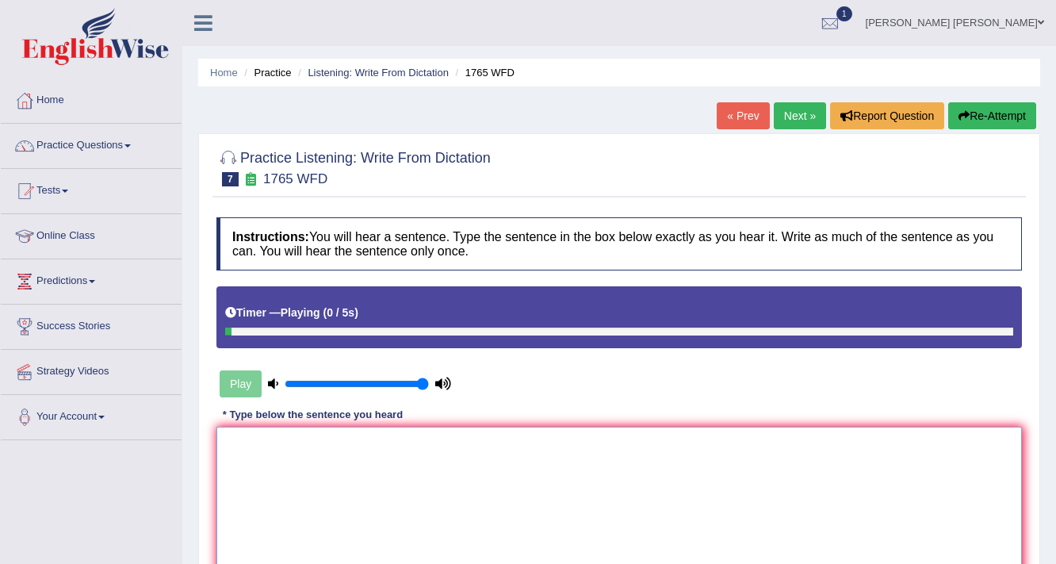
click at [476, 461] on textarea at bounding box center [619, 504] width 806 height 154
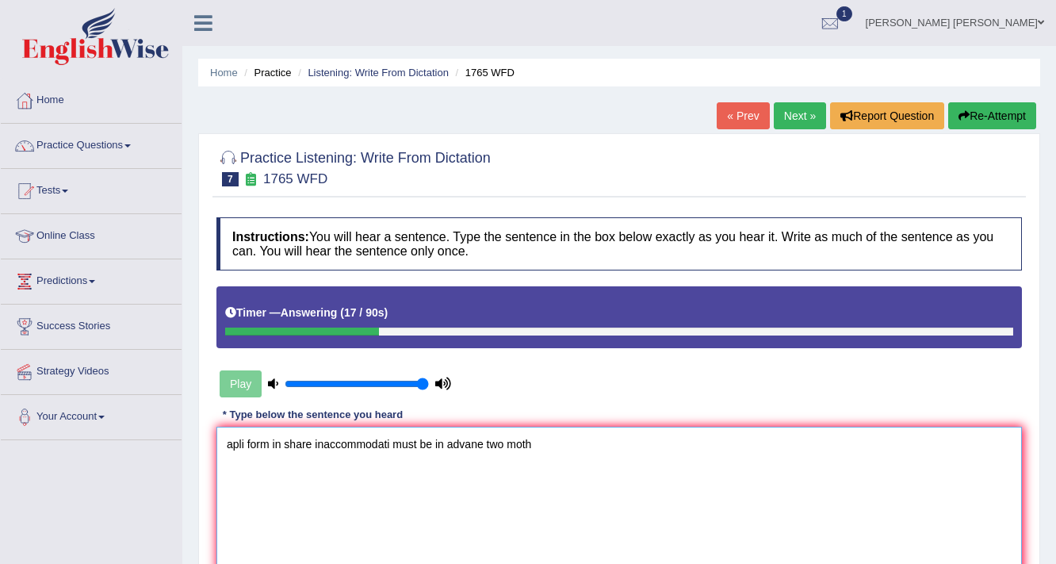
drag, startPoint x: 246, startPoint y: 439, endPoint x: 187, endPoint y: 435, distance: 58.8
click at [187, 435] on div "Home Practice Listening: Write From Dictation 1765 WFD « Prev Next » Report Que…" at bounding box center [619, 396] width 874 height 793
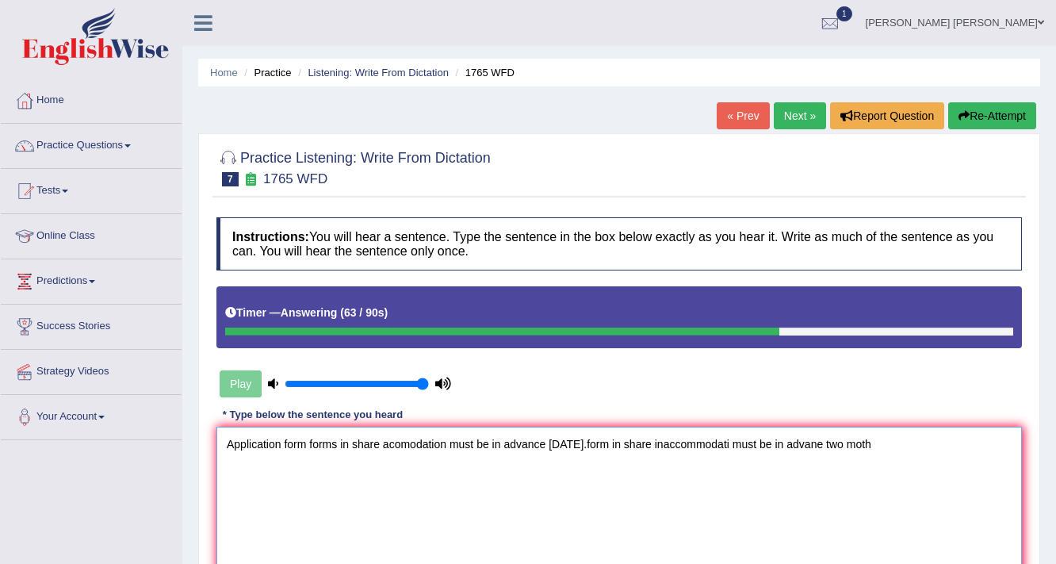
drag, startPoint x: 614, startPoint y: 441, endPoint x: 915, endPoint y: 451, distance: 301.5
click at [915, 451] on textarea "Application form forms in share acomodation must be in advance in two month.for…" at bounding box center [619, 504] width 806 height 154
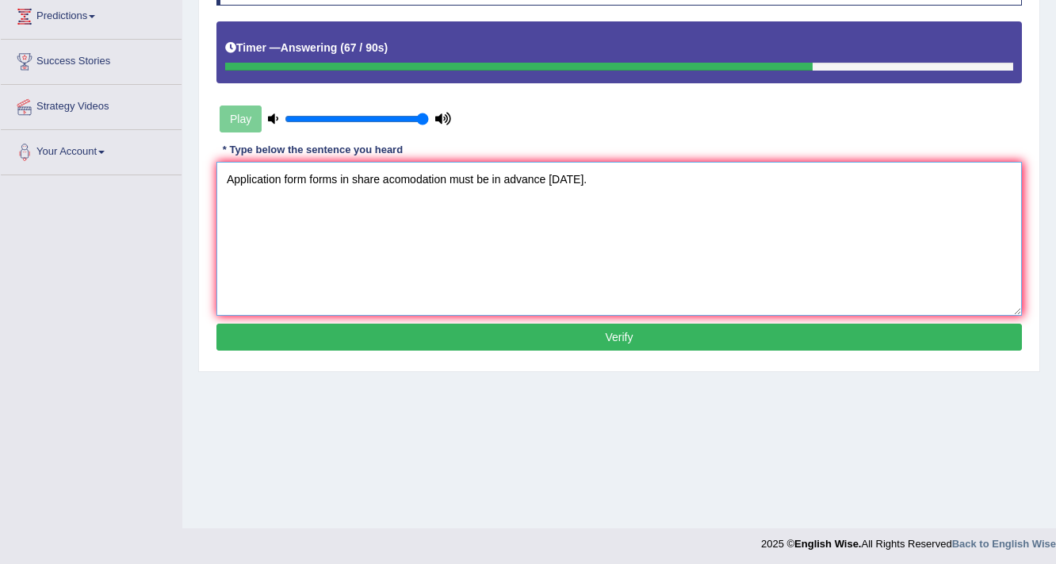
scroll to position [269, 0]
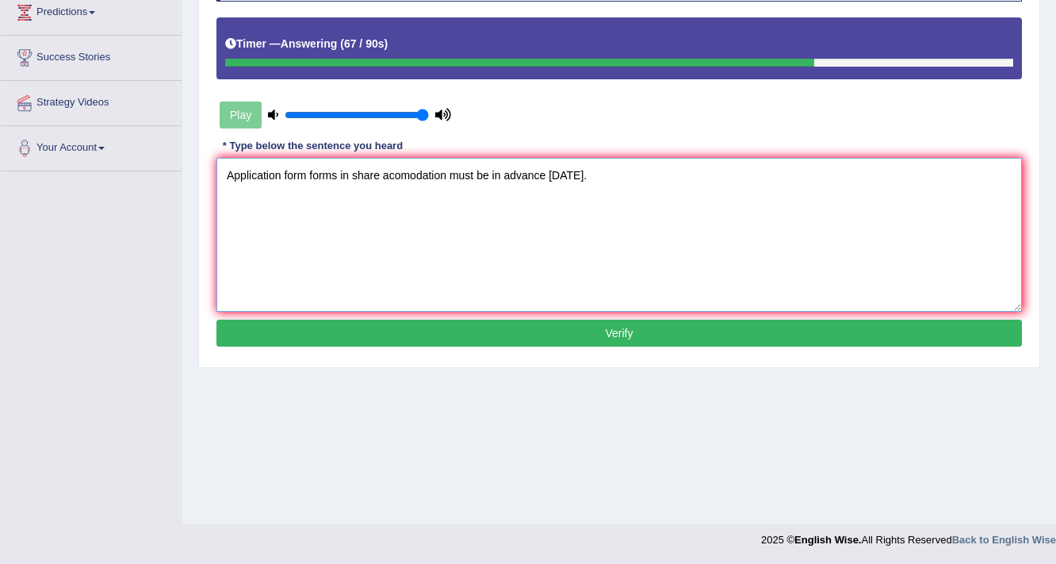
type textarea "Application form forms in share acomodation must be in advance in two month."
click at [371, 330] on button "Verify" at bounding box center [619, 333] width 806 height 27
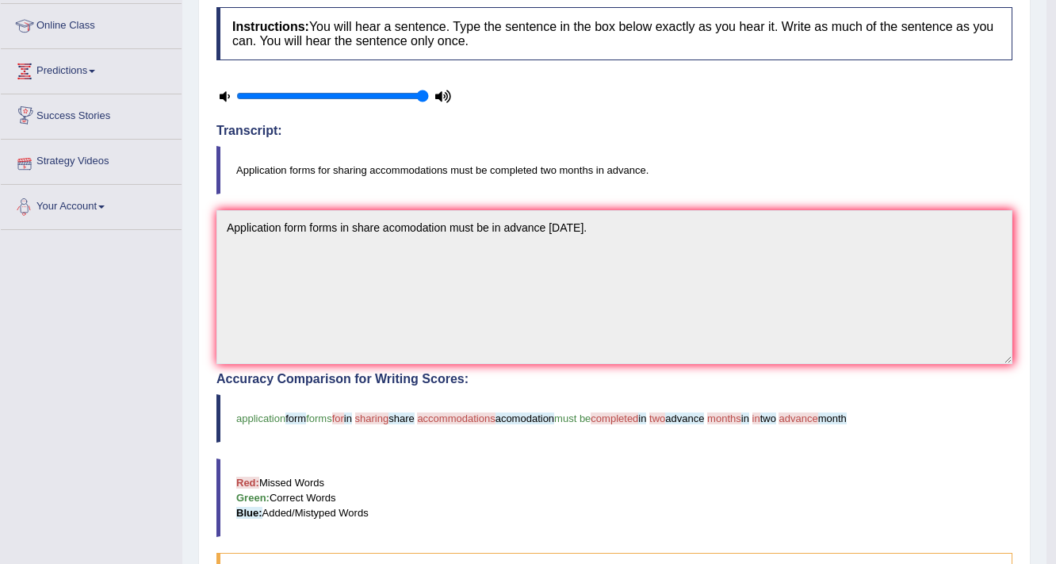
scroll to position [79, 0]
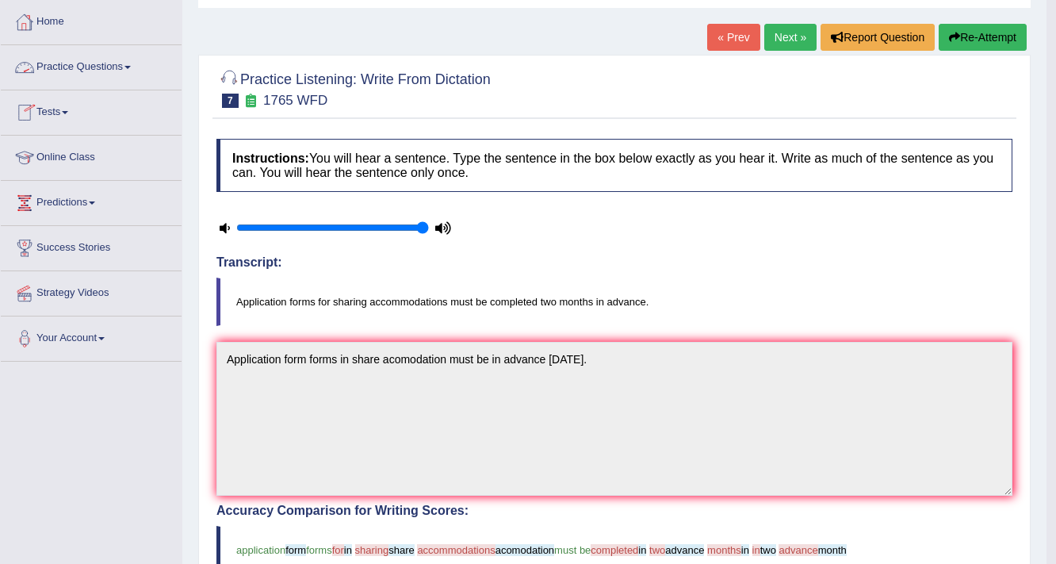
click at [790, 40] on link "Next »" at bounding box center [790, 37] width 52 height 27
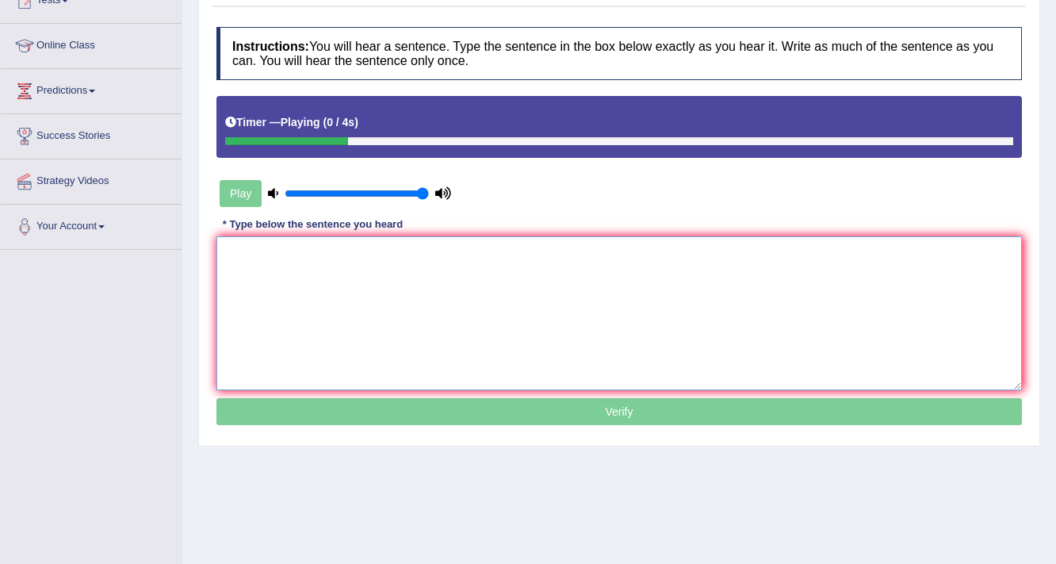
click at [327, 311] on textarea at bounding box center [619, 313] width 806 height 154
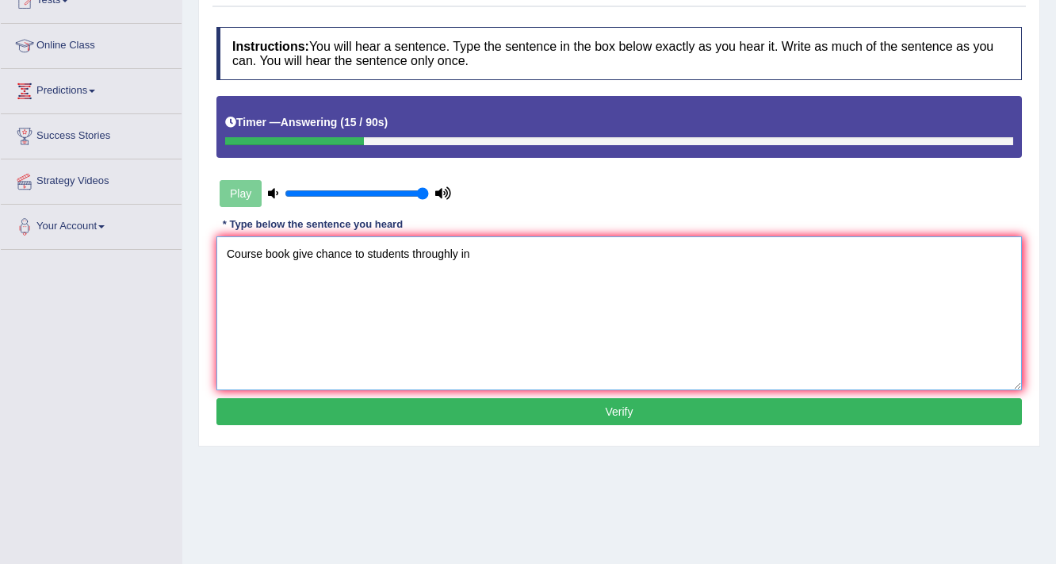
type textarea "Course book give chance to students throughly in"
click at [375, 408] on button "Verify" at bounding box center [619, 411] width 806 height 27
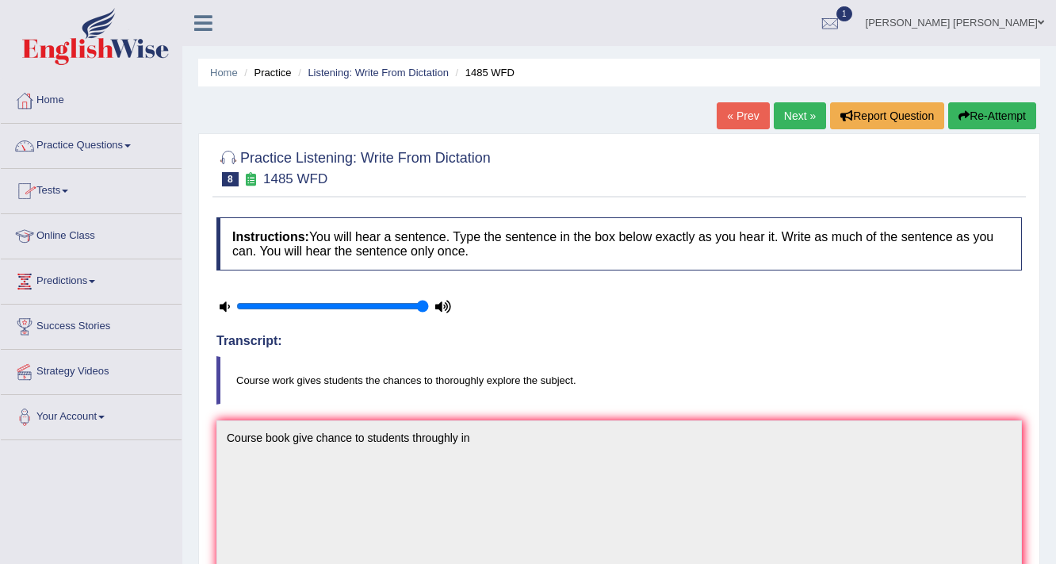
click at [793, 111] on link "Next »" at bounding box center [800, 115] width 52 height 27
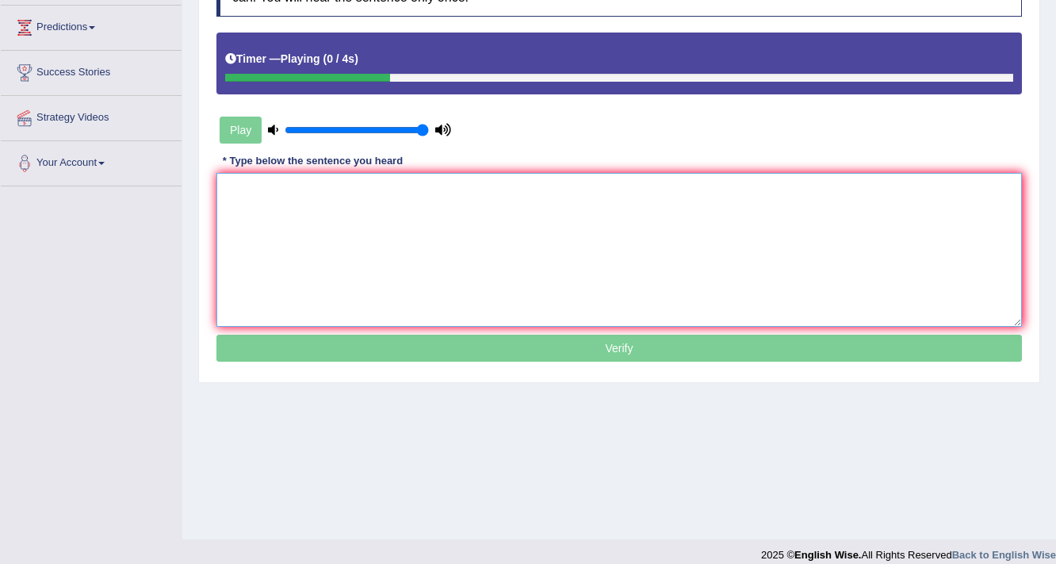
click at [333, 224] on textarea at bounding box center [619, 250] width 806 height 154
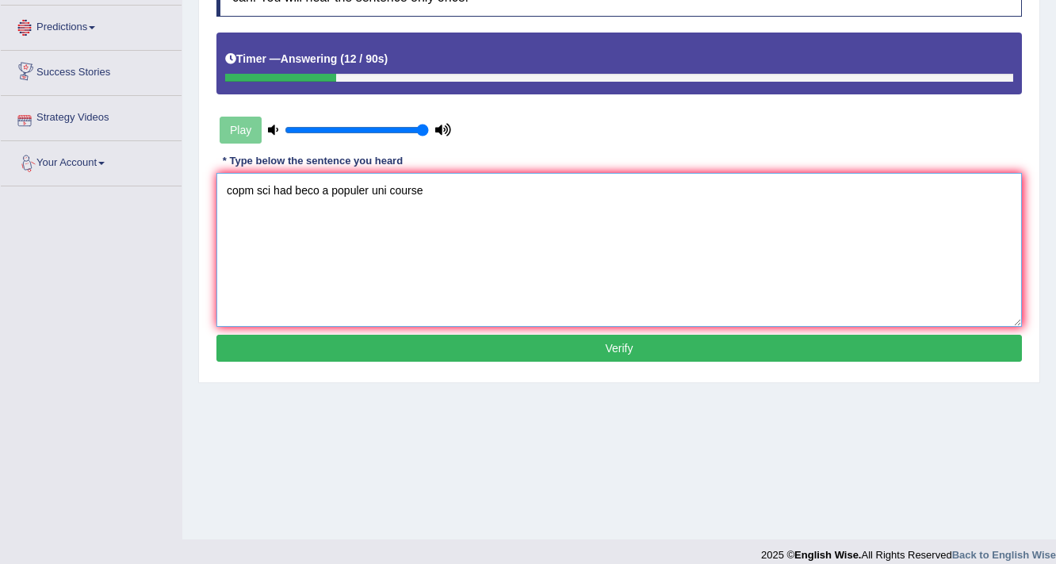
drag, startPoint x: 254, startPoint y: 187, endPoint x: 187, endPoint y: 191, distance: 66.7
click at [187, 191] on div "Home Practice Listening: Write From Dictation 228 WFD « Prev Next » Report Ques…" at bounding box center [619, 142] width 874 height 793
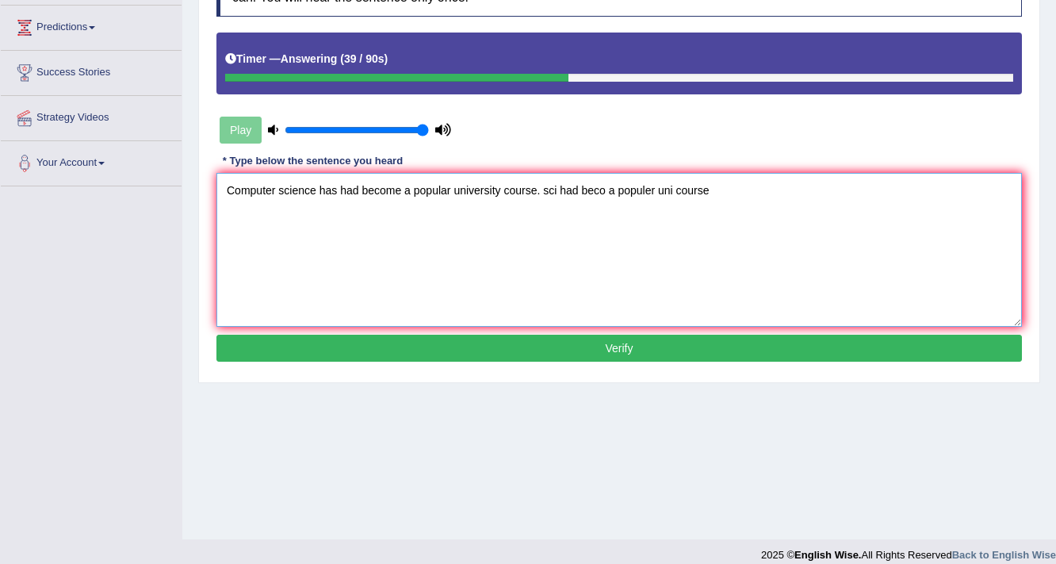
drag, startPoint x: 542, startPoint y: 189, endPoint x: 809, endPoint y: 177, distance: 266.7
click at [809, 178] on textarea "Computer science has had become a popular university course. sci had beco a pop…" at bounding box center [619, 250] width 806 height 154
type textarea "Computer science has had become a popular university course."
click at [526, 347] on button "Verify" at bounding box center [619, 348] width 806 height 27
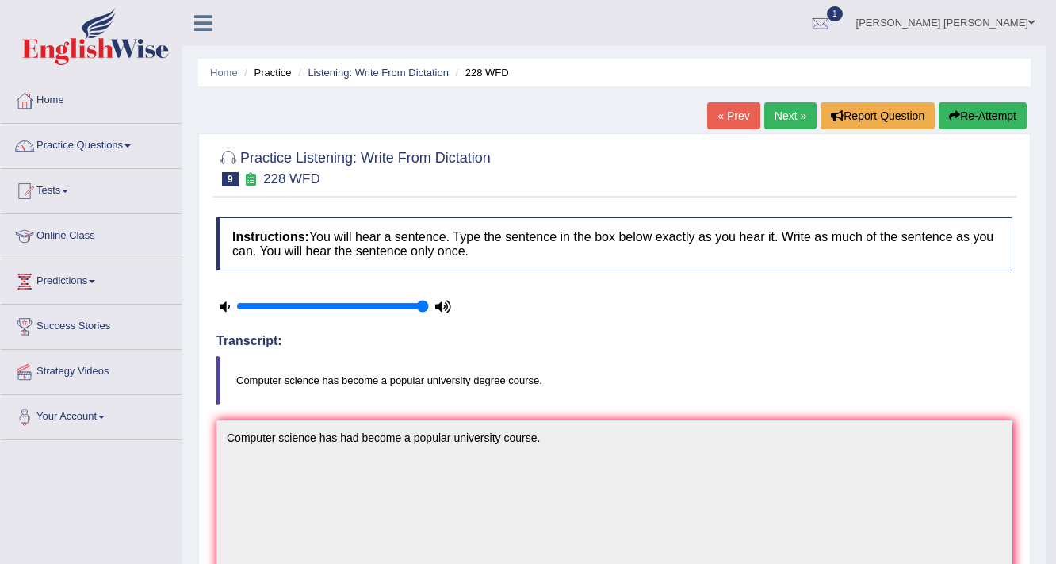
click at [776, 114] on link "Next »" at bounding box center [790, 115] width 52 height 27
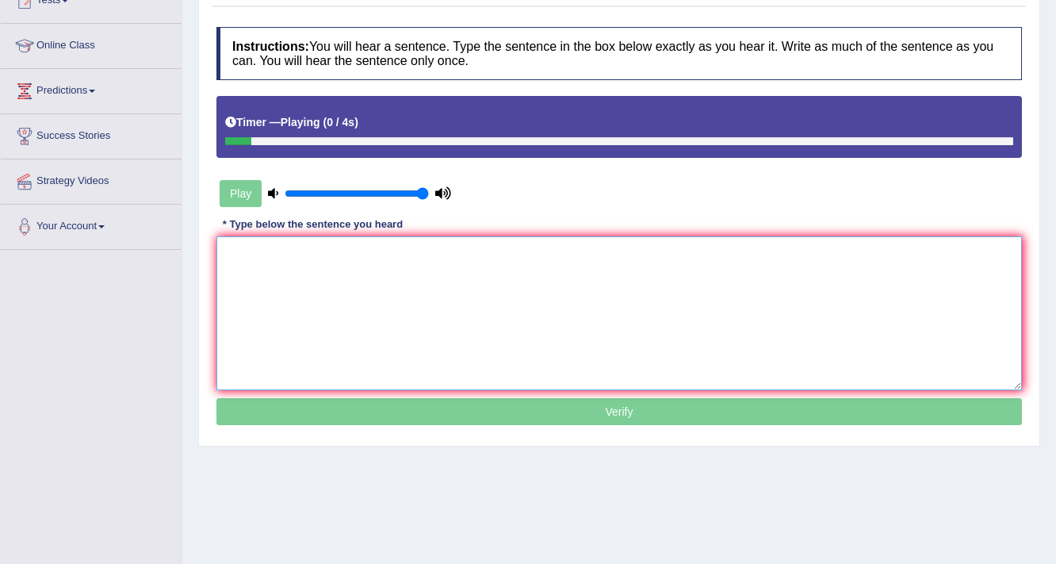
click at [425, 273] on textarea at bounding box center [619, 313] width 806 height 154
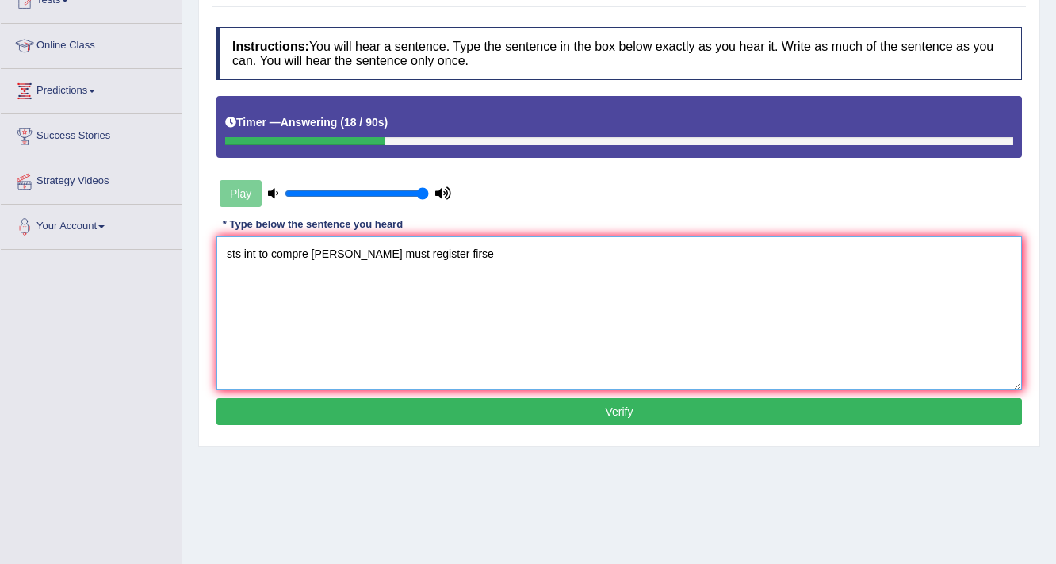
drag, startPoint x: 240, startPoint y: 251, endPoint x: 173, endPoint y: 249, distance: 67.4
click at [173, 249] on div "Toggle navigation Home Practice Questions Speaking Practice Read Aloud Repeat S…" at bounding box center [528, 222] width 1056 height 825
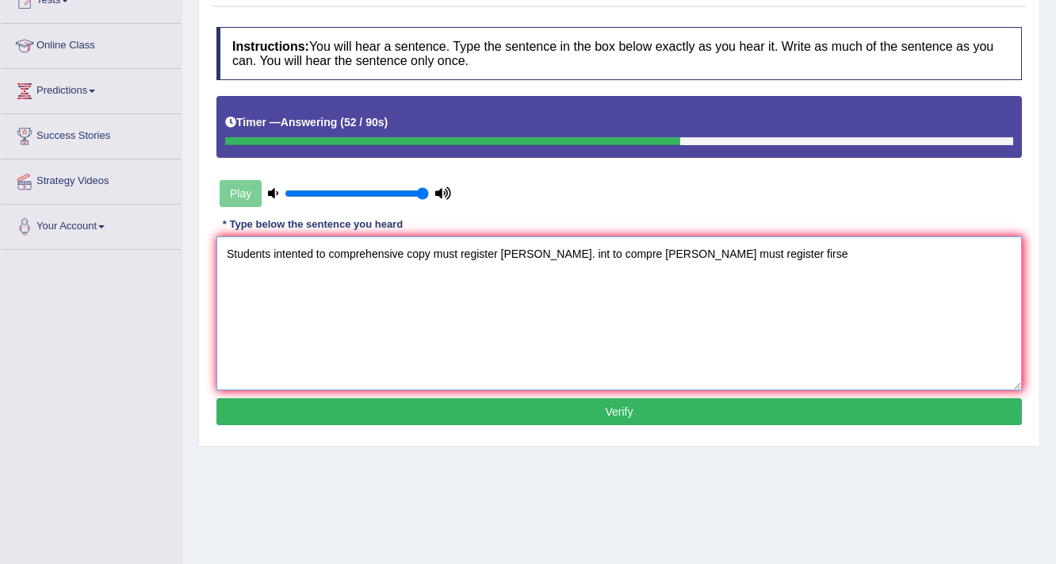
click at [524, 248] on textarea "Students intented to comprehensive copy must register frist. int to compre coye…" at bounding box center [619, 313] width 806 height 154
drag, startPoint x: 524, startPoint y: 248, endPoint x: 809, endPoint y: 262, distance: 285.0
click at [809, 262] on textarea "Students intented to comprehensive copy must register frist. int to compre coye…" at bounding box center [619, 313] width 806 height 154
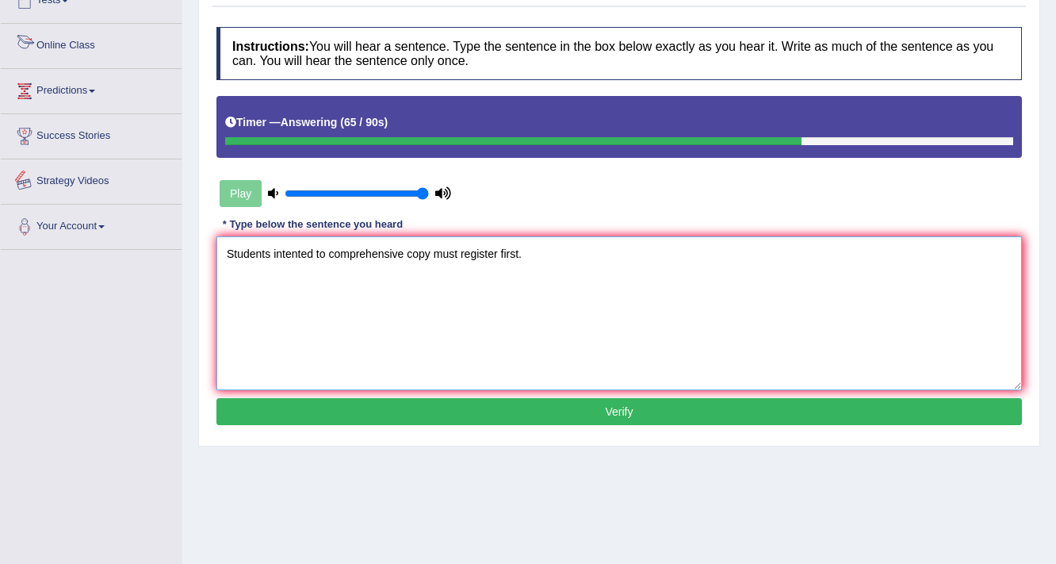
type textarea "Students intented to comprehensive copy must register first."
click at [324, 407] on button "Verify" at bounding box center [619, 411] width 806 height 27
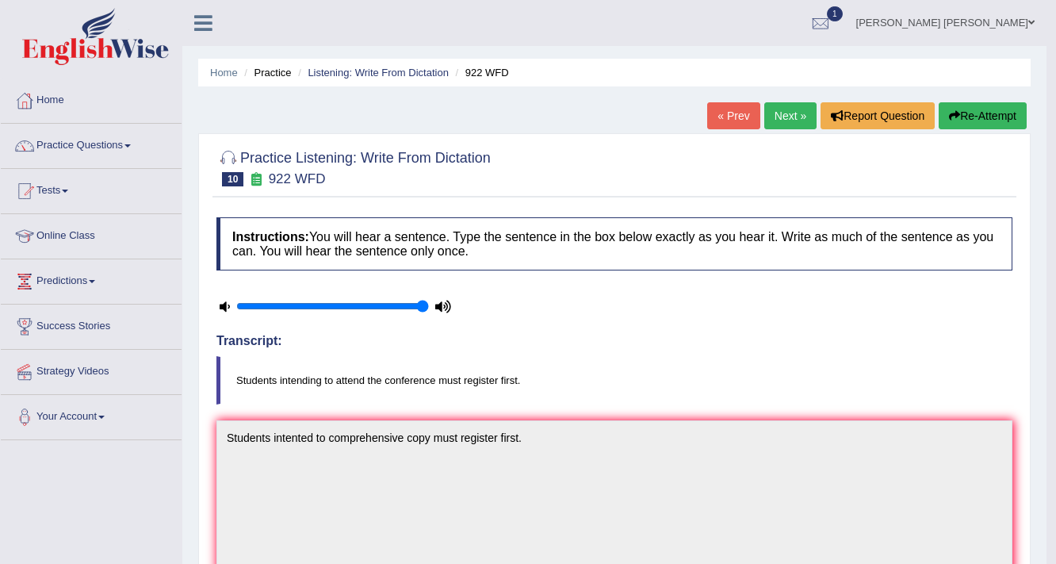
click at [776, 113] on link "Next »" at bounding box center [790, 115] width 52 height 27
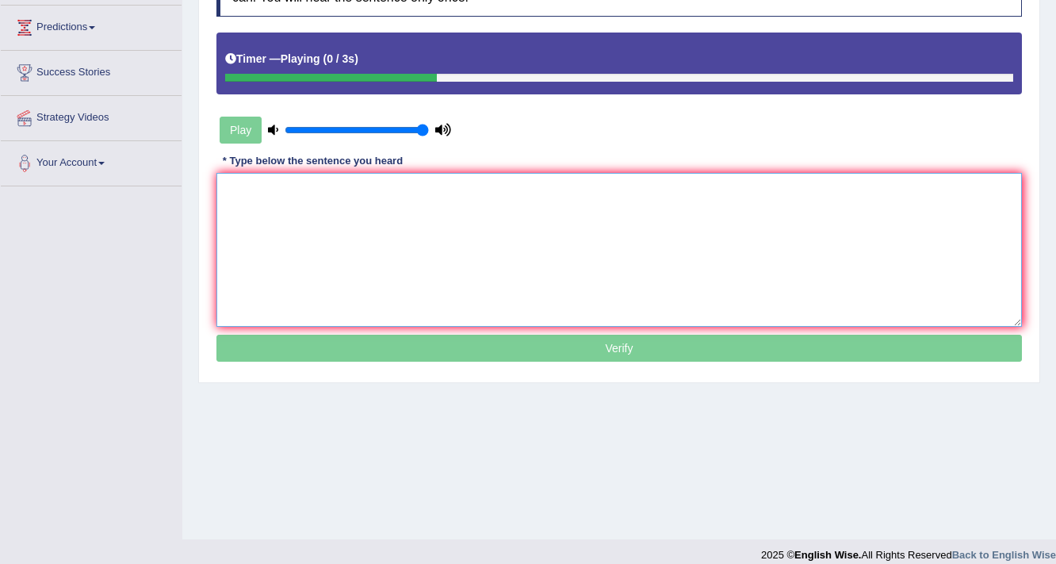
click at [285, 238] on textarea at bounding box center [619, 250] width 806 height 154
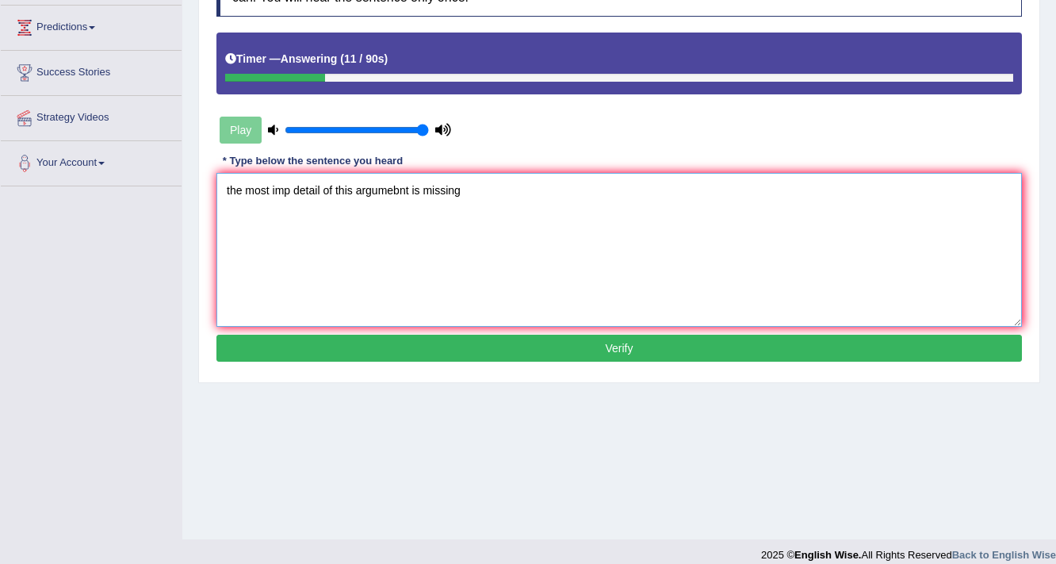
drag, startPoint x: 242, startPoint y: 186, endPoint x: 193, endPoint y: 190, distance: 48.5
click at [193, 190] on div "Home Practice Listening: Write From Dictation 422 WFD « Prev Next » Report Ques…" at bounding box center [619, 142] width 874 height 793
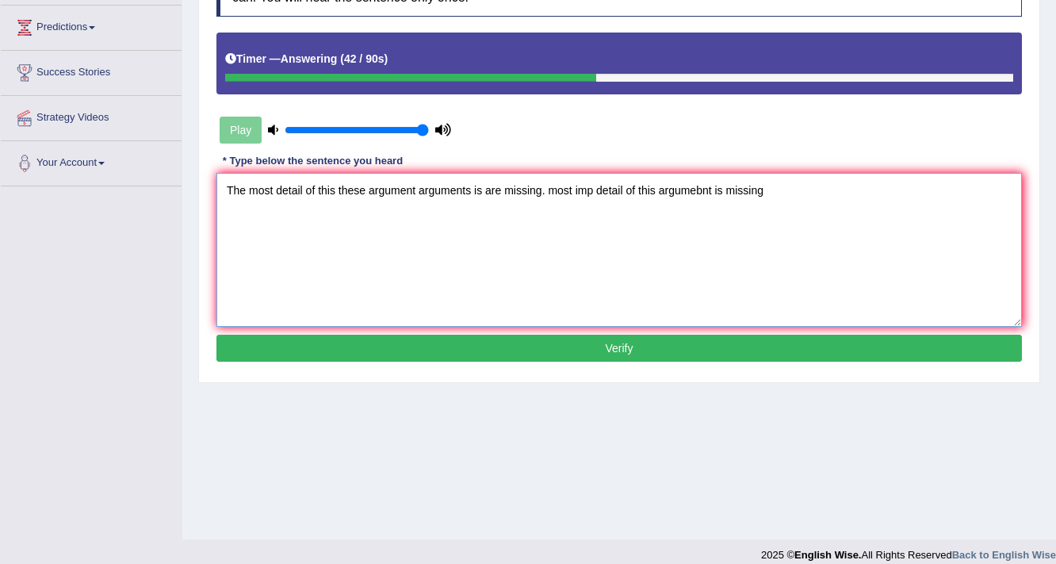
drag, startPoint x: 549, startPoint y: 190, endPoint x: 860, endPoint y: 152, distance: 313.9
click at [860, 152] on div "Instructions: You will hear a sentence. Type the sentence in the box below exac…" at bounding box center [620, 165] width 814 height 419
type textarea "The most detail of this these argument arguments is are missing."
click at [513, 341] on button "Verify" at bounding box center [619, 348] width 806 height 27
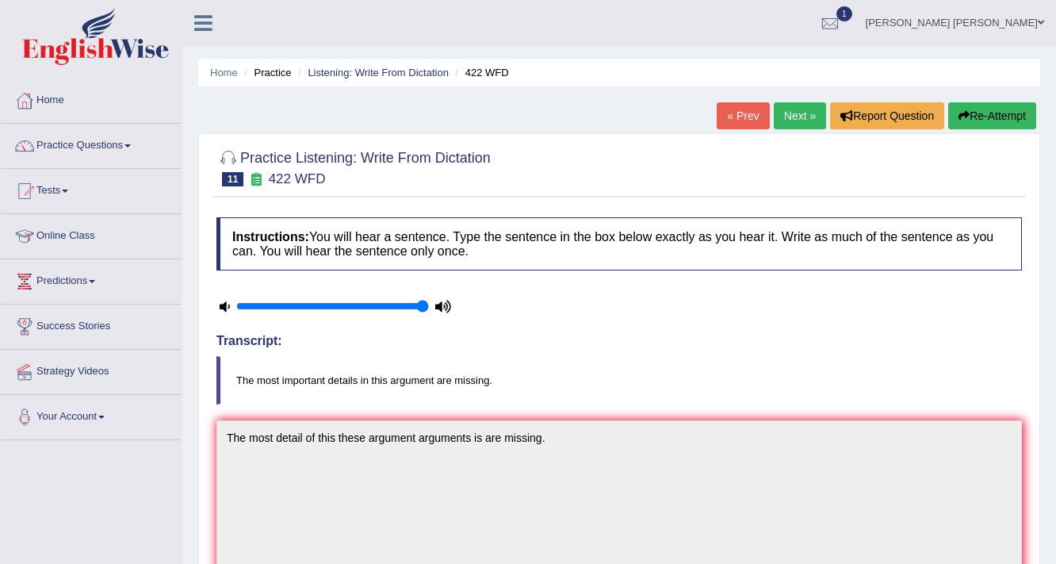
click at [790, 113] on link "Next »" at bounding box center [800, 115] width 52 height 27
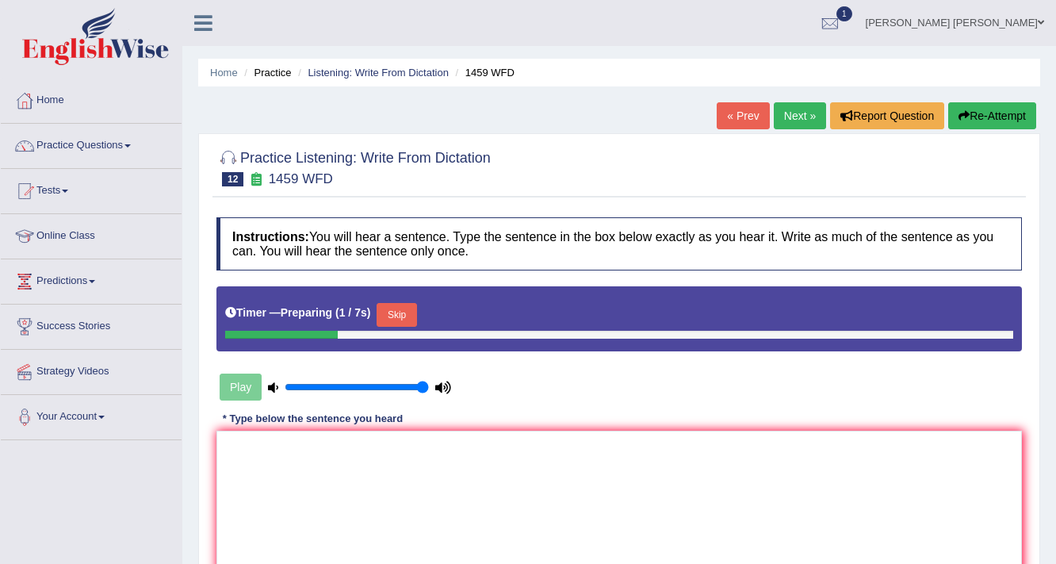
click at [393, 311] on button "Skip" at bounding box center [397, 315] width 40 height 24
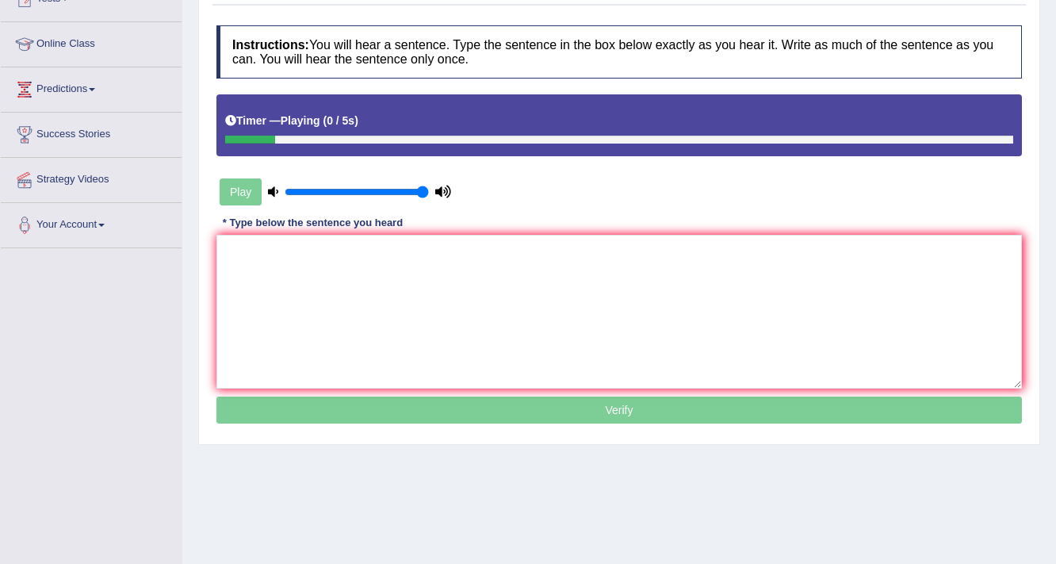
scroll to position [254, 0]
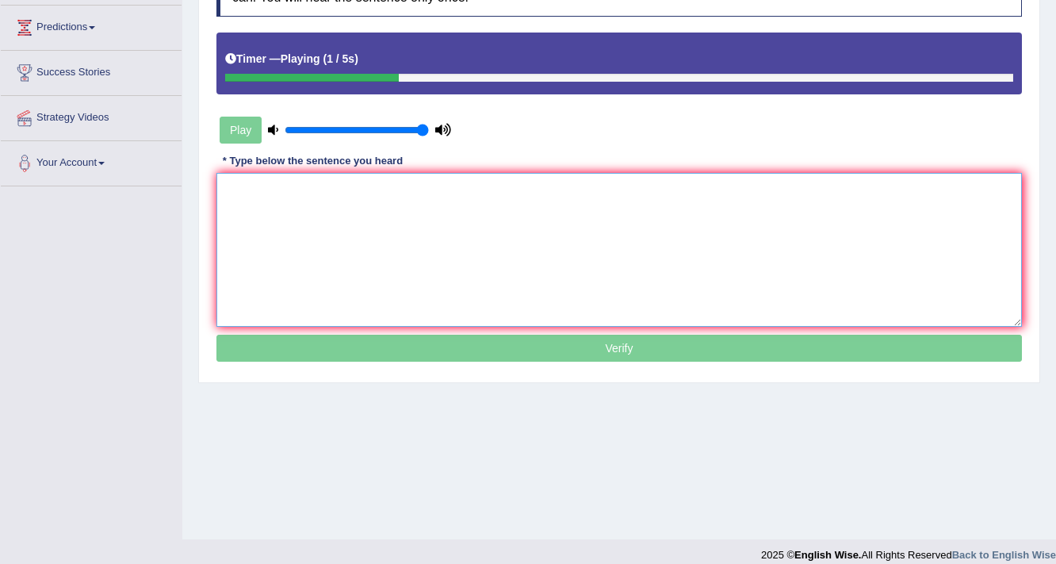
click at [328, 242] on textarea at bounding box center [619, 250] width 806 height 154
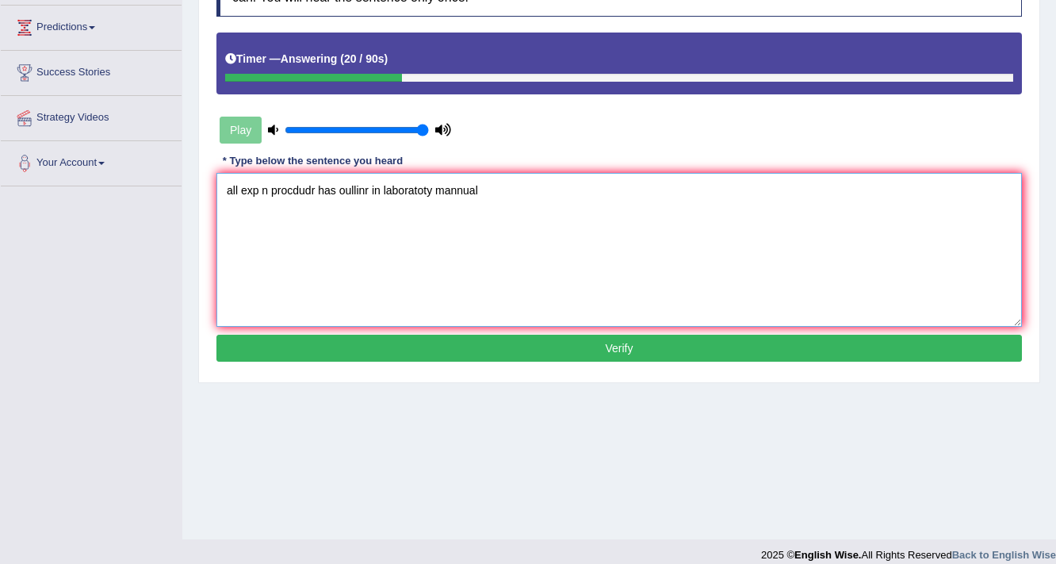
click at [257, 188] on textarea "all exp n procdudr has oullinr in laboratoty mannual" at bounding box center [619, 250] width 806 height 154
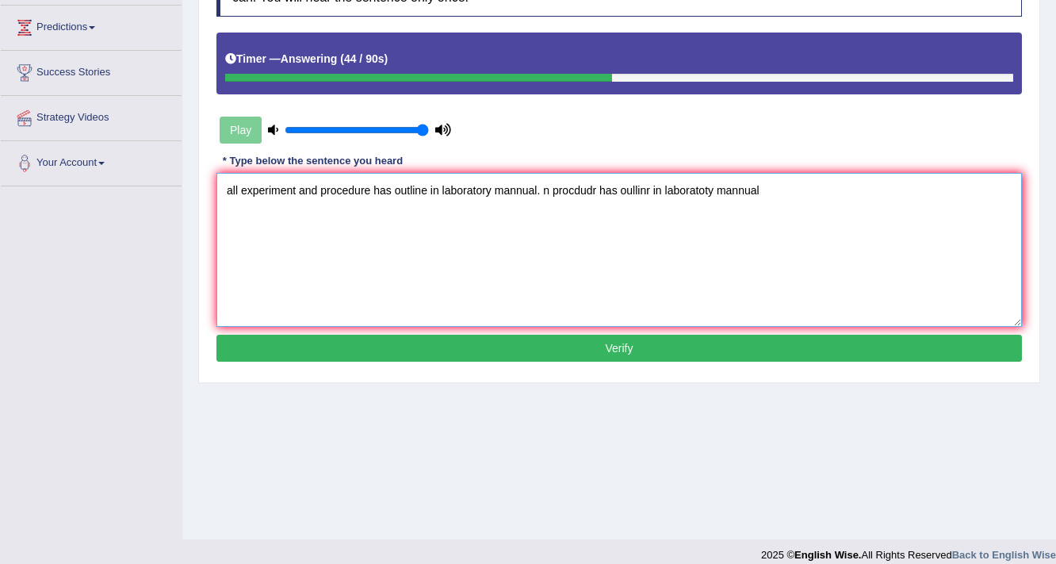
drag, startPoint x: 538, startPoint y: 185, endPoint x: 799, endPoint y: 199, distance: 261.3
click at [710, 197] on textarea "all experiment and procedure has outline in laboratory mannual. n procdudr has …" at bounding box center [619, 250] width 806 height 154
drag, startPoint x: 799, startPoint y: 199, endPoint x: 917, endPoint y: 209, distance: 117.8
click at [907, 204] on textarea "all experiment and procedure has outline in laboratory mannual. n procdudr has …" at bounding box center [619, 250] width 806 height 154
click at [907, 205] on textarea "all experiment and procedure has outline in laboratory mannual. n procdudr has …" at bounding box center [619, 250] width 806 height 154
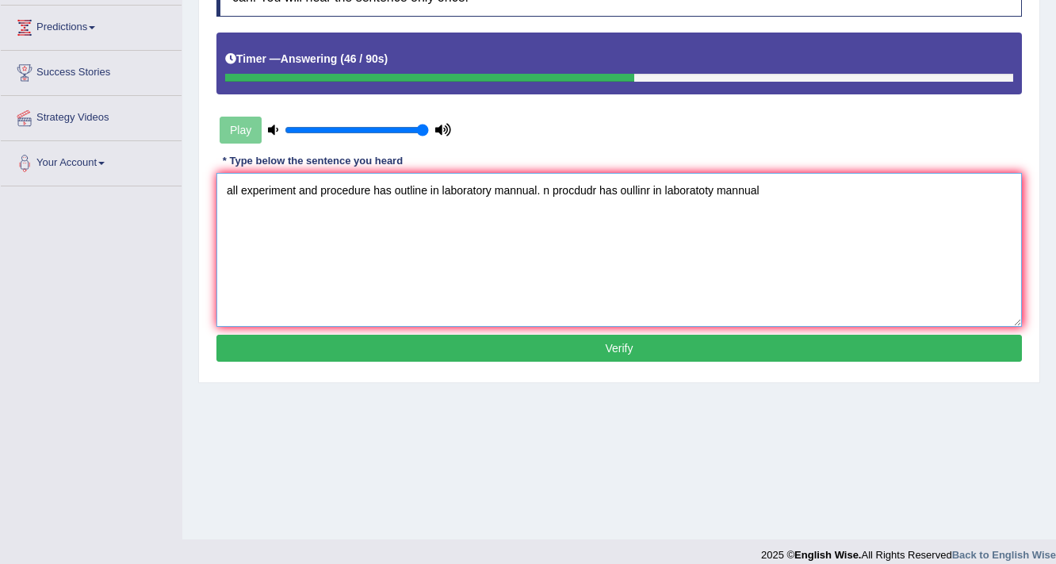
drag, startPoint x: 542, startPoint y: 189, endPoint x: 868, endPoint y: 209, distance: 326.6
click at [868, 209] on textarea "all experiment and procedure has outline in laboratory mannual. n procdudr has …" at bounding box center [619, 250] width 806 height 154
type textarea "all experiment and procedure has outline in laboratory mannual."
click at [503, 346] on button "Verify" at bounding box center [619, 348] width 806 height 27
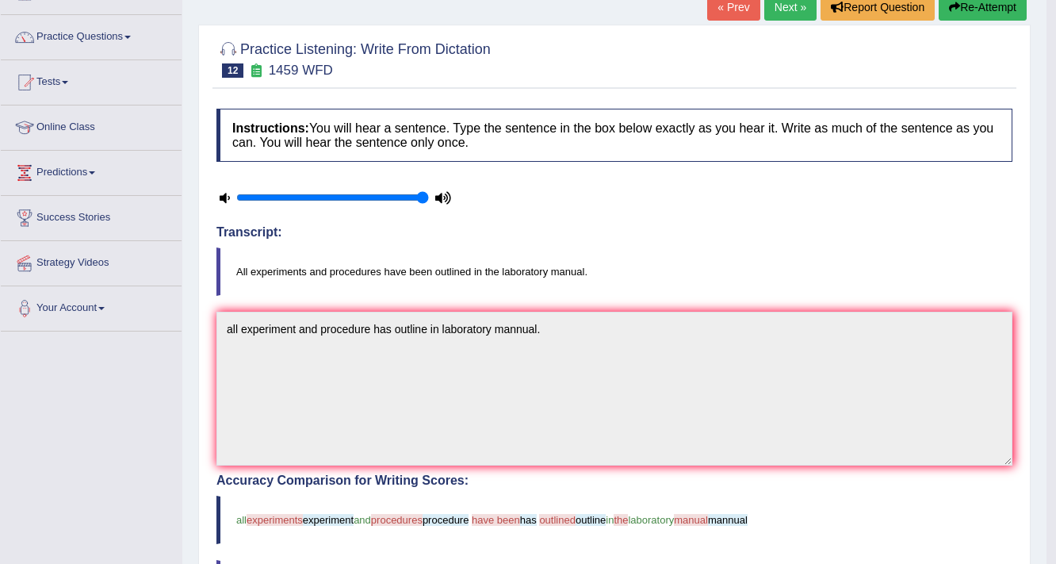
scroll to position [0, 0]
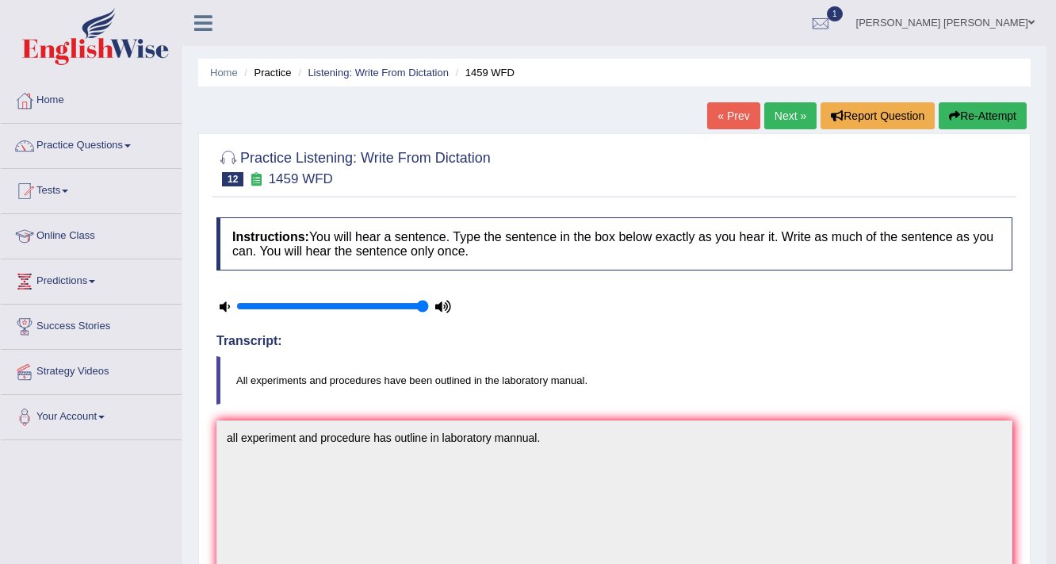
click at [775, 110] on link "Next »" at bounding box center [790, 115] width 52 height 27
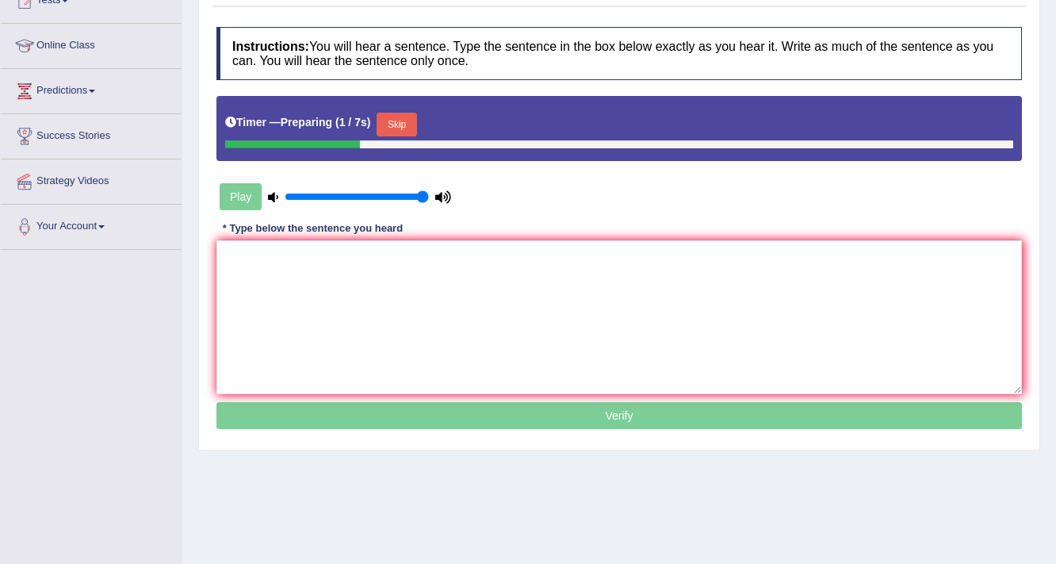
click at [403, 120] on button "Skip" at bounding box center [397, 125] width 40 height 24
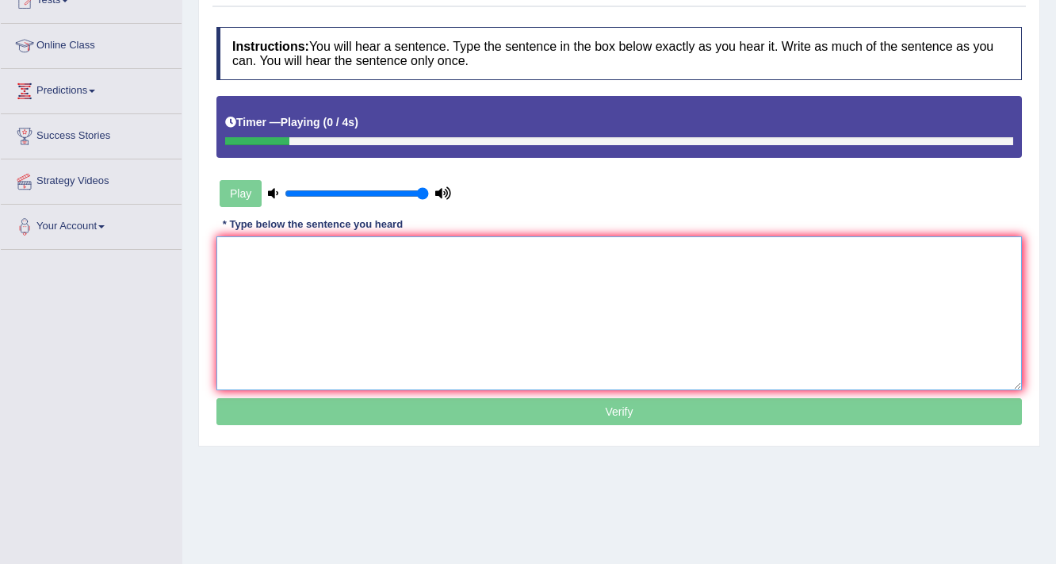
click at [368, 270] on textarea at bounding box center [619, 313] width 806 height 154
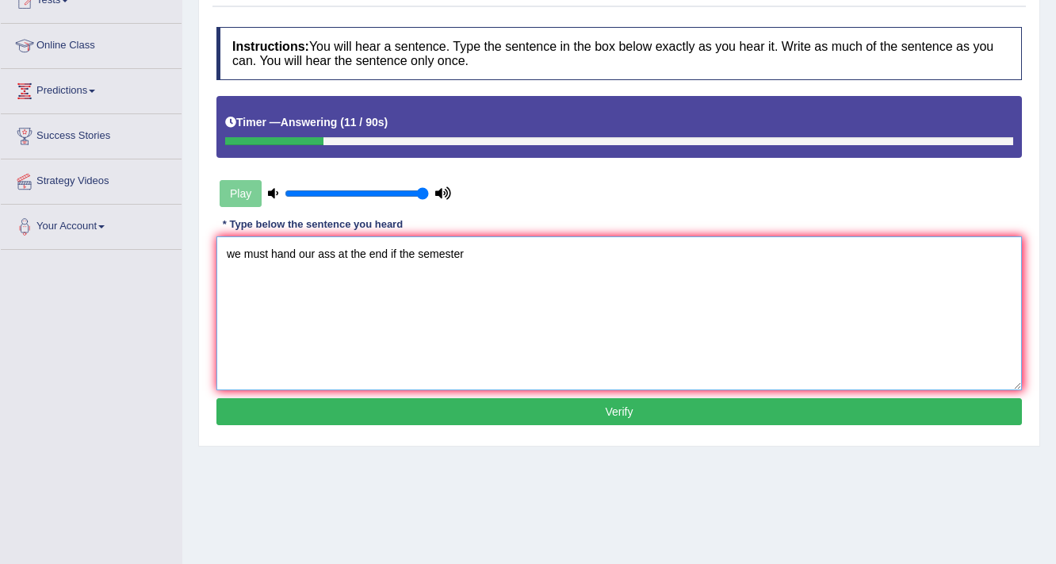
drag, startPoint x: 241, startPoint y: 251, endPoint x: 193, endPoint y: 244, distance: 48.1
click at [193, 247] on div "Home Practice Listening: Write From Dictation 2372 WFD « Prev Next » Report Que…" at bounding box center [619, 206] width 874 height 793
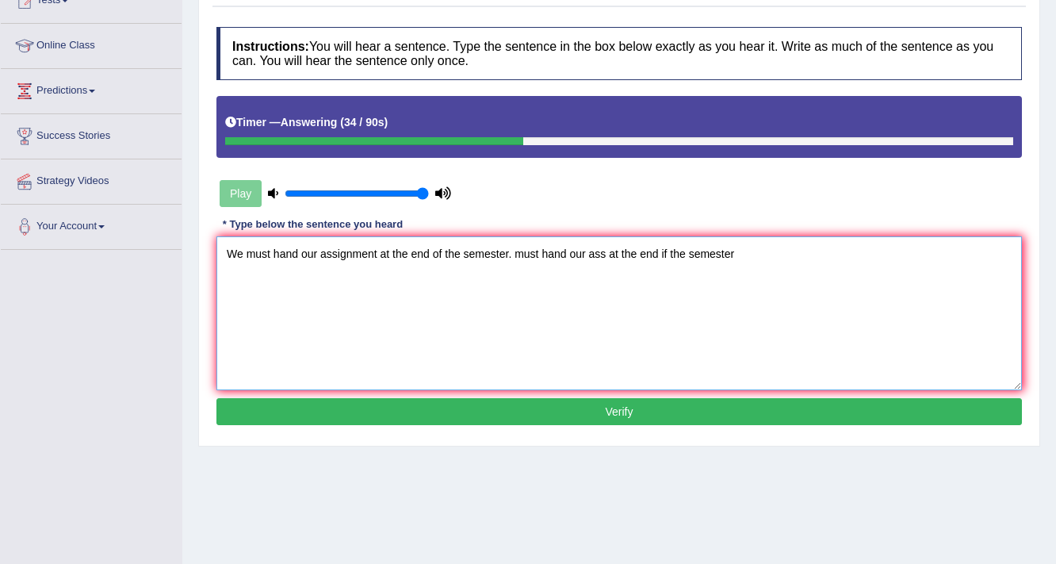
drag, startPoint x: 513, startPoint y: 249, endPoint x: 875, endPoint y: 220, distance: 362.7
click at [874, 222] on div "Instructions: You will hear a sentence. Type the sentence in the box below exac…" at bounding box center [620, 228] width 814 height 419
click at [381, 251] on textarea "We must hand our assignment at the end of the semester." at bounding box center [619, 313] width 806 height 154
type textarea "We must hand our assignment assignments at the end of the semester."
click at [563, 406] on button "Verify" at bounding box center [619, 411] width 806 height 27
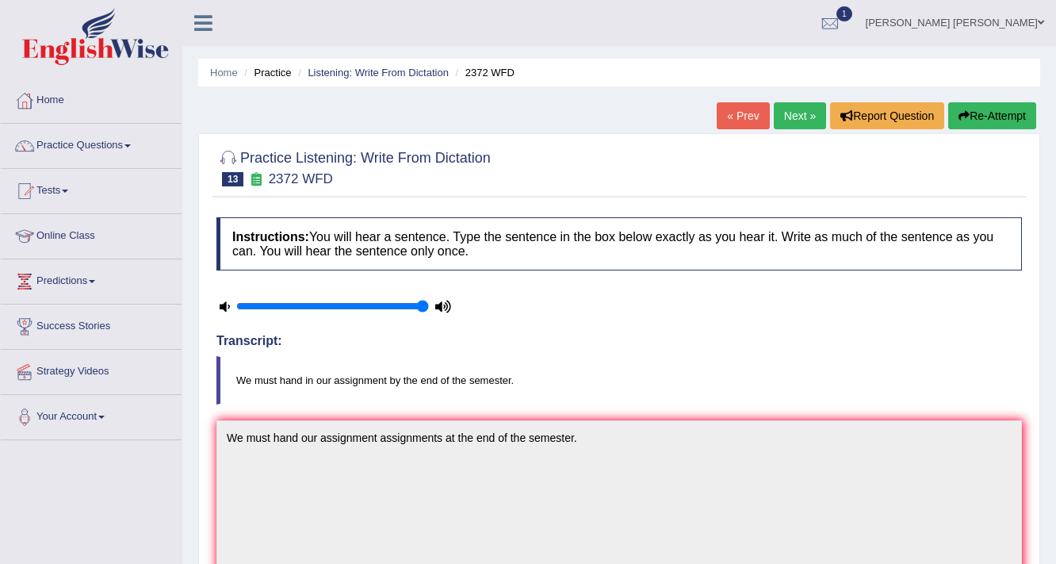
click at [802, 108] on link "Next »" at bounding box center [800, 115] width 52 height 27
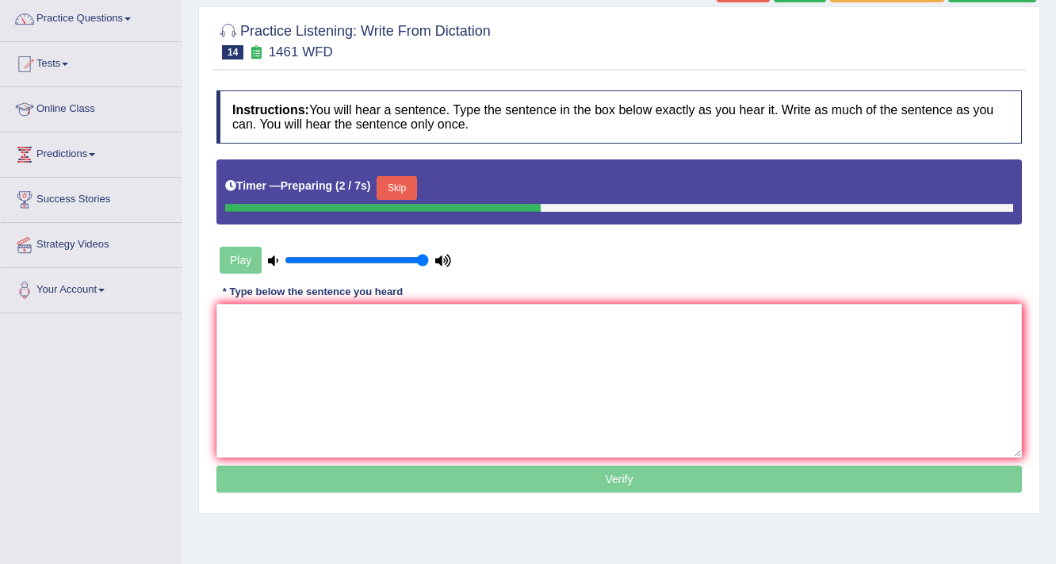
drag, startPoint x: 406, startPoint y: 184, endPoint x: 431, endPoint y: 260, distance: 80.0
click at [405, 187] on button "Skip" at bounding box center [397, 188] width 40 height 24
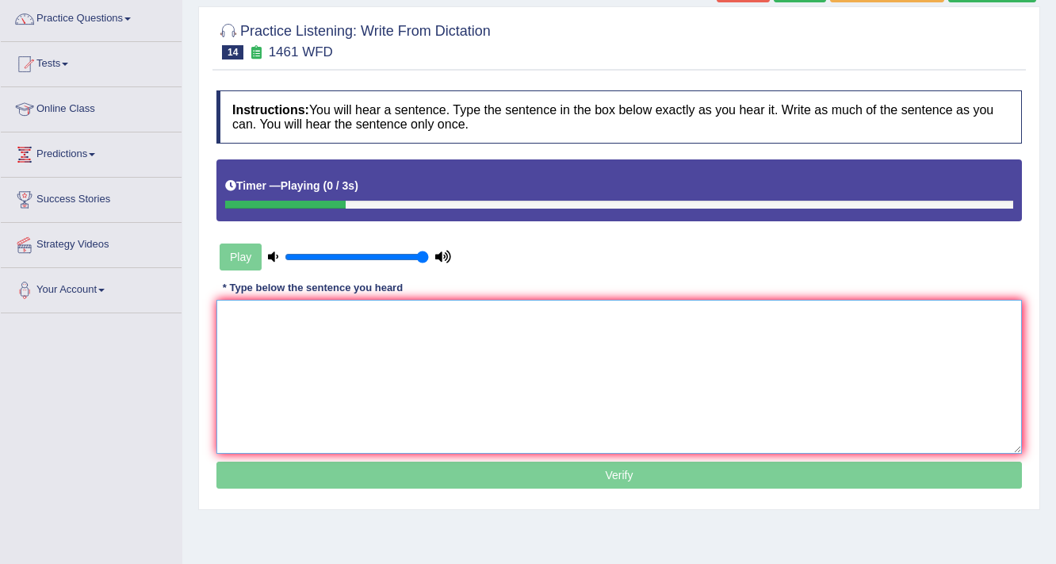
click at [476, 344] on textarea at bounding box center [619, 377] width 806 height 154
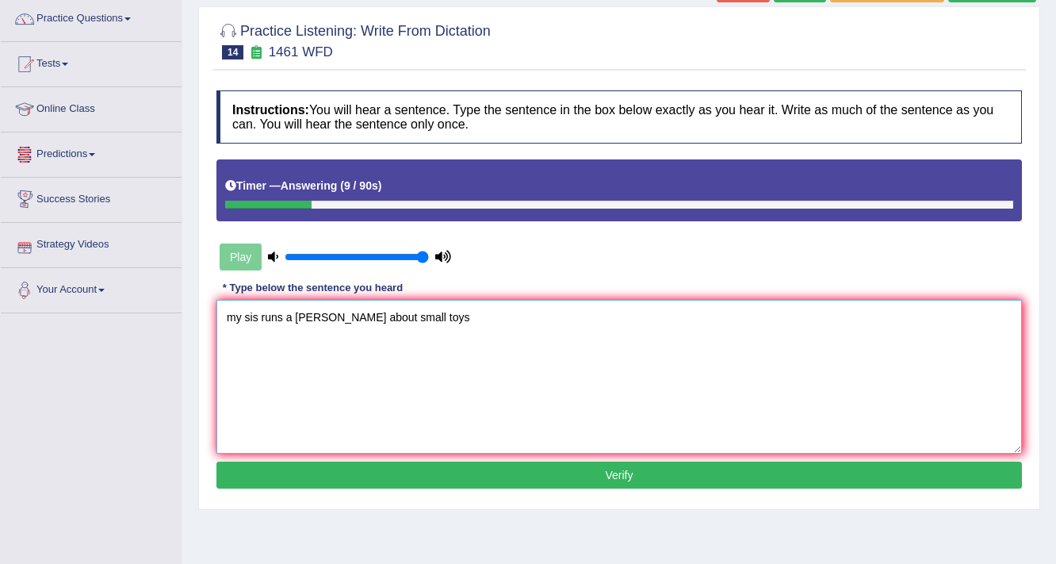
drag, startPoint x: 242, startPoint y: 313, endPoint x: 172, endPoint y: 321, distance: 70.2
click at [172, 321] on div "Toggle navigation Home Practice Questions Speaking Practice Read Aloud Repeat S…" at bounding box center [528, 285] width 1056 height 825
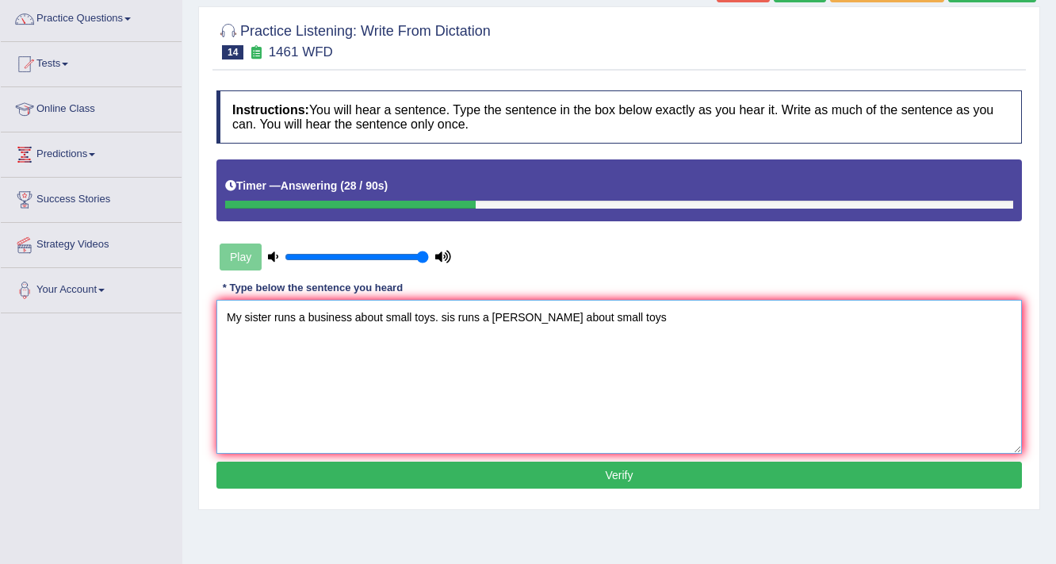
drag, startPoint x: 439, startPoint y: 312, endPoint x: 630, endPoint y: 316, distance: 191.9
click at [630, 316] on textarea "My sister runs a business about small toys. sis runs a buss about small toys" at bounding box center [619, 377] width 806 height 154
type textarea "My sister runs a business about small toys."
click at [520, 471] on button "Verify" at bounding box center [619, 475] width 806 height 27
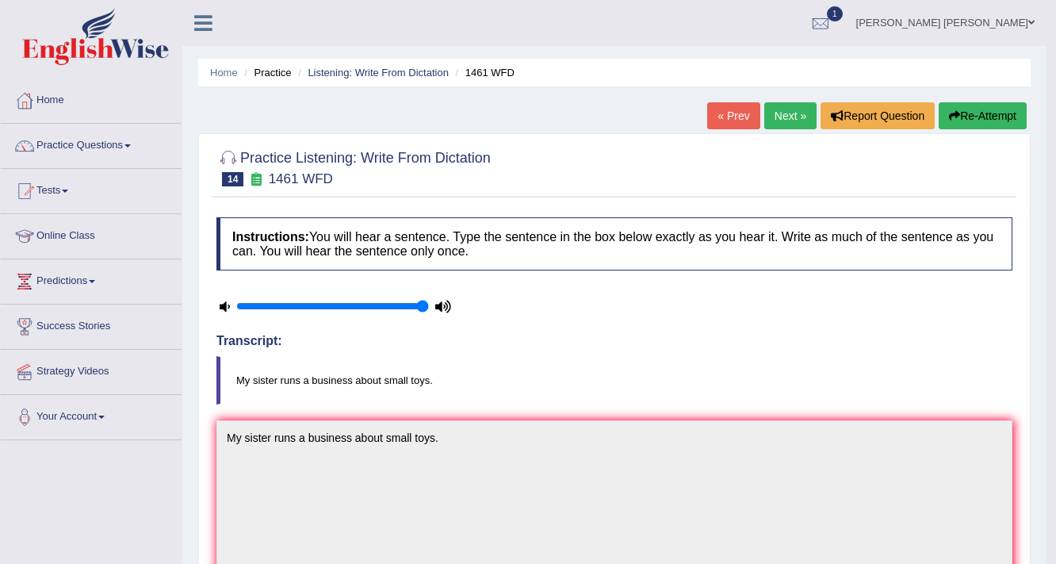
click at [785, 111] on link "Next »" at bounding box center [790, 115] width 52 height 27
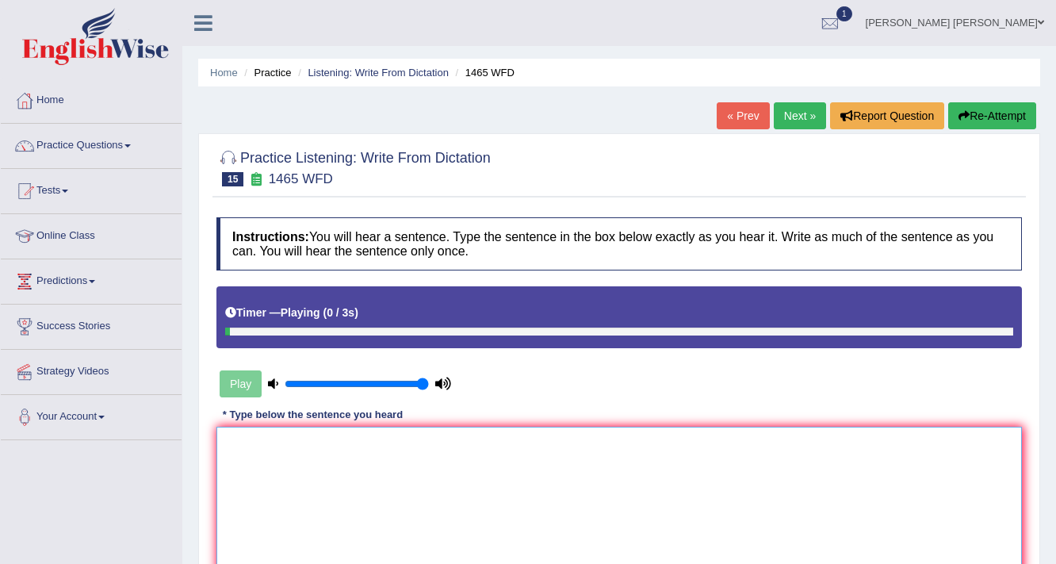
click at [417, 450] on textarea at bounding box center [619, 504] width 806 height 154
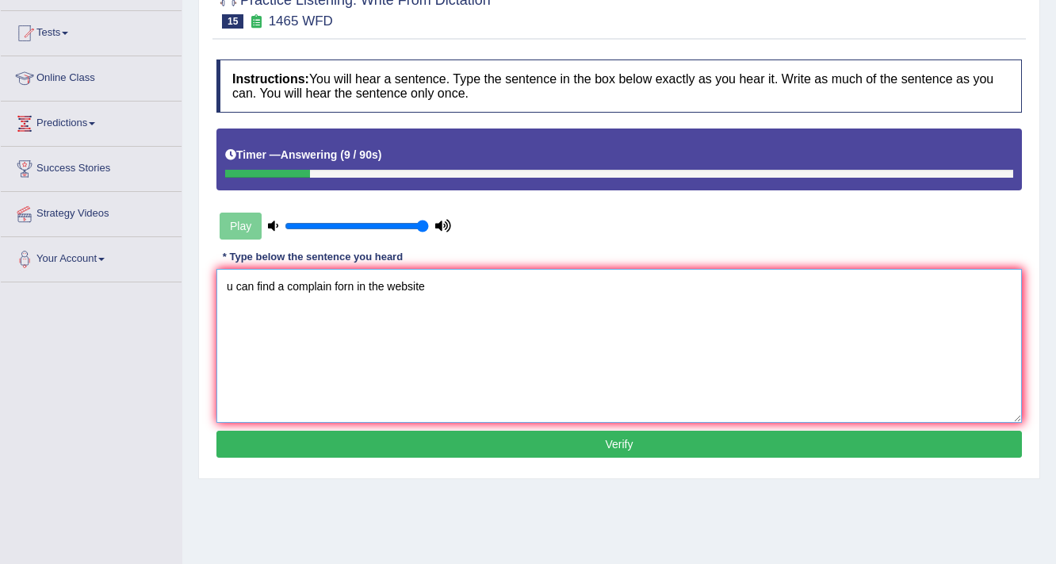
scroll to position [254, 0]
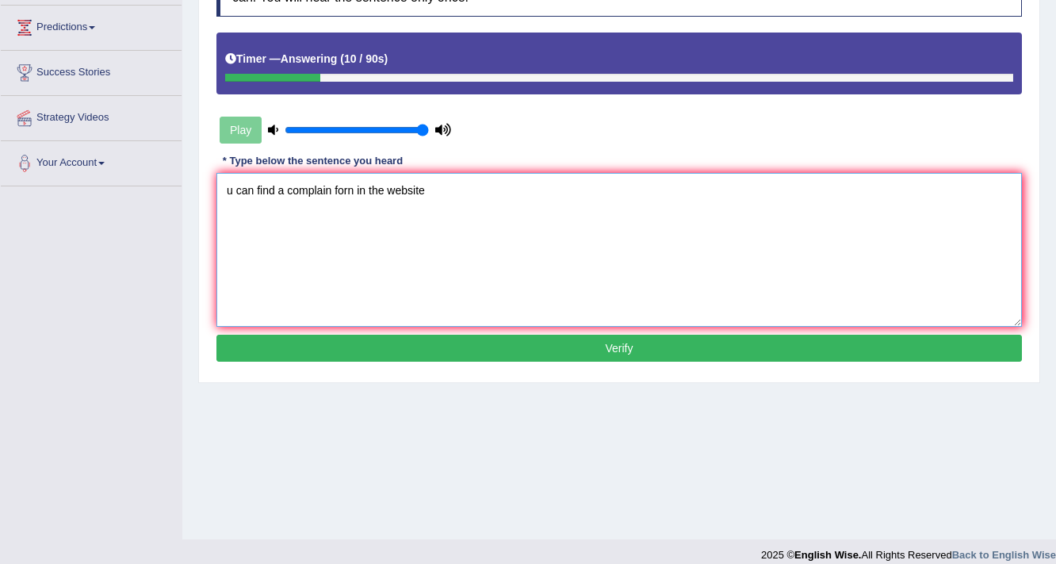
drag, startPoint x: 235, startPoint y: 187, endPoint x: 206, endPoint y: 185, distance: 28.6
click at [206, 185] on div "Practice Listening: Write From Dictation 15 1465 WFD Instructions: You will hea…" at bounding box center [619, 131] width 842 height 504
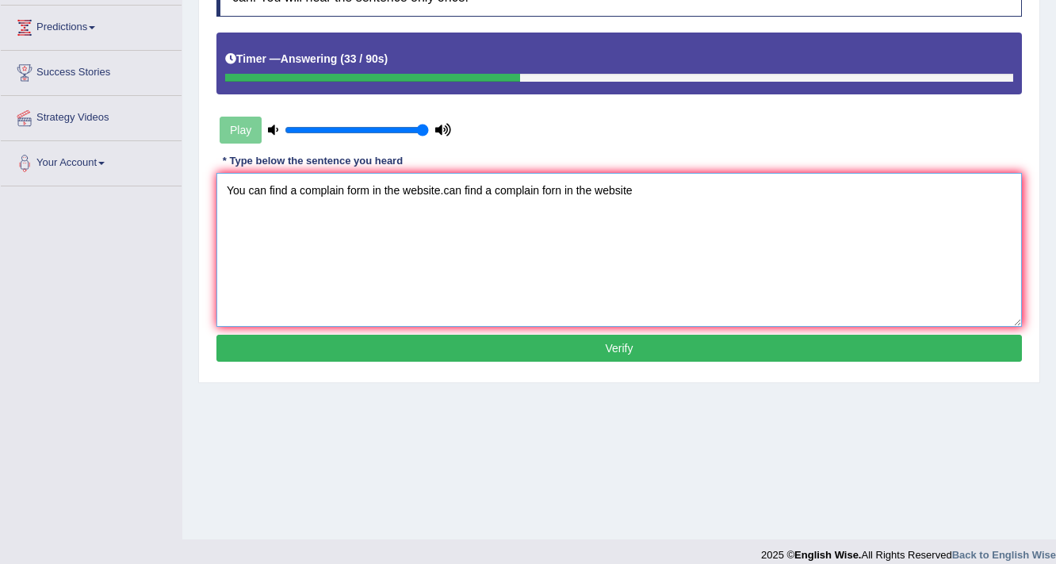
drag, startPoint x: 441, startPoint y: 186, endPoint x: 783, endPoint y: 237, distance: 346.3
click at [783, 237] on textarea "You can find a complain form in the website.can find a complain forn in the web…" at bounding box center [619, 250] width 806 height 154
type textarea "You can find a complain form in the website"
click at [571, 343] on button "Verify" at bounding box center [619, 348] width 806 height 27
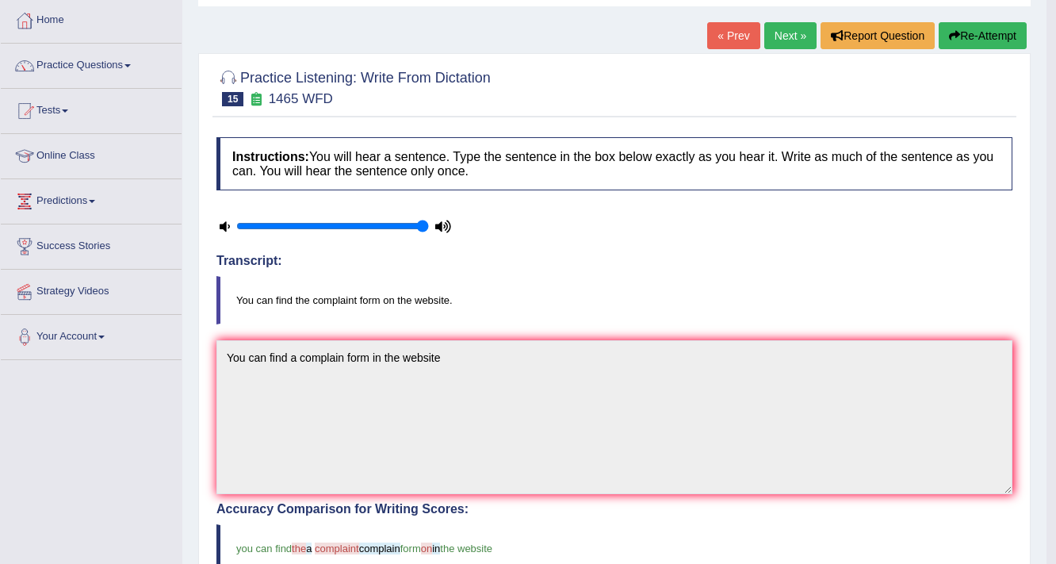
scroll to position [0, 0]
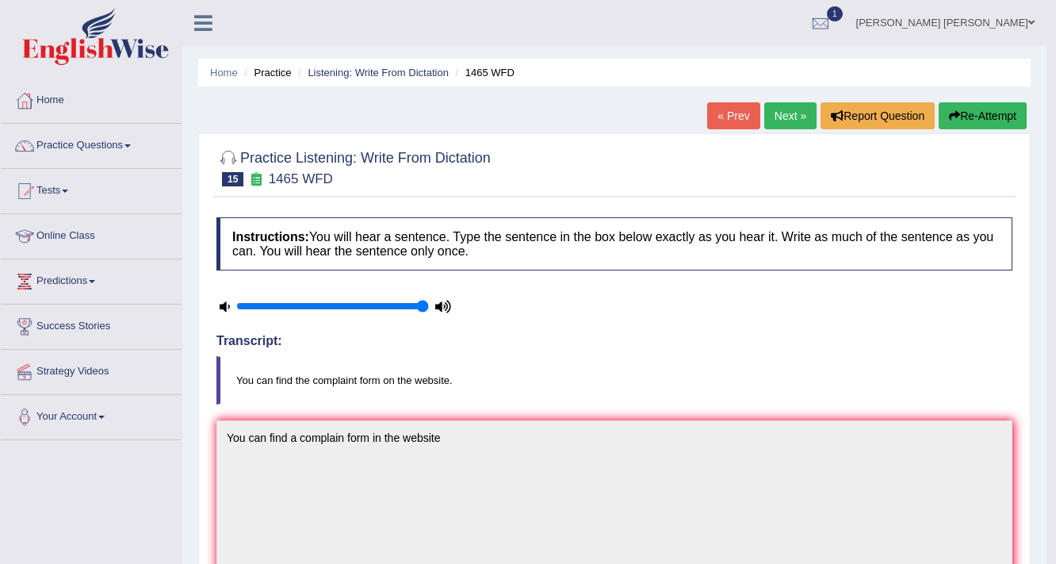
click at [787, 117] on link "Next »" at bounding box center [790, 115] width 52 height 27
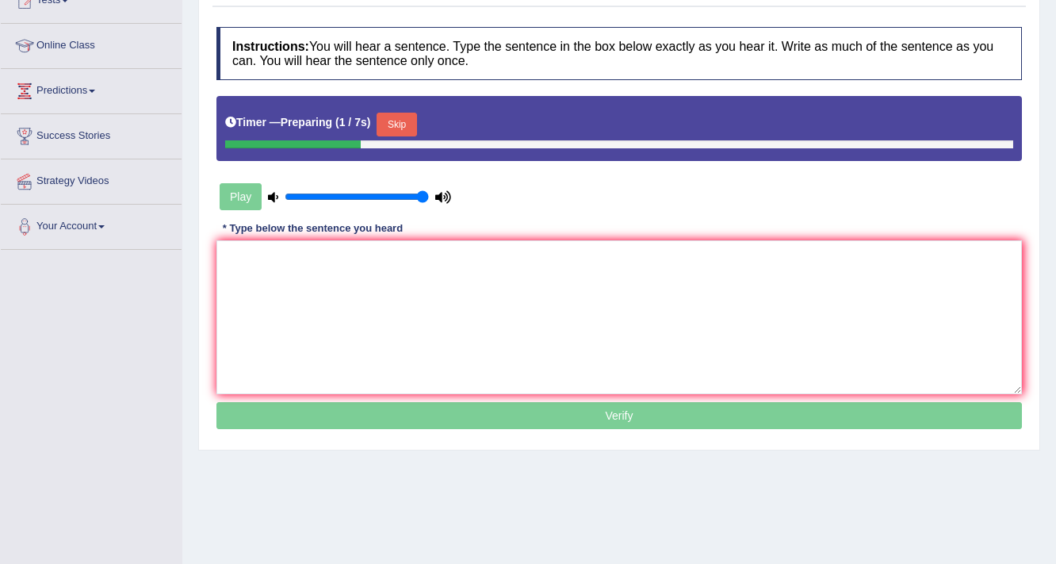
click at [399, 120] on button "Skip" at bounding box center [397, 125] width 40 height 24
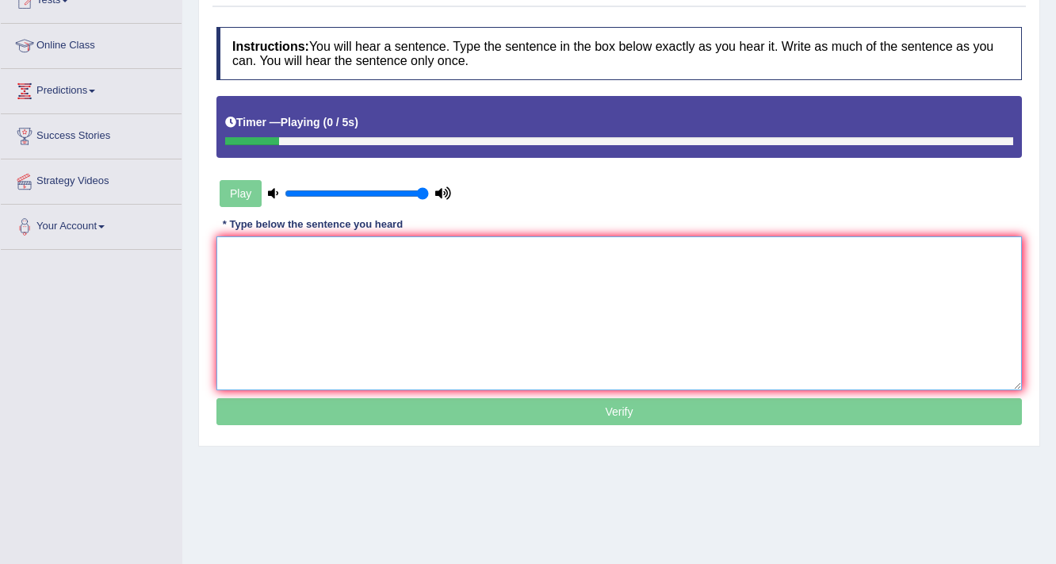
click at [412, 276] on textarea at bounding box center [619, 313] width 806 height 154
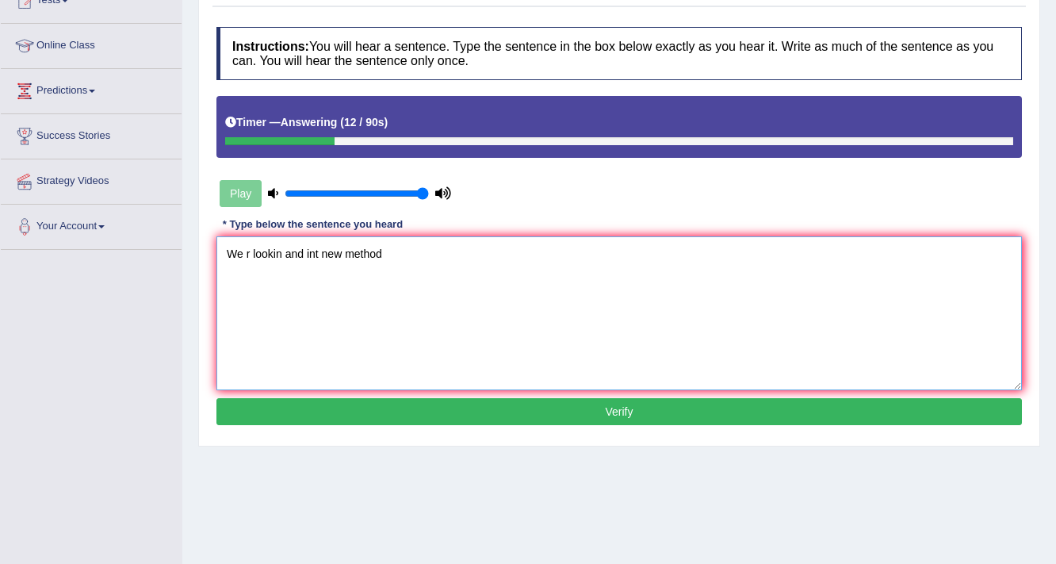
click at [245, 250] on textarea "We r lookin and int new method" at bounding box center [619, 313] width 806 height 154
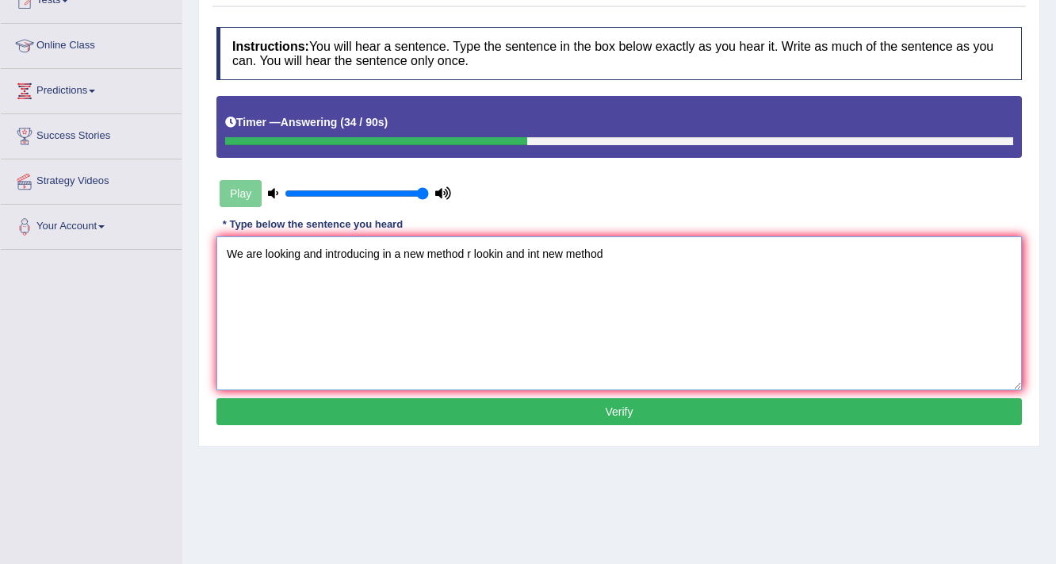
drag, startPoint x: 464, startPoint y: 251, endPoint x: 768, endPoint y: 244, distance: 303.8
click at [768, 244] on textarea "We are looking and introducing in a new method r lookin and int new method" at bounding box center [619, 313] width 806 height 154
type textarea "We are looking and introducing in a new method."
click at [348, 403] on button "Verify" at bounding box center [619, 411] width 806 height 27
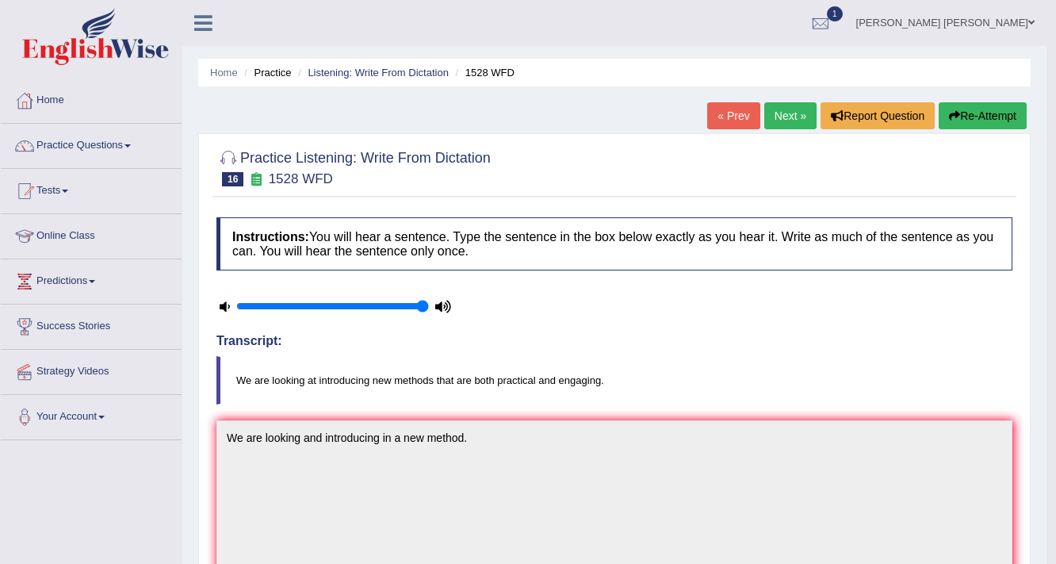
click at [783, 116] on link "Next »" at bounding box center [790, 115] width 52 height 27
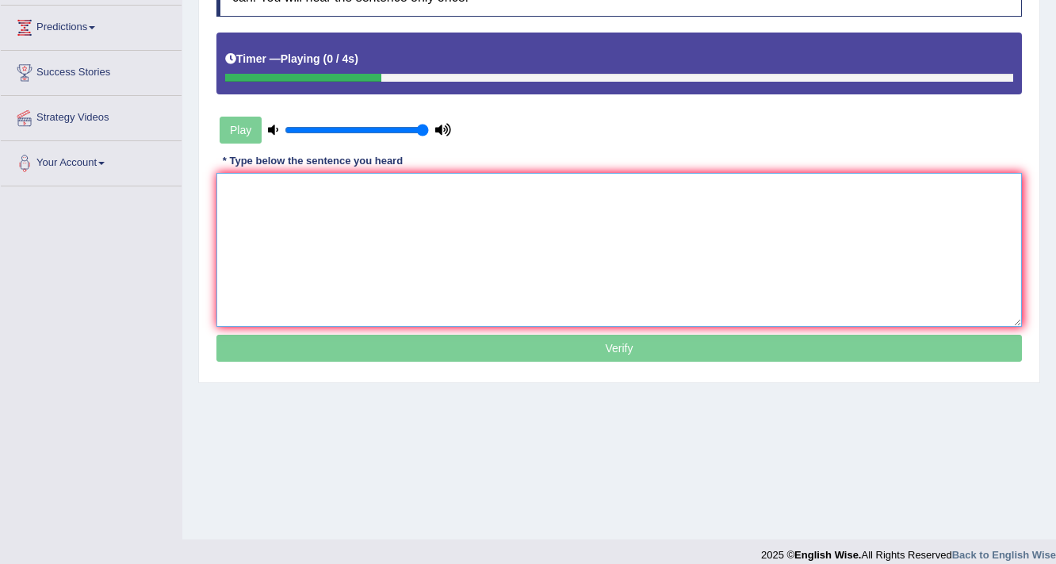
drag, startPoint x: 342, startPoint y: 259, endPoint x: 373, endPoint y: 235, distance: 39.0
click at [347, 254] on textarea at bounding box center [619, 250] width 806 height 154
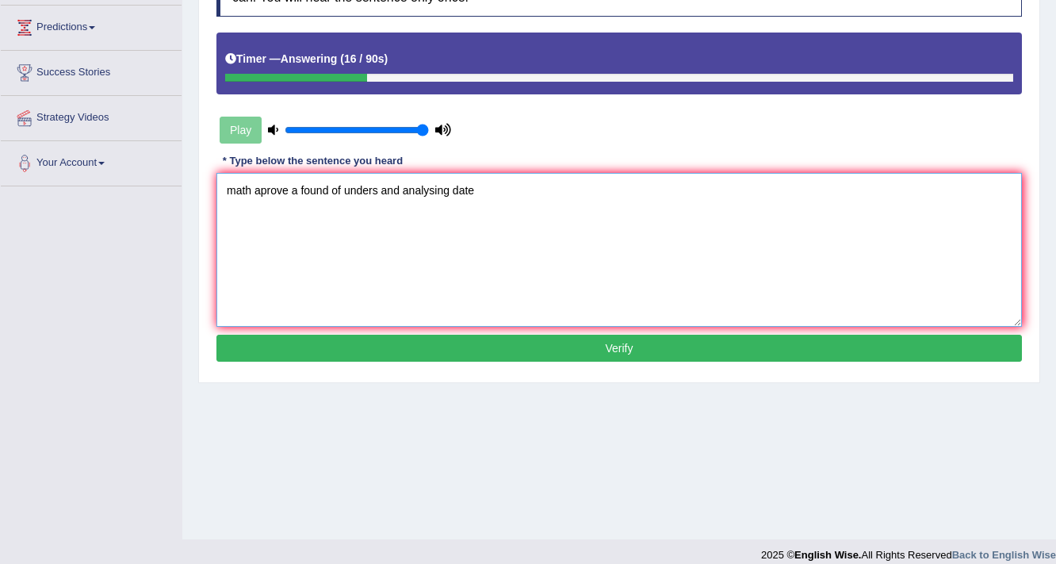
drag, startPoint x: 253, startPoint y: 186, endPoint x: 205, endPoint y: 187, distance: 48.4
click at [205, 190] on div "Practice Listening: Write From Dictation 17 1022 WFD Instructions: You will hea…" at bounding box center [619, 131] width 842 height 504
type textarea "Mathmathetics provide a foundaprove a found of unders and analysing date"
click at [254, 342] on button "Verify" at bounding box center [619, 348] width 806 height 27
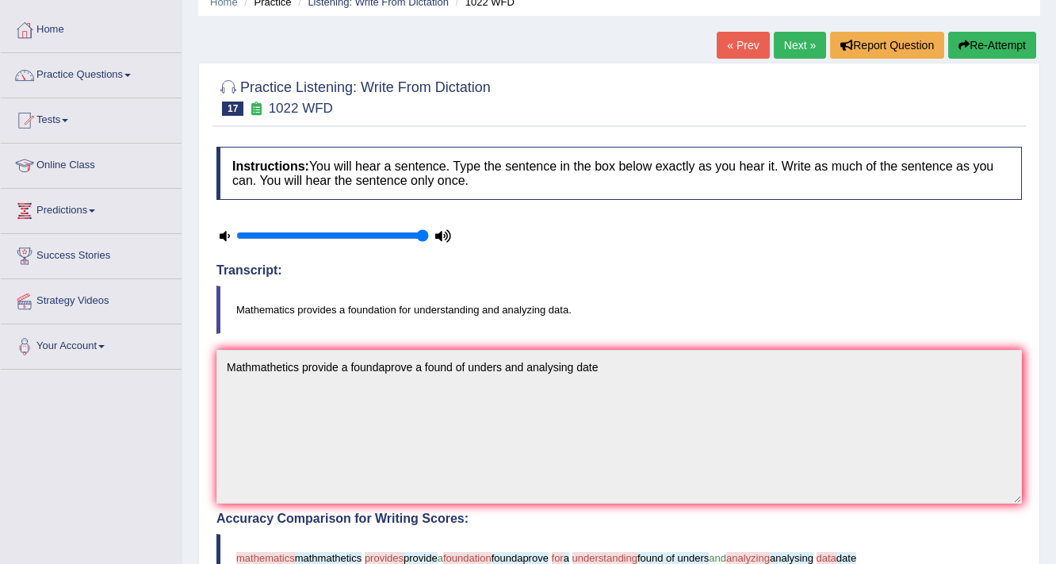
scroll to position [63, 0]
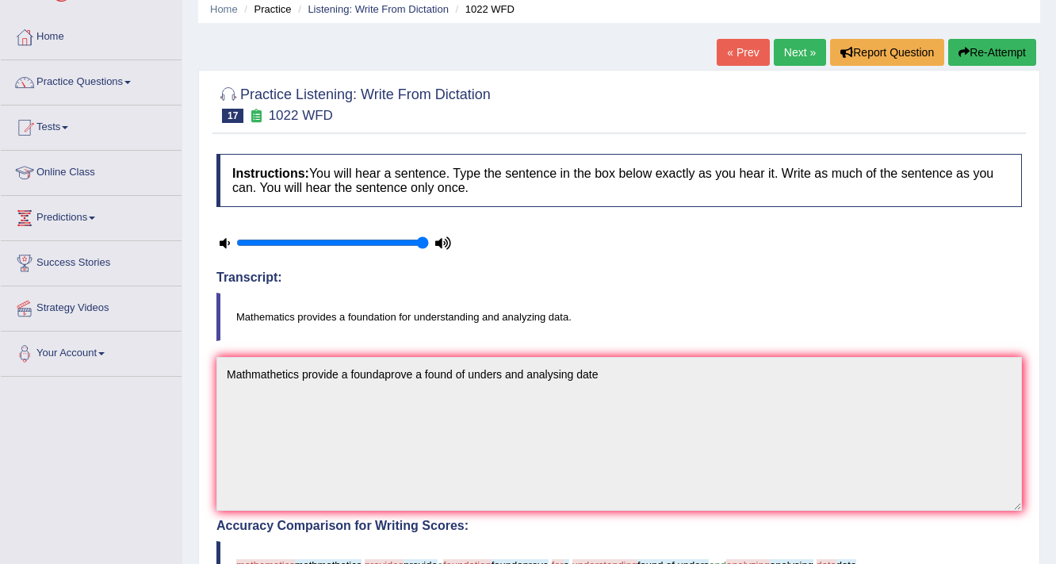
click at [792, 51] on link "Next »" at bounding box center [800, 52] width 52 height 27
drag, startPoint x: 792, startPoint y: 51, endPoint x: 720, endPoint y: 82, distance: 78.8
click at [792, 51] on link "Next »" at bounding box center [800, 52] width 52 height 27
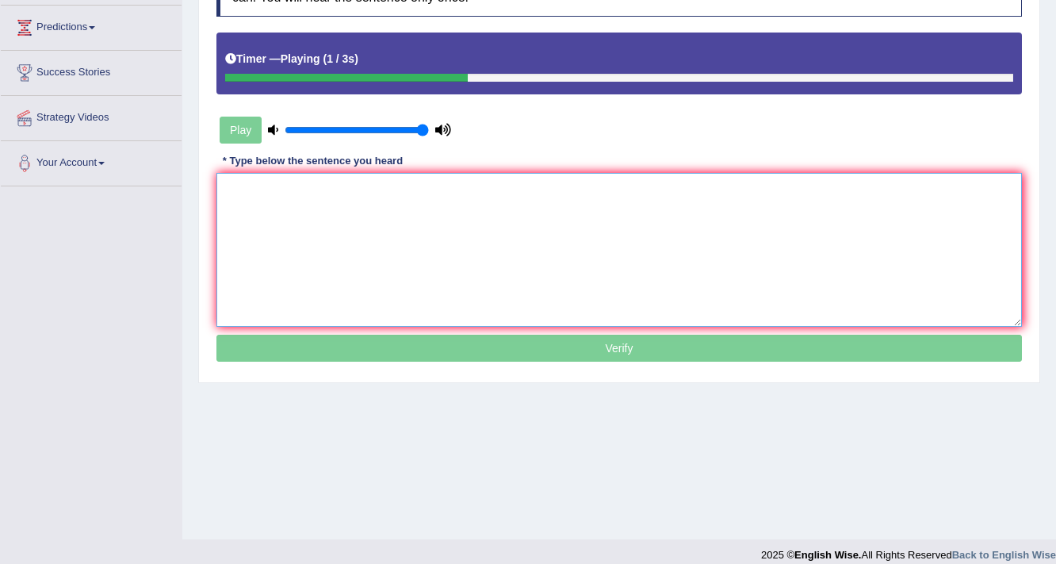
drag, startPoint x: 301, startPoint y: 228, endPoint x: 330, endPoint y: 199, distance: 40.9
click at [311, 222] on textarea at bounding box center [619, 250] width 806 height 154
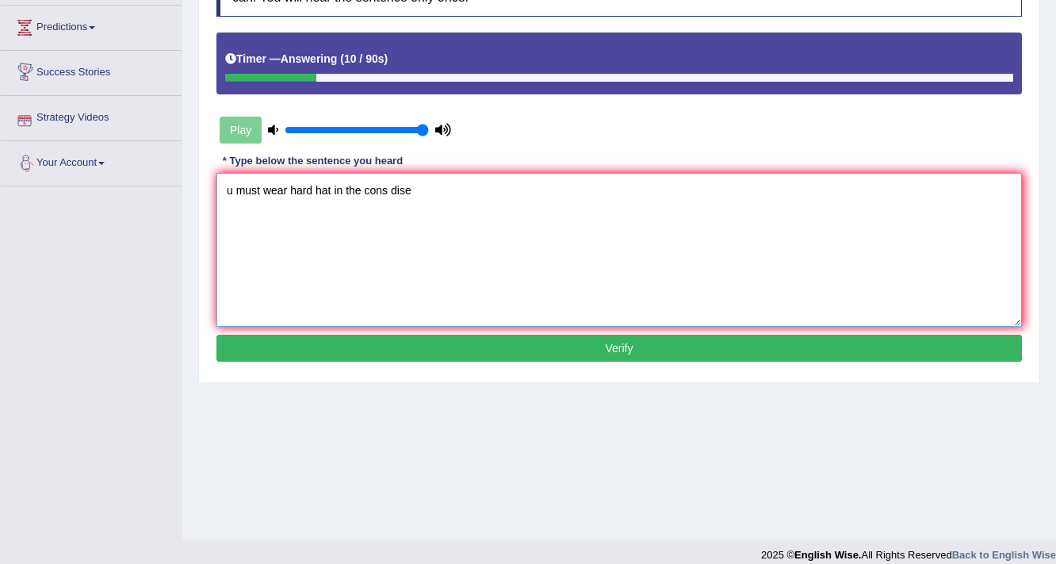
drag, startPoint x: 235, startPoint y: 186, endPoint x: 209, endPoint y: 162, distance: 35.3
click at [202, 174] on div "Practice Listening: Write From Dictation 18 1455 WFD Instructions: You will hea…" at bounding box center [619, 131] width 842 height 504
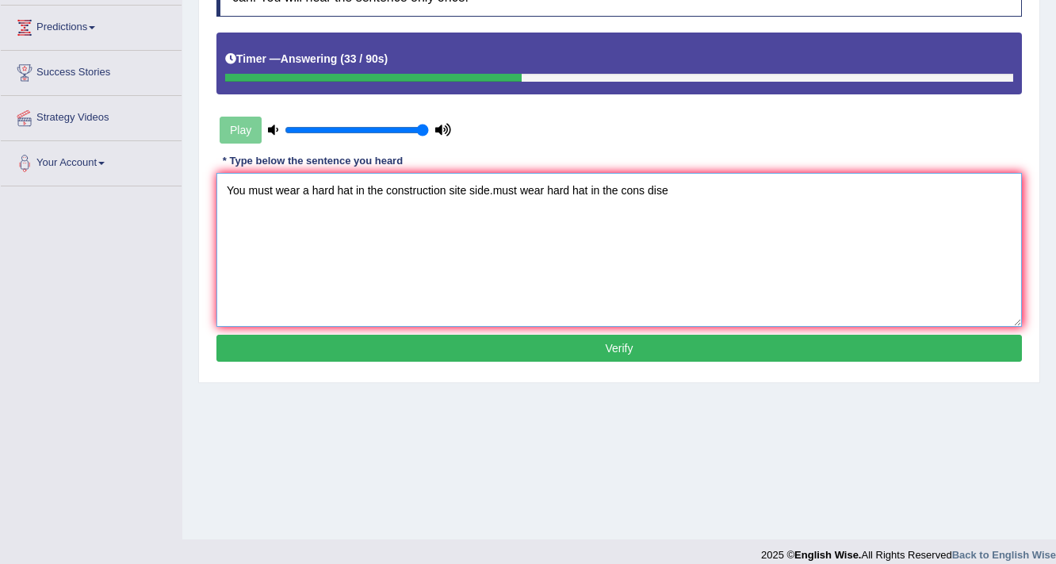
drag, startPoint x: 489, startPoint y: 186, endPoint x: 749, endPoint y: 153, distance: 261.4
click at [758, 164] on div "Instructions: You will hear a sentence. Type the sentence in the box below exac…" at bounding box center [620, 165] width 814 height 419
type textarea "You must wear a hard hat in the construction site side."
click at [552, 341] on button "Verify" at bounding box center [619, 348] width 806 height 27
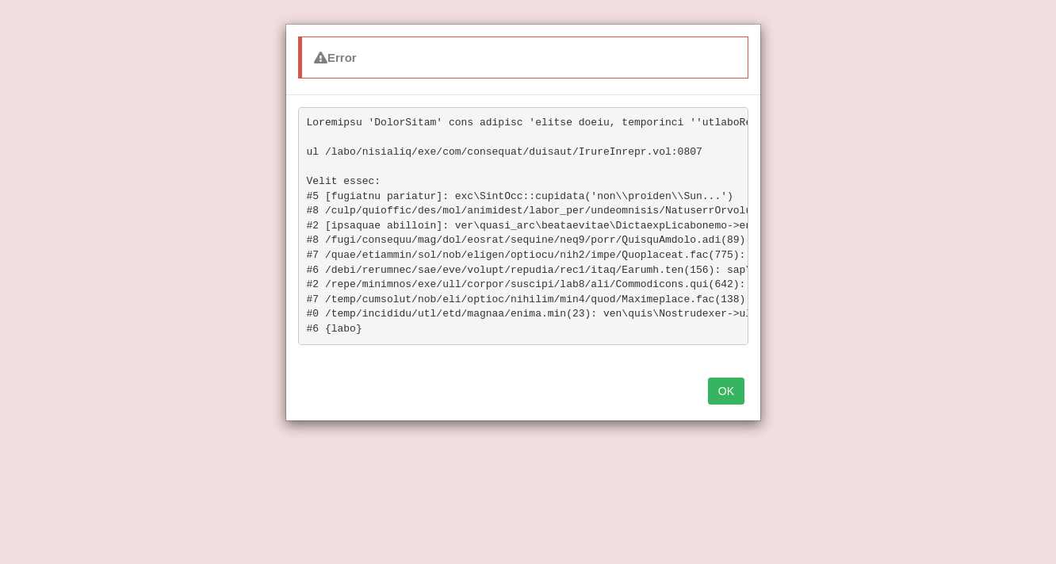
click at [723, 396] on button "OK" at bounding box center [726, 390] width 36 height 27
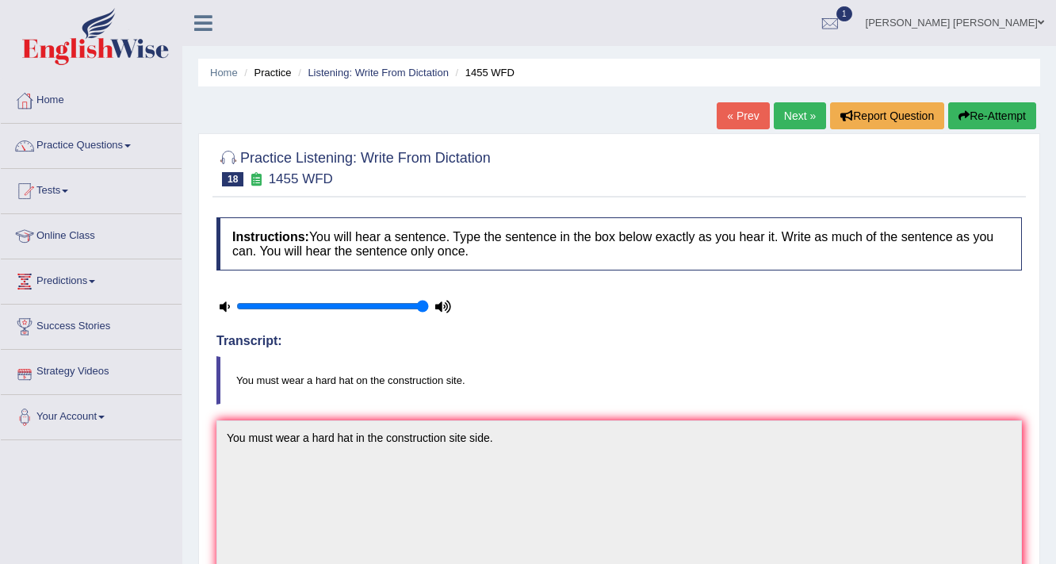
click at [800, 114] on link "Next »" at bounding box center [800, 115] width 52 height 27
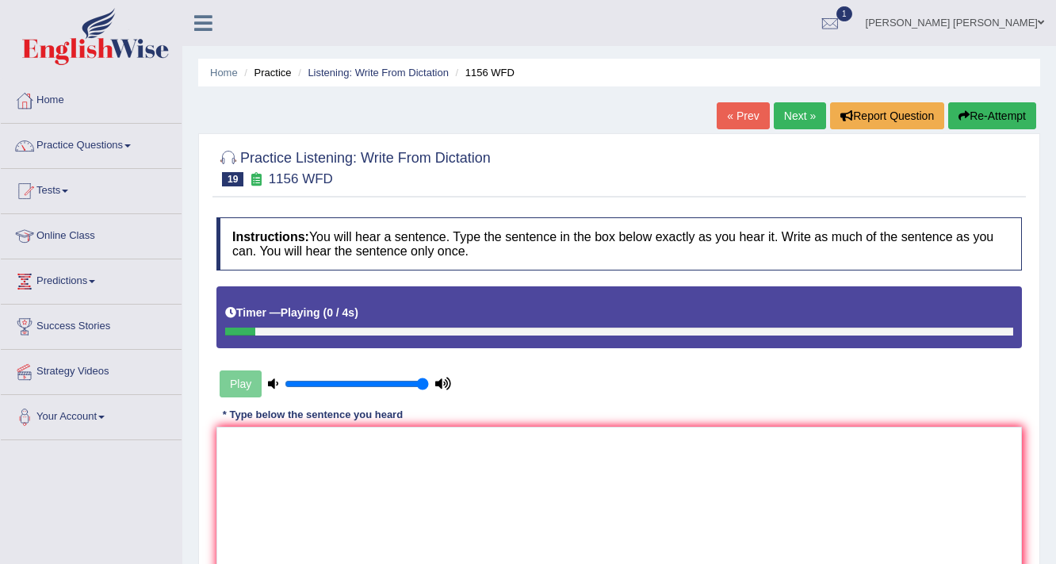
scroll to position [254, 0]
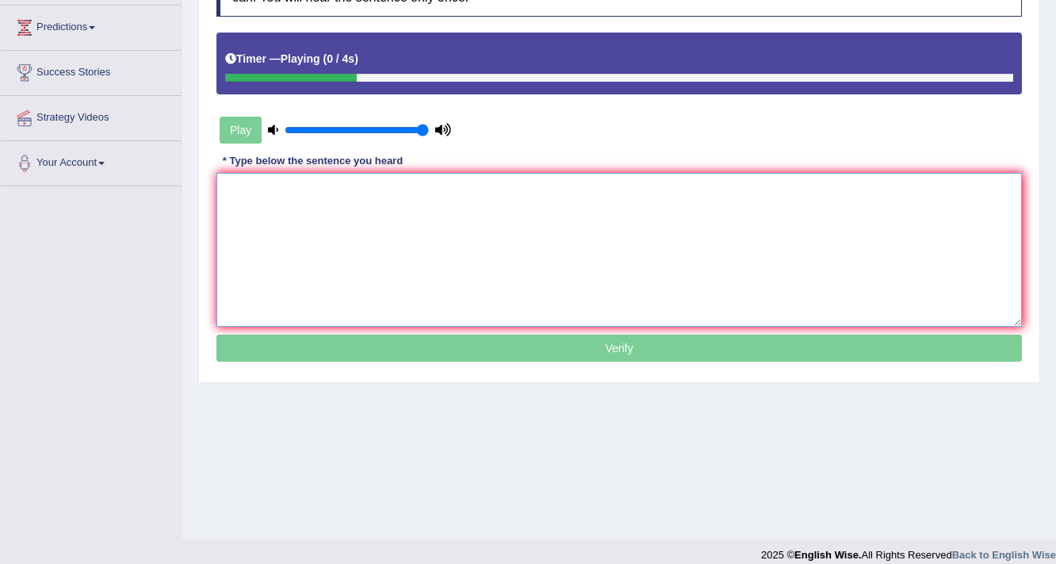
click at [336, 245] on textarea at bounding box center [619, 250] width 806 height 154
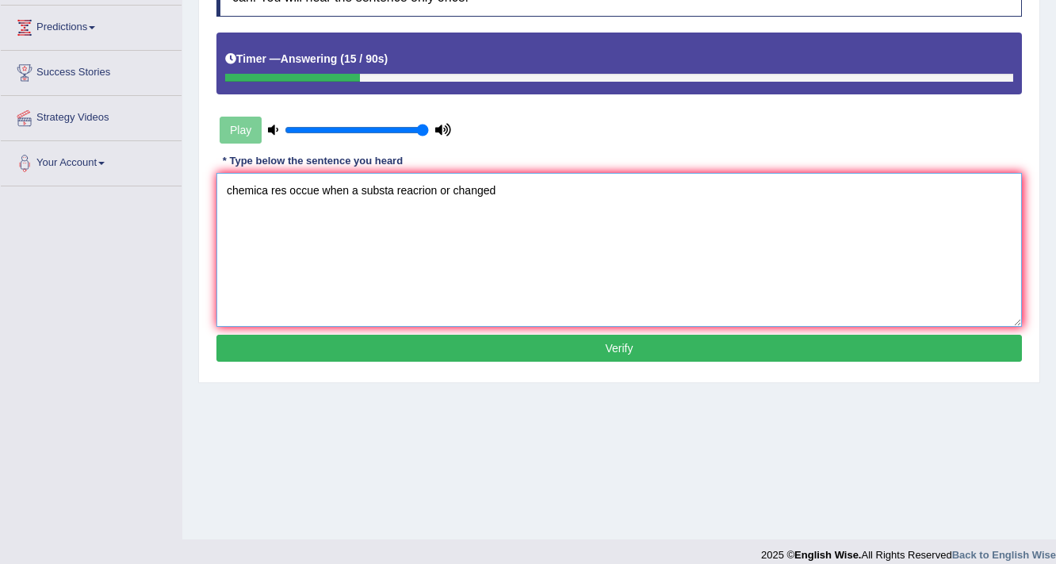
drag, startPoint x: 273, startPoint y: 186, endPoint x: 190, endPoint y: 187, distance: 83.3
click at [190, 187] on div "Home Practice Listening: Write From Dictation 1156 WFD « Prev Next » Report Que…" at bounding box center [619, 142] width 874 height 793
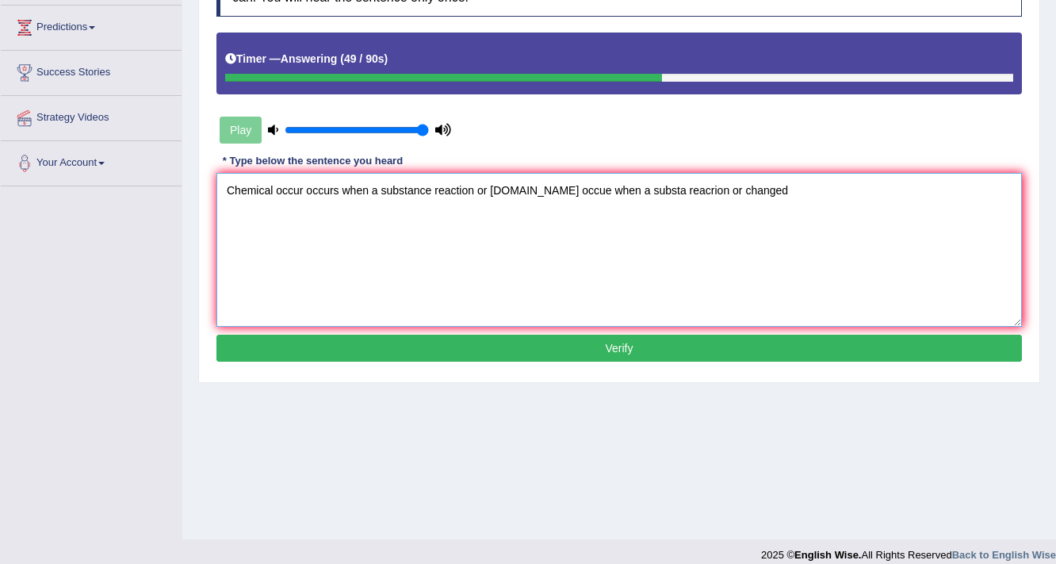
drag, startPoint x: 535, startPoint y: 187, endPoint x: 796, endPoint y: 182, distance: 260.9
click at [796, 182] on textarea "Chemical occur occurs when a substance reaction or changed.es occue when a subs…" at bounding box center [619, 250] width 806 height 154
click at [431, 187] on textarea "Chemical occur occurs when a substance reaction or changed." at bounding box center [619, 250] width 806 height 154
type textarea "Chemical occur occurs when a substance substances reaction or changed."
click at [520, 343] on button "Verify" at bounding box center [619, 348] width 806 height 27
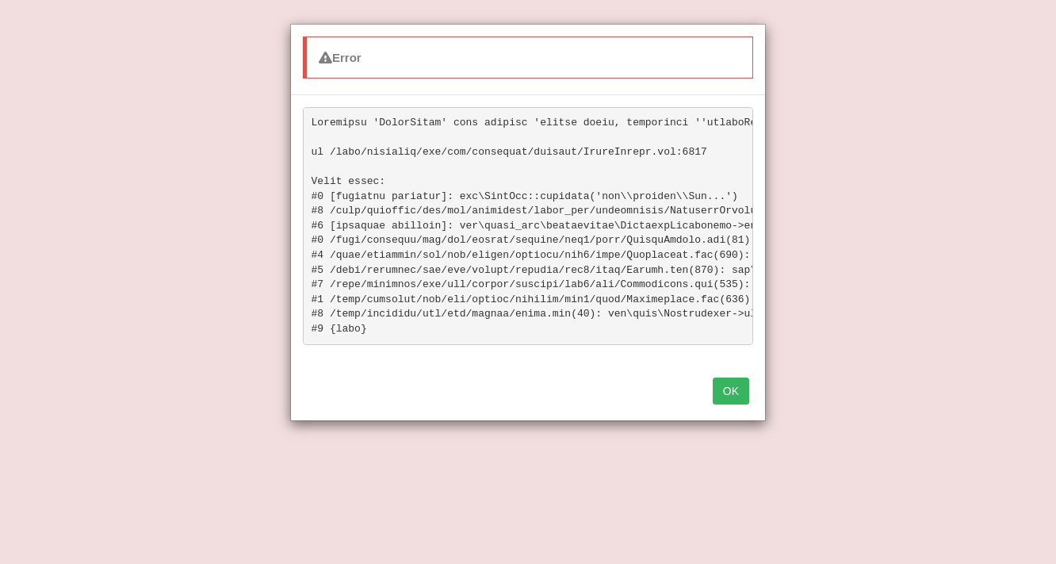
click at [736, 400] on button "OK" at bounding box center [731, 390] width 36 height 27
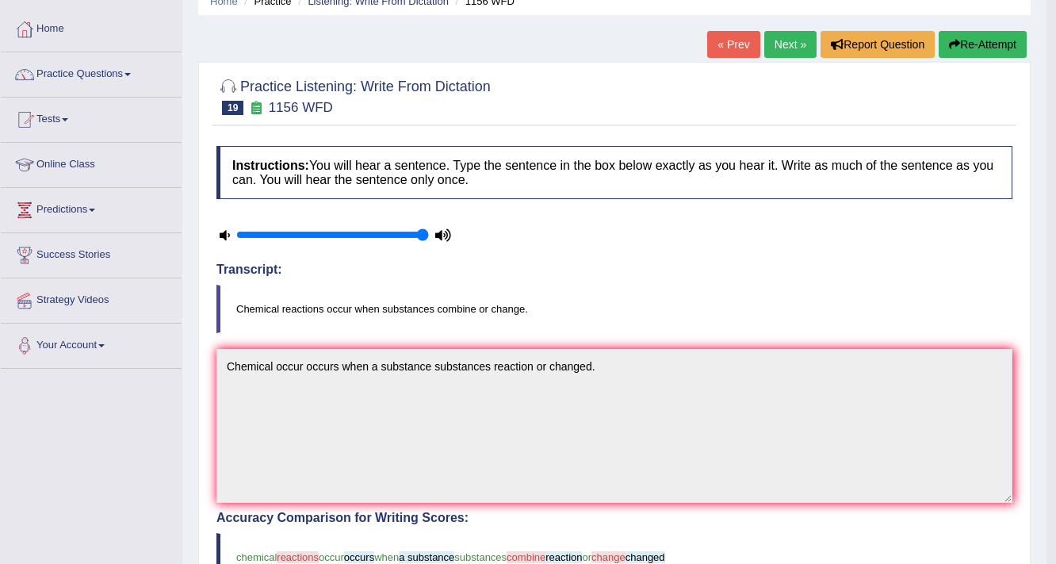
scroll to position [0, 0]
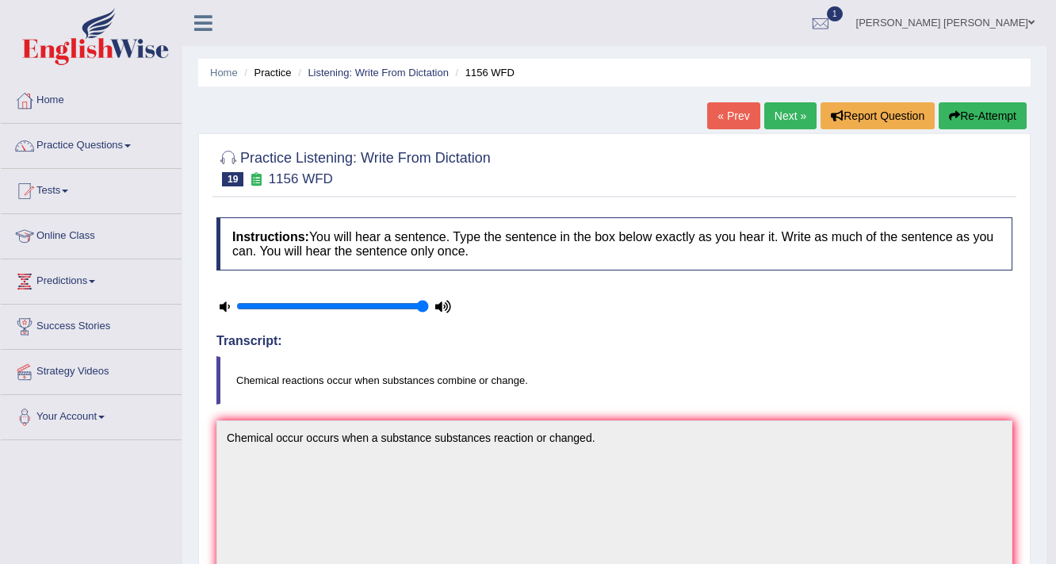
click at [774, 108] on link "Next »" at bounding box center [790, 115] width 52 height 27
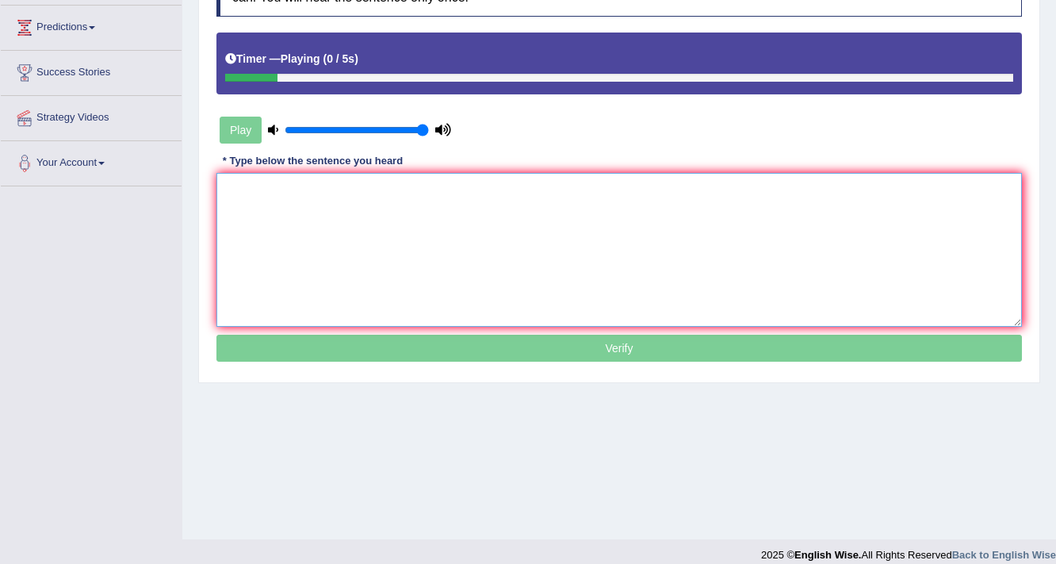
click at [446, 233] on textarea at bounding box center [619, 250] width 806 height 154
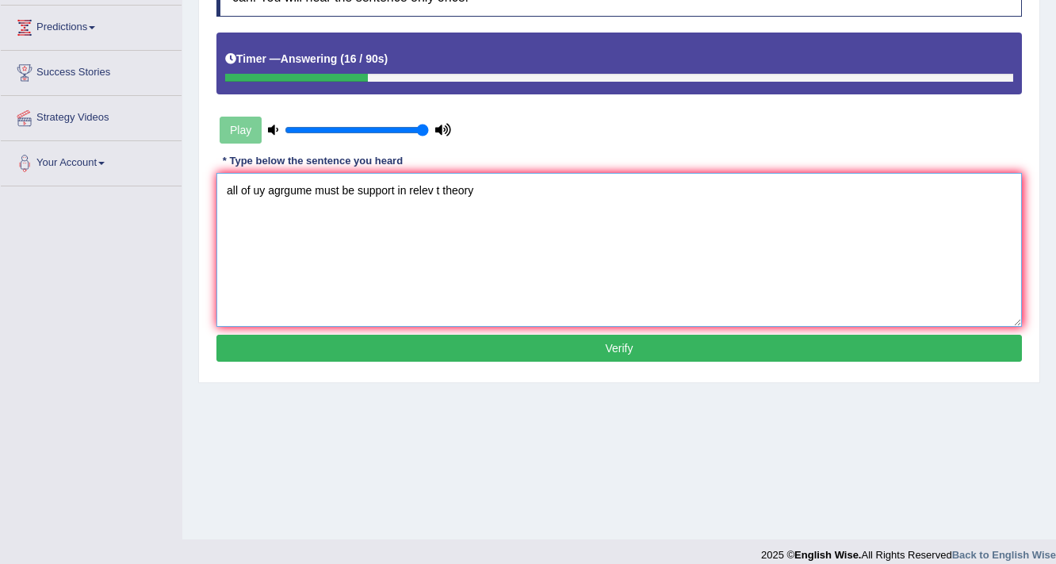
drag, startPoint x: 238, startPoint y: 187, endPoint x: 210, endPoint y: 190, distance: 27.9
click at [210, 190] on div "Practice Listening: Write From Dictation 20 1981 WFD Instructions: You will hea…" at bounding box center [619, 131] width 842 height 504
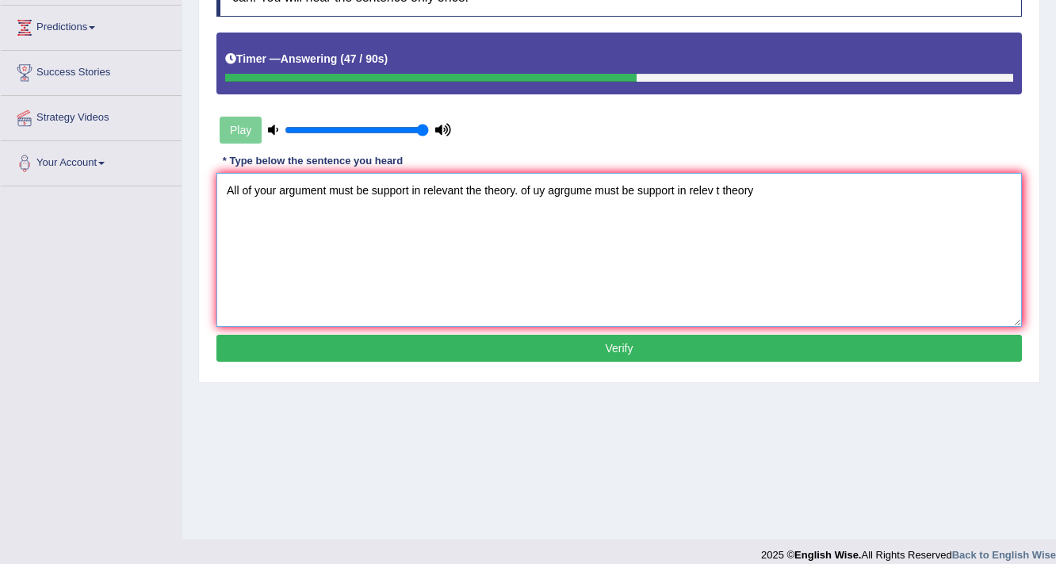
drag, startPoint x: 518, startPoint y: 187, endPoint x: 845, endPoint y: 190, distance: 326.7
click at [847, 199] on textarea "All of your argument must be support in relevant the theory. of uy agrgume must…" at bounding box center [619, 250] width 806 height 154
type textarea "All of your argument must be support in relevant the theory."
click at [554, 347] on button "Verify" at bounding box center [619, 348] width 806 height 27
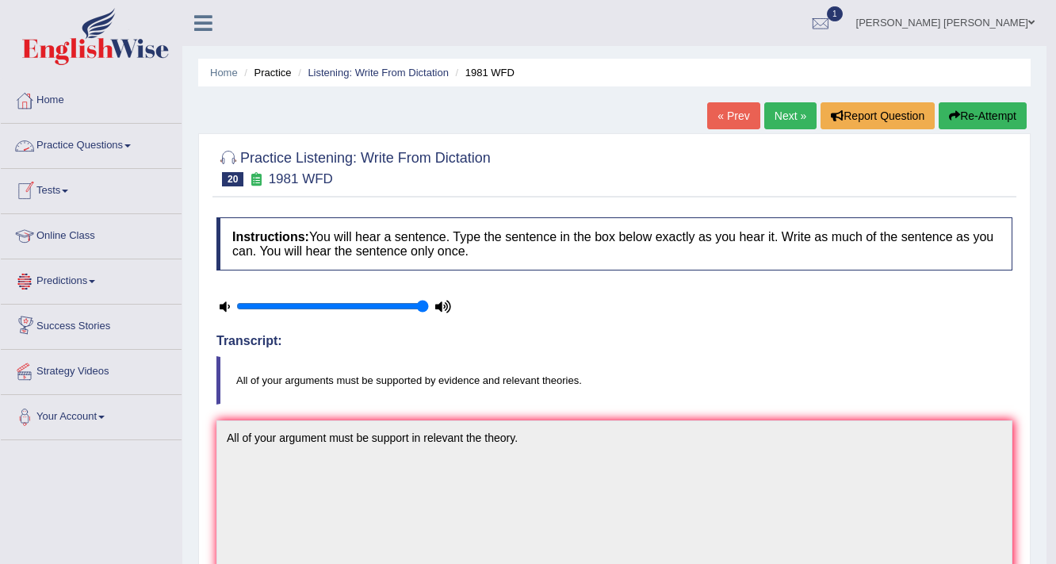
click at [93, 144] on link "Practice Questions" at bounding box center [91, 144] width 181 height 40
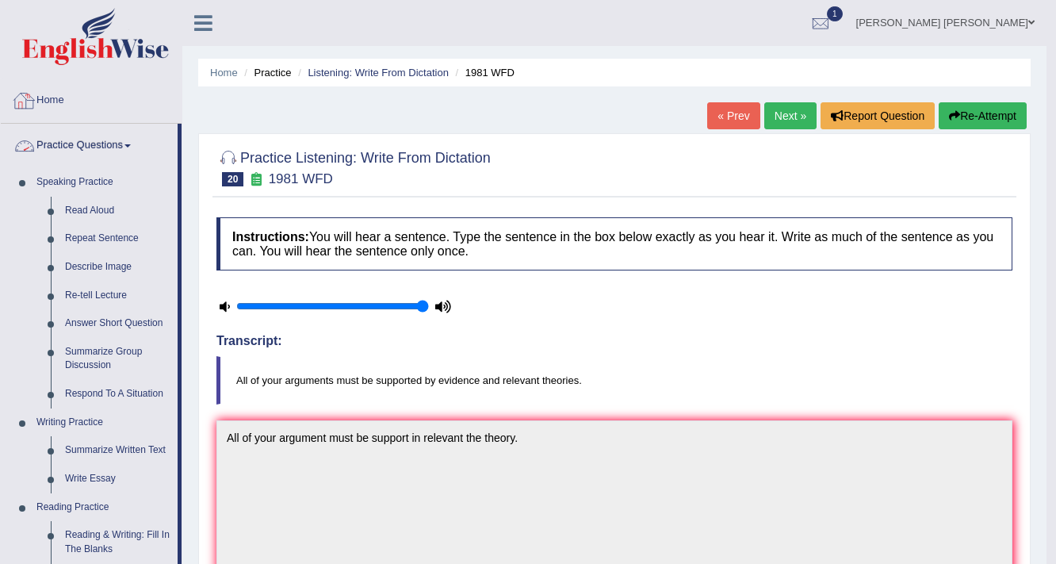
click at [48, 97] on link "Home" at bounding box center [91, 99] width 181 height 40
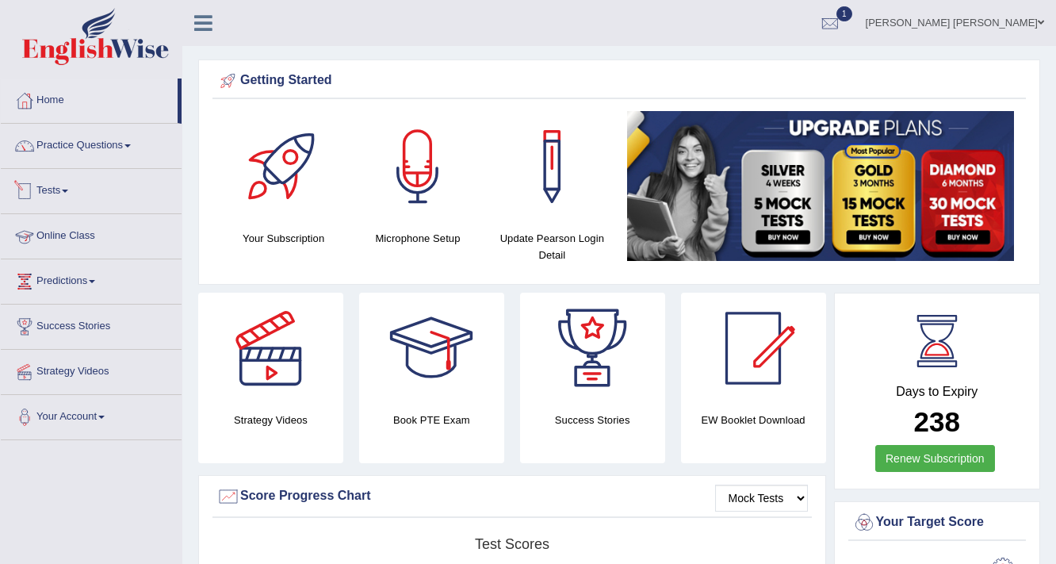
click at [67, 190] on span at bounding box center [65, 191] width 6 height 3
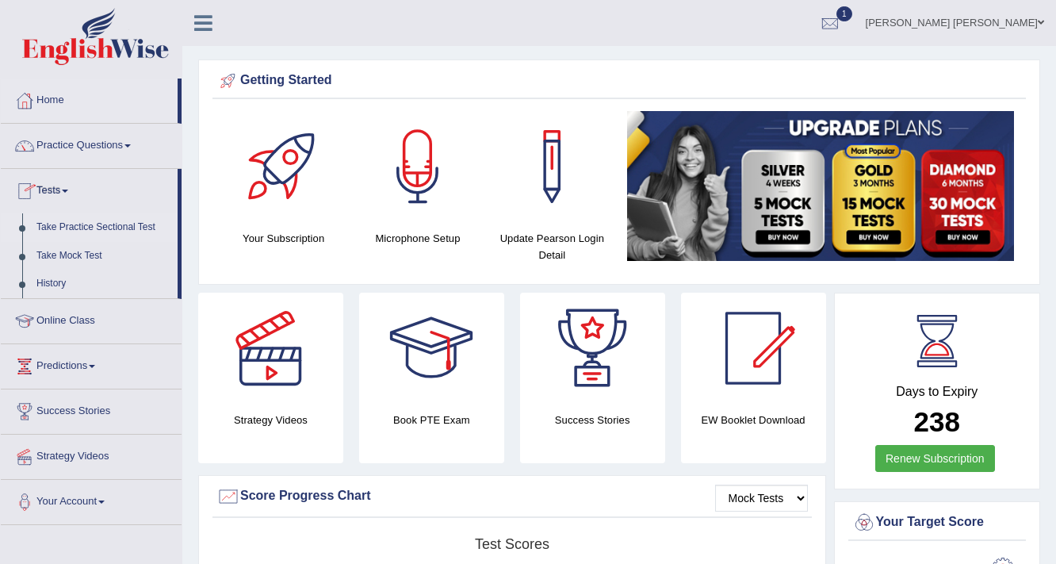
click at [100, 227] on link "Take Practice Sectional Test" at bounding box center [103, 227] width 148 height 29
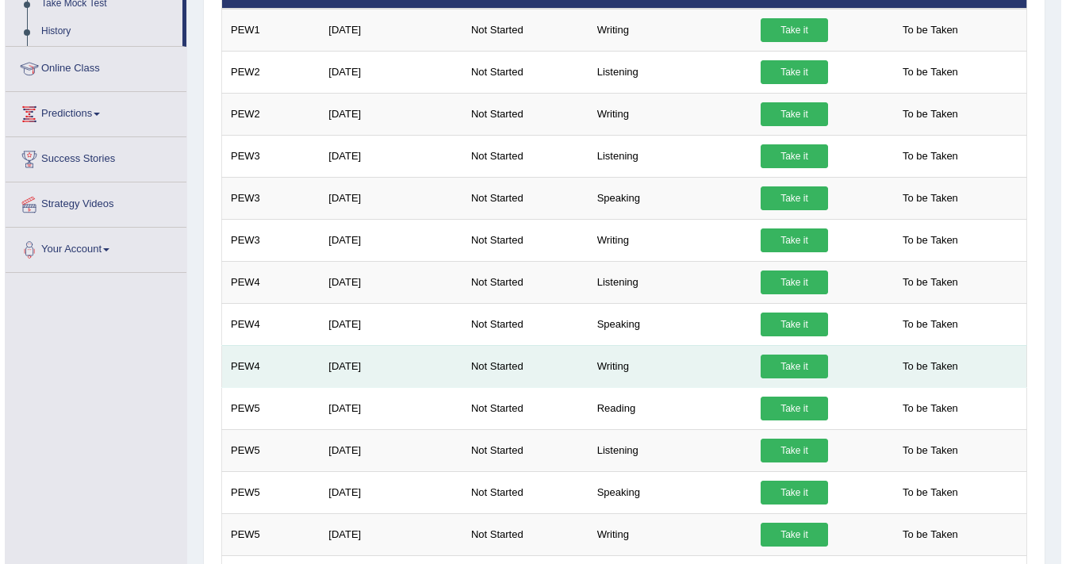
scroll to position [381, 0]
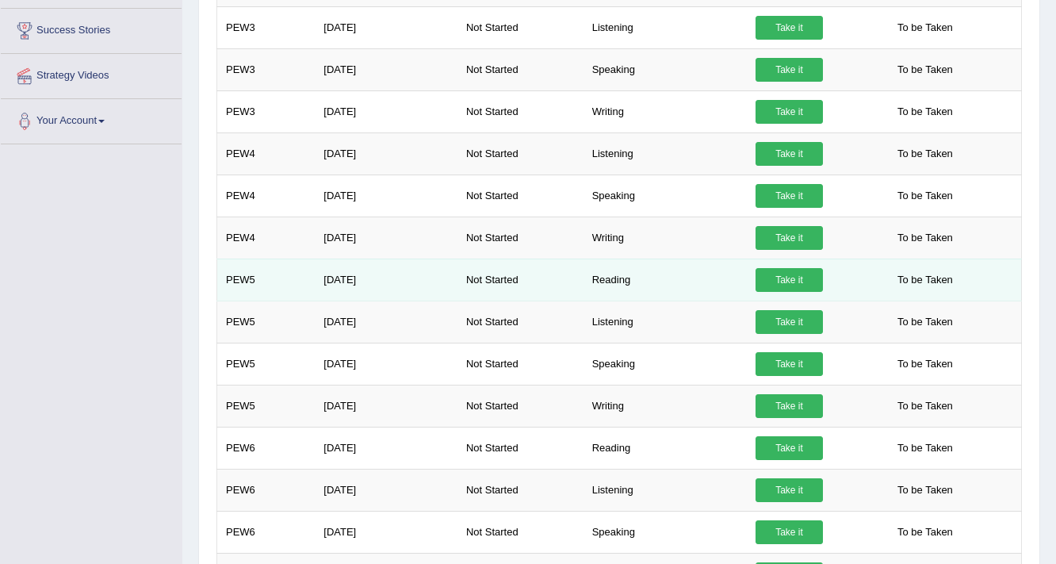
click at [787, 274] on link "Take it" at bounding box center [789, 280] width 67 height 24
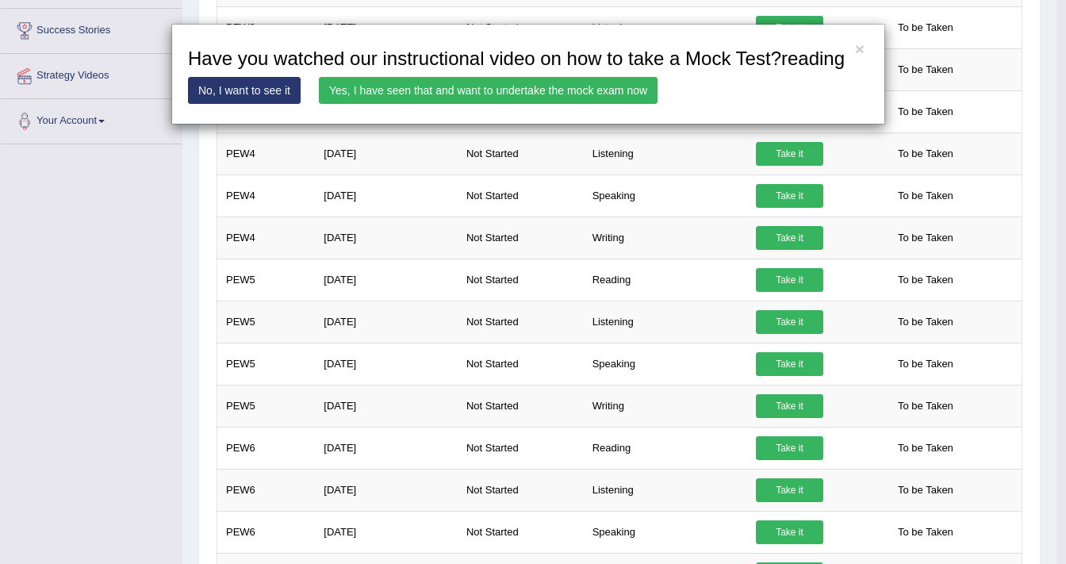
click at [528, 86] on link "Yes, I have seen that and want to undertake the mock exam now" at bounding box center [488, 90] width 339 height 27
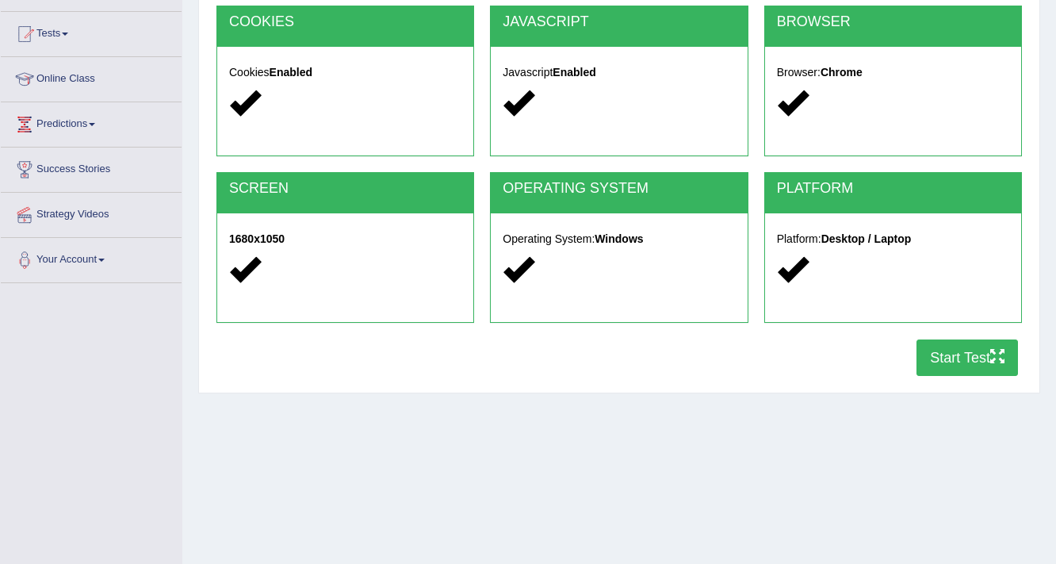
scroll to position [254, 0]
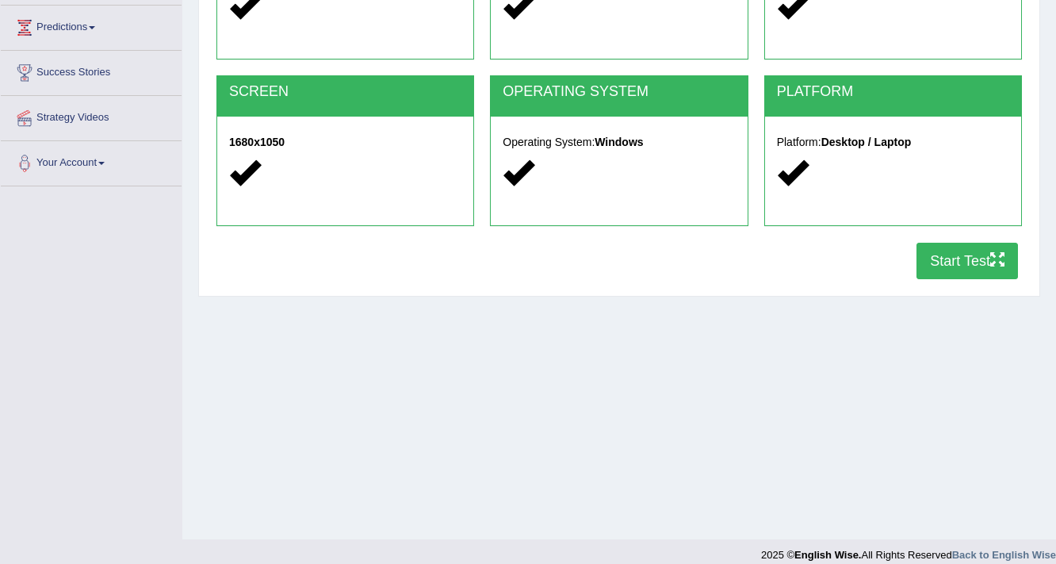
click at [952, 255] on button "Start Test" at bounding box center [968, 261] width 102 height 36
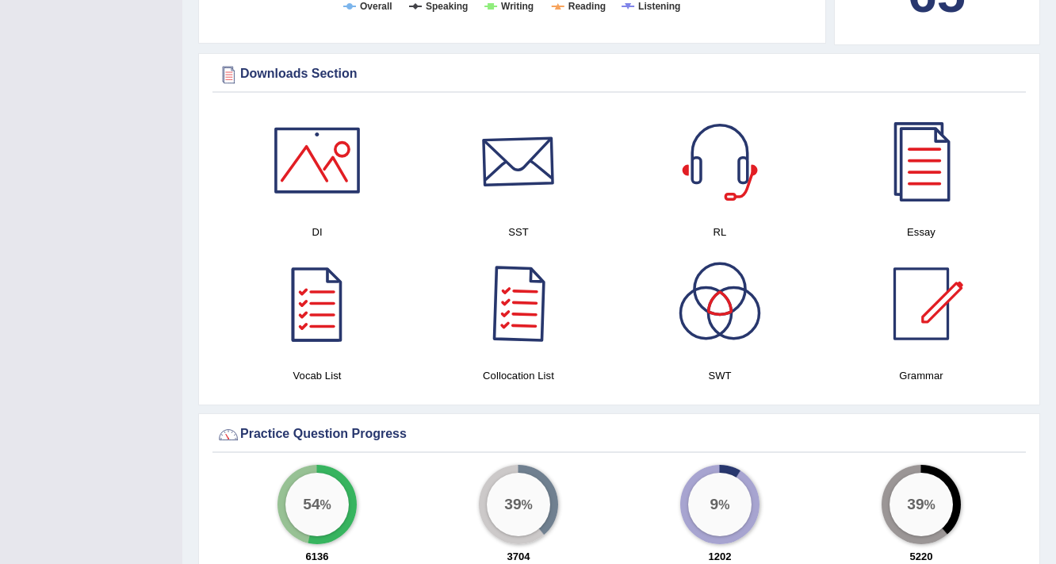
scroll to position [825, 0]
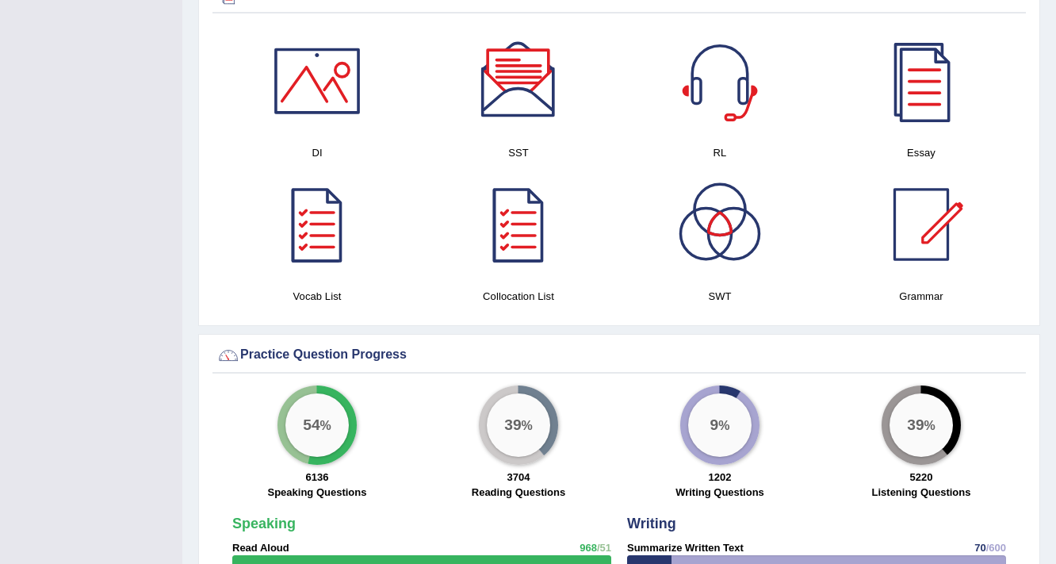
click at [299, 218] on div at bounding box center [317, 224] width 111 height 111
